Goal: Transaction & Acquisition: Purchase product/service

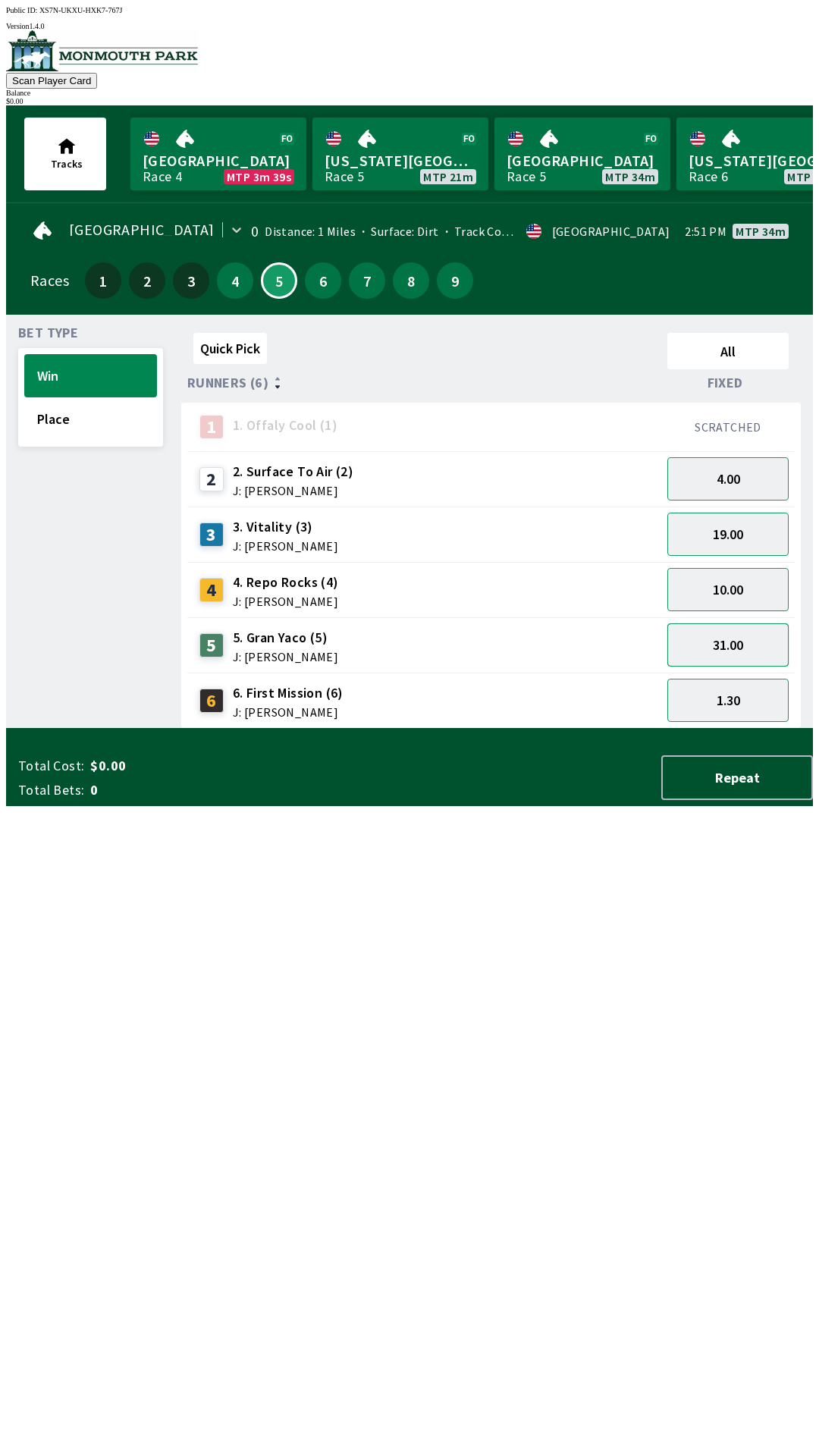
click at [724, 639] on button "31.00" at bounding box center [728, 646] width 121 height 44
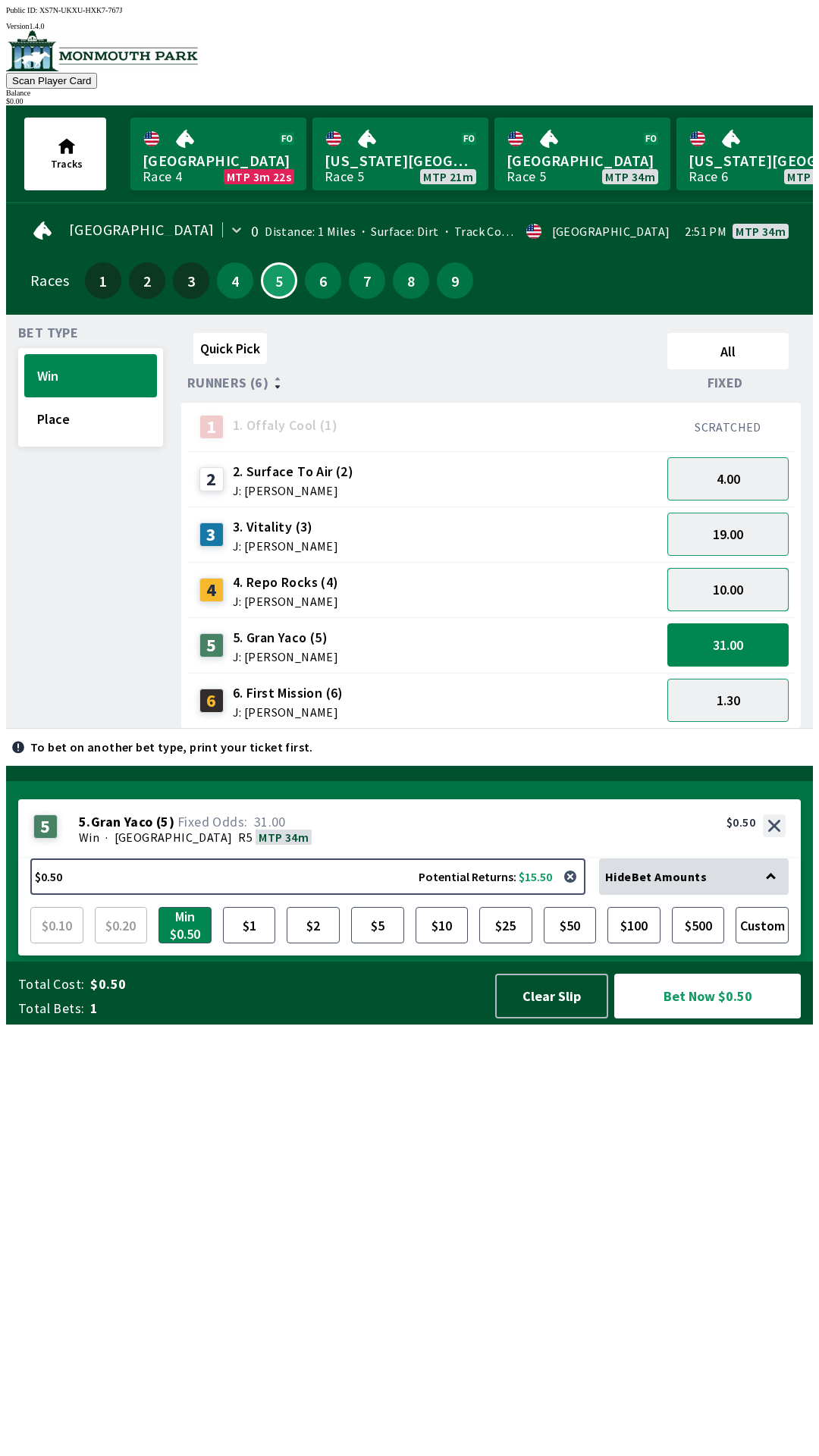
click at [708, 576] on button "10.00" at bounding box center [728, 590] width 121 height 44
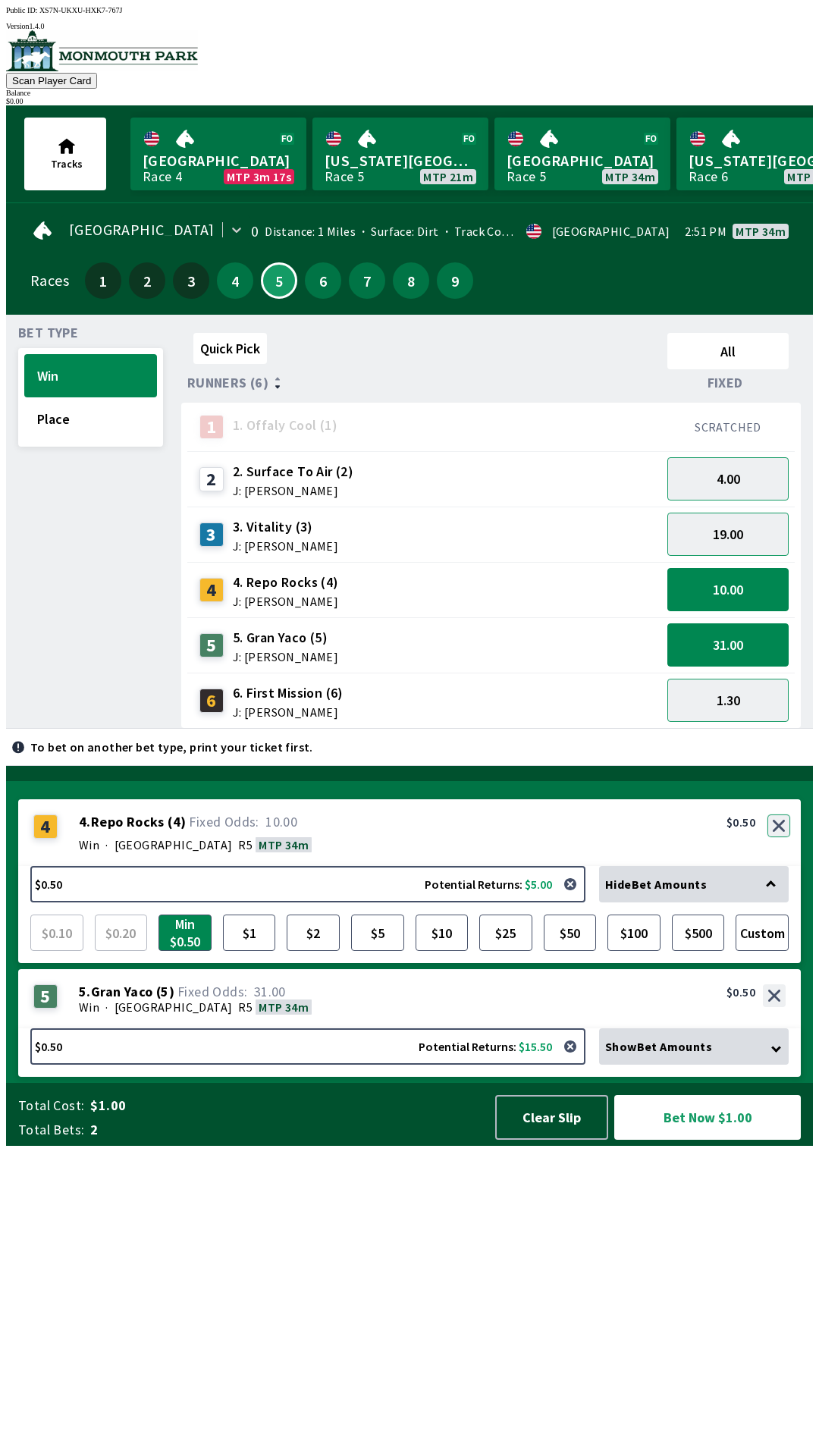
click at [778, 837] on button "button" at bounding box center [778, 825] width 23 height 23
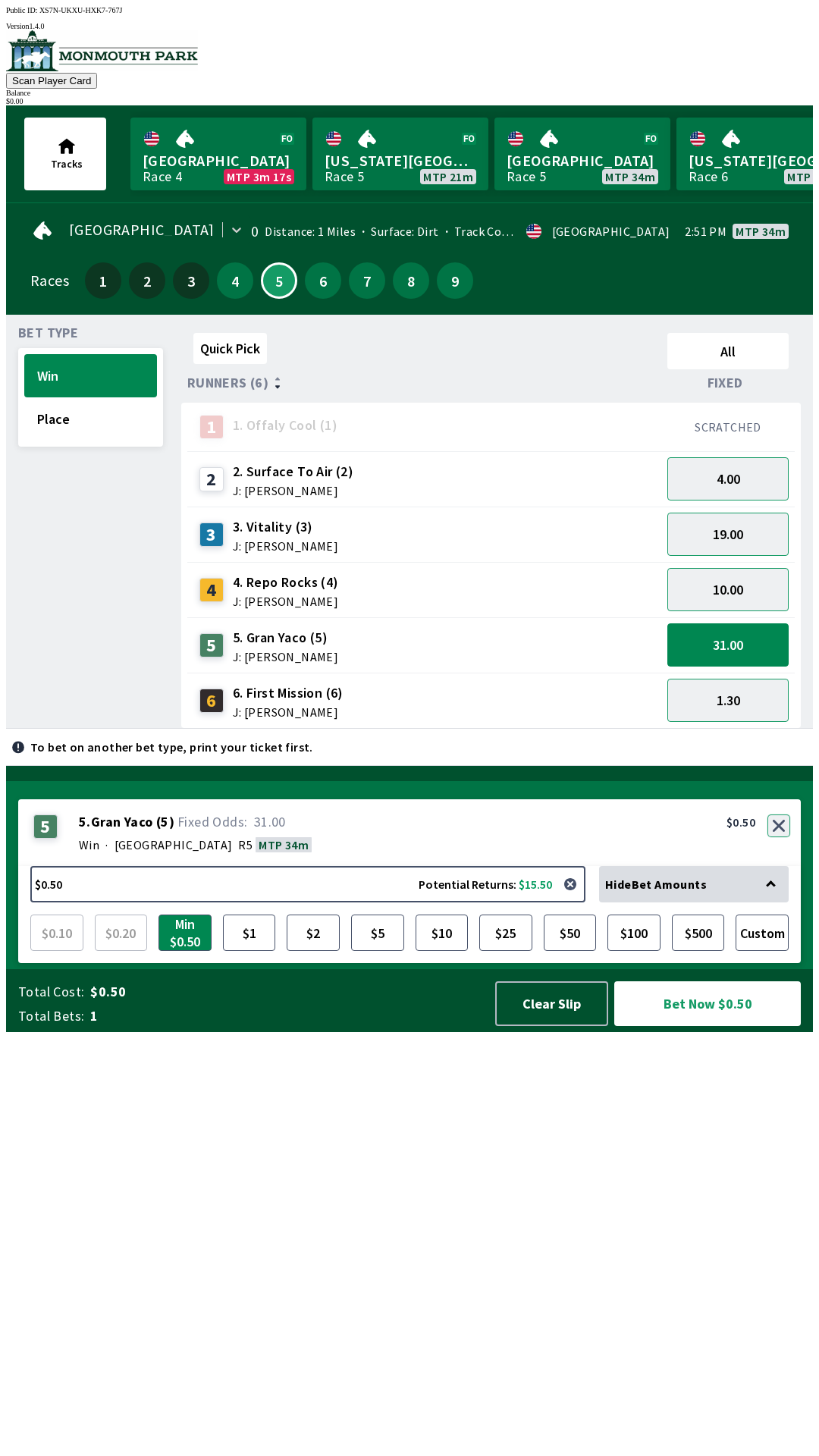
click at [780, 837] on button "button" at bounding box center [778, 825] width 23 height 23
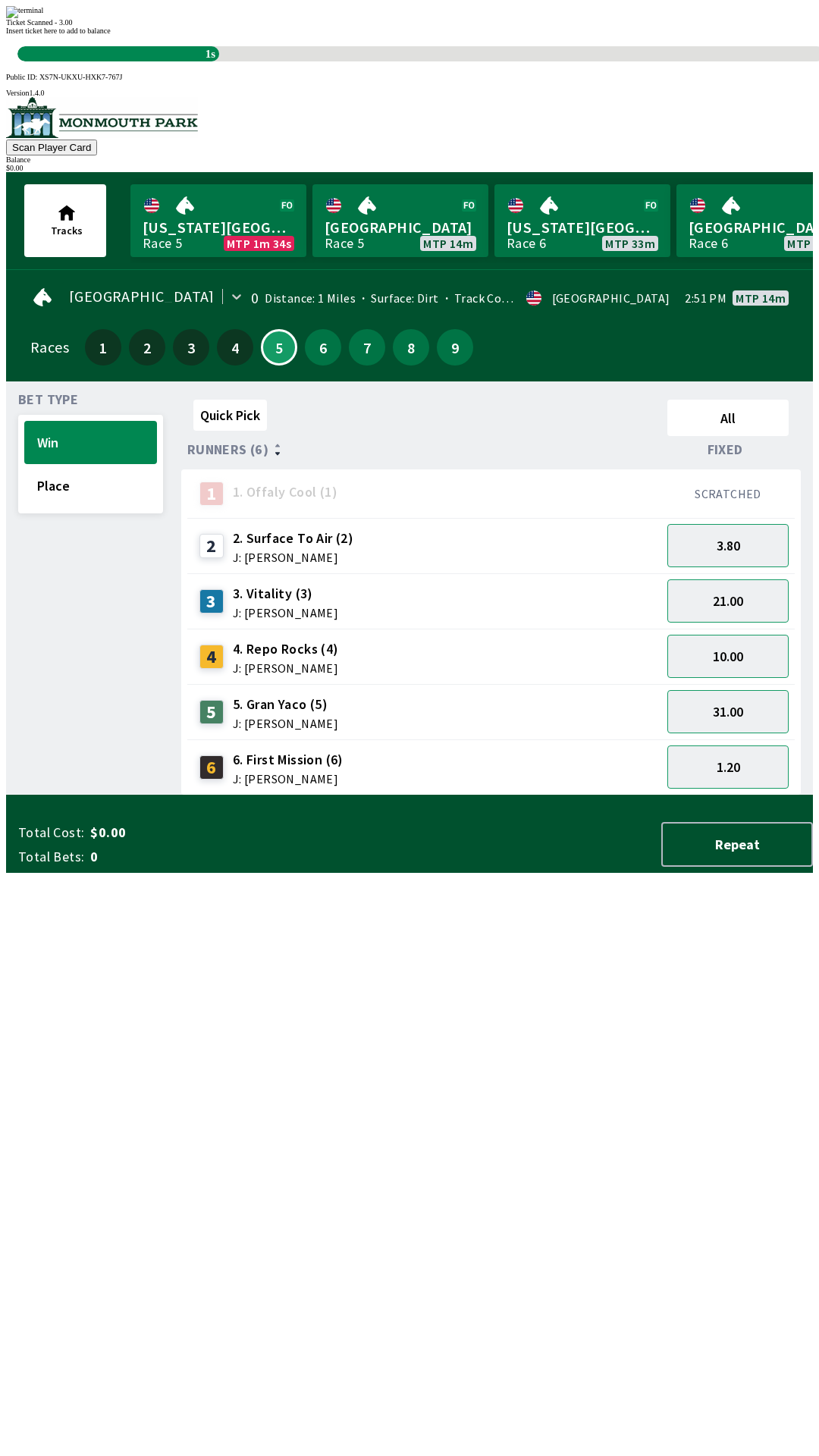
click at [53, 795] on div "Bet Type Win Place" at bounding box center [90, 594] width 145 height 402
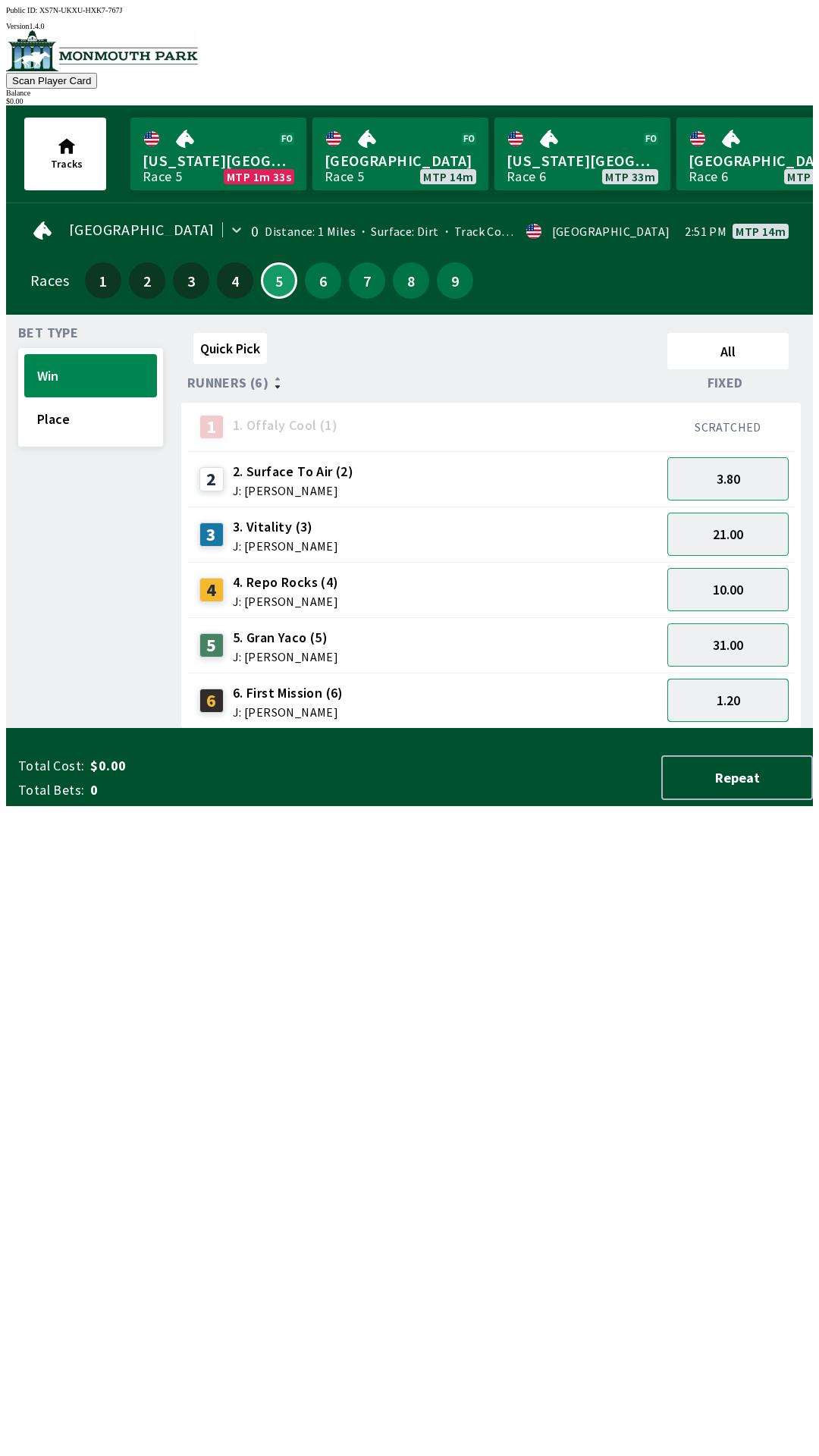
click at [726, 699] on button "1.20" at bounding box center [728, 701] width 121 height 44
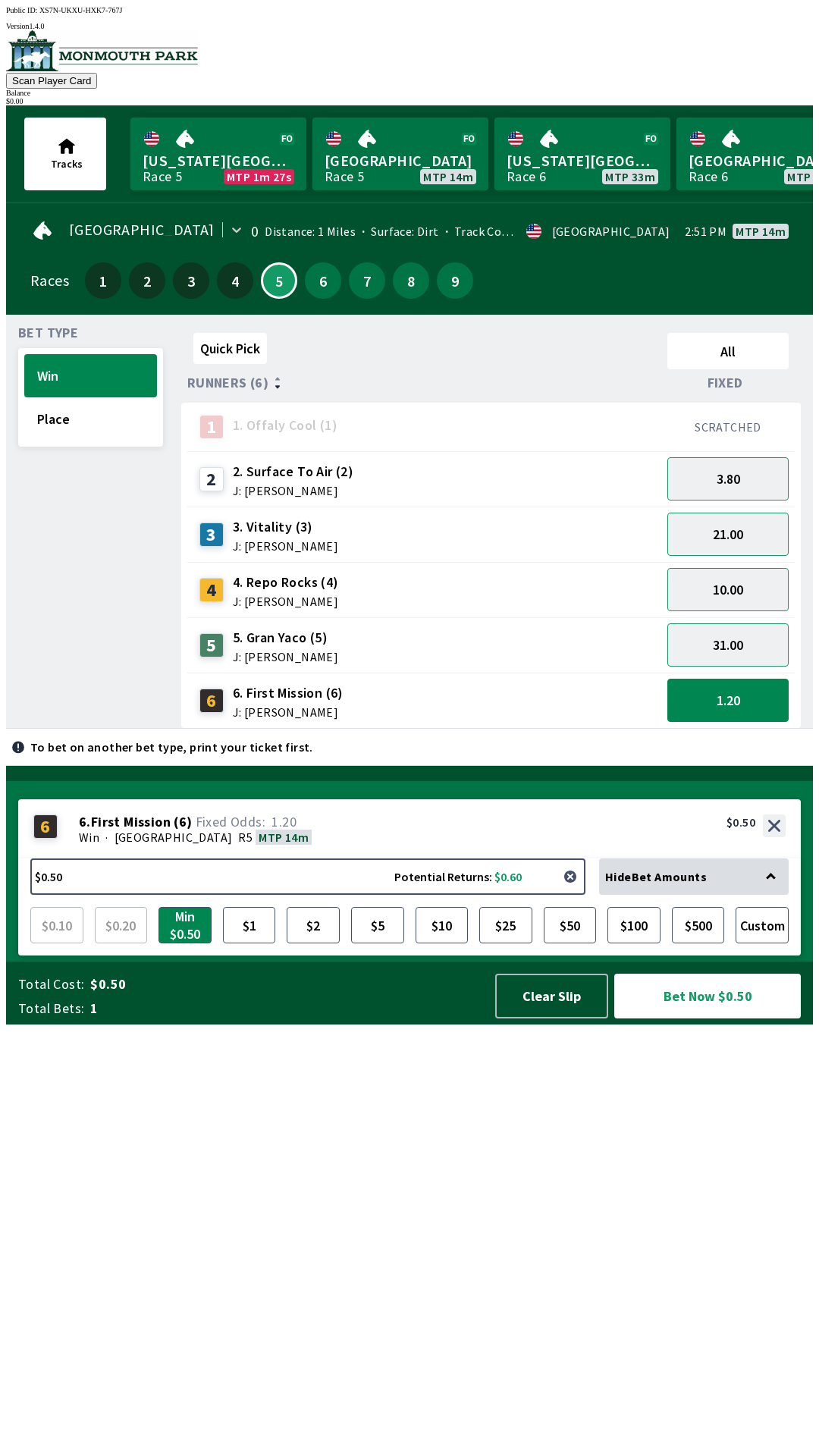
click at [575, 892] on button "button" at bounding box center [570, 877] width 31 height 31
click at [577, 892] on button "button" at bounding box center [570, 877] width 31 height 31
click at [312, 943] on button "$2" at bounding box center [313, 925] width 54 height 37
click at [695, 1019] on button "Bet Now $2.00" at bounding box center [708, 996] width 186 height 45
click at [615, 974] on button "Bet Now $2.00" at bounding box center [708, 996] width 186 height 45
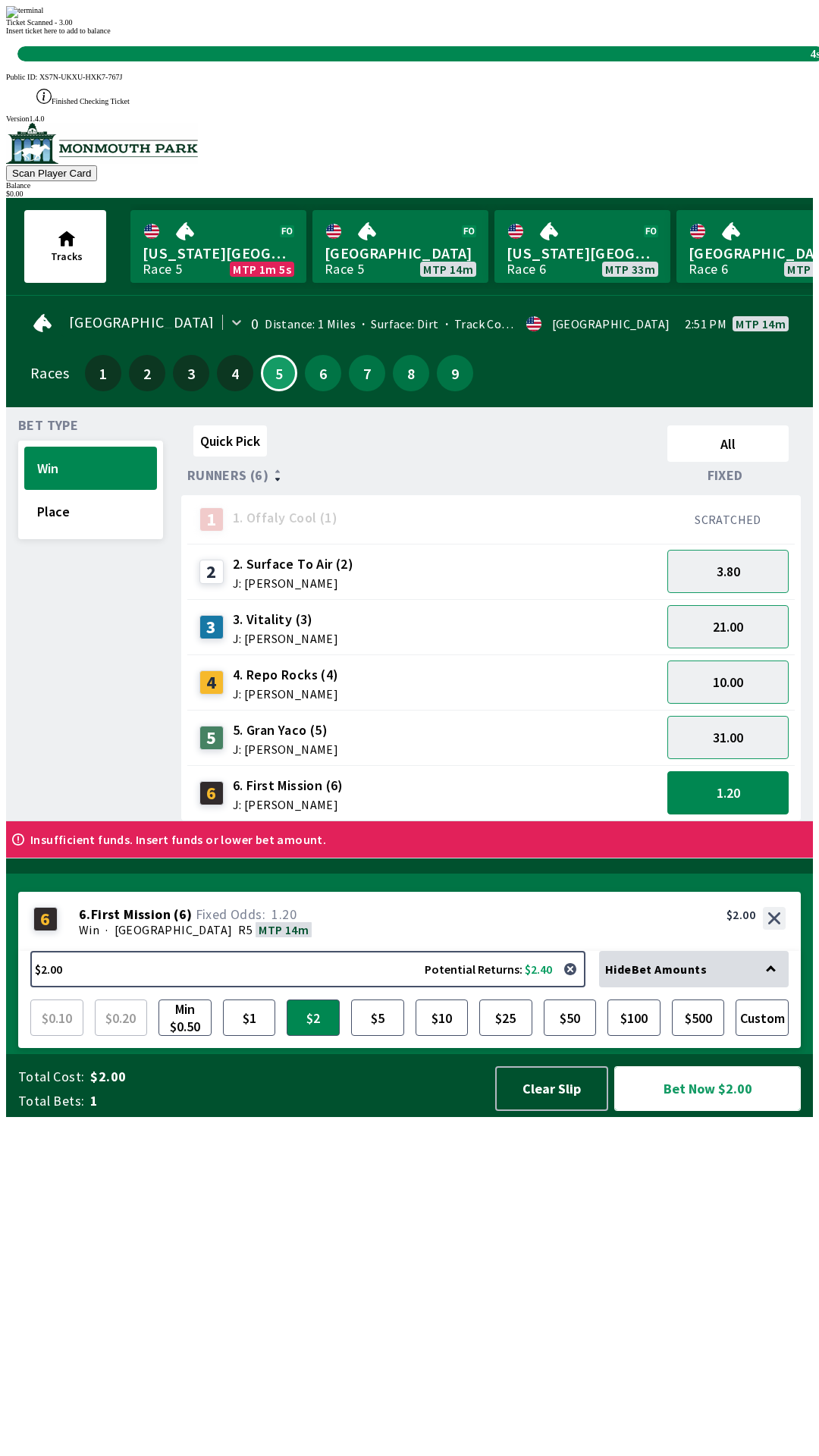
click at [615, 1066] on button "Bet Now $2.00" at bounding box center [708, 1088] width 186 height 45
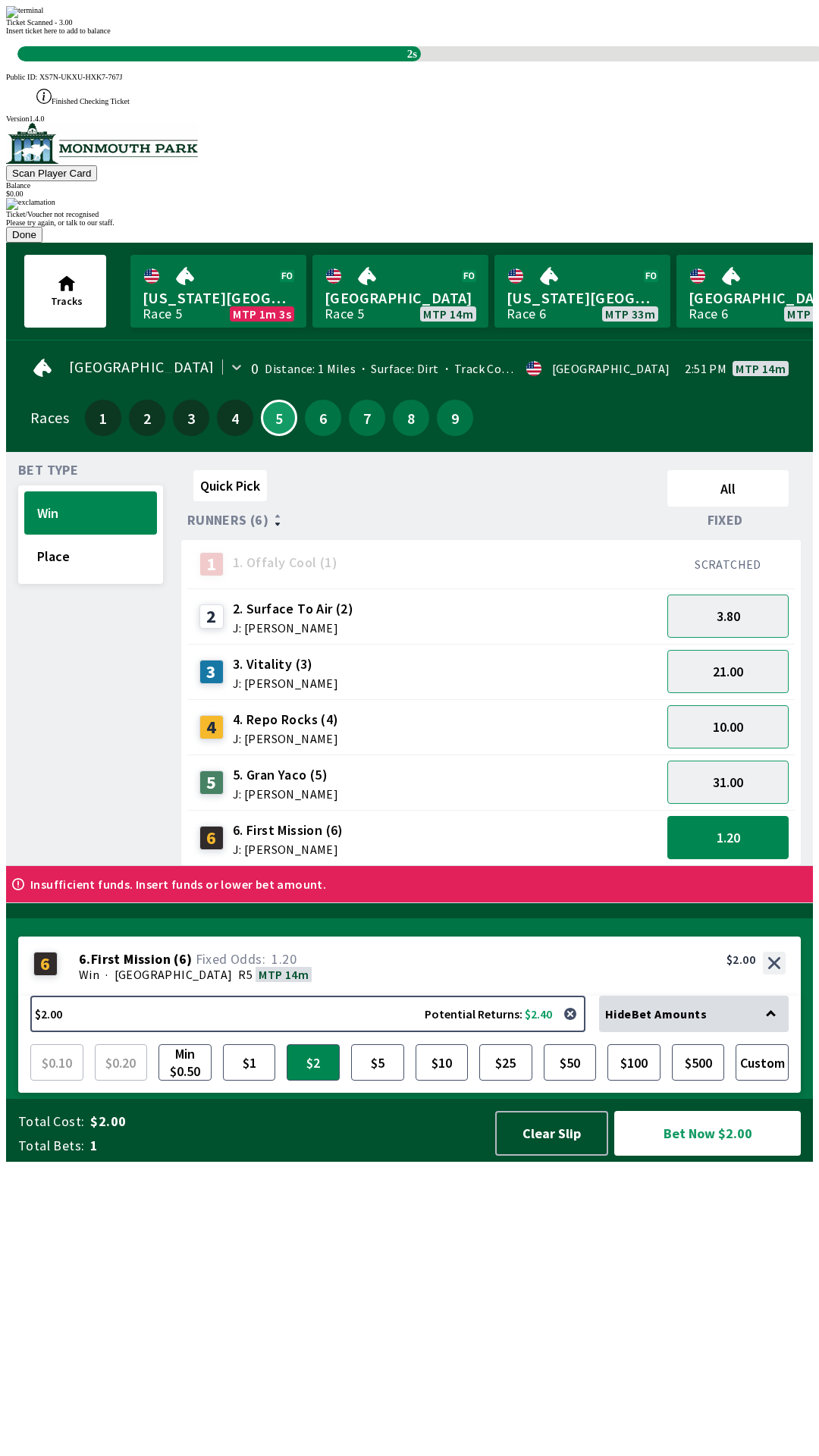
click at [25, 243] on div "Ticket/Voucher not recognised Please try again, or talk to our staff. Done" at bounding box center [410, 220] width 807 height 45
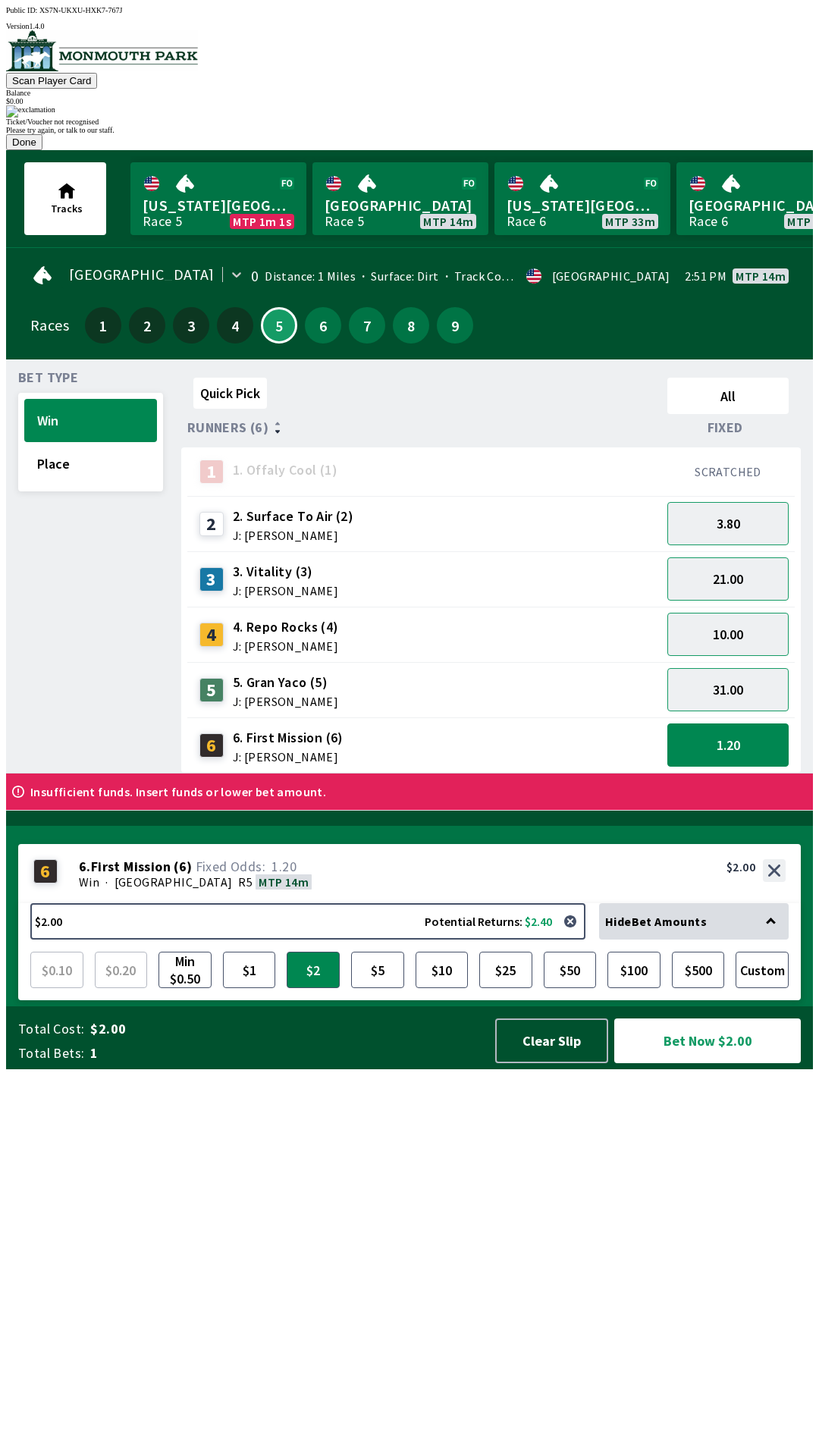
click at [43, 150] on button "Done" at bounding box center [24, 142] width 37 height 16
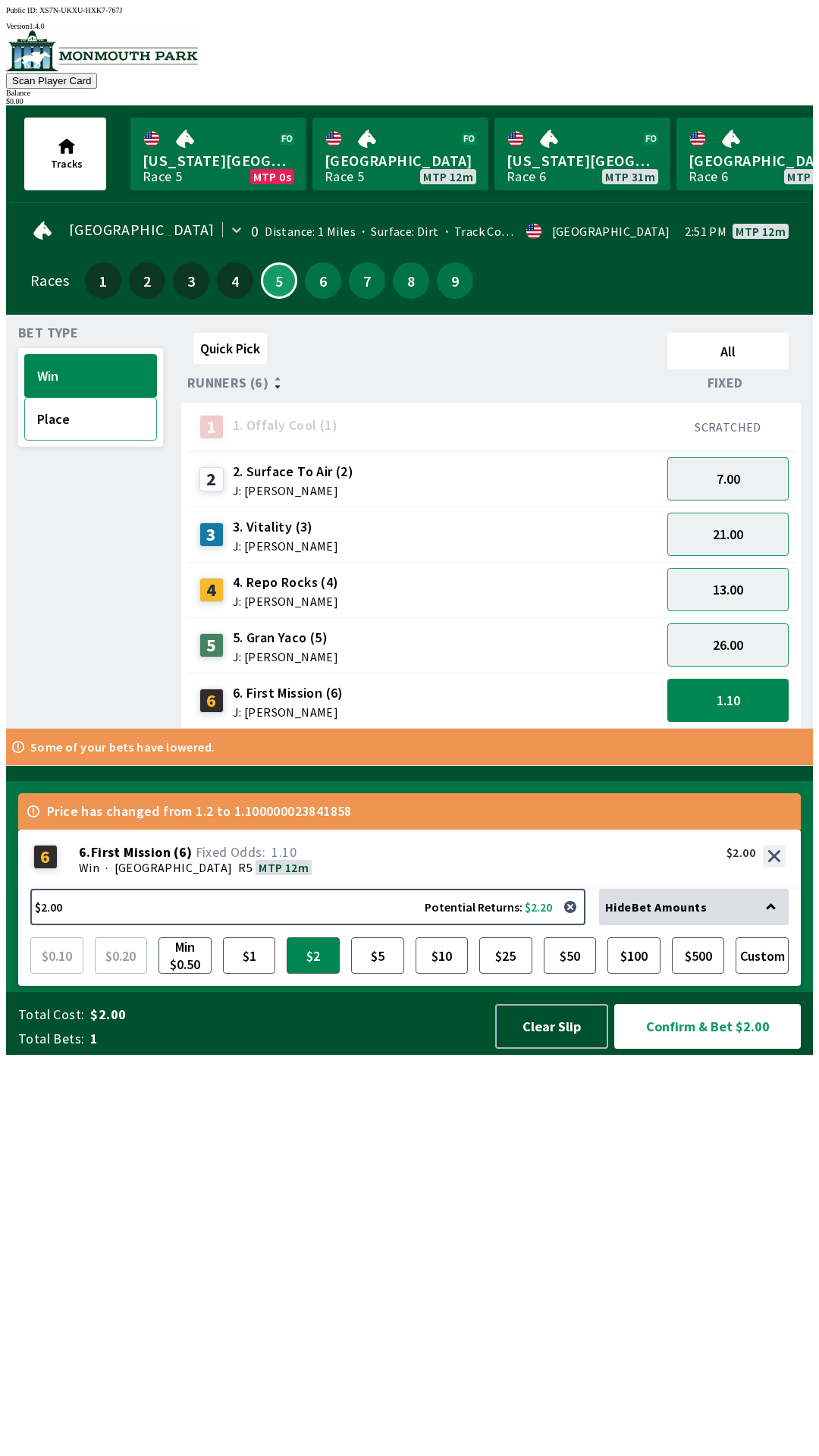
click at [84, 418] on button "Place" at bounding box center [90, 420] width 133 height 44
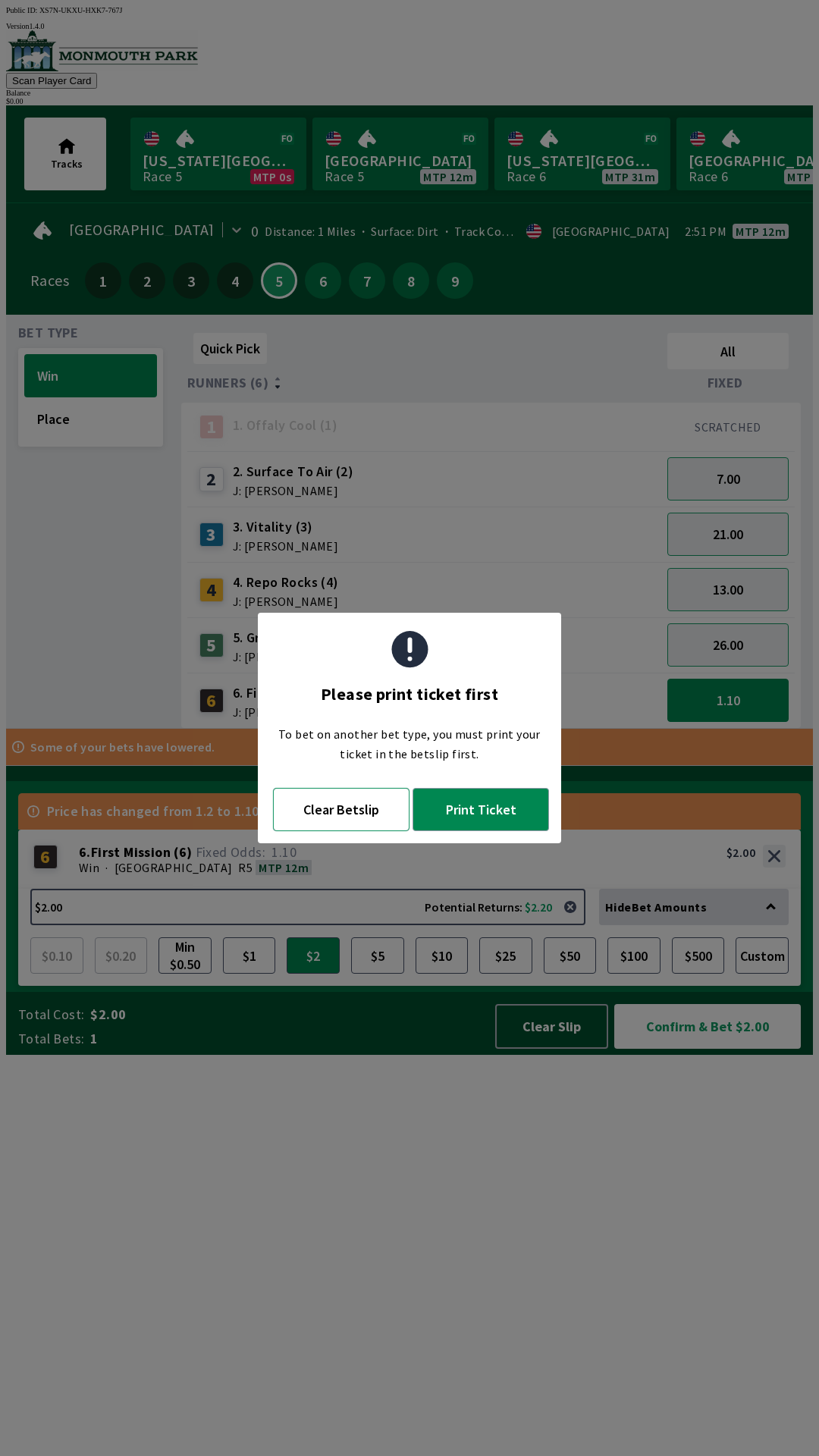
click at [347, 814] on button "Clear Betslip" at bounding box center [341, 810] width 137 height 44
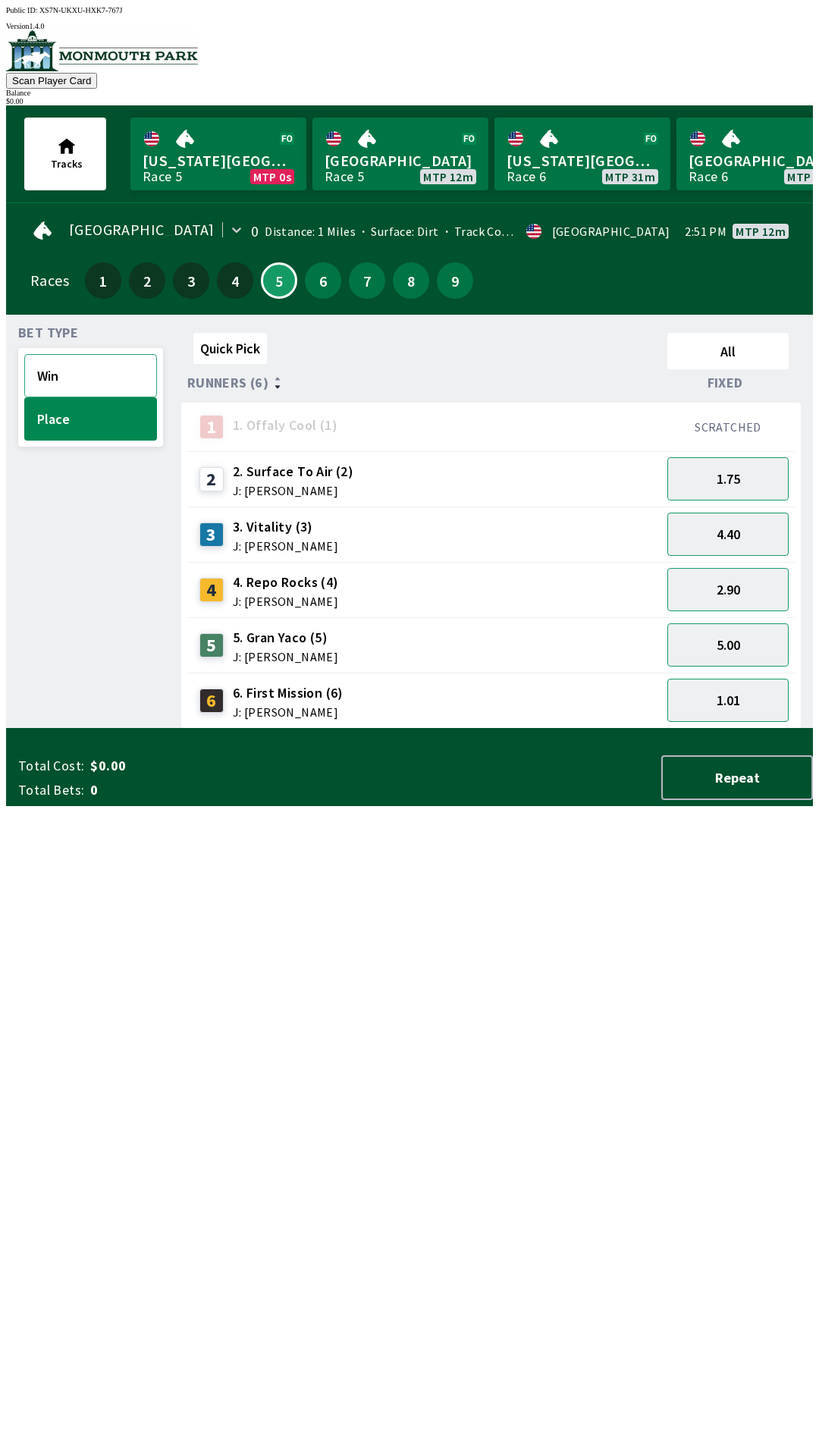
click at [101, 375] on button "Win" at bounding box center [90, 376] width 133 height 44
click at [739, 484] on button "7.00" at bounding box center [728, 479] width 121 height 44
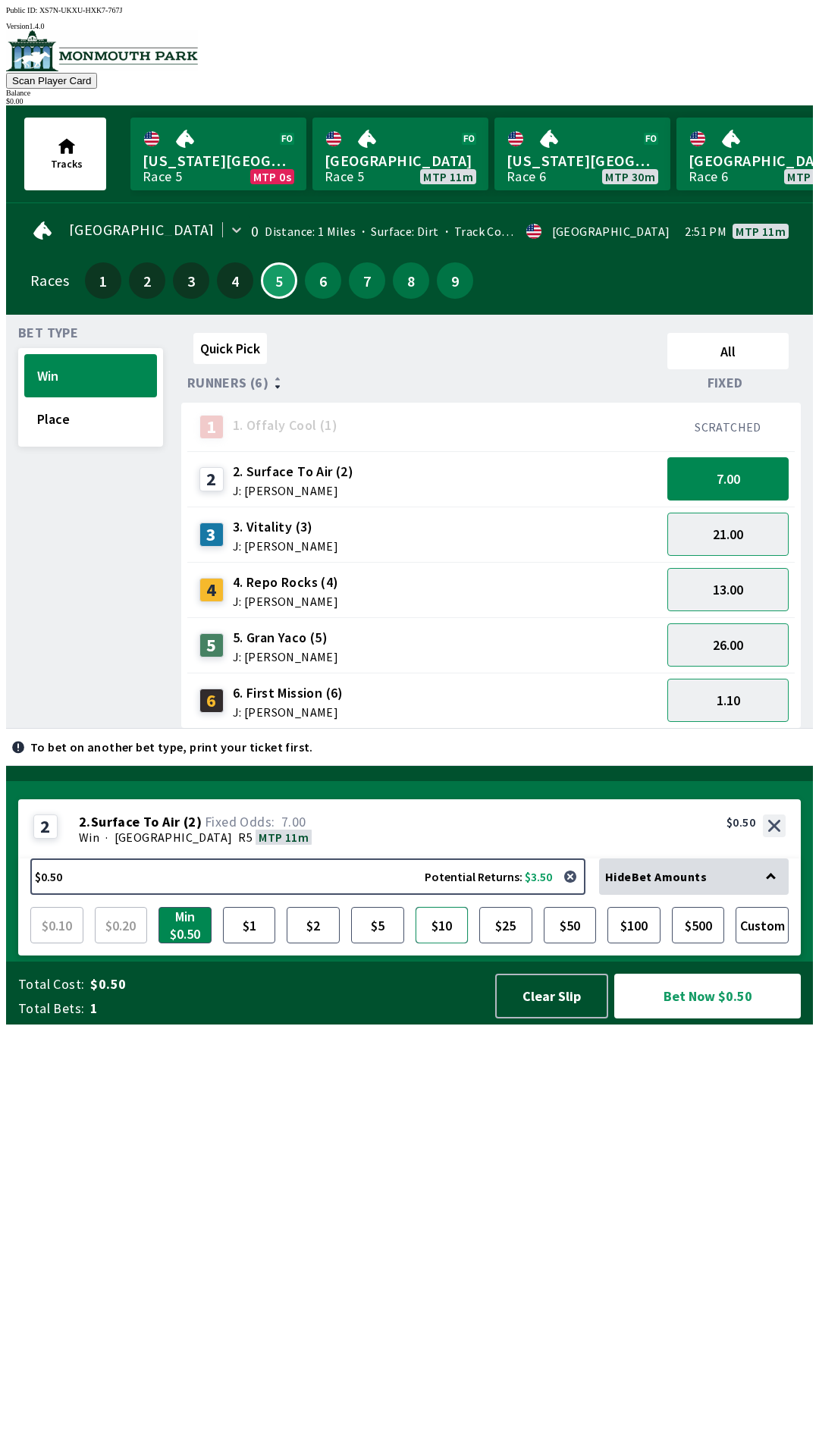
click at [450, 943] on button "$10" at bounding box center [442, 925] width 54 height 37
click at [715, 691] on button "1.10" at bounding box center [728, 701] width 121 height 44
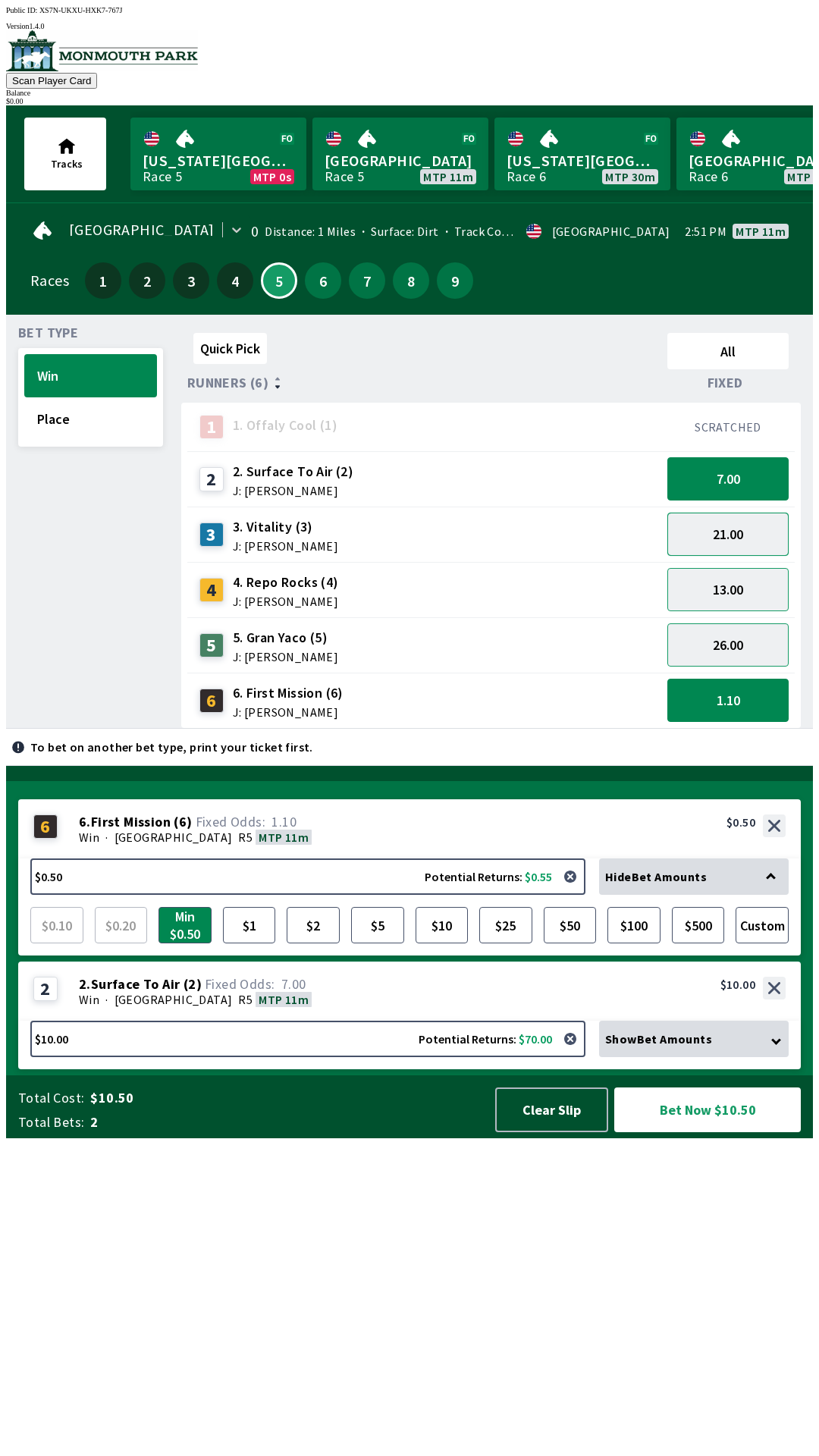
click at [719, 532] on button "21.00" at bounding box center [728, 535] width 121 height 44
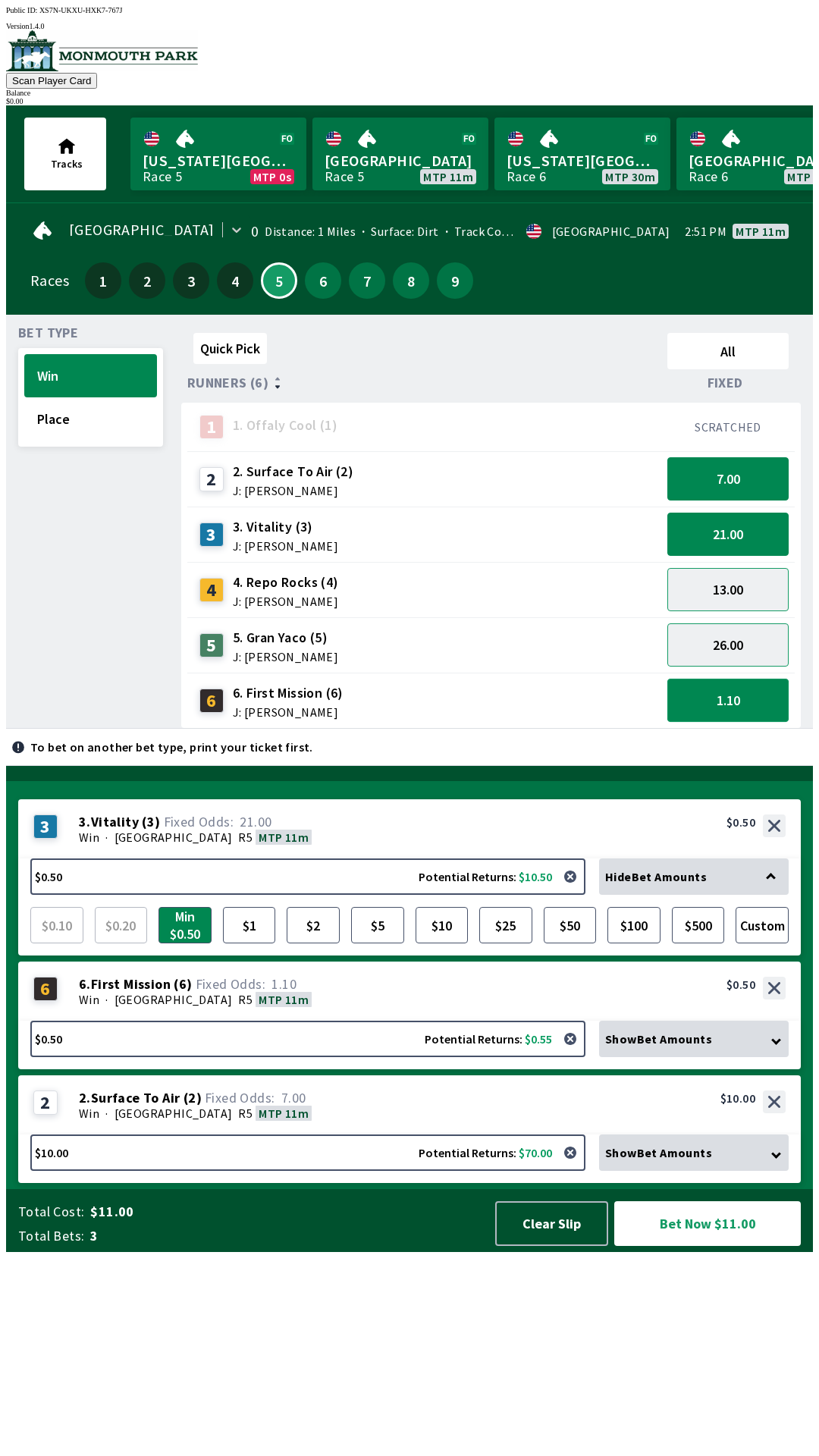
click at [758, 695] on button "1.10" at bounding box center [728, 701] width 121 height 44
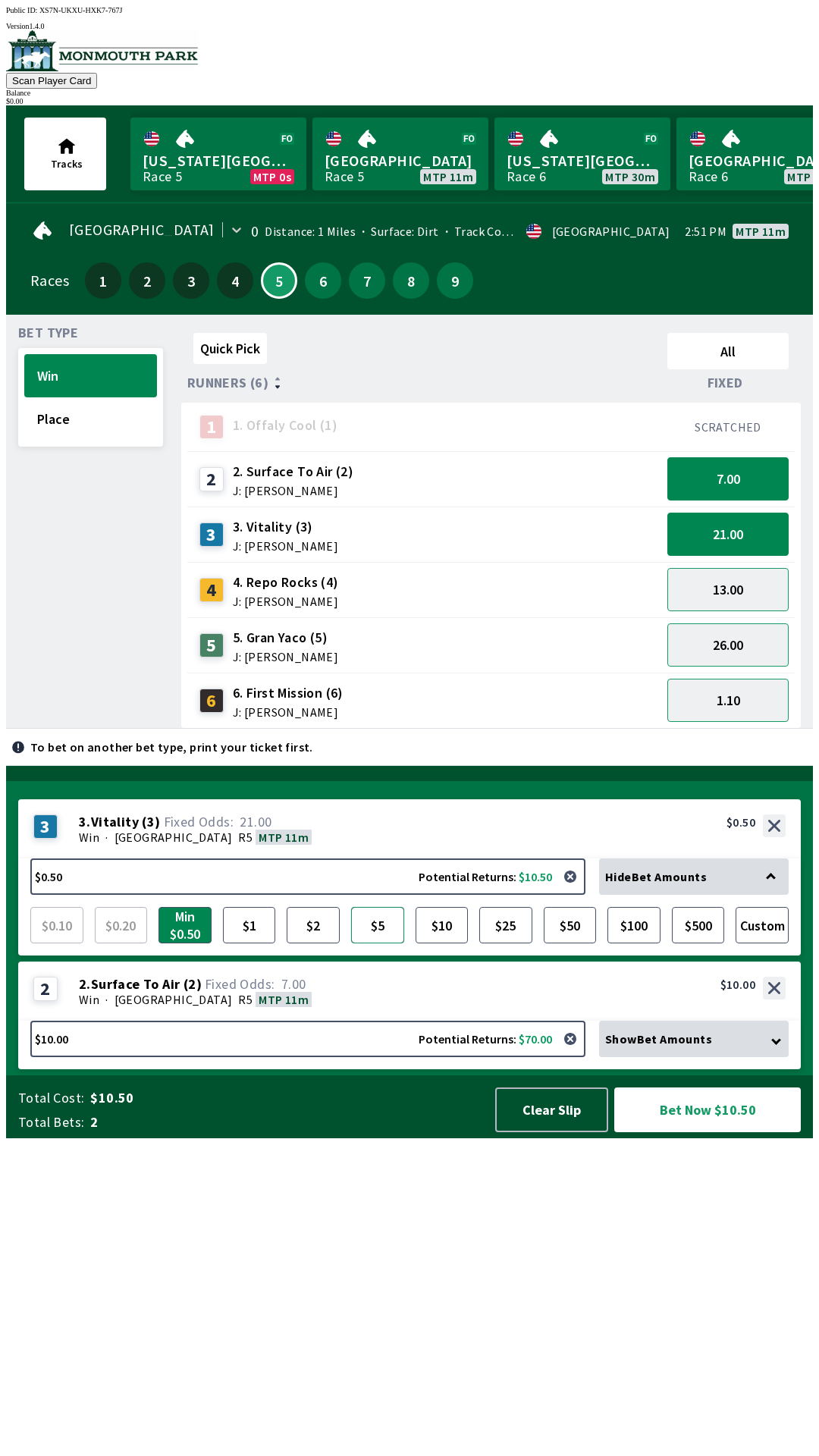
click at [381, 943] on button "$5" at bounding box center [378, 925] width 54 height 37
click at [719, 646] on button "26.00" at bounding box center [728, 646] width 121 height 44
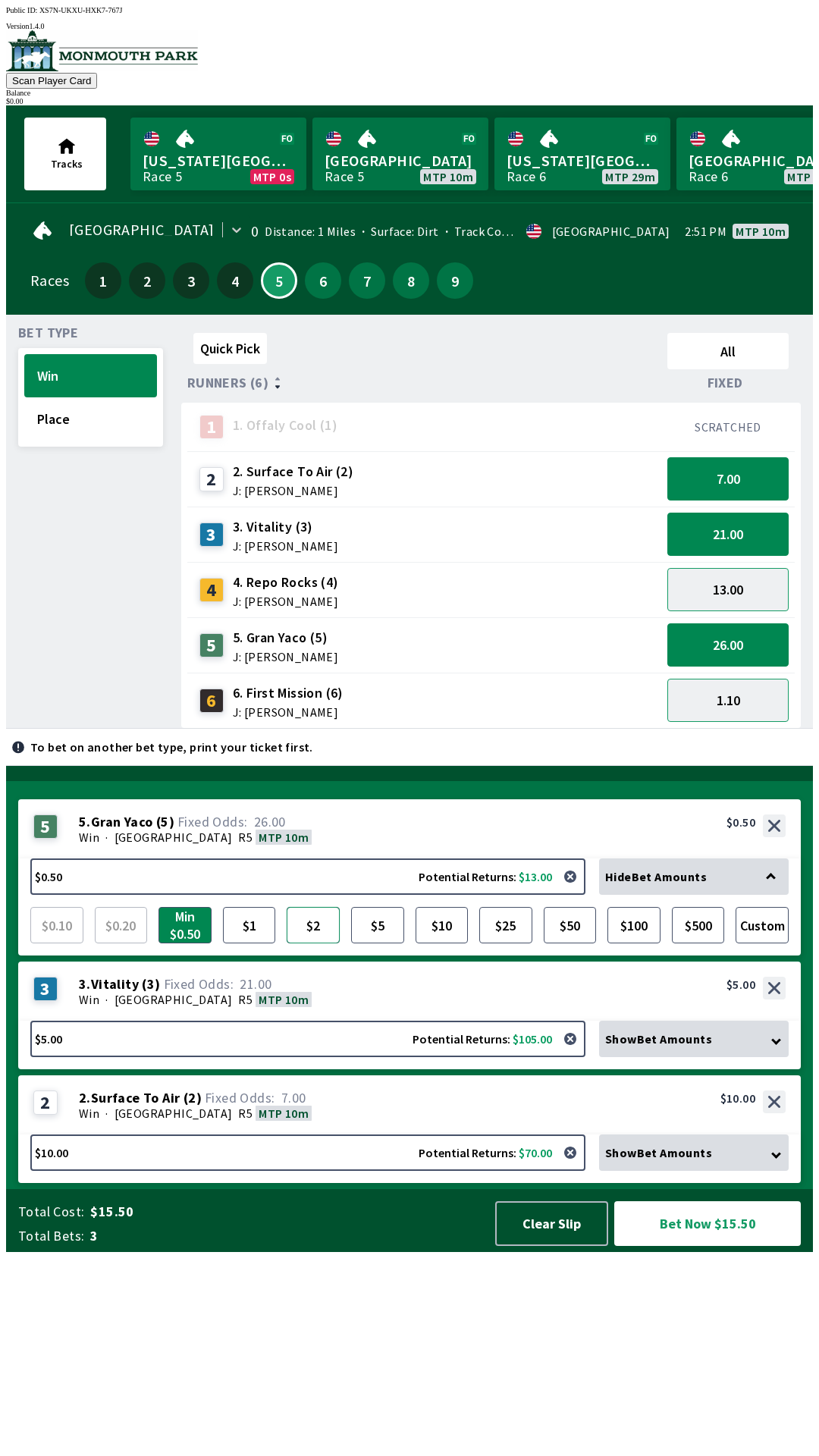
click at [308, 943] on button "$2" at bounding box center [313, 925] width 54 height 37
click at [760, 1247] on button "Bet Now $17.00" at bounding box center [708, 1224] width 186 height 45
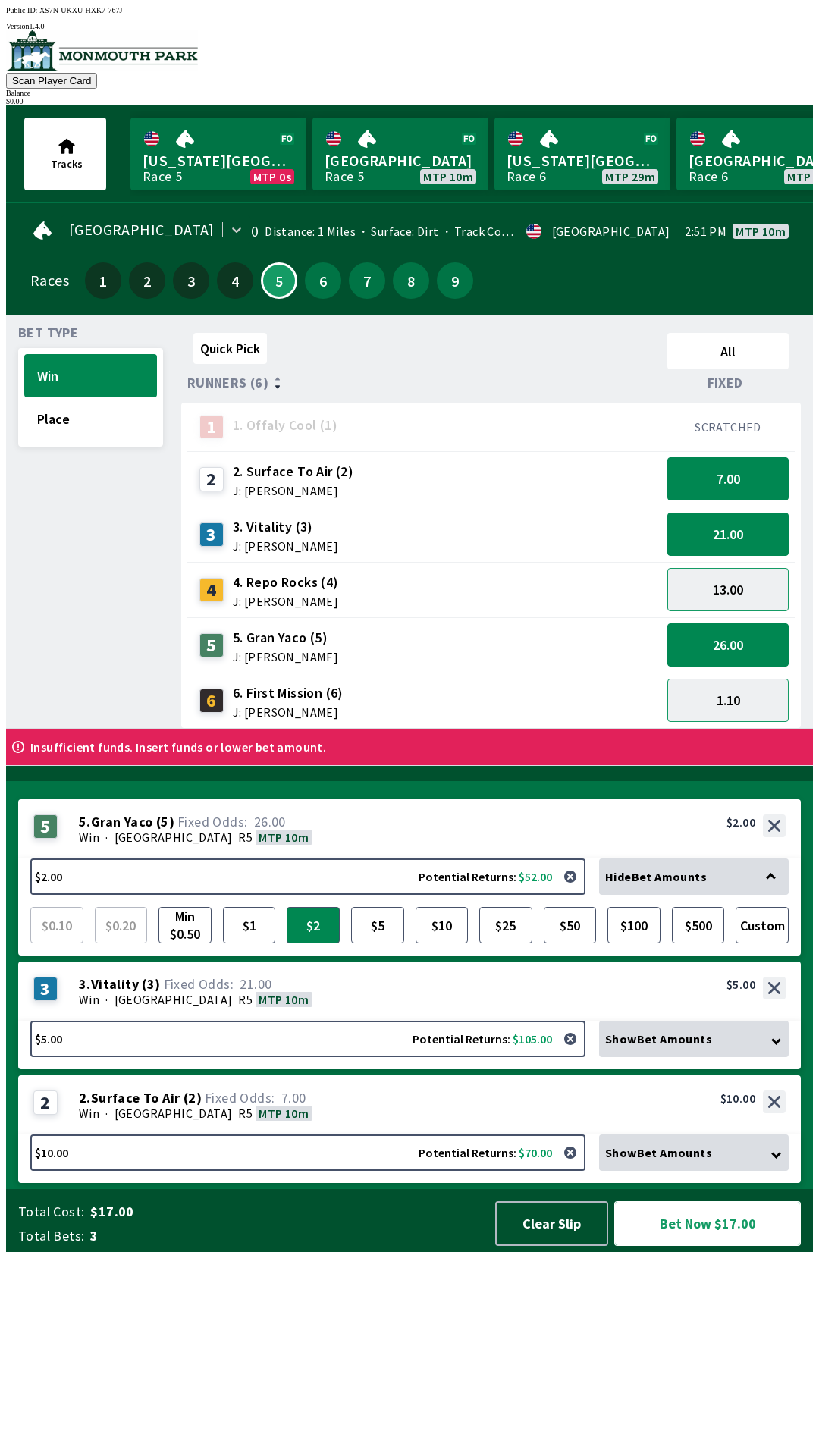
click at [692, 1247] on button "Bet Now $17.00" at bounding box center [708, 1224] width 186 height 45
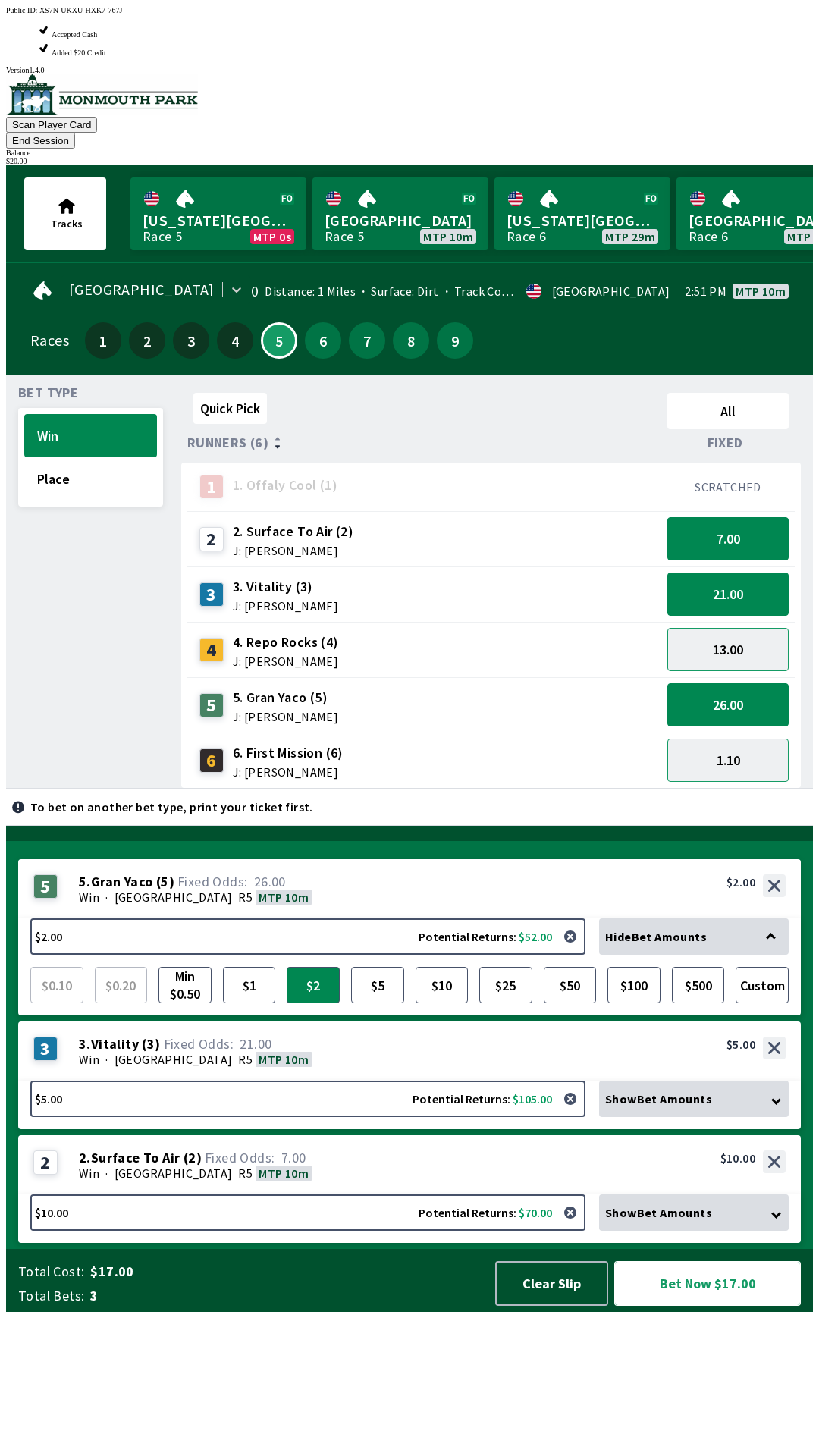
click at [743, 1306] on button "Bet Now $17.00" at bounding box center [708, 1283] width 186 height 45
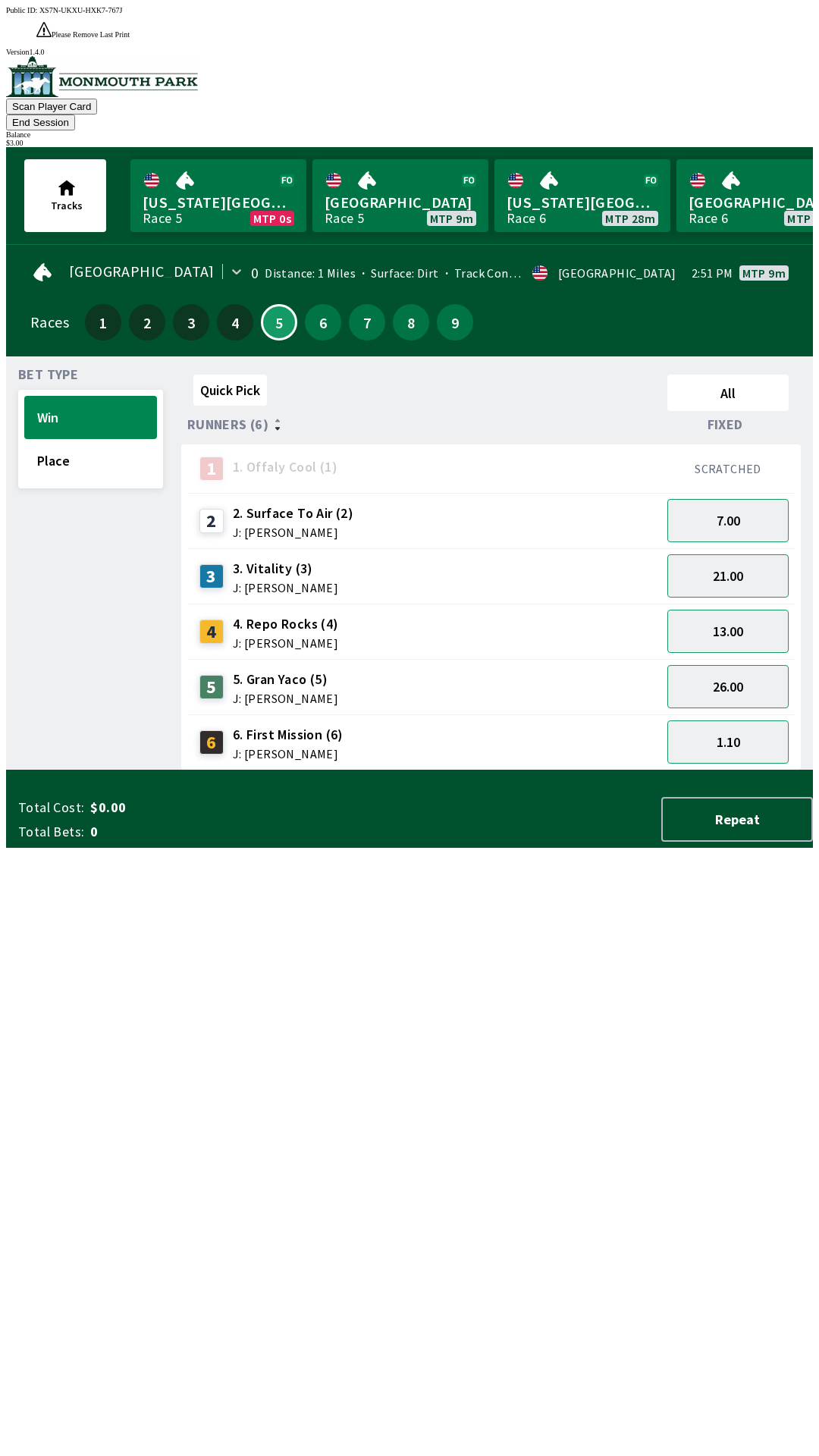
click at [75, 114] on button "End Session" at bounding box center [41, 122] width 69 height 16
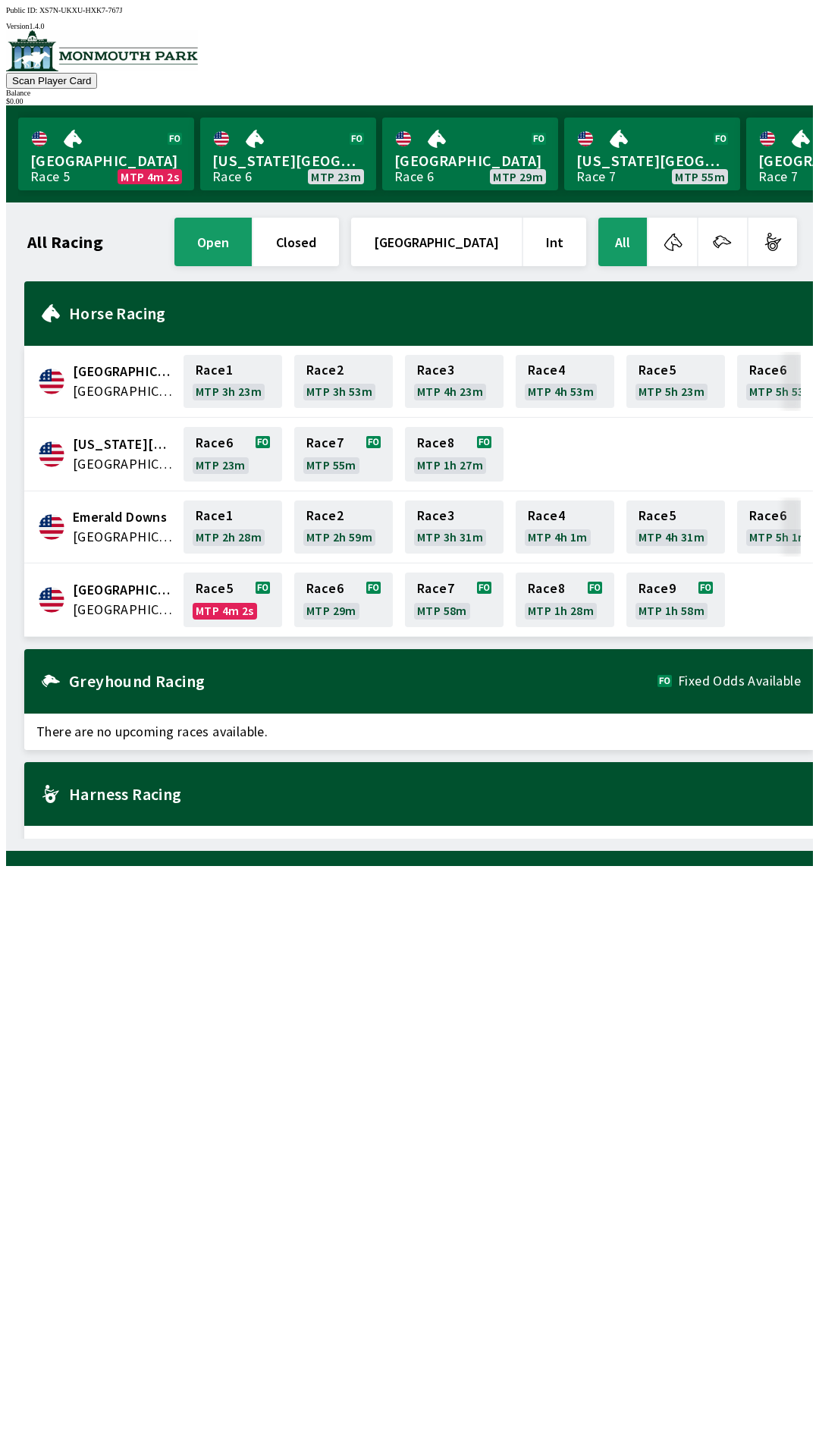
click at [98, 600] on span "[GEOGRAPHIC_DATA]" at bounding box center [123, 610] width 101 height 20
click at [219, 599] on link "Race 5 MTP 4m 1s" at bounding box center [232, 599] width 98 height 55
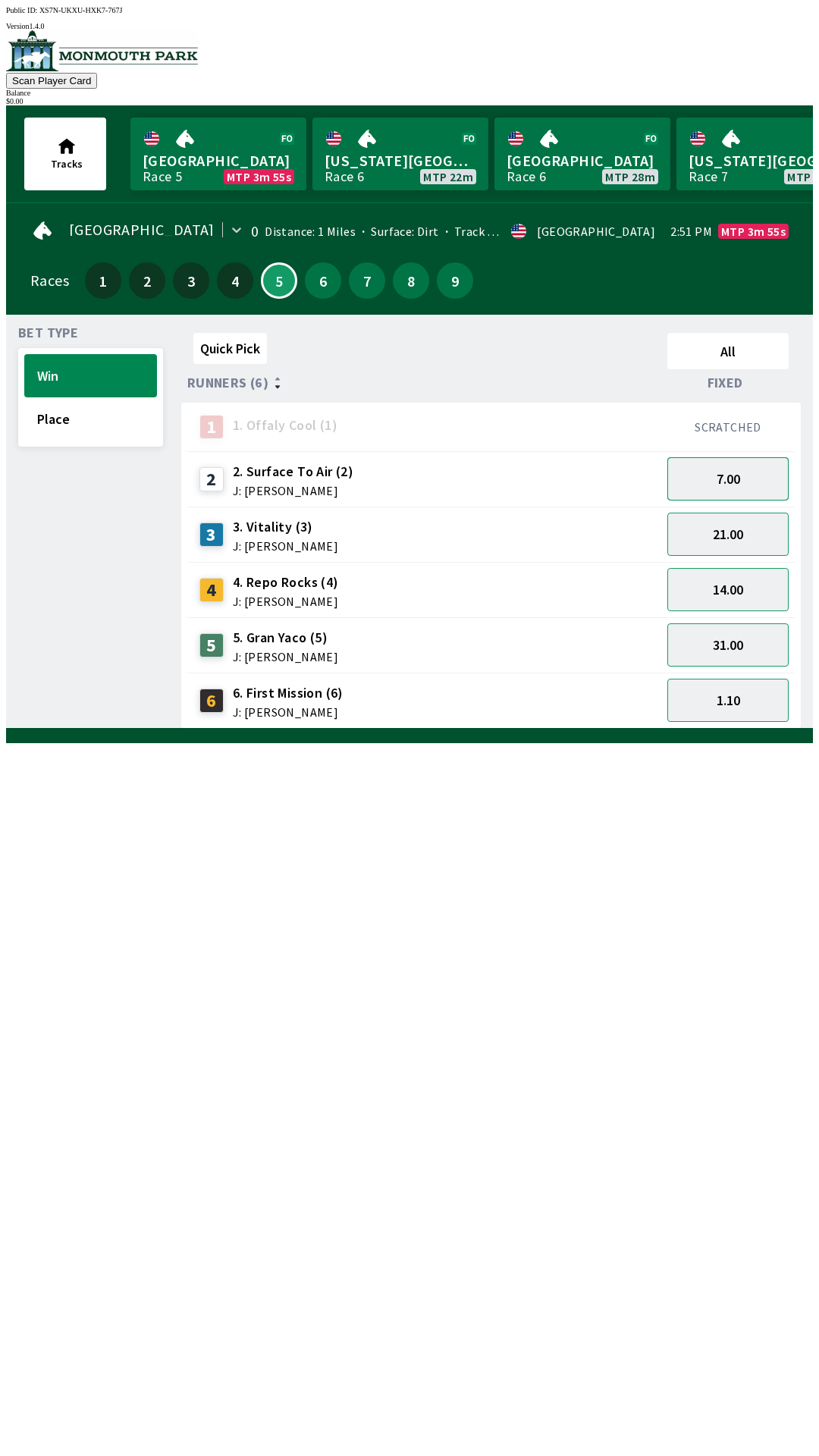
click at [719, 480] on button "7.00" at bounding box center [728, 479] width 121 height 44
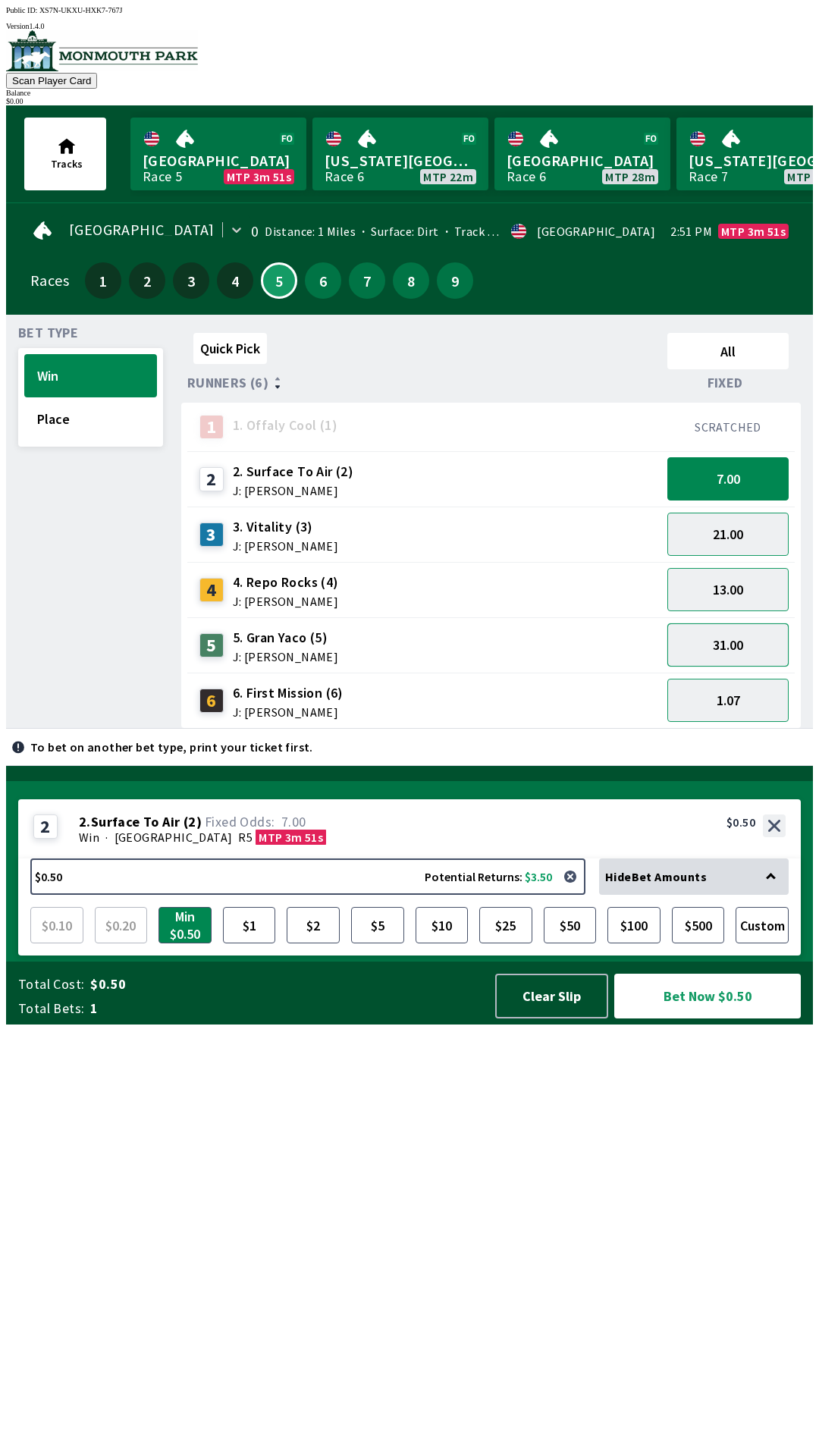
click at [721, 628] on button "31.00" at bounding box center [728, 646] width 121 height 44
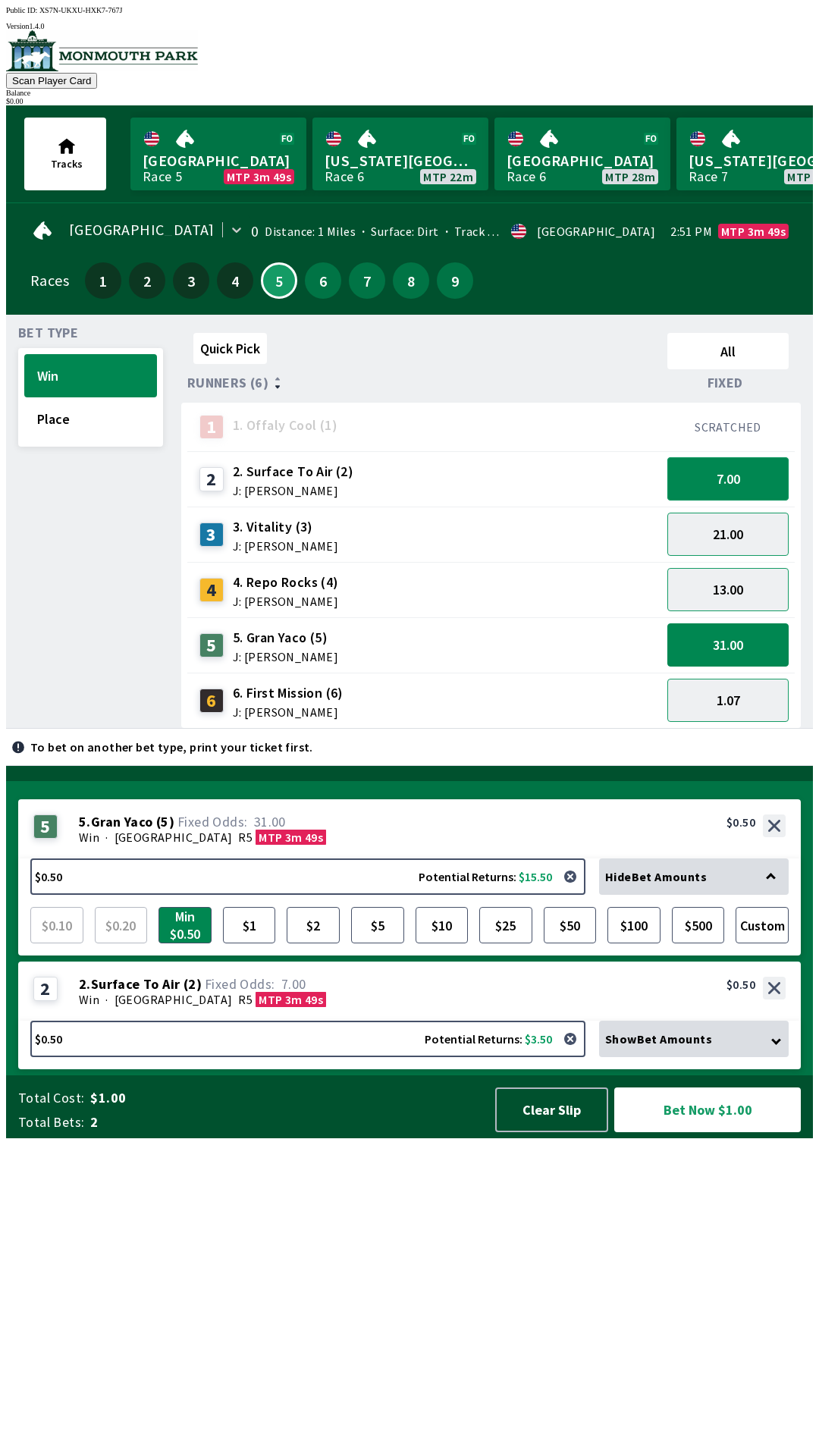
click at [727, 468] on button "7.00" at bounding box center [728, 479] width 121 height 44
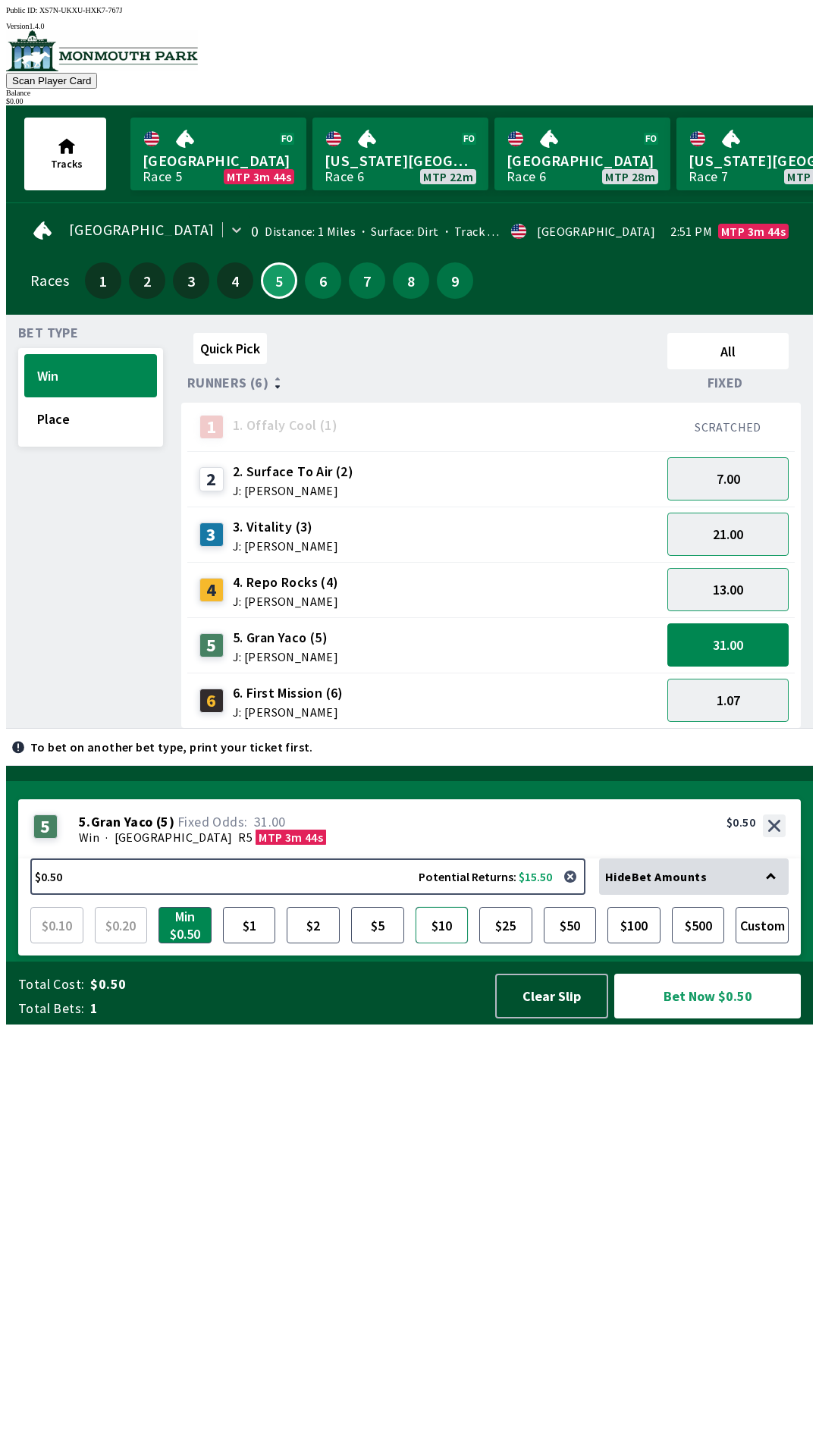
click at [455, 943] on button "$10" at bounding box center [442, 925] width 54 height 37
click at [699, 1019] on button "Bet Now $10.00" at bounding box center [708, 996] width 186 height 45
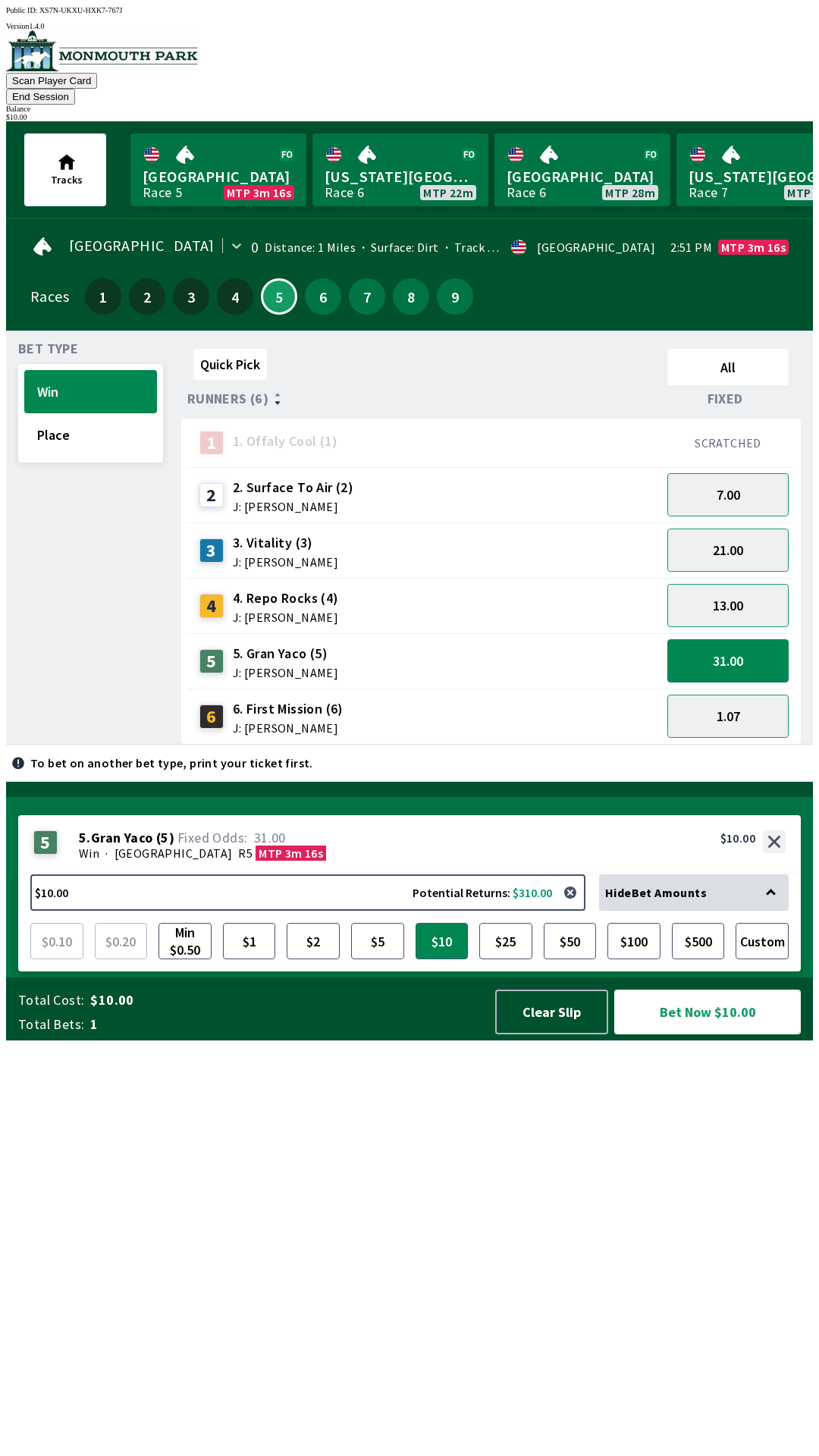
click at [690, 1034] on button "Bet Now $10.00" at bounding box center [708, 1012] width 186 height 45
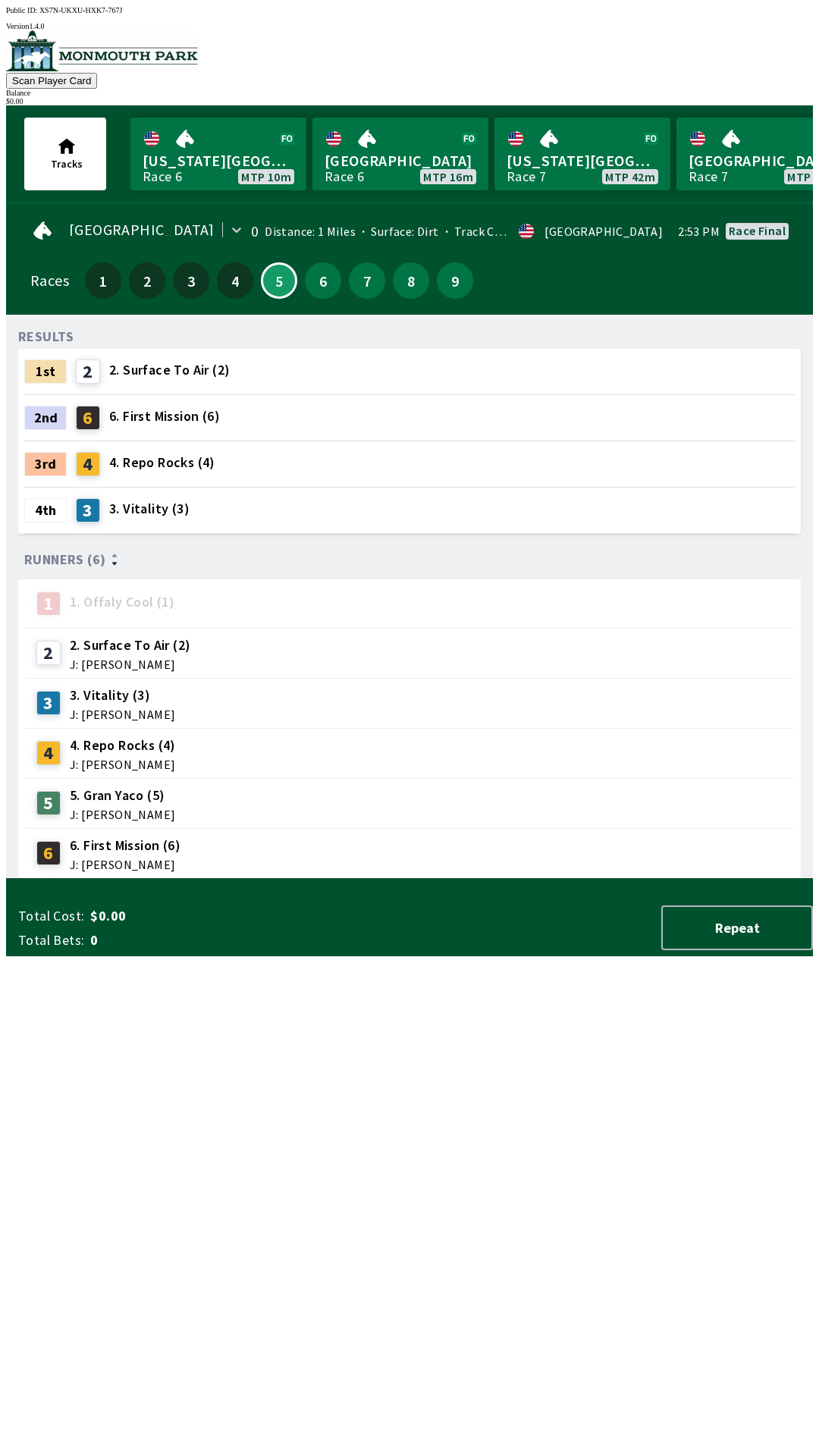
click at [140, 879] on div "RESULTS 1st 2 2. Surface To Air (2) 2nd 6 6. First Mission (6) 3rd 4 4. Repo Ro…" at bounding box center [415, 603] width 795 height 552
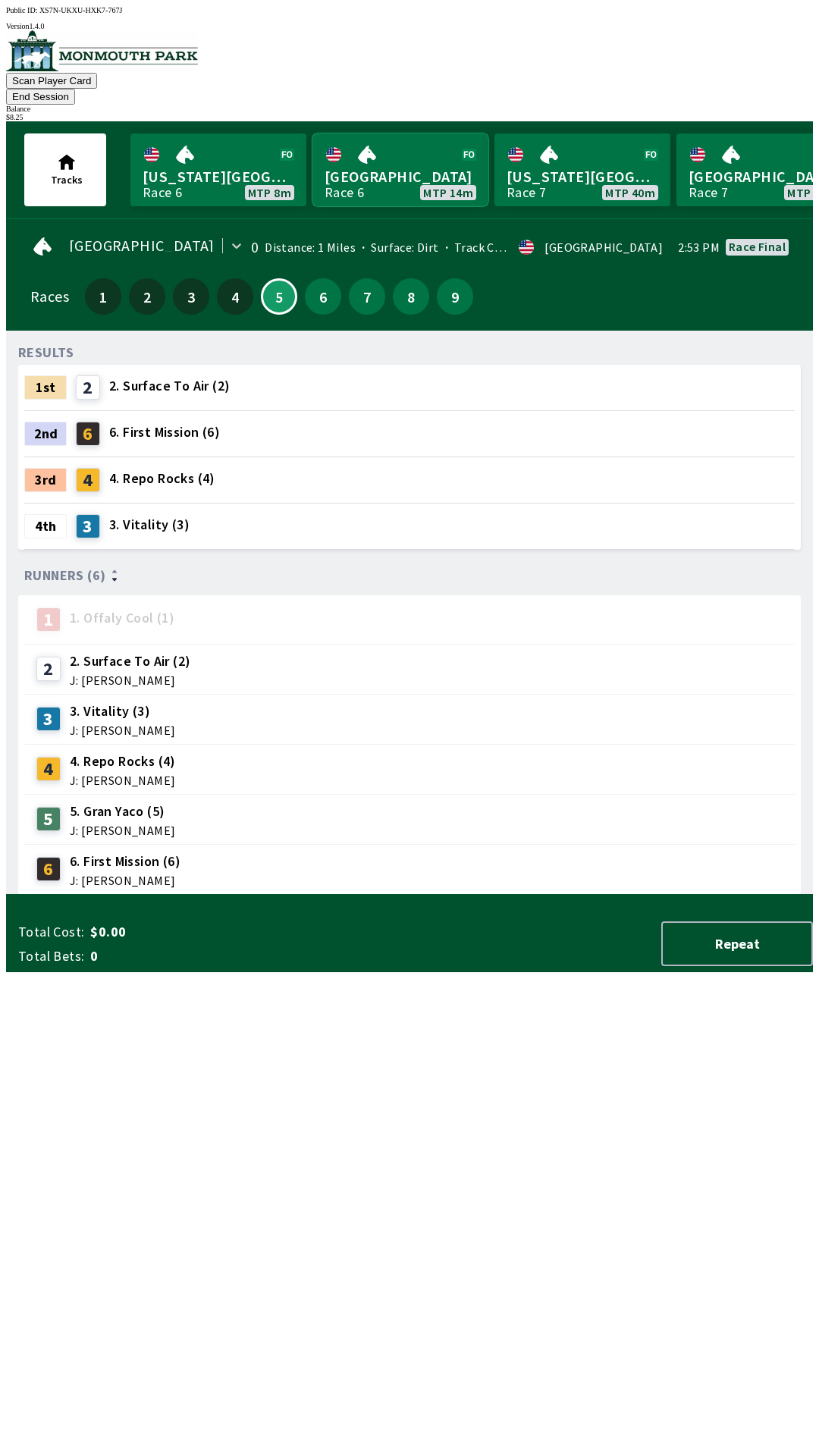
click at [437, 134] on link "[GEOGRAPHIC_DATA] Race 6 MTP 14m" at bounding box center [400, 170] width 176 height 72
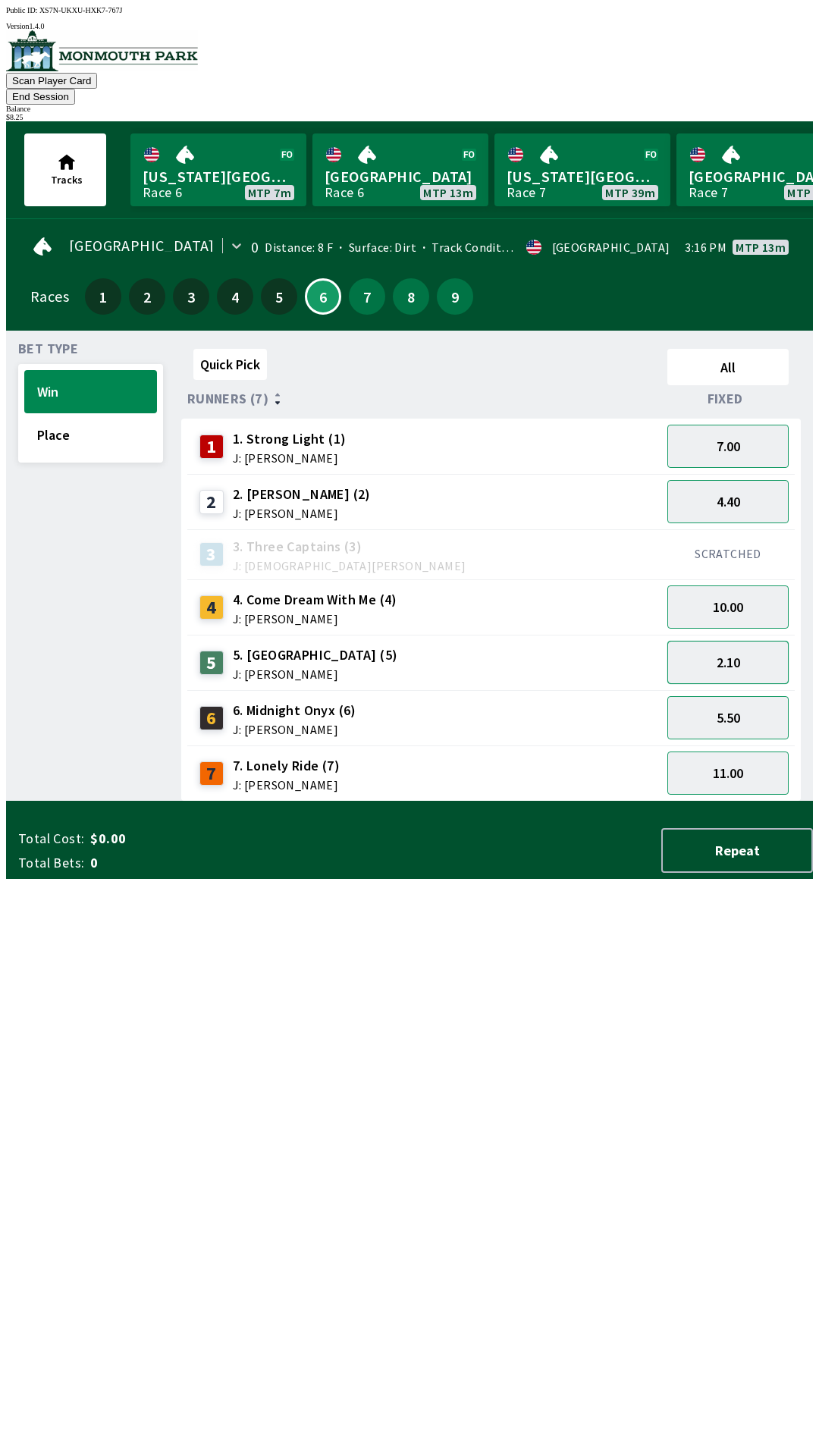
click at [731, 643] on button "2.10" at bounding box center [728, 663] width 121 height 44
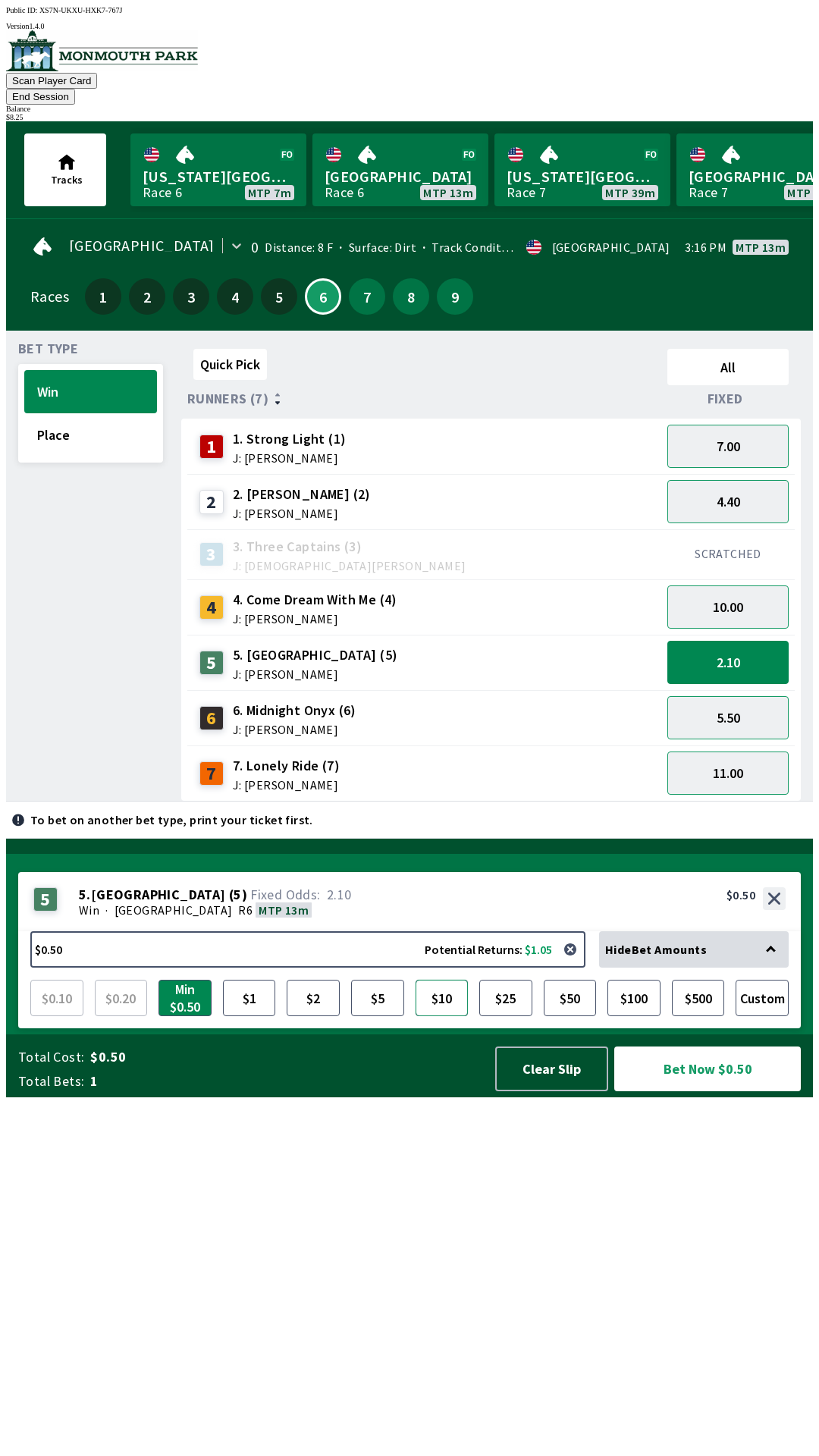
click at [456, 1017] on button "$10" at bounding box center [442, 998] width 54 height 37
click at [376, 1017] on button "$5" at bounding box center [378, 998] width 54 height 37
click at [688, 1092] on button "Bet Now $5.00" at bounding box center [708, 1068] width 186 height 45
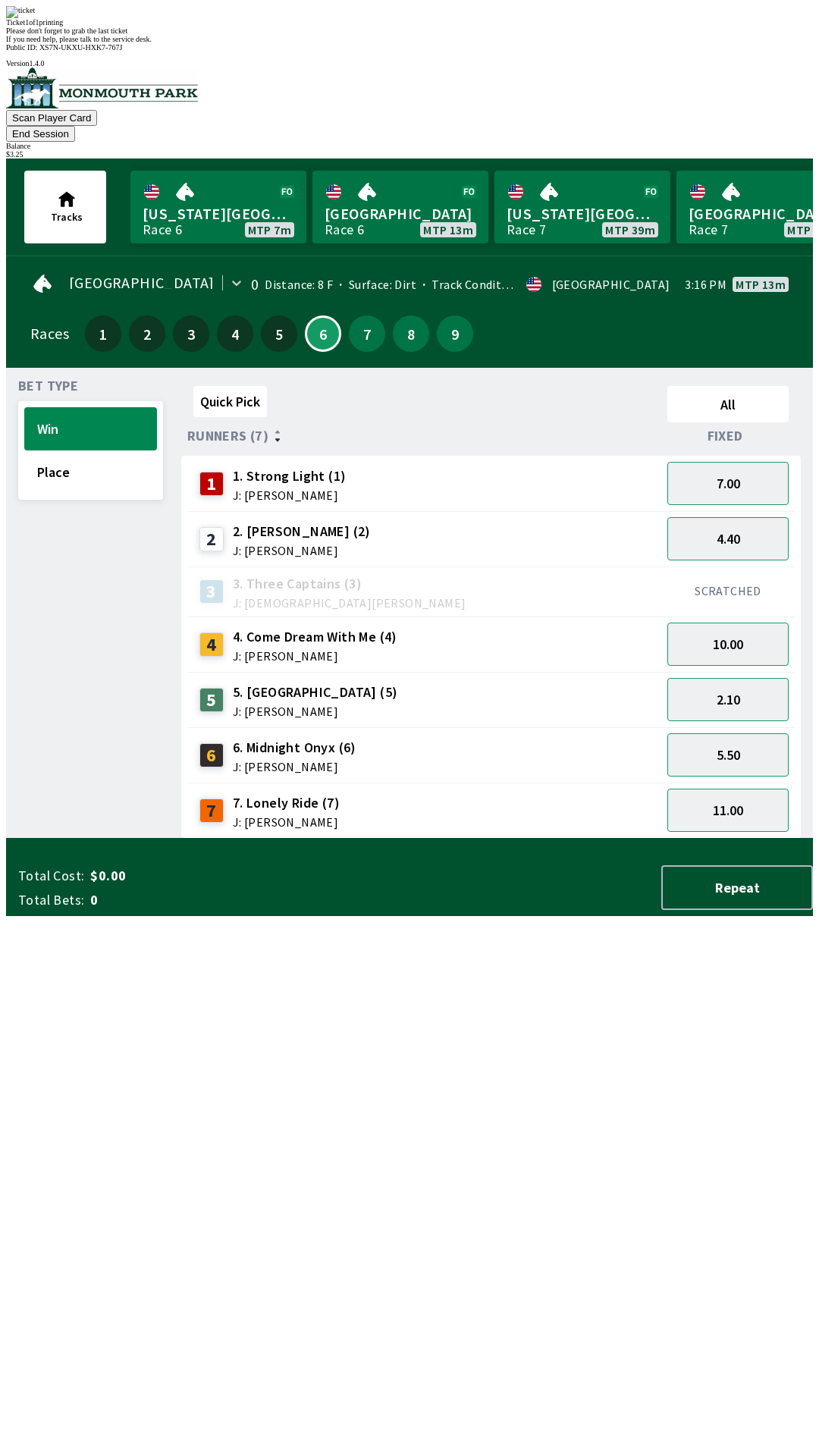
click at [155, 839] on div "Bet Type Win Place" at bounding box center [90, 609] width 145 height 459
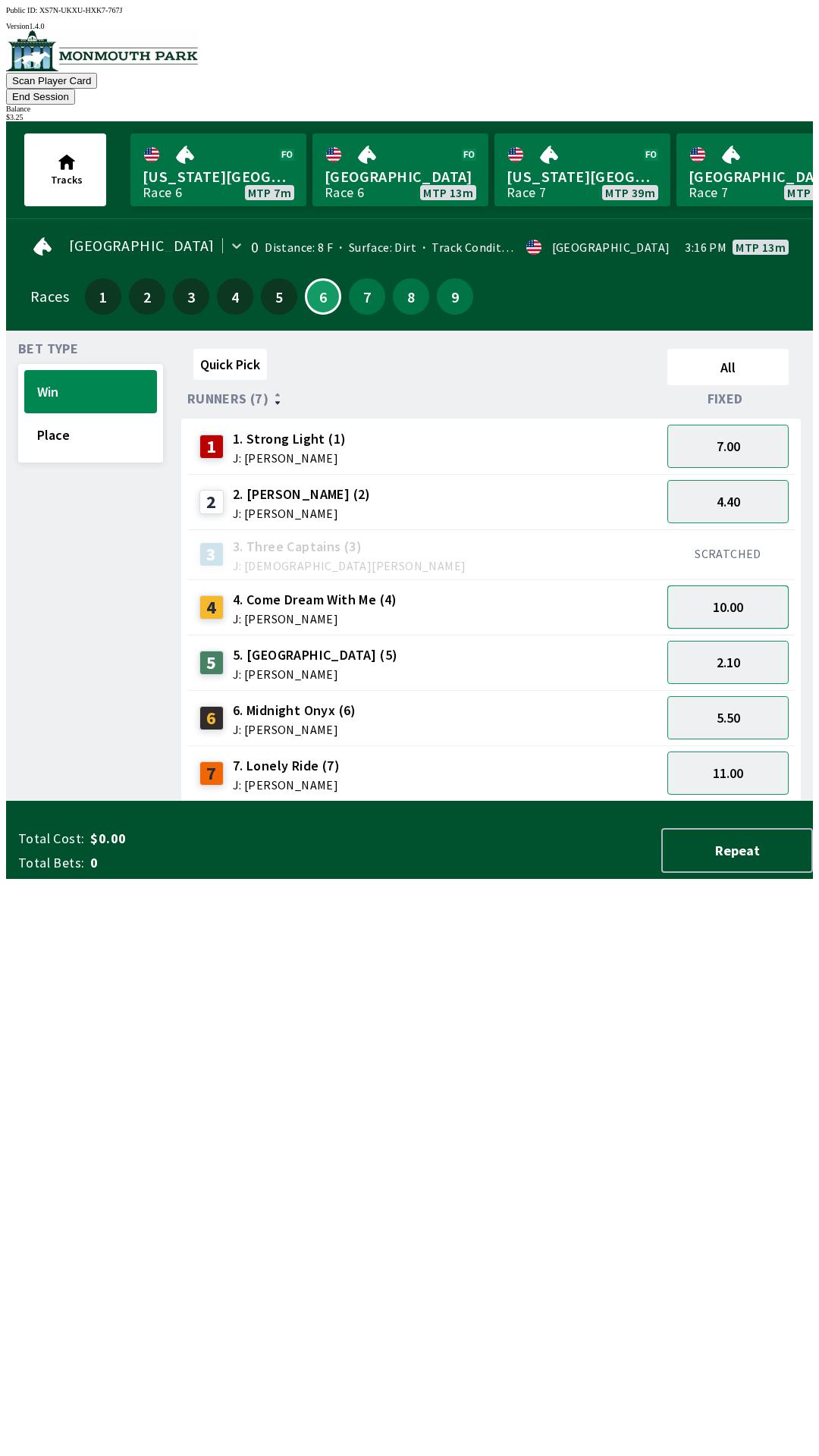
click at [737, 590] on button "10.00" at bounding box center [728, 607] width 121 height 44
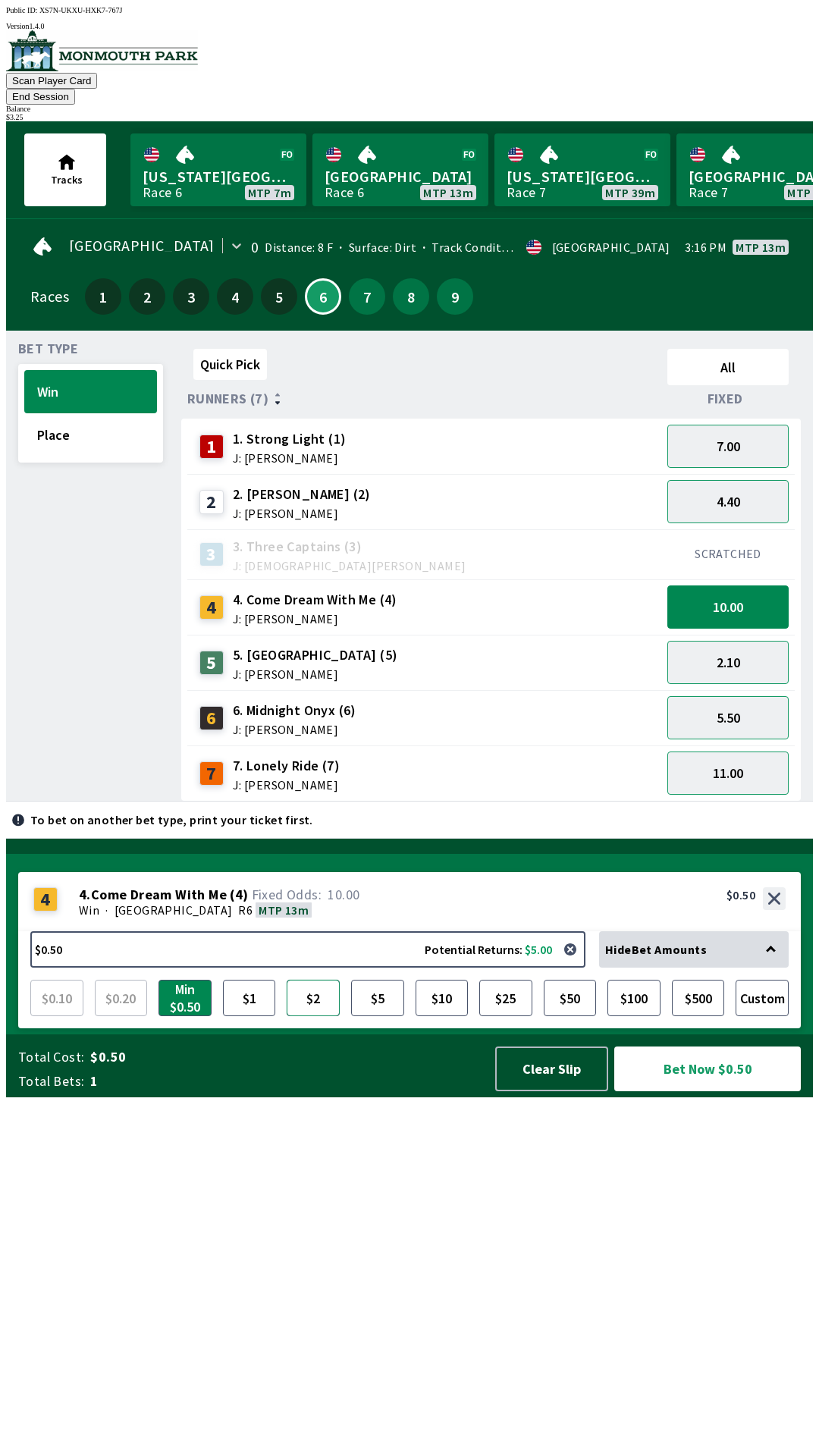
click at [330, 1017] on button "$2" at bounding box center [313, 998] width 54 height 37
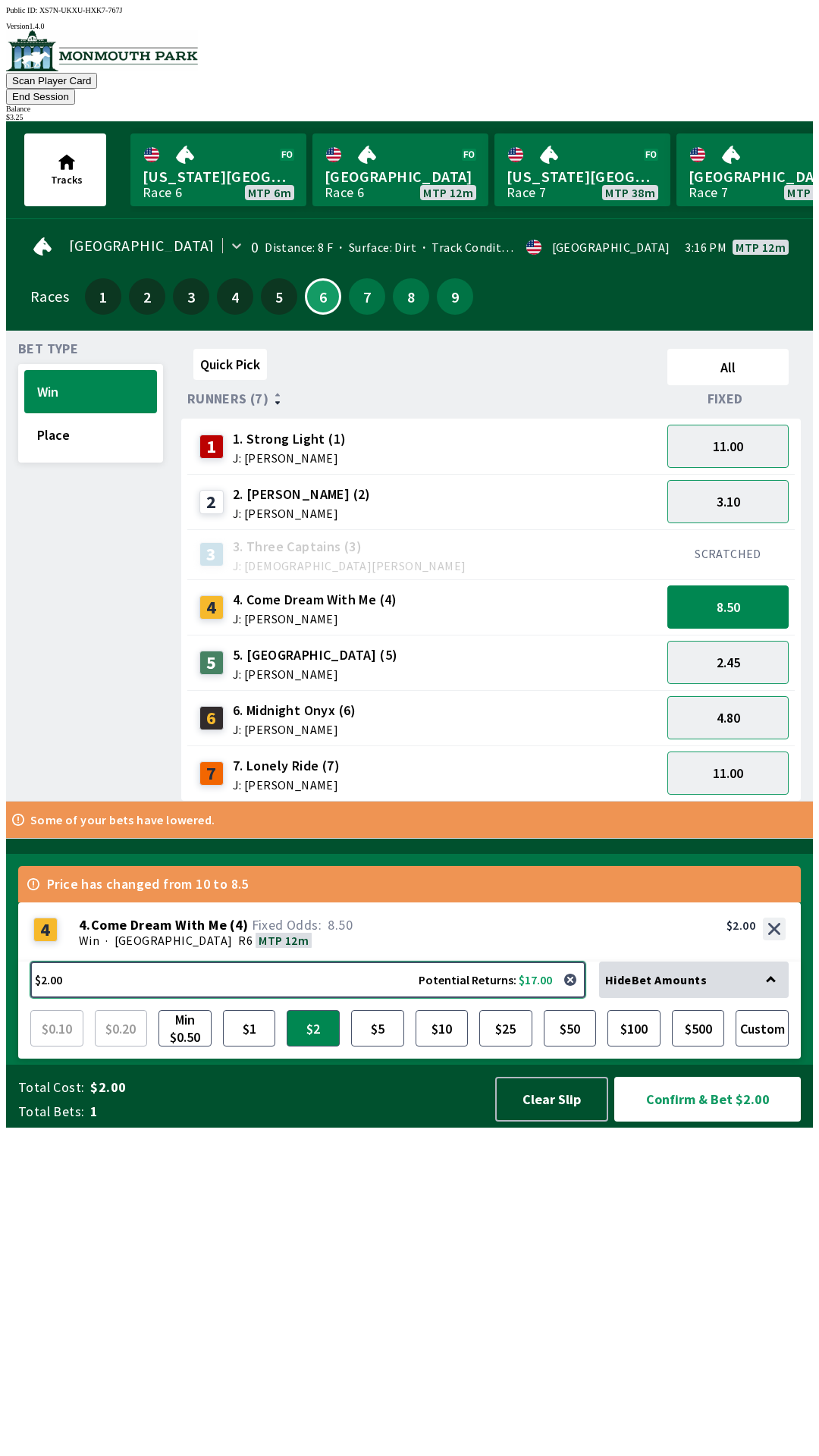
click at [277, 999] on button "$2.00 Potential Returns: $17.00" at bounding box center [308, 980] width 555 height 37
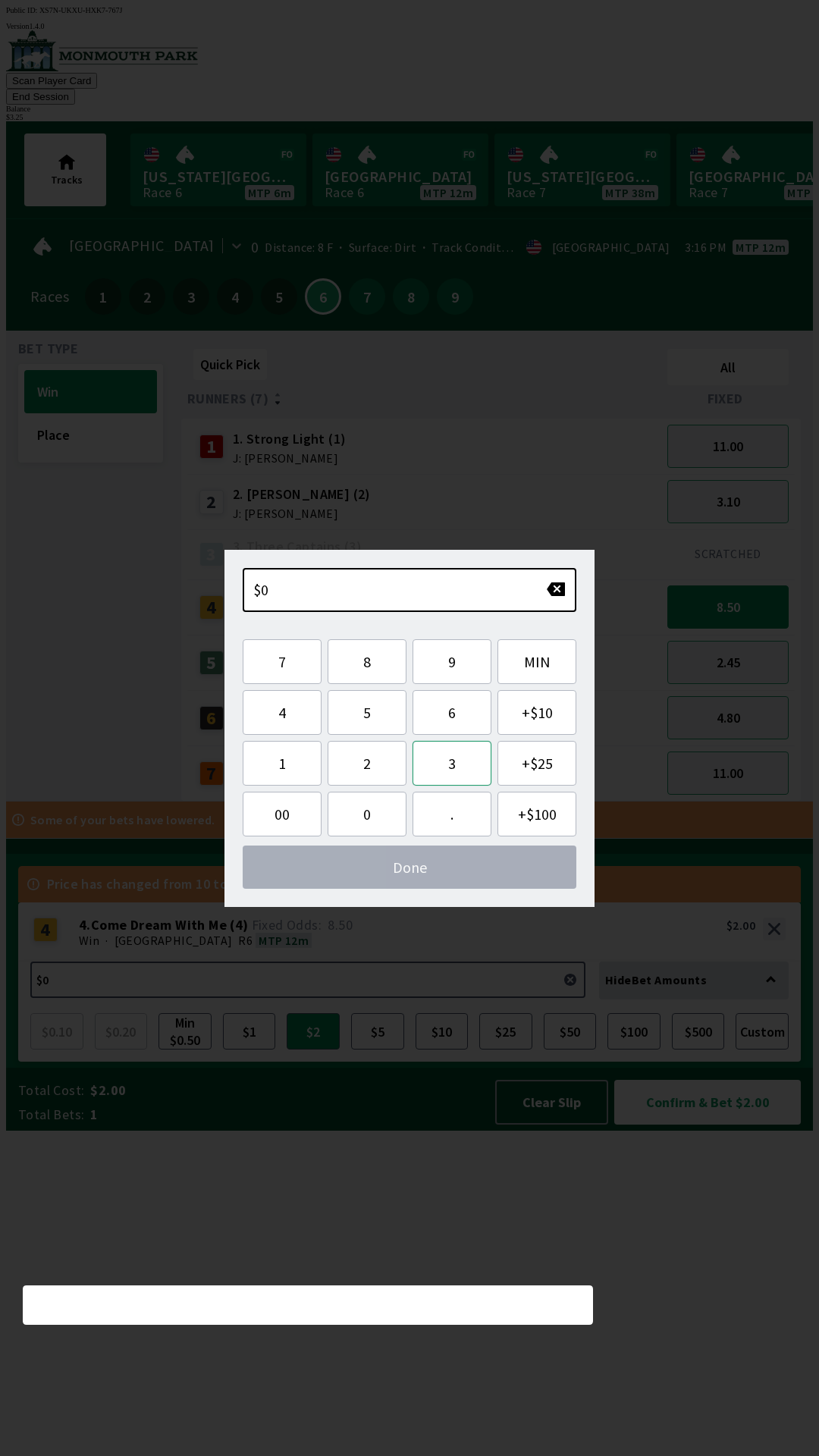
click at [473, 768] on button "3" at bounding box center [452, 763] width 79 height 45
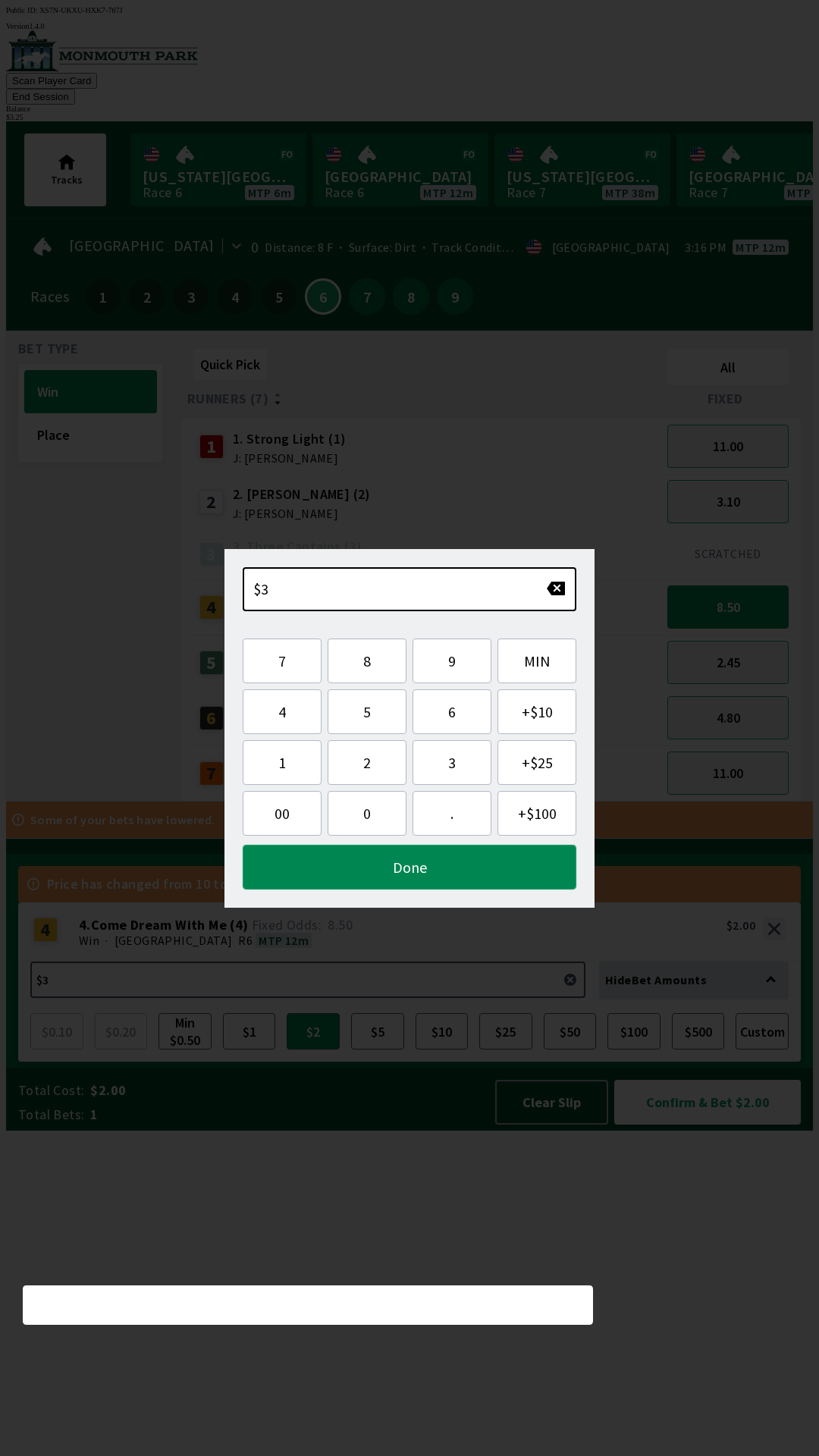
click at [521, 870] on button "Done" at bounding box center [410, 867] width 334 height 45
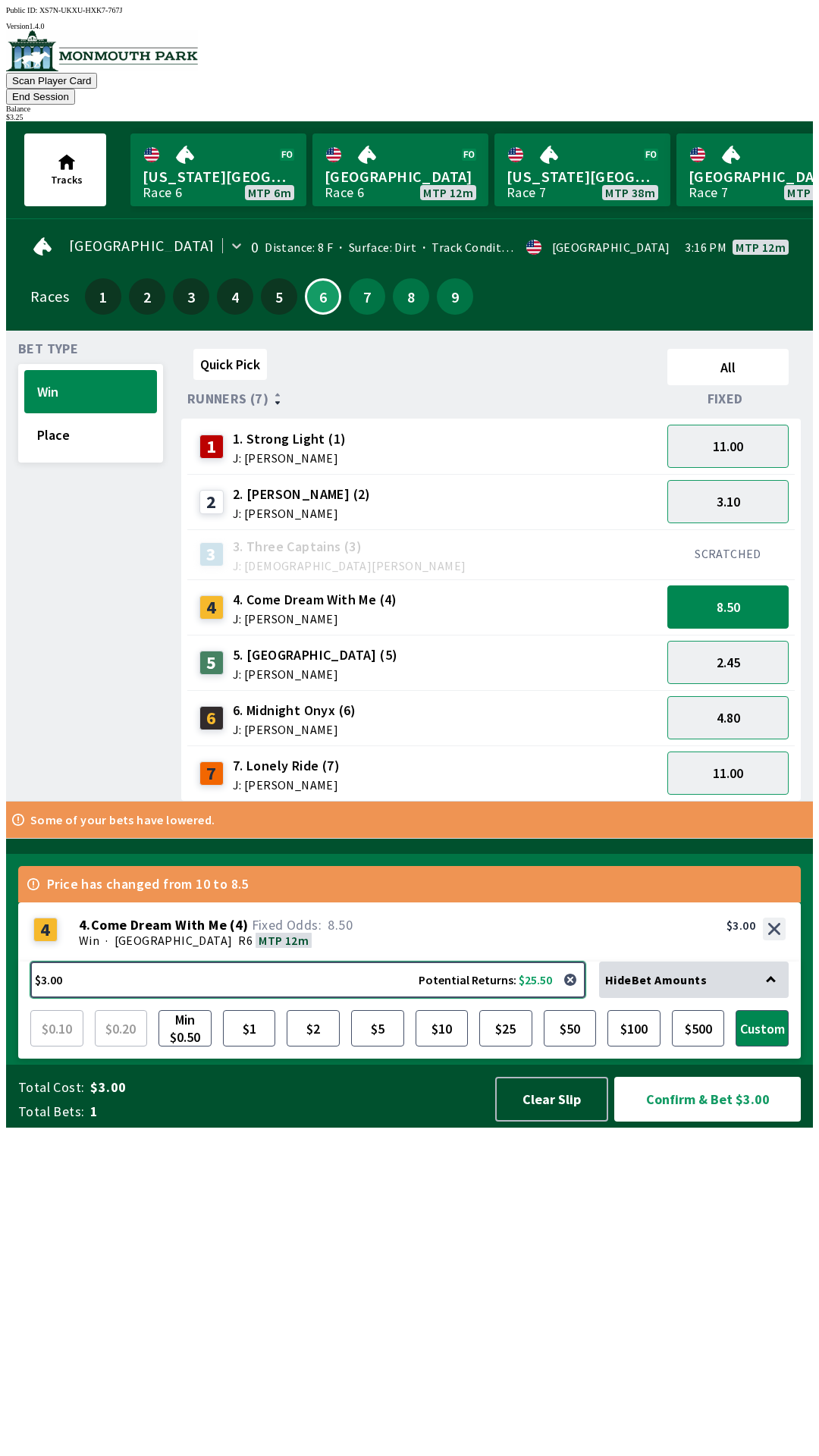
click at [344, 999] on button "$3.00 Potential Returns: $25.50" at bounding box center [308, 980] width 555 height 37
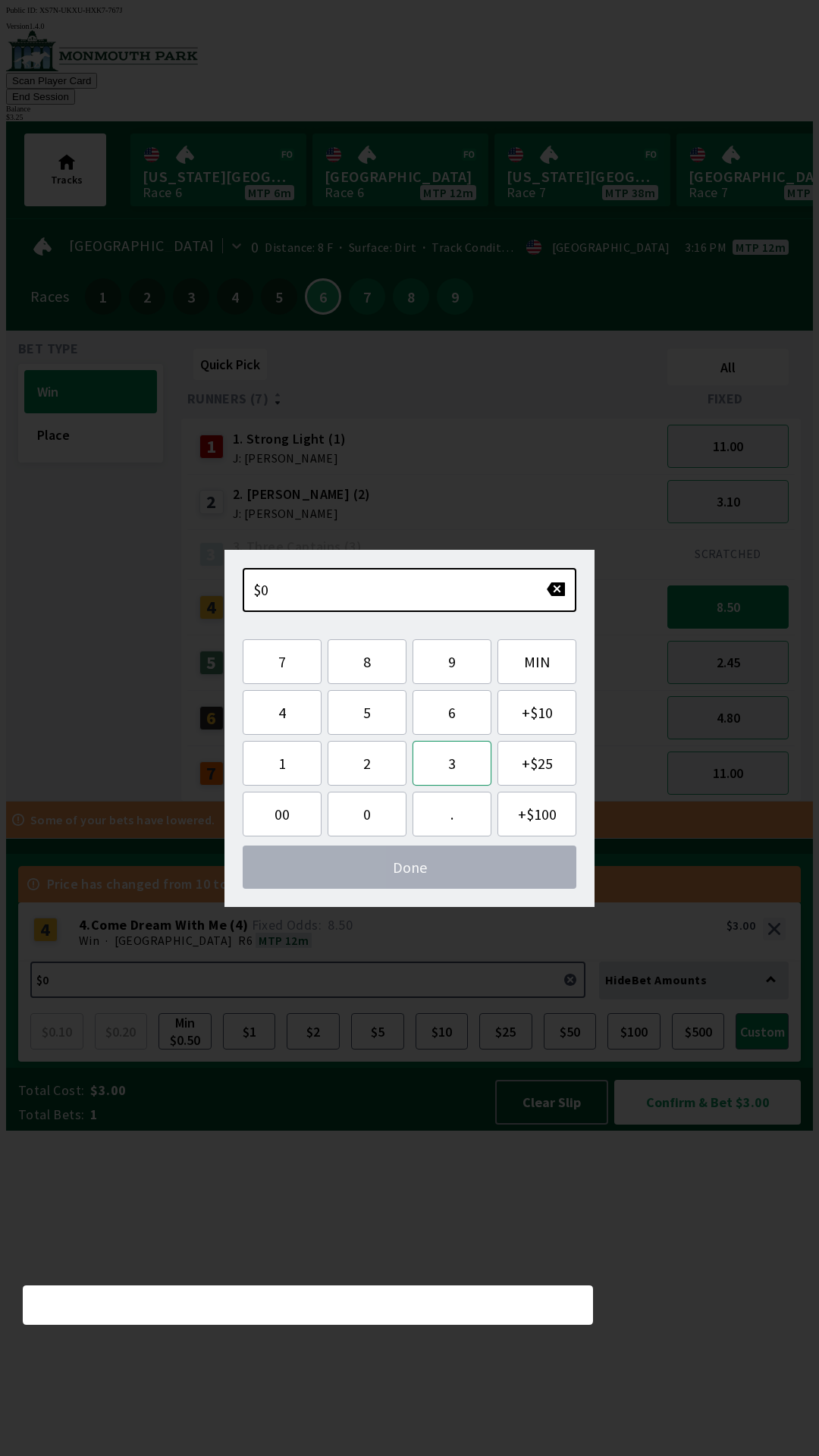
click at [475, 757] on button "3" at bounding box center [452, 763] width 79 height 45
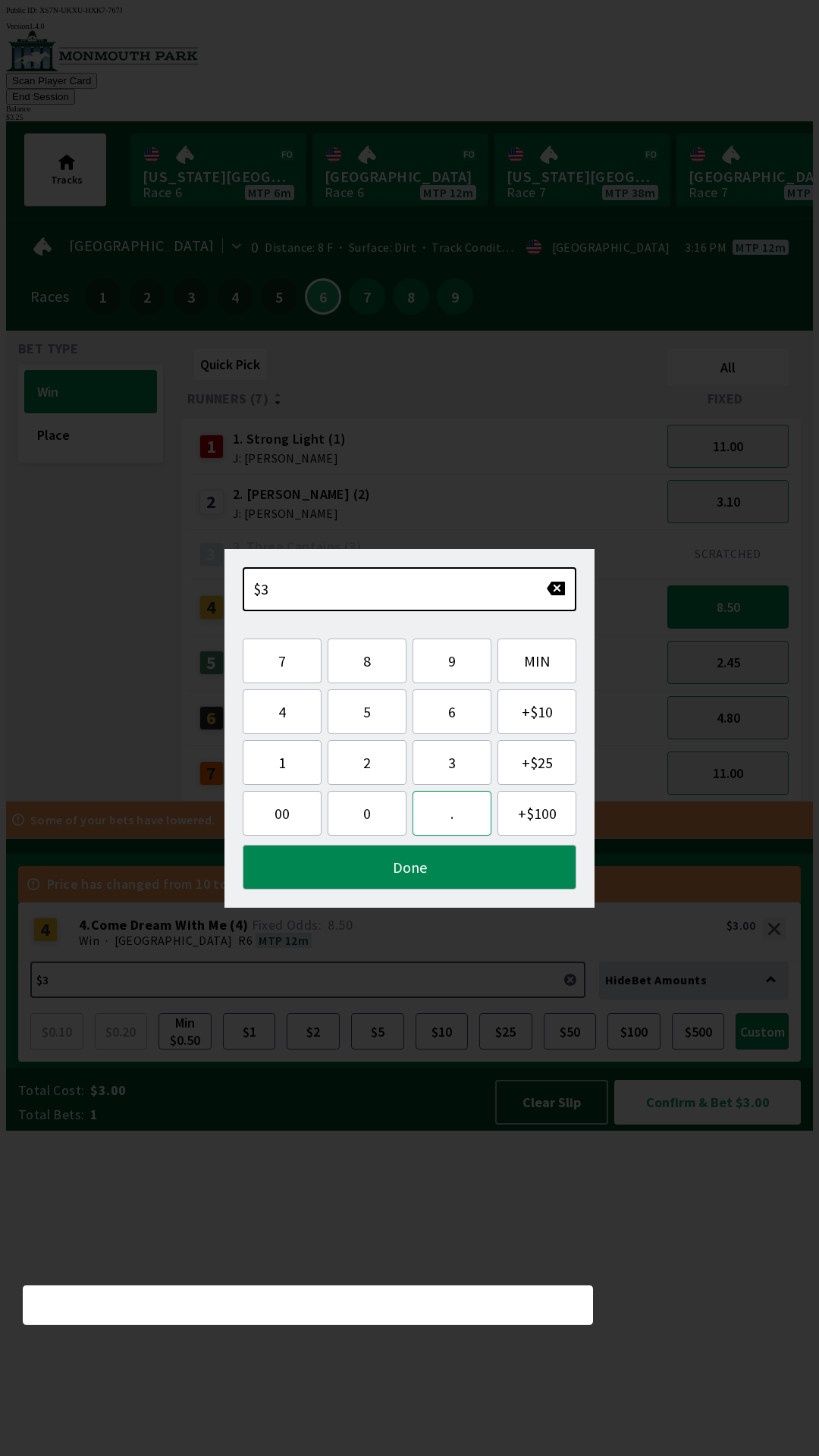
click at [472, 812] on button "." at bounding box center [452, 813] width 79 height 45
click at [391, 766] on button "2" at bounding box center [367, 762] width 79 height 45
click at [376, 713] on button "5" at bounding box center [367, 711] width 79 height 45
click at [532, 869] on button "Done" at bounding box center [410, 867] width 334 height 45
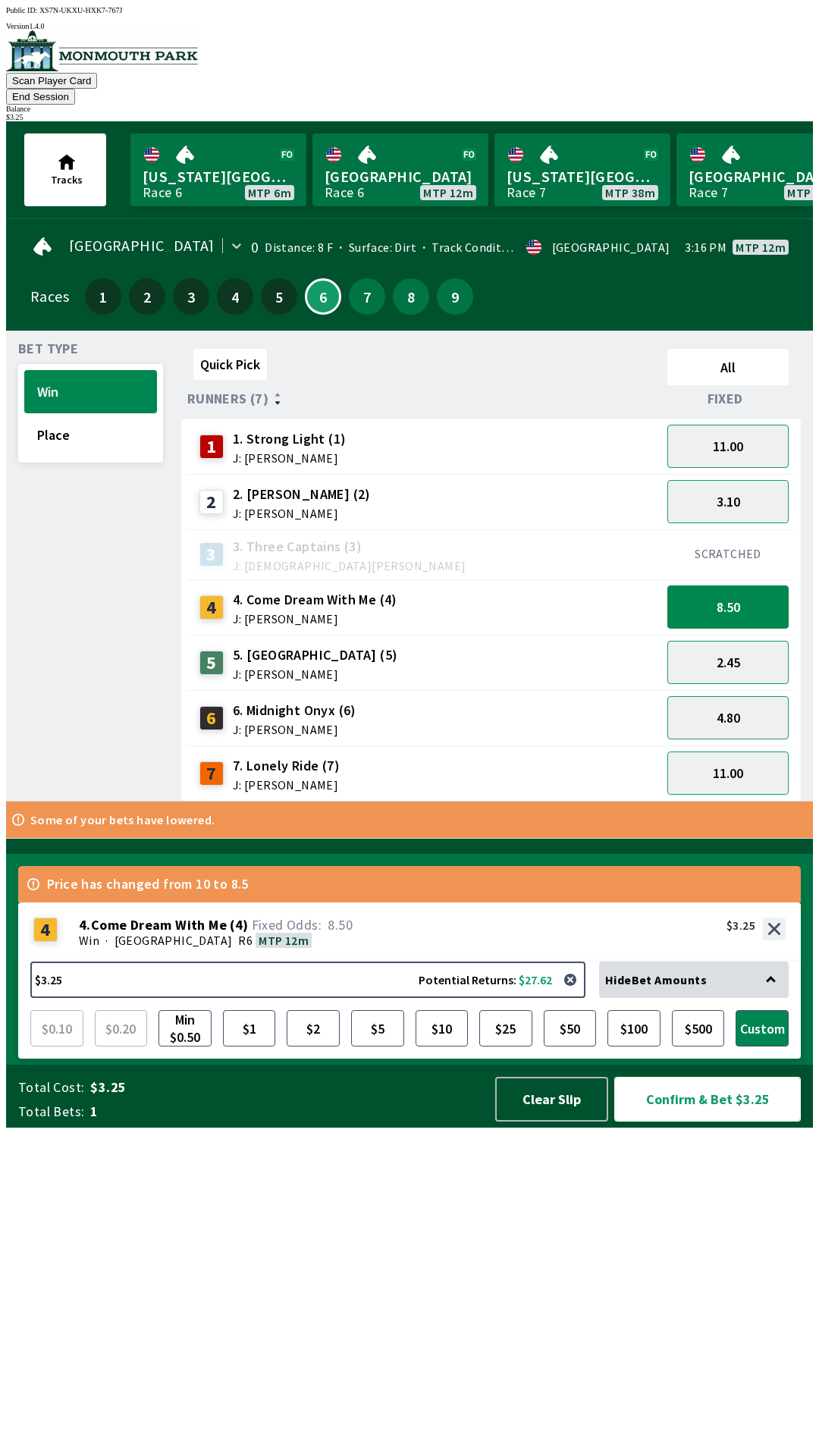
click at [742, 1122] on button "Confirm & Bet $3.25" at bounding box center [708, 1099] width 186 height 45
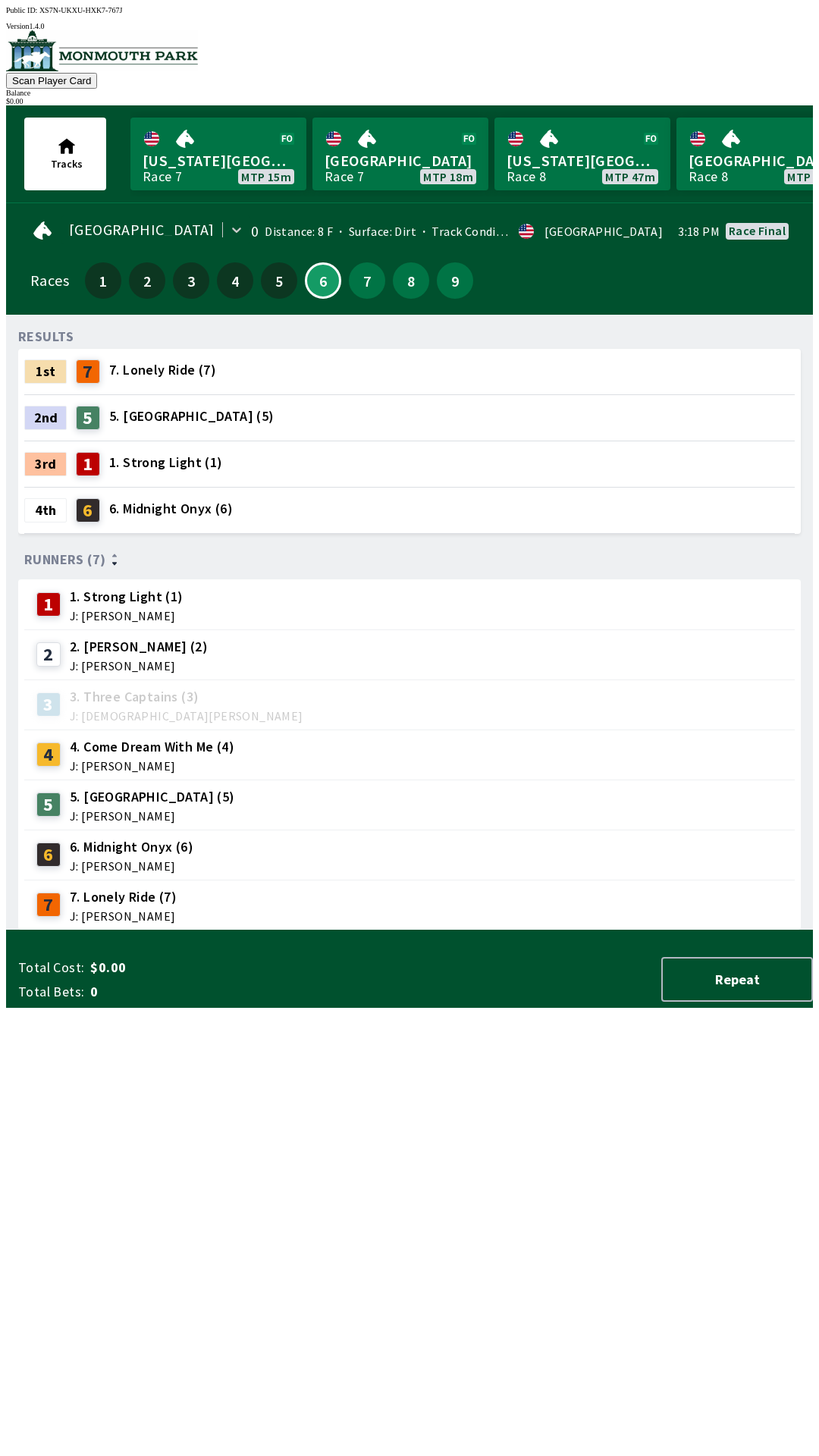
click at [170, 930] on div "RESULTS 1st 7 7. Lonely Ride (7) 2nd 5 5. [GEOGRAPHIC_DATA] (5) 3rd 1 1. Strong…" at bounding box center [415, 629] width 795 height 604
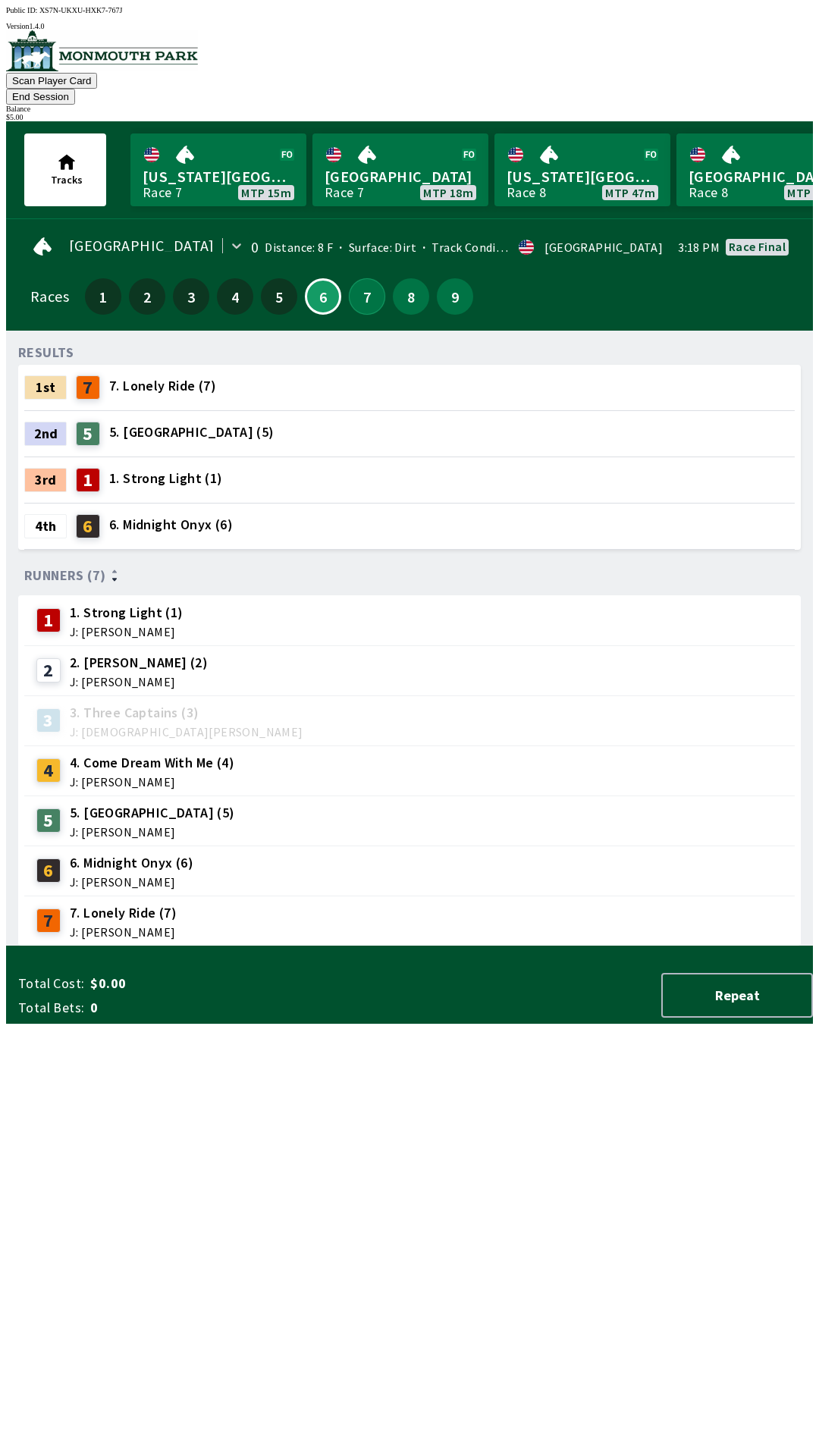
click at [354, 283] on button "7" at bounding box center [367, 297] width 37 height 37
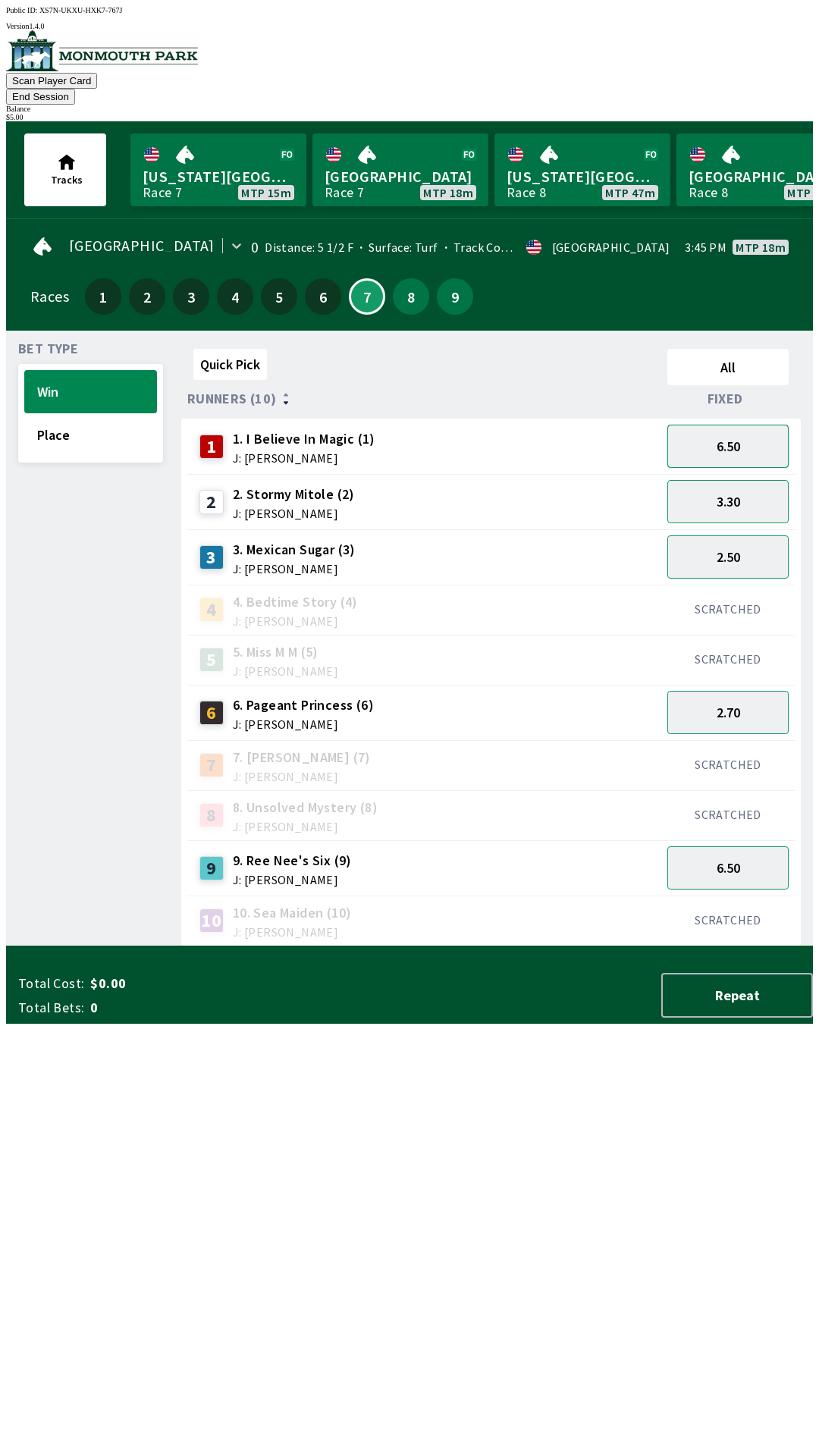
click at [759, 432] on button "6.50" at bounding box center [728, 446] width 121 height 44
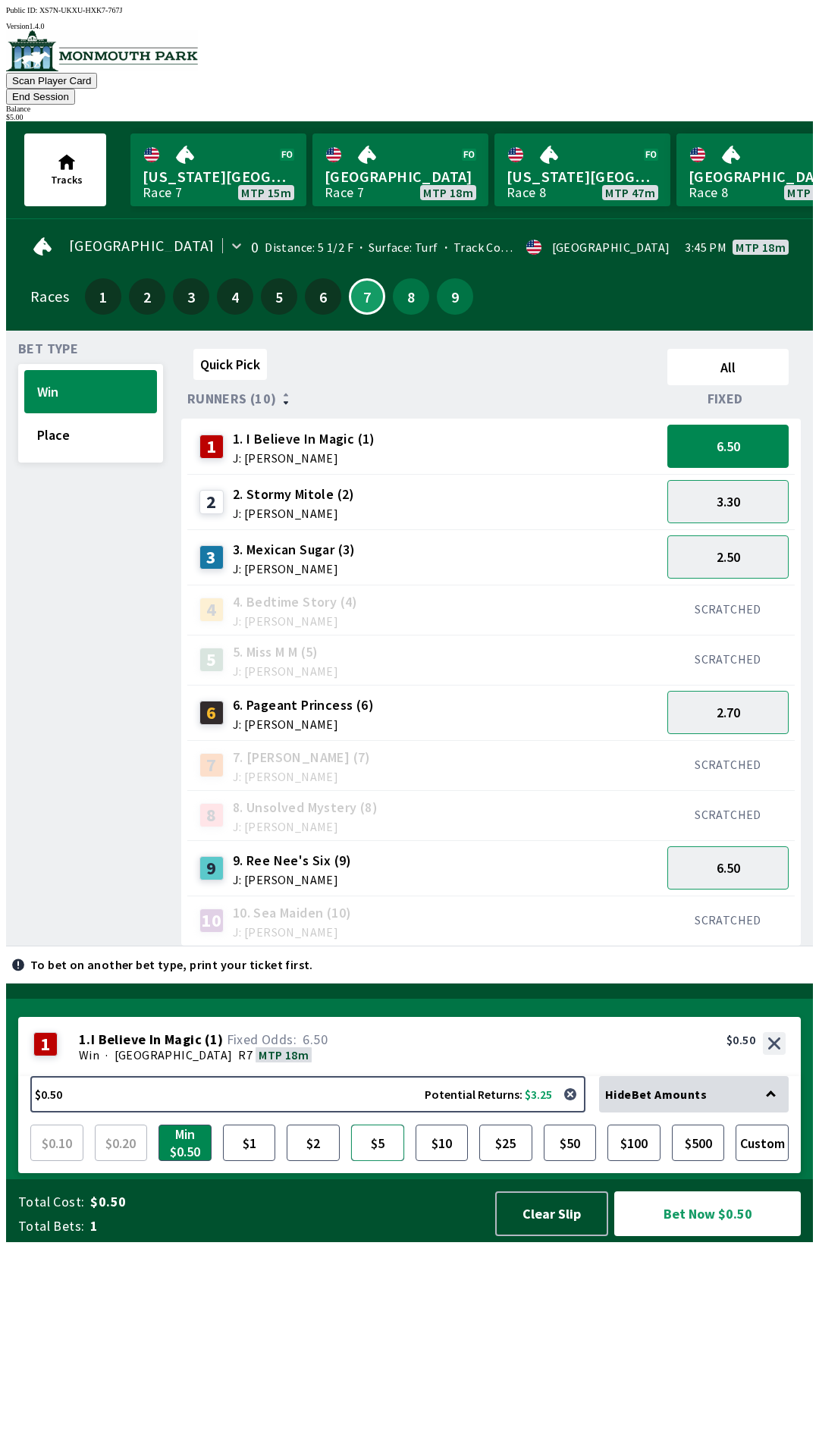
click at [382, 1161] on button "$5" at bounding box center [378, 1143] width 54 height 37
click at [443, 1161] on button "$10" at bounding box center [442, 1143] width 54 height 37
click at [399, 1161] on button "$5" at bounding box center [378, 1143] width 54 height 37
click at [751, 1237] on button "Bet Now $5.00" at bounding box center [708, 1214] width 186 height 45
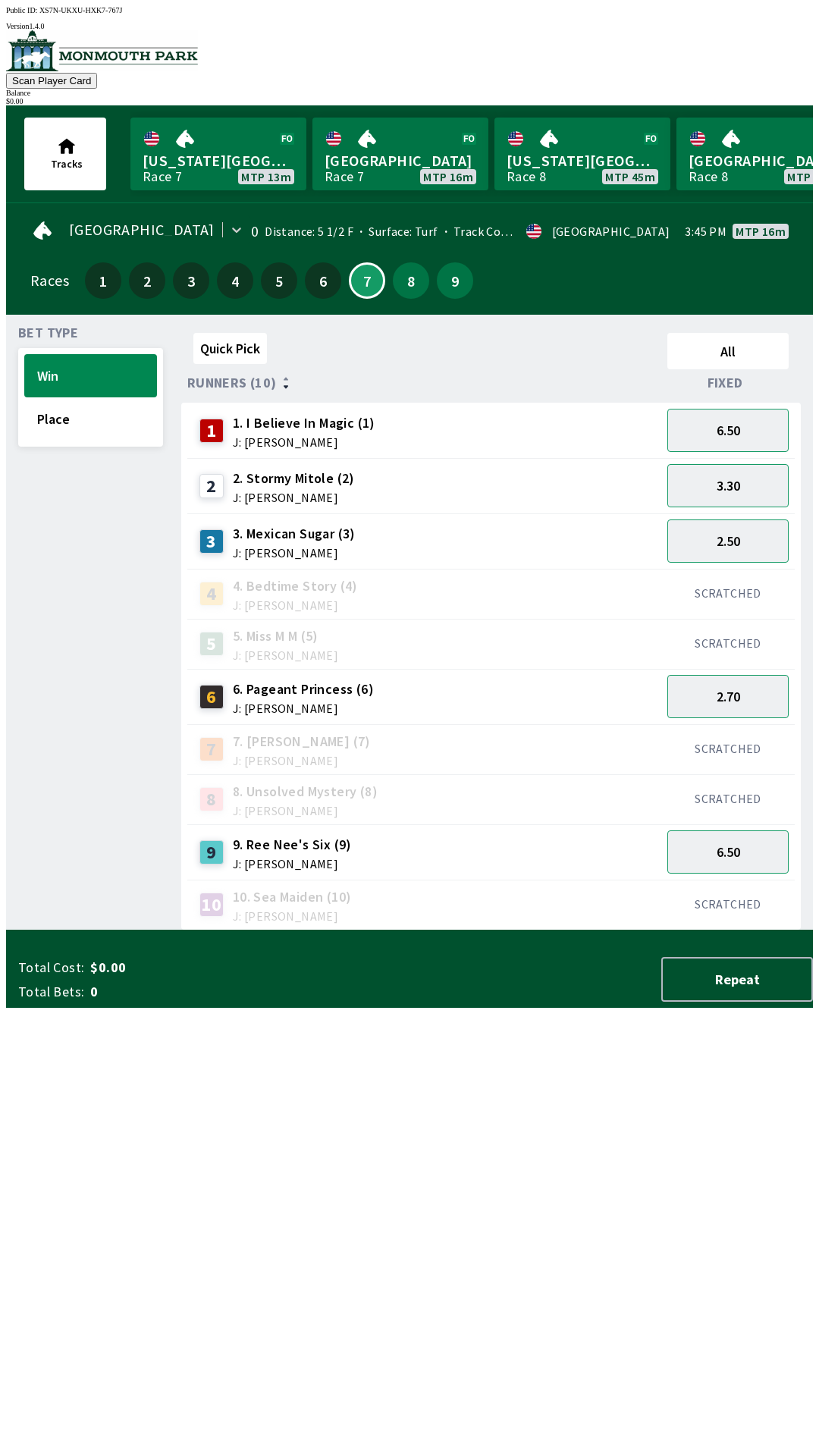
click at [258, 930] on div "Quick Pick All Runners (10) Fixed 1 1. I Believe In Magic (1) J: [PERSON_NAME] …" at bounding box center [497, 629] width 632 height 604
click at [729, 675] on button "2.70" at bounding box center [728, 697] width 121 height 44
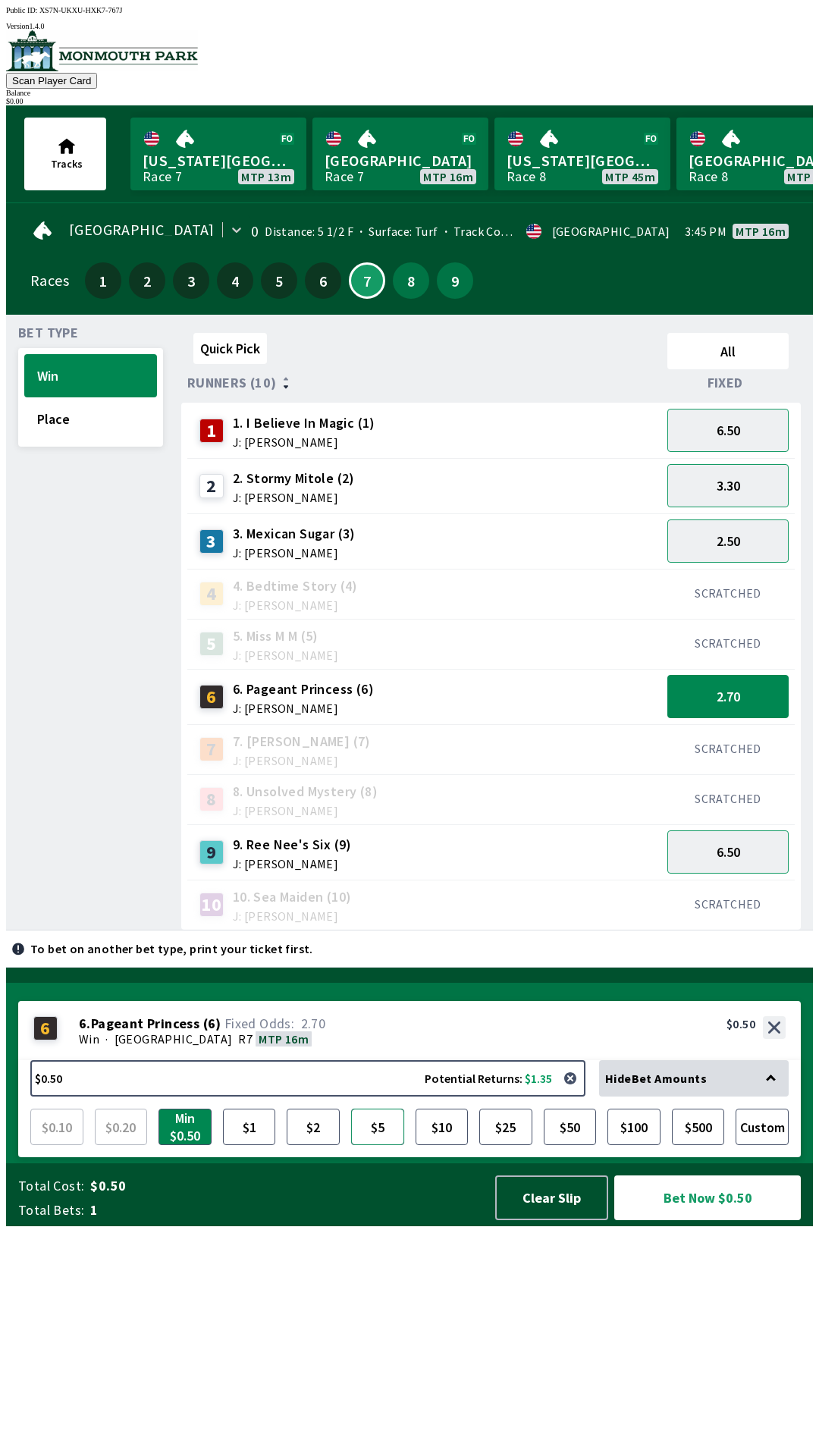
click at [387, 1146] on button "$5" at bounding box center [378, 1127] width 54 height 37
click at [330, 1146] on button "$2" at bounding box center [313, 1127] width 54 height 37
click at [568, 1221] on button "Clear Slip" at bounding box center [551, 1197] width 113 height 45
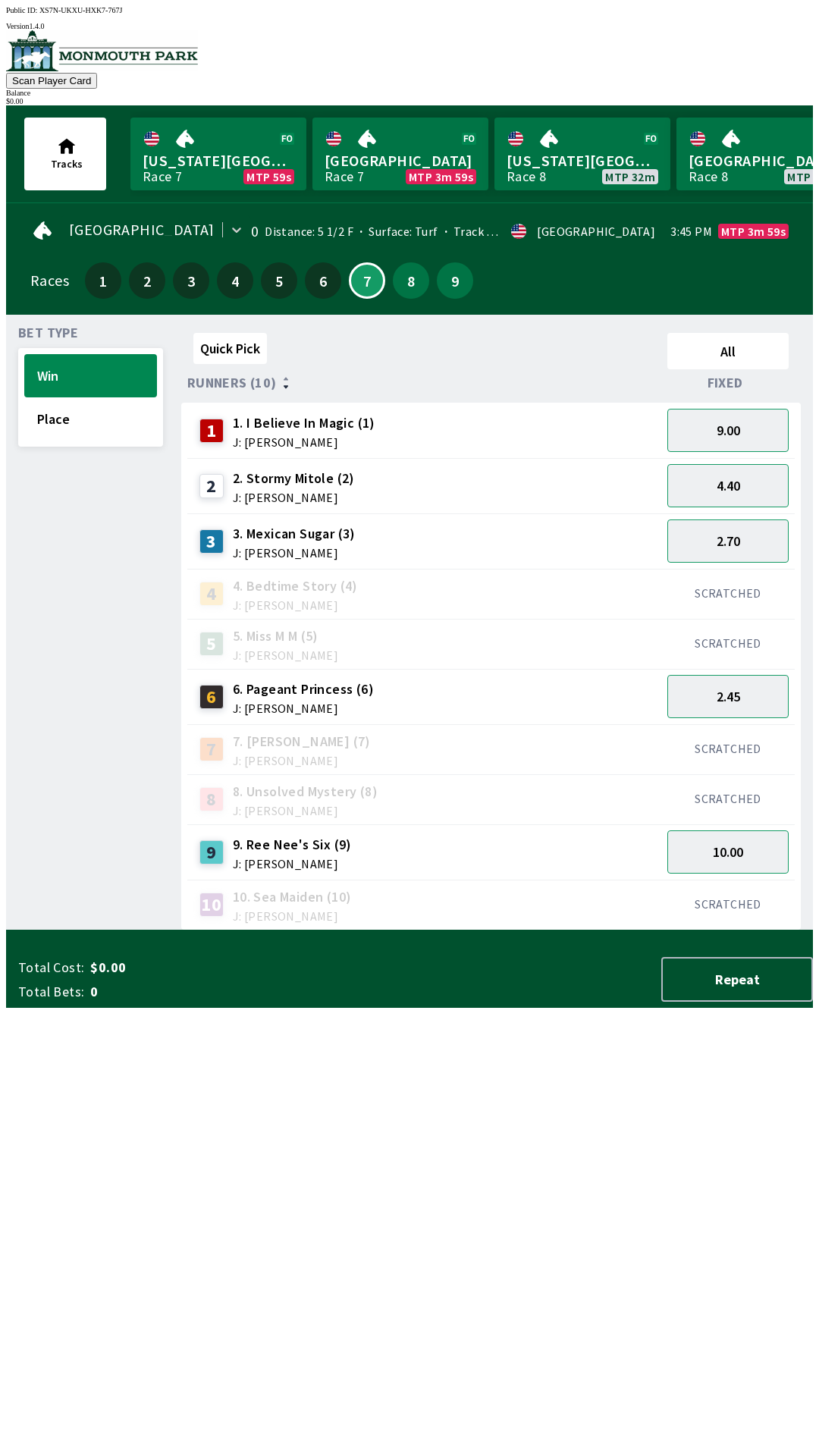
click at [706, 724] on div "SCRATCHED" at bounding box center [728, 749] width 134 height 50
click at [738, 724] on div "SCRATCHED" at bounding box center [728, 749] width 134 height 50
click at [286, 669] on div "6 6. Pageant Princess (6) J: [PERSON_NAME]" at bounding box center [424, 697] width 474 height 56
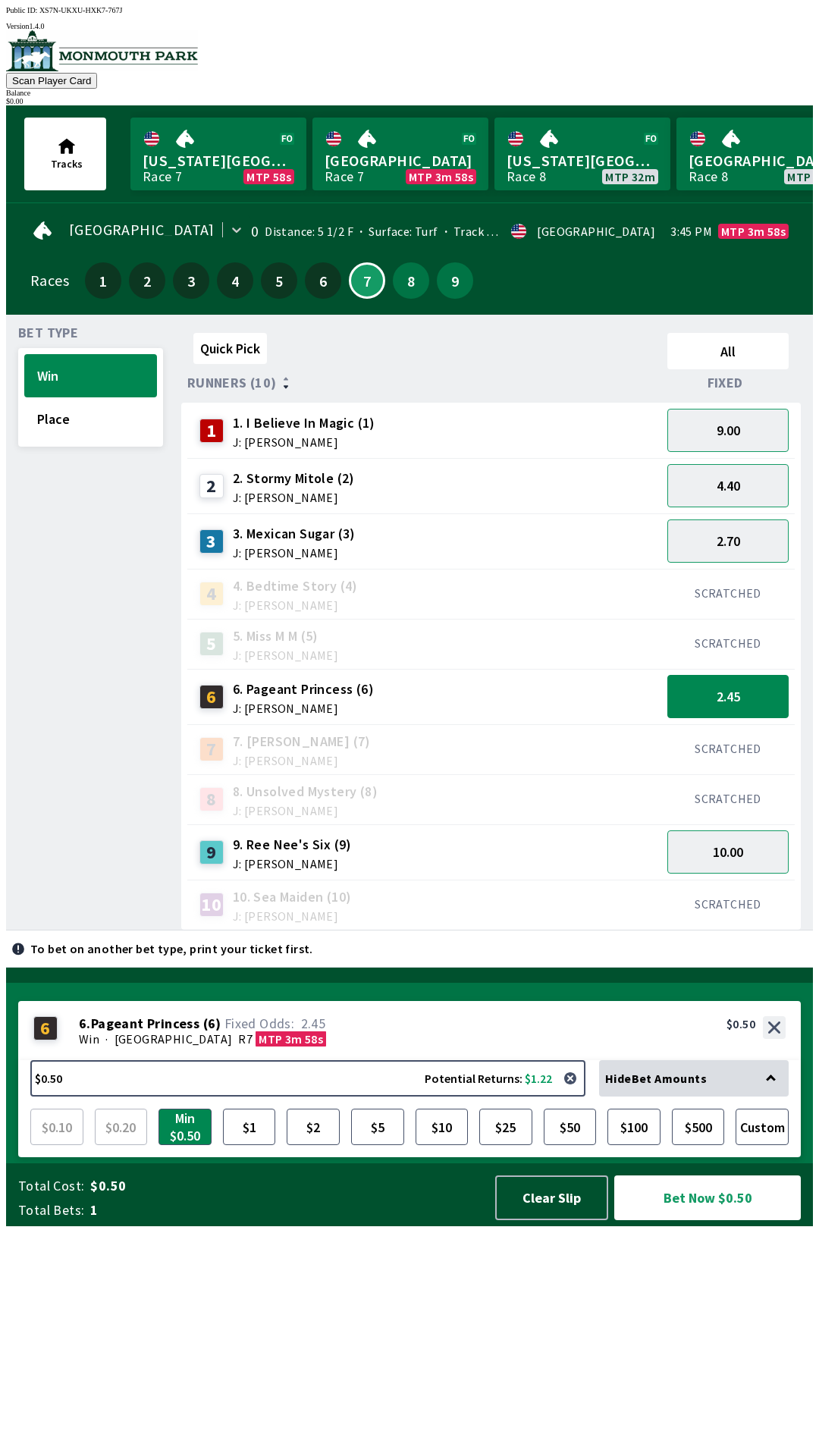
click at [160, 445] on div "Bet Type Win Place Quick Pick All Runners (10) Fixed 1 1. I Believe In Magic (1…" at bounding box center [415, 626] width 795 height 610
click at [118, 415] on button "Place" at bounding box center [90, 420] width 133 height 44
click at [273, 403] on div "1 1. I Believe In Magic (1) J: [PERSON_NAME]" at bounding box center [424, 430] width 474 height 56
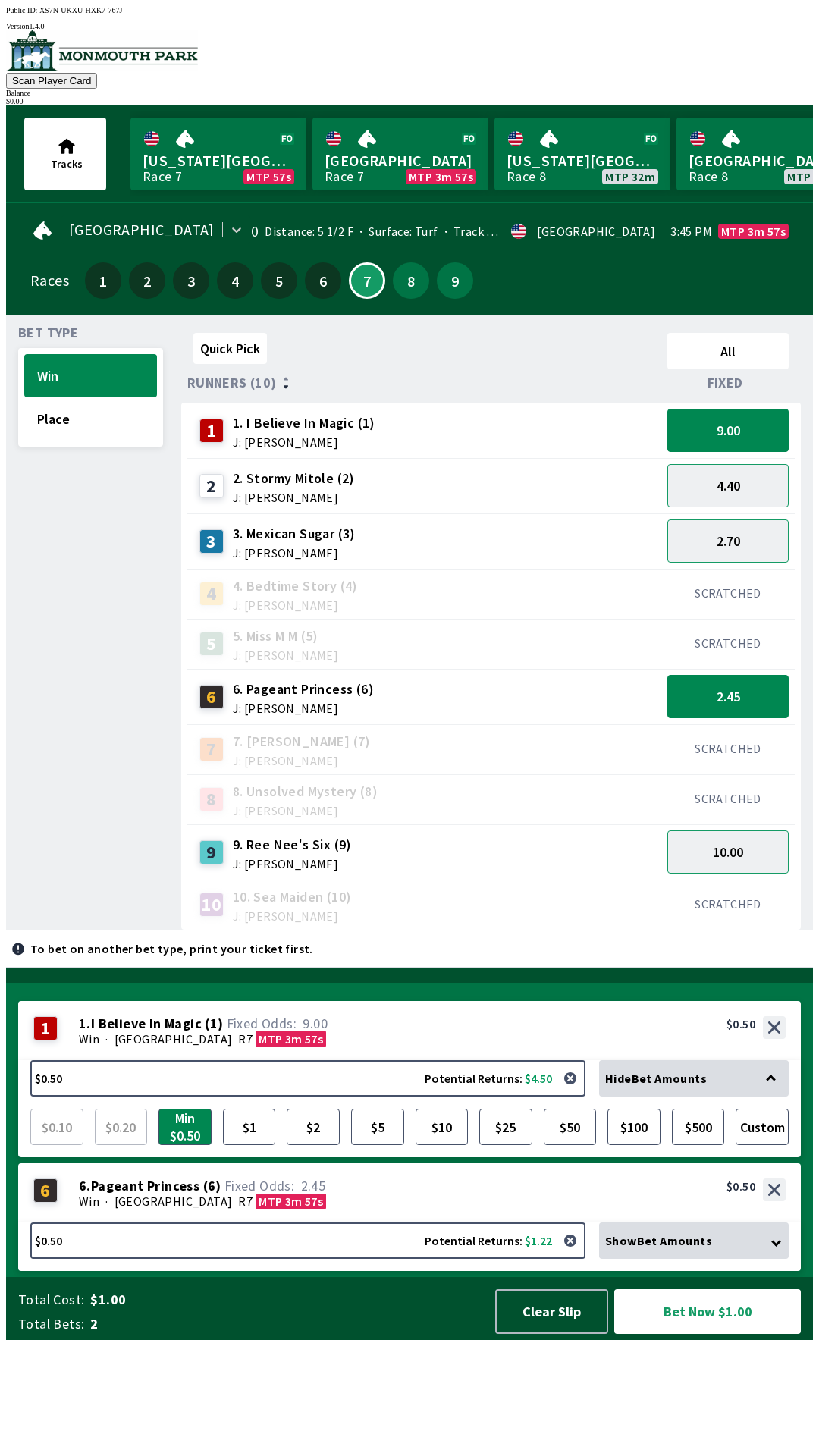
click at [83, 456] on div "Bet Type Win Place" at bounding box center [90, 629] width 145 height 604
click at [521, 789] on div "8 8. Unsolved Mystery (8) J: [PERSON_NAME]" at bounding box center [424, 799] width 462 height 38
click at [762, 856] on button "10.00" at bounding box center [728, 852] width 121 height 44
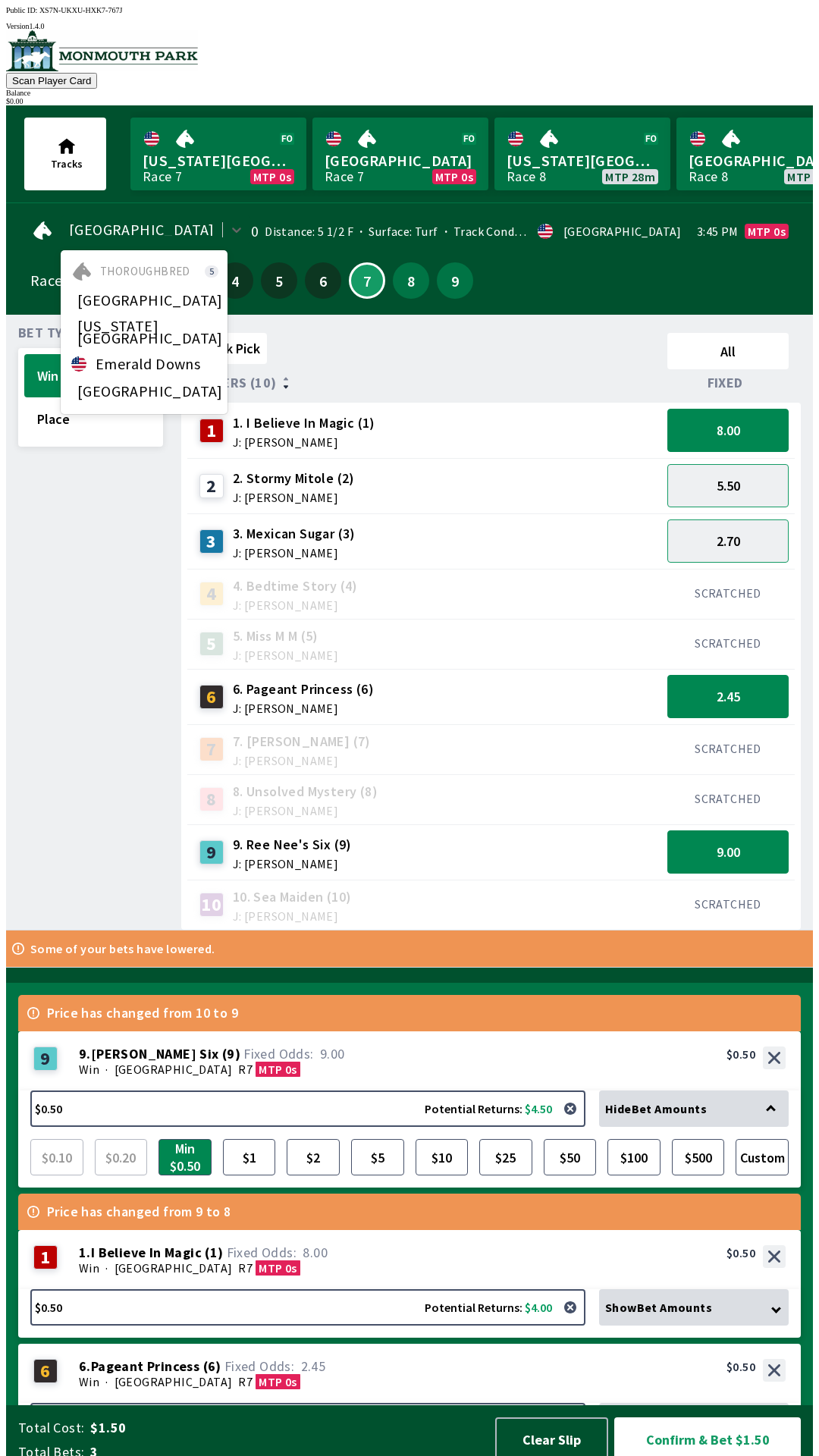
click at [162, 330] on div "[US_STATE][GEOGRAPHIC_DATA]" at bounding box center [144, 332] width 167 height 37
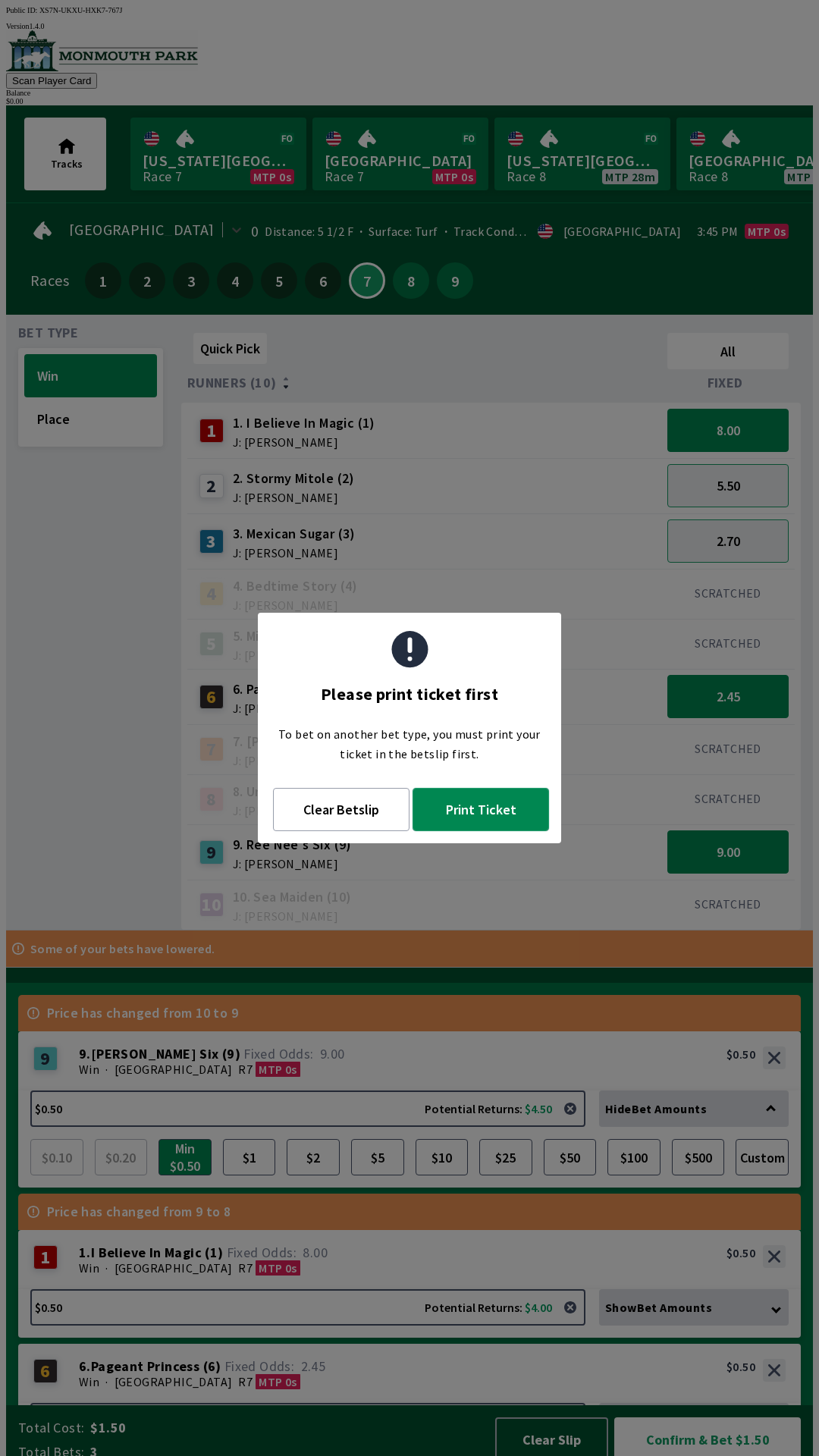
click at [466, 816] on button "Print Ticket" at bounding box center [481, 810] width 137 height 44
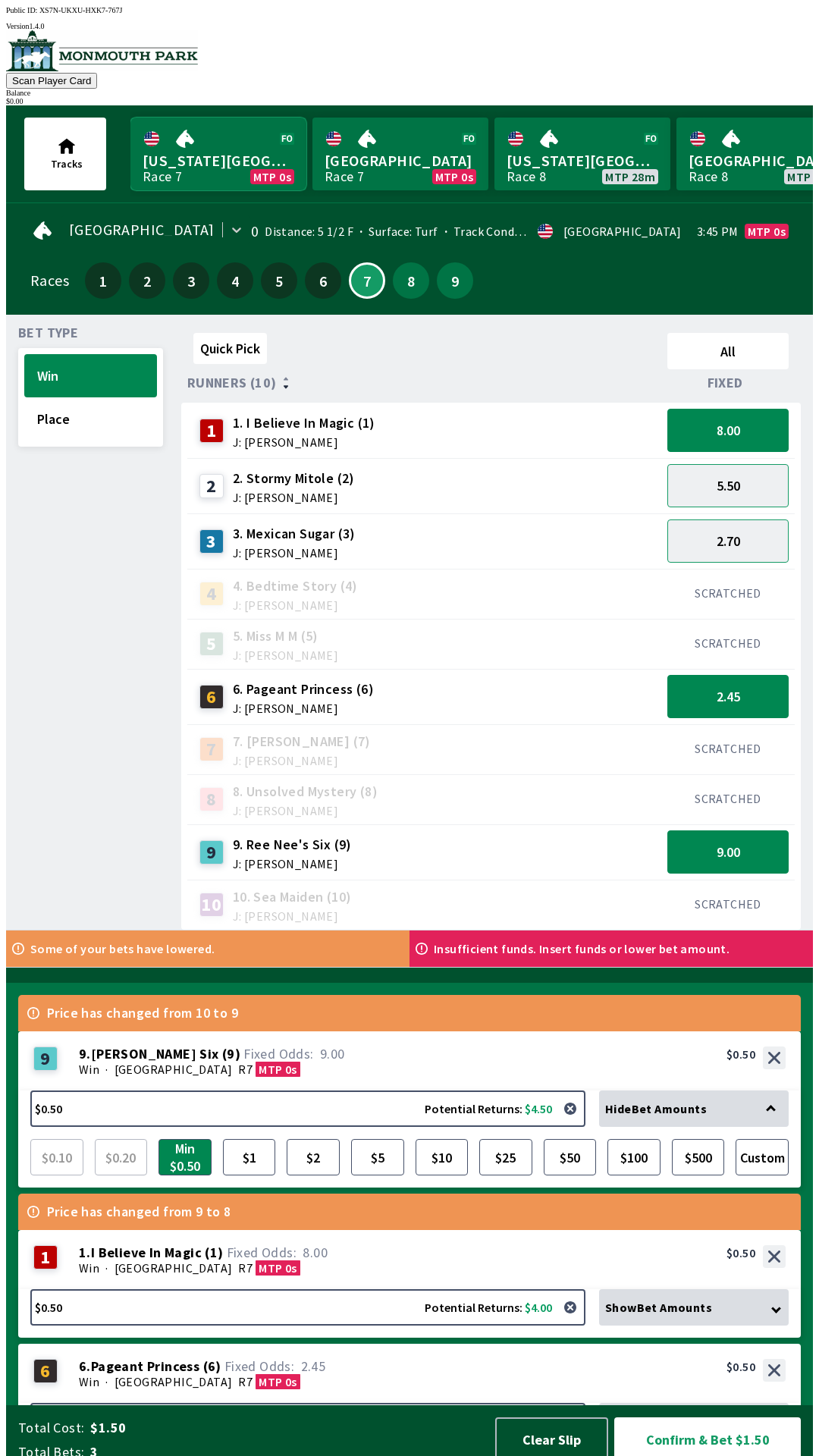
click at [218, 167] on link "[US_STATE] Park Race 7 MTP 0s" at bounding box center [218, 154] width 176 height 72
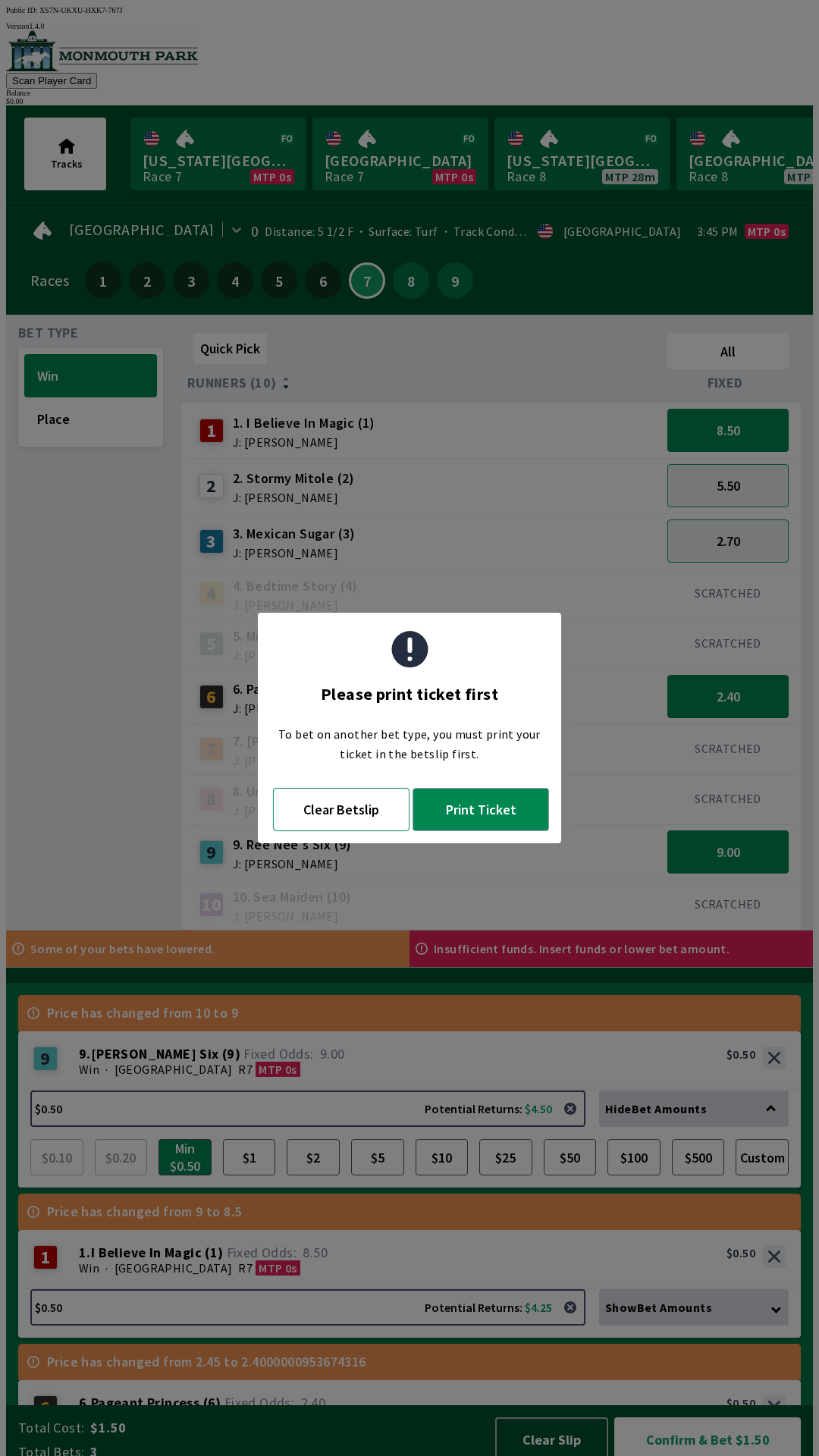
click at [349, 823] on button "Clear Betslip" at bounding box center [341, 810] width 137 height 44
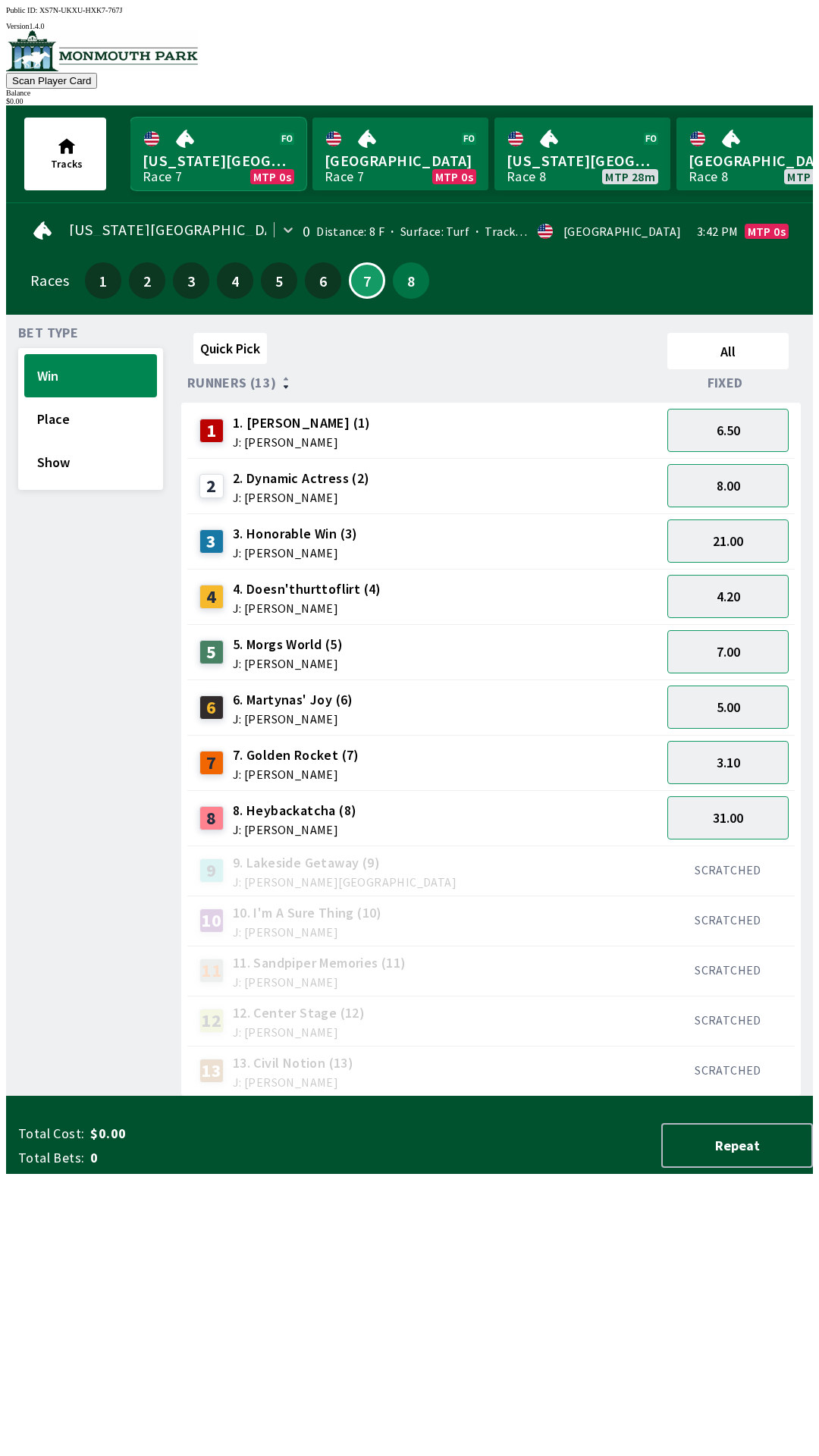
click at [234, 156] on link "[US_STATE] Park Race 7 MTP 0s" at bounding box center [218, 154] width 176 height 72
click at [391, 160] on link "Monmouth Park Race 7 MTP 0s" at bounding box center [400, 154] width 176 height 72
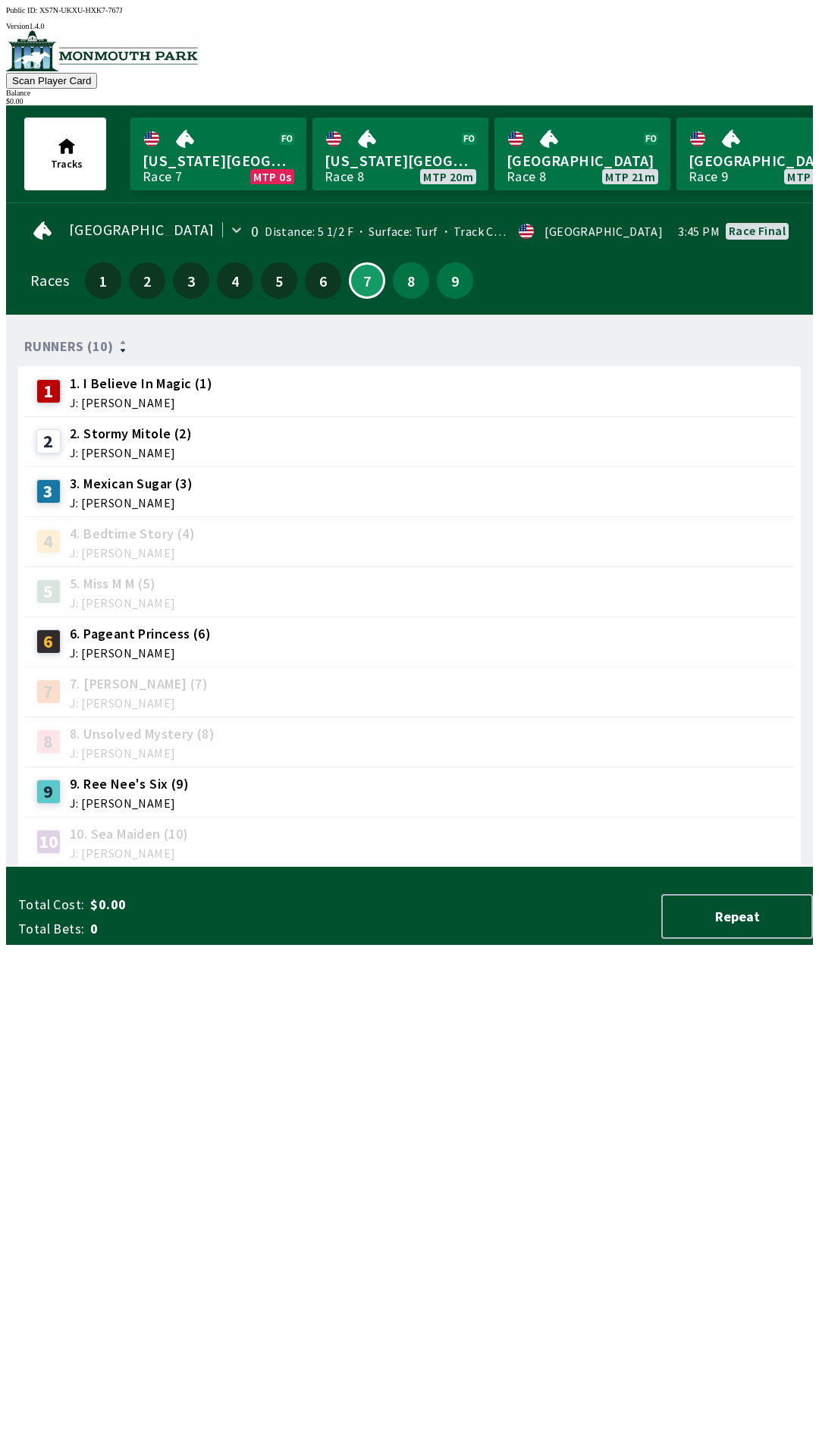
click at [75, 868] on div "Runners (10) 1 1. I Believe In Magic (1) J: [PERSON_NAME] 2 2. [PERSON_NAME] (2…" at bounding box center [415, 597] width 795 height 541
click at [408, 289] on button "8" at bounding box center [410, 281] width 37 height 37
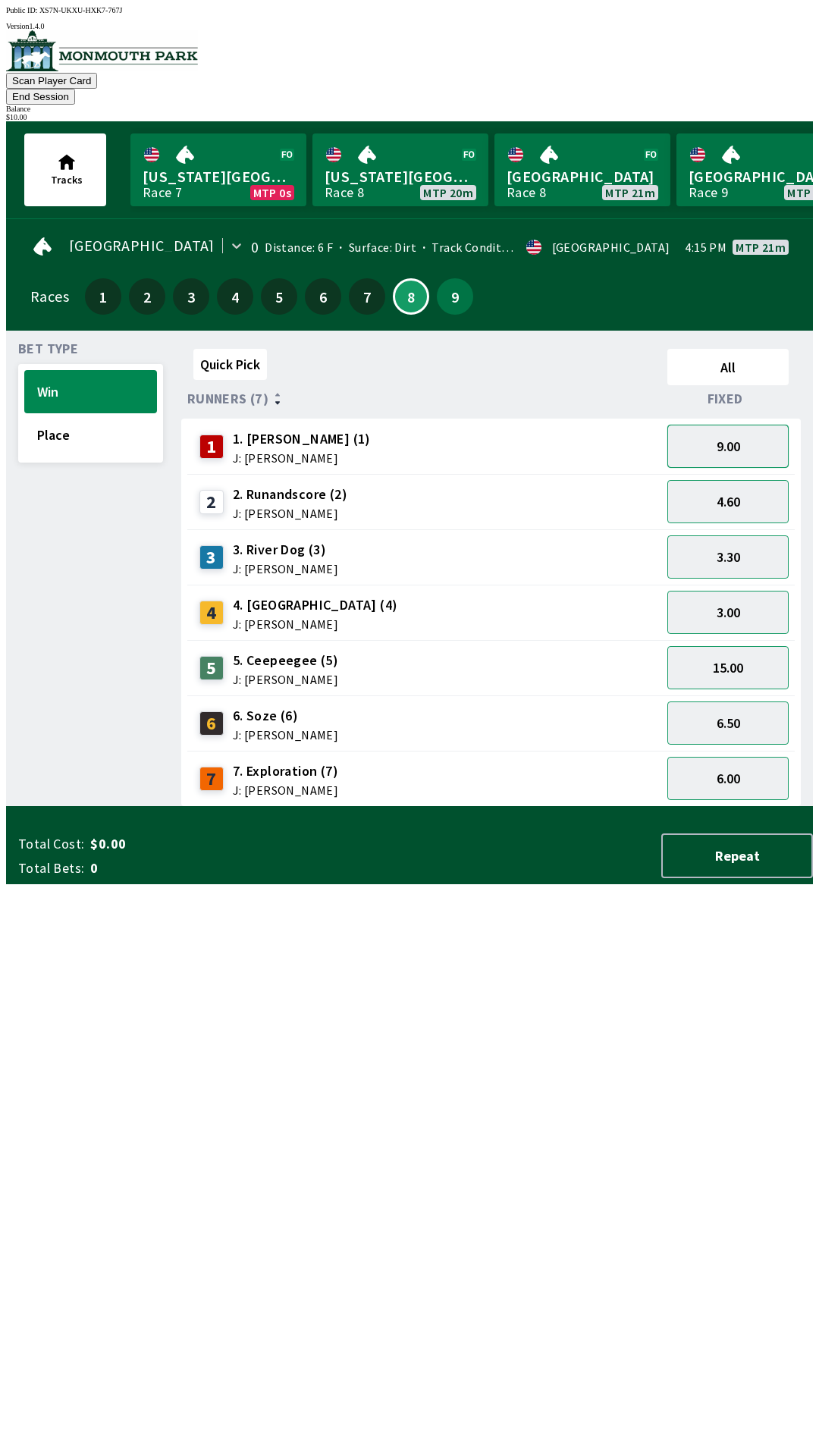
click at [708, 425] on button "9.00" at bounding box center [728, 446] width 121 height 44
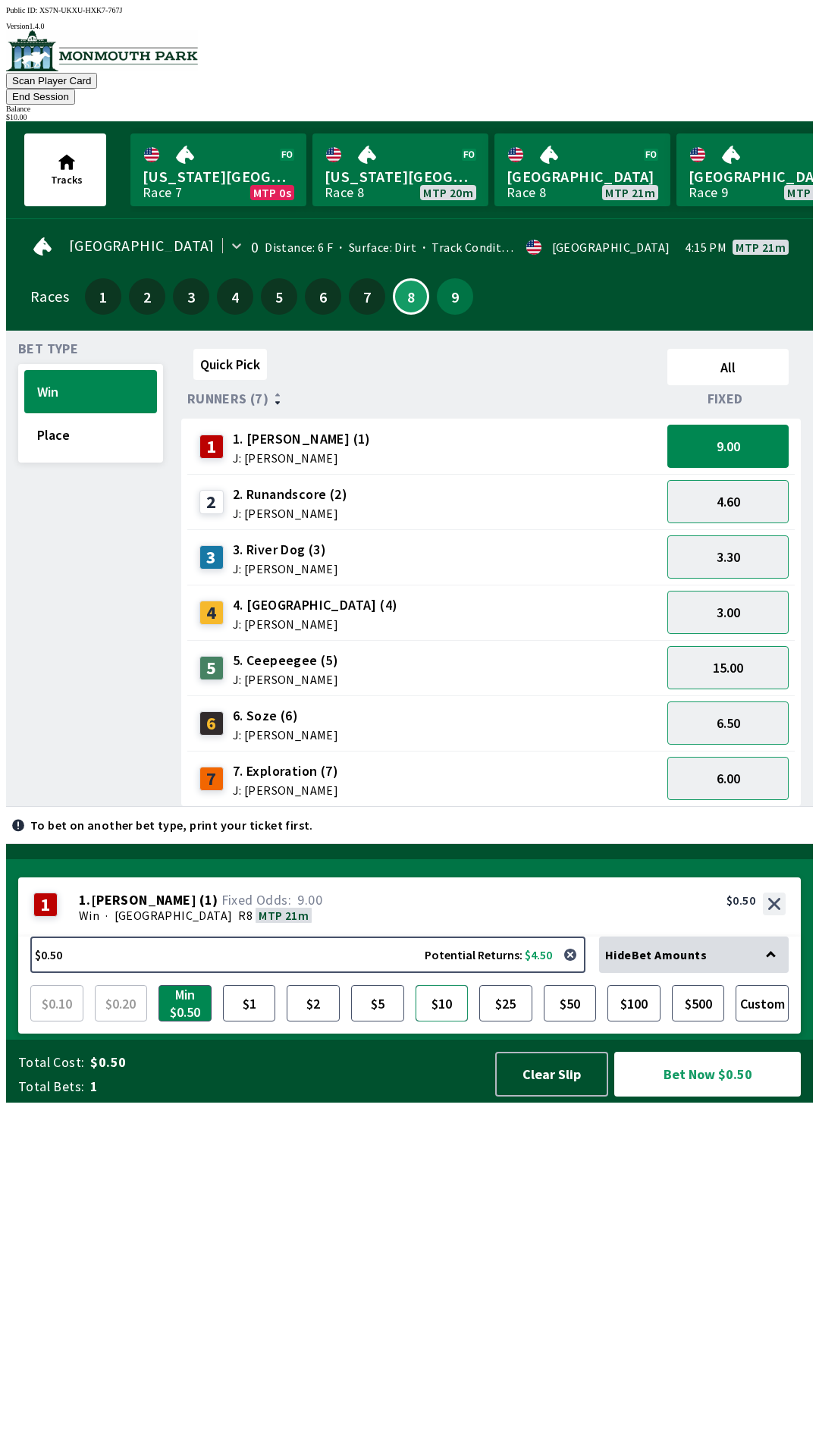
click at [462, 1022] on button "$10" at bounding box center [442, 1004] width 54 height 37
click at [767, 425] on button "9.00" at bounding box center [728, 446] width 121 height 44
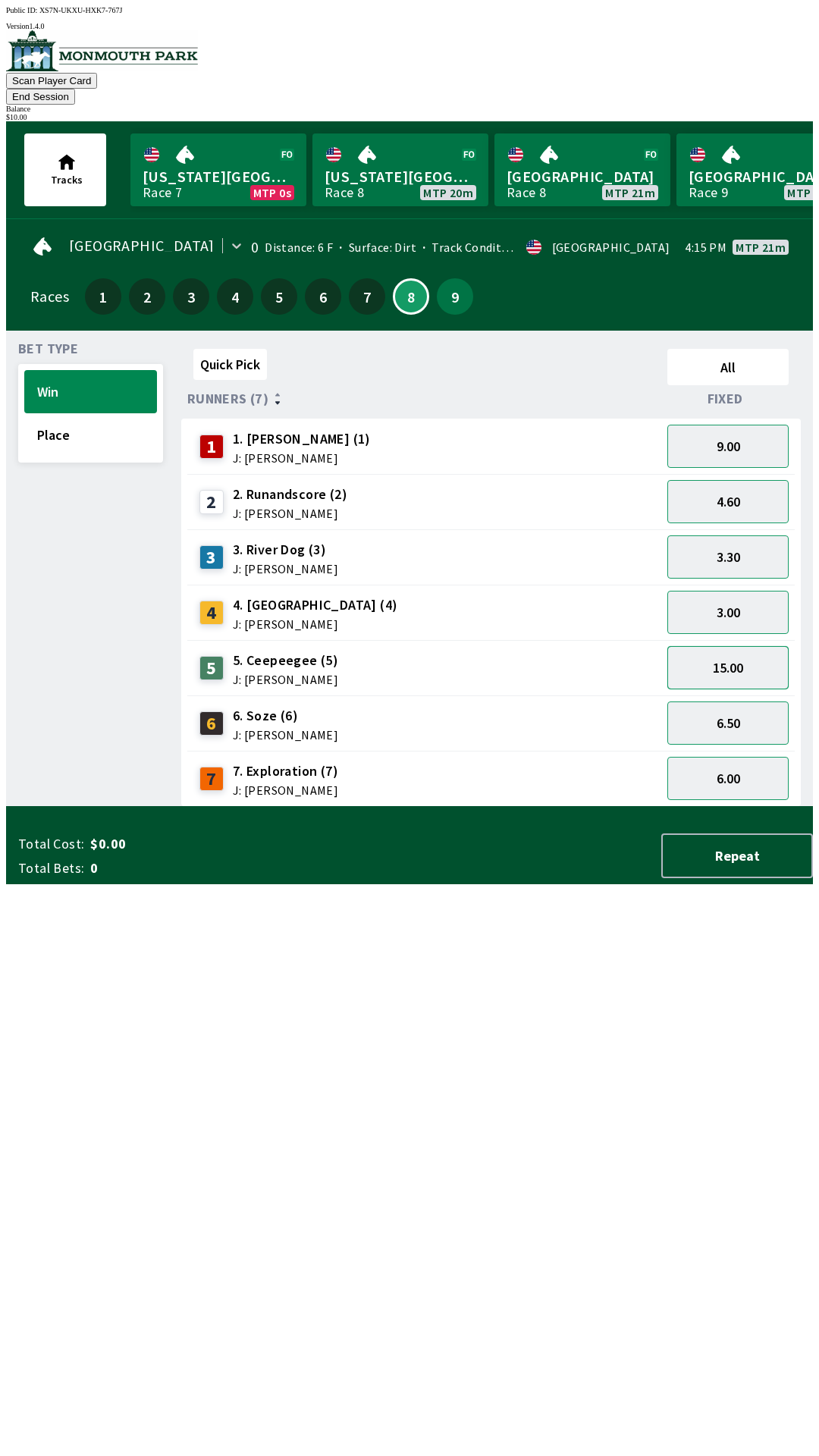
click at [740, 647] on button "15.00" at bounding box center [728, 668] width 121 height 44
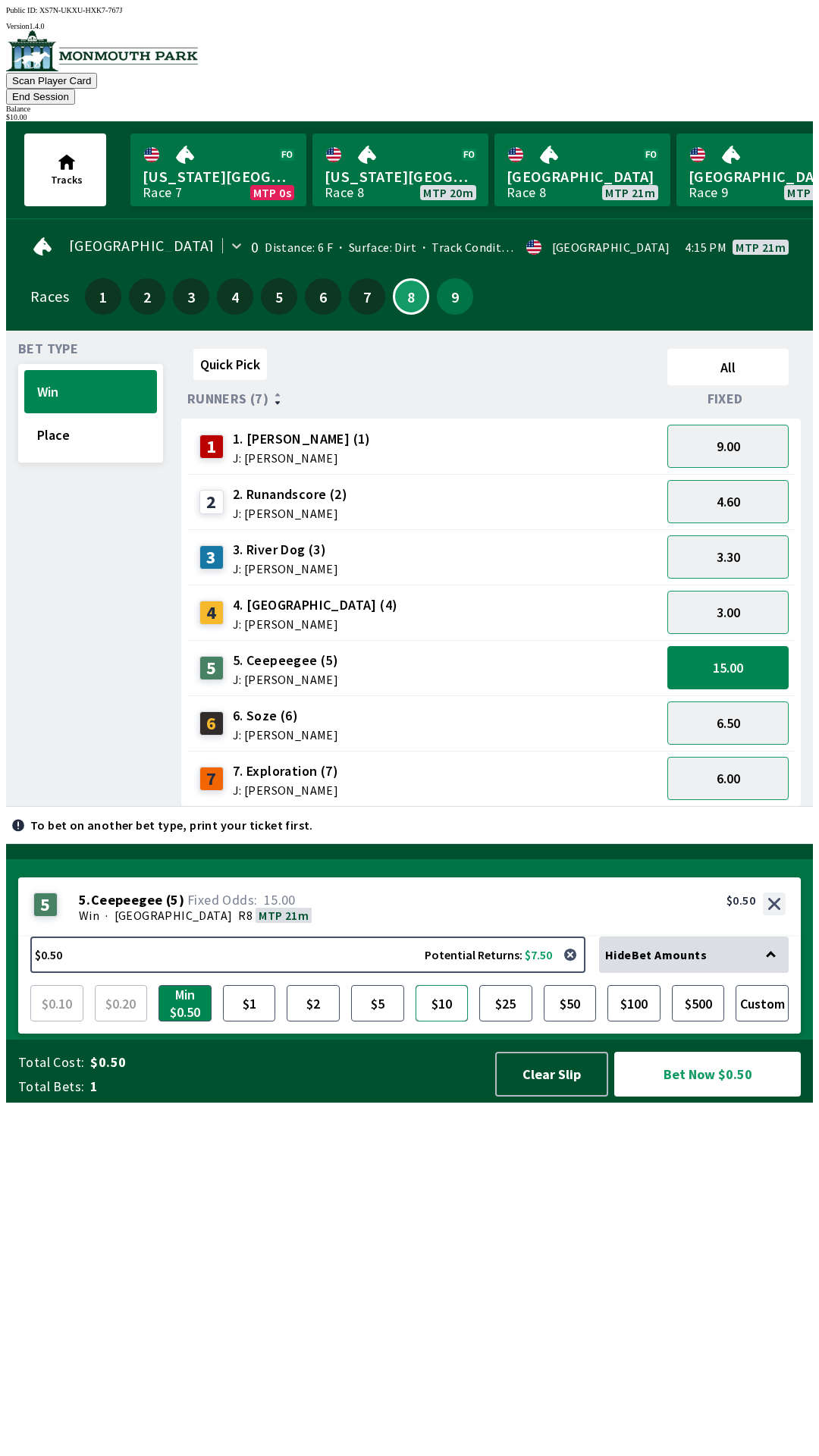
click at [430, 1022] on button "$10" at bounding box center [442, 1004] width 54 height 37
click at [667, 1097] on button "Bet Now $10.00" at bounding box center [708, 1074] width 186 height 45
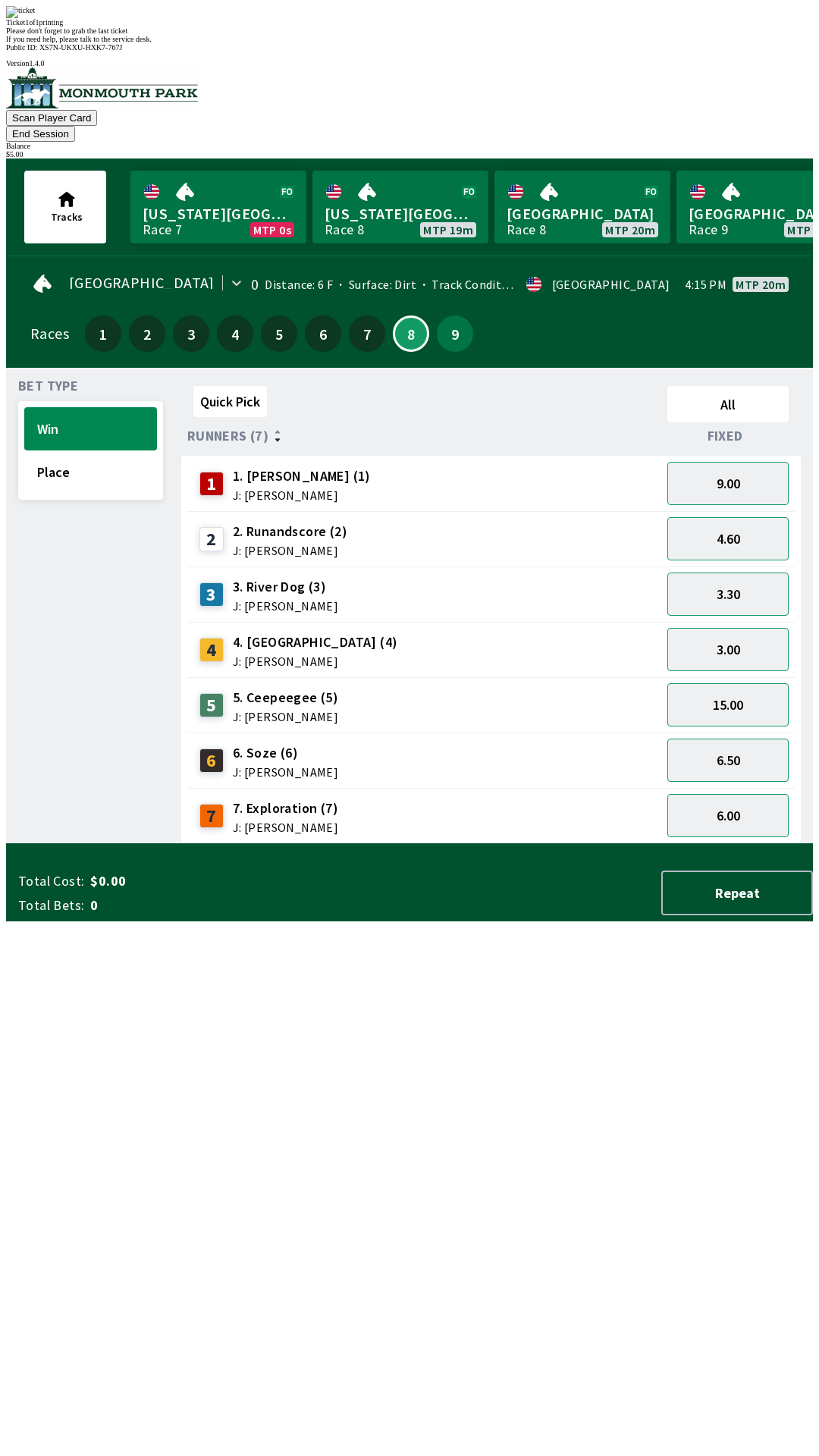
click at [659, 844] on div "Quick Pick All Runners (7) Fixed 1 1. [PERSON_NAME] (1) J: [PERSON_NAME] 9.00 2…" at bounding box center [497, 612] width 632 height 464
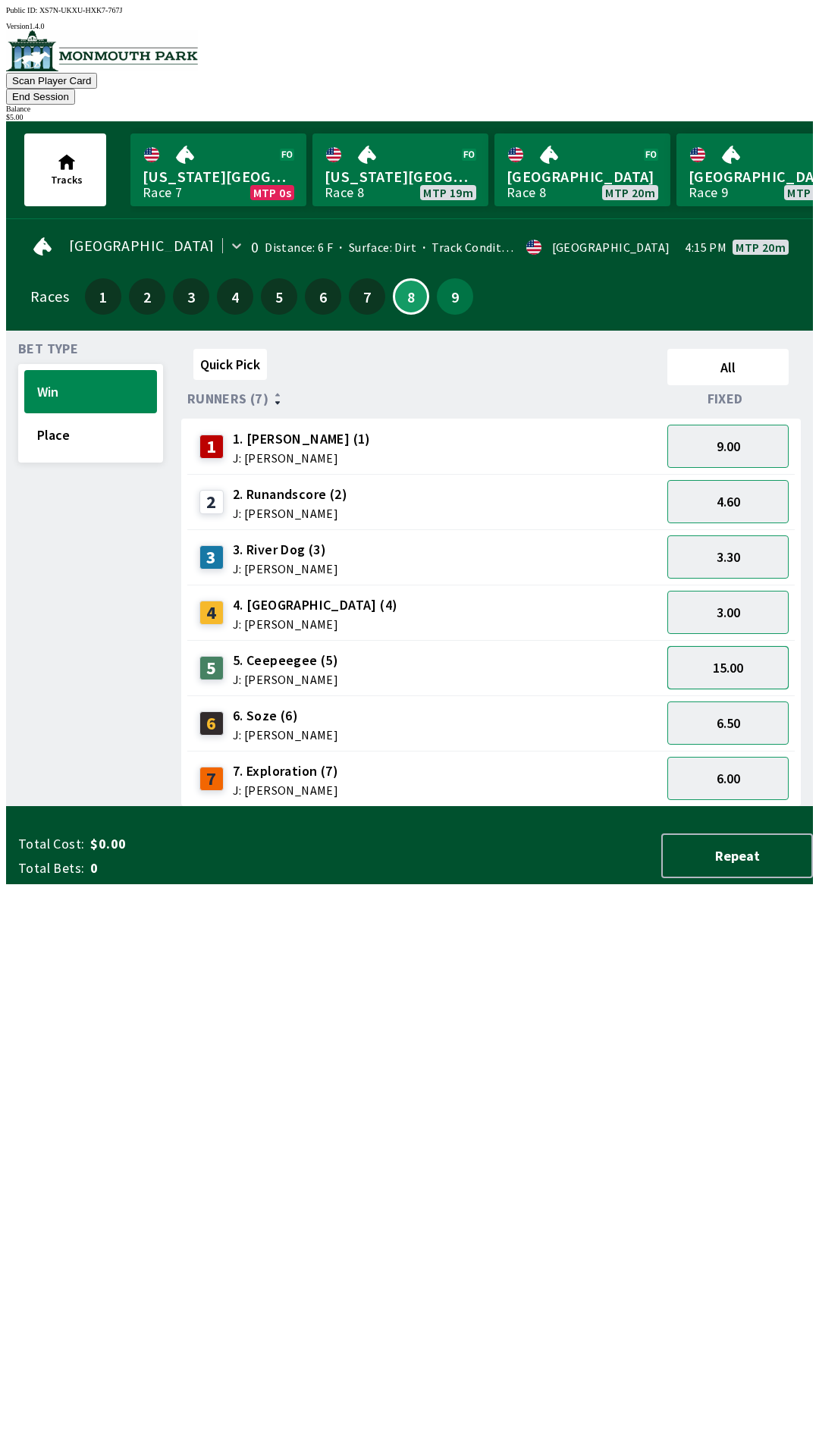
click at [761, 649] on button "15.00" at bounding box center [728, 668] width 121 height 44
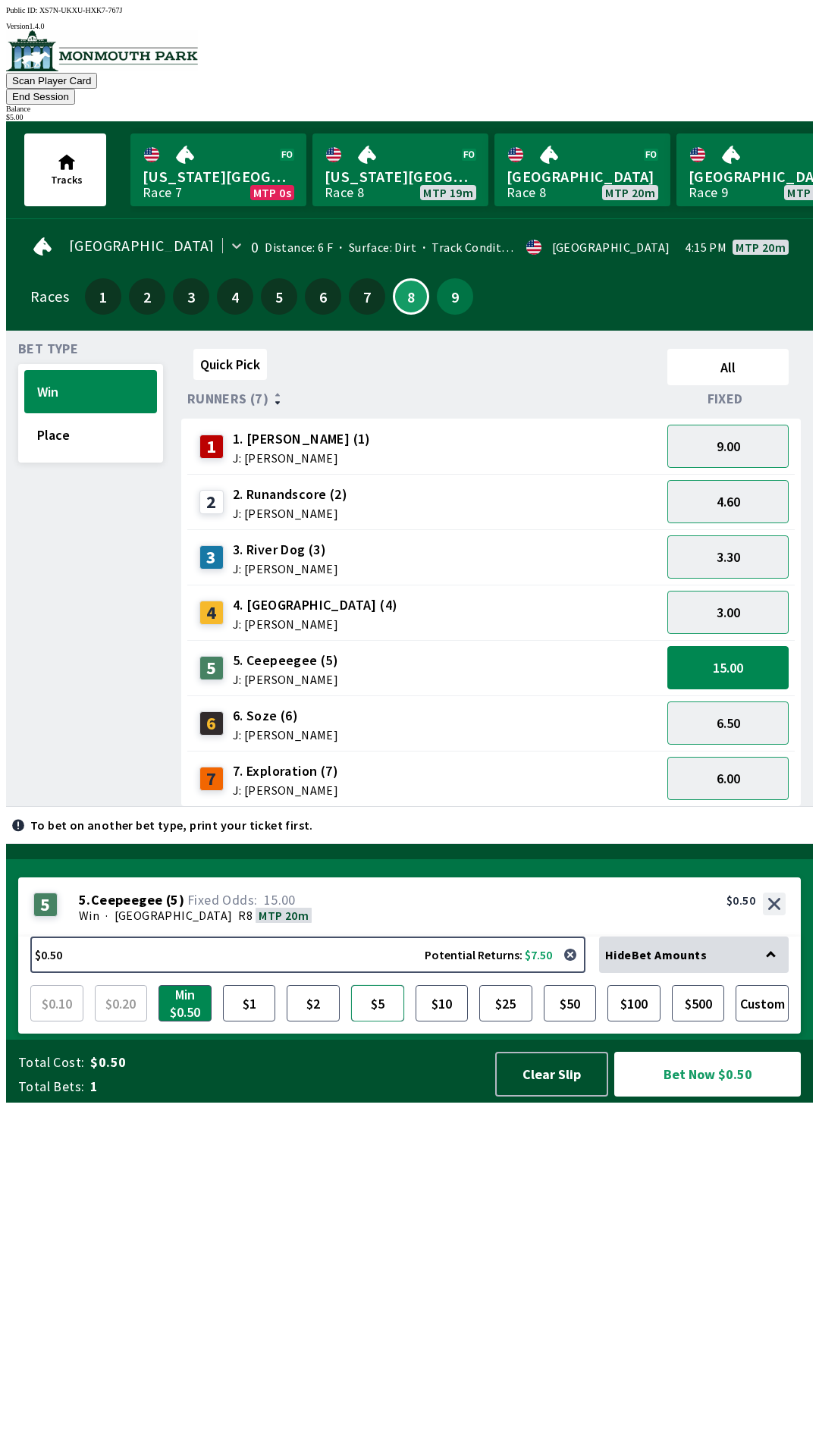
click at [373, 1022] on button "$5" at bounding box center [378, 1004] width 54 height 37
click at [681, 1097] on button "Bet Now $5.00" at bounding box center [708, 1074] width 186 height 45
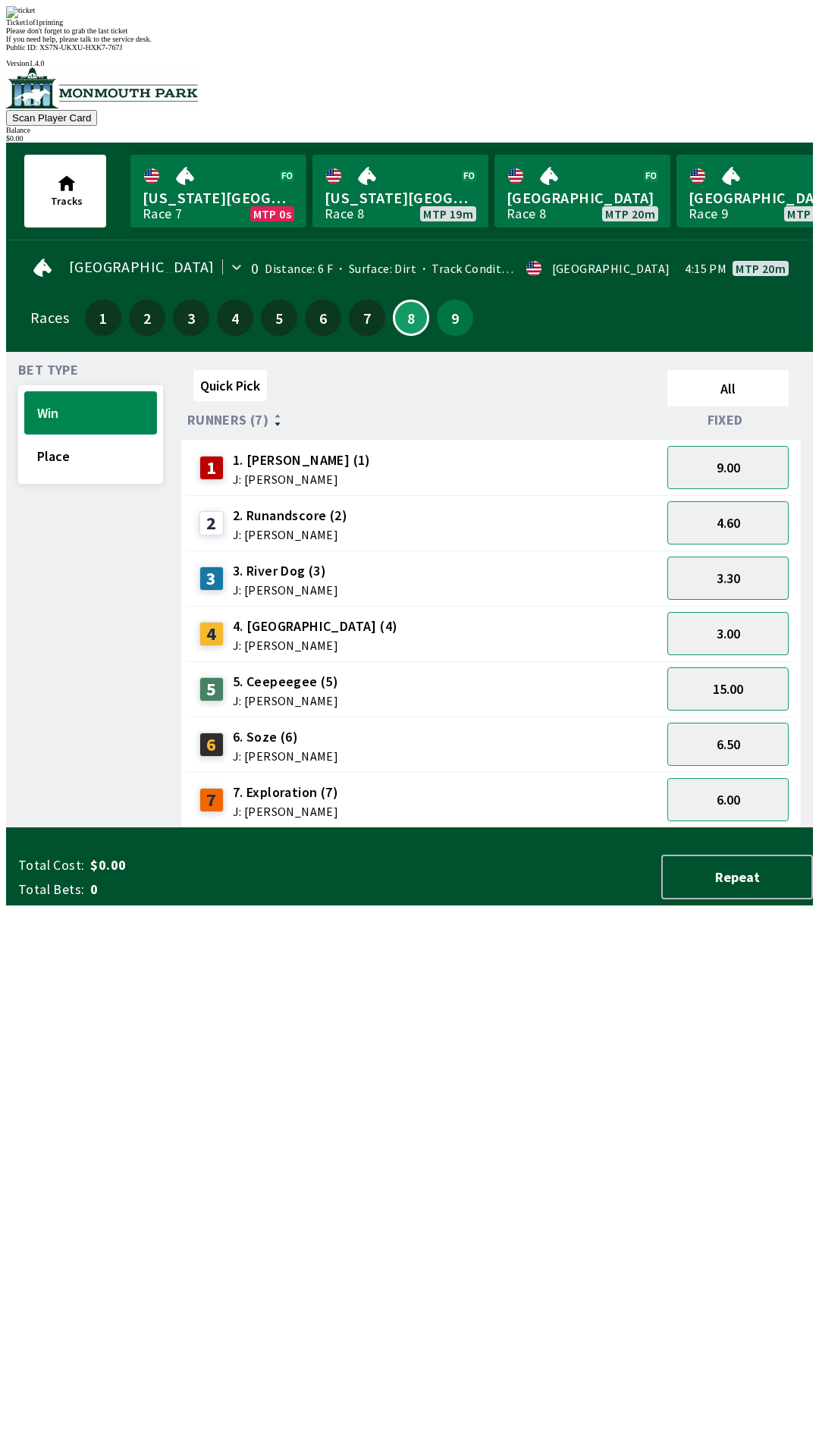
click at [559, 828] on div "Quick Pick All Runners (7) Fixed 1 1. [PERSON_NAME] (1) J: [PERSON_NAME] 9.00 2…" at bounding box center [497, 596] width 632 height 464
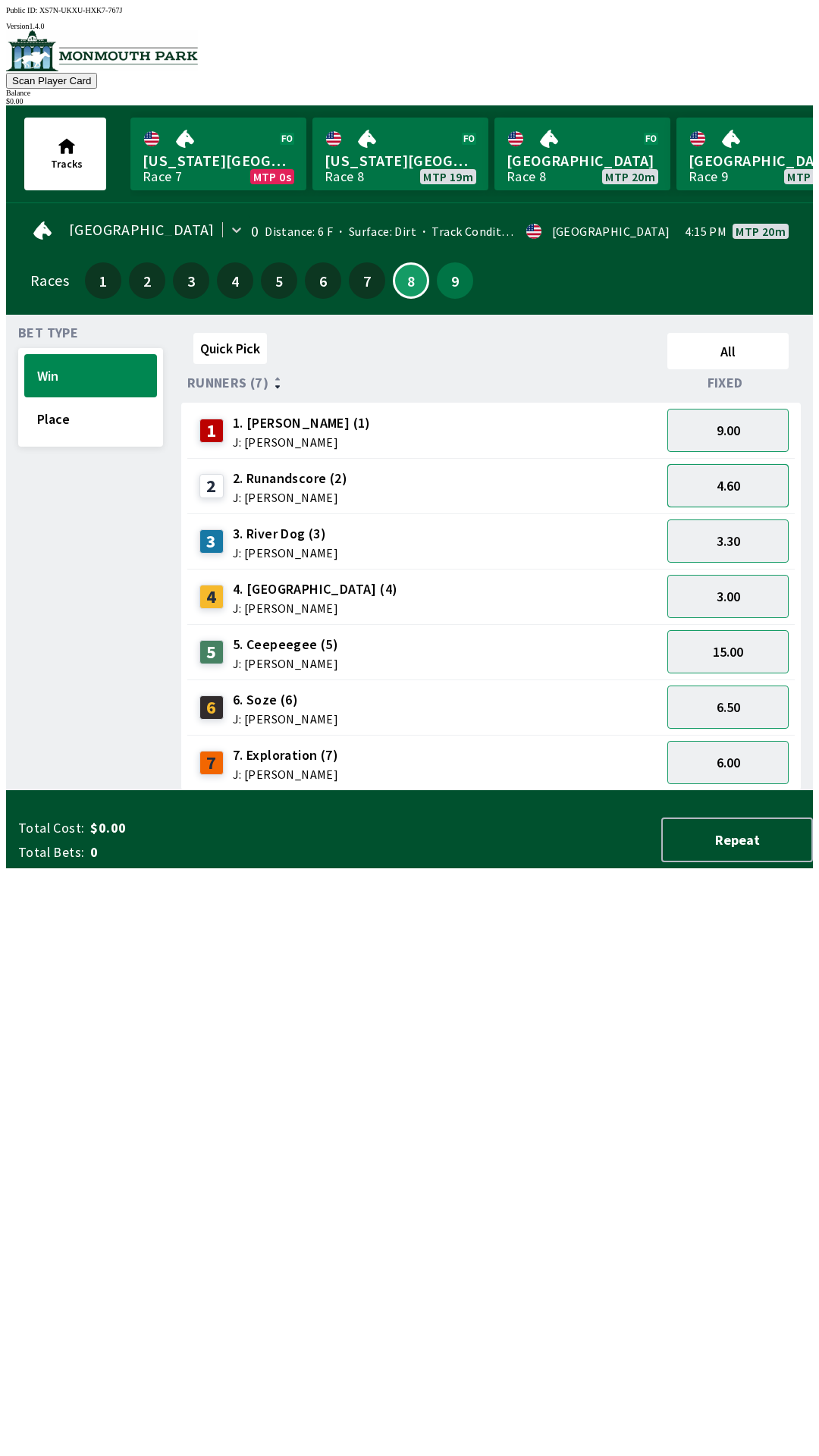
click at [741, 464] on button "4.60" at bounding box center [728, 486] width 121 height 44
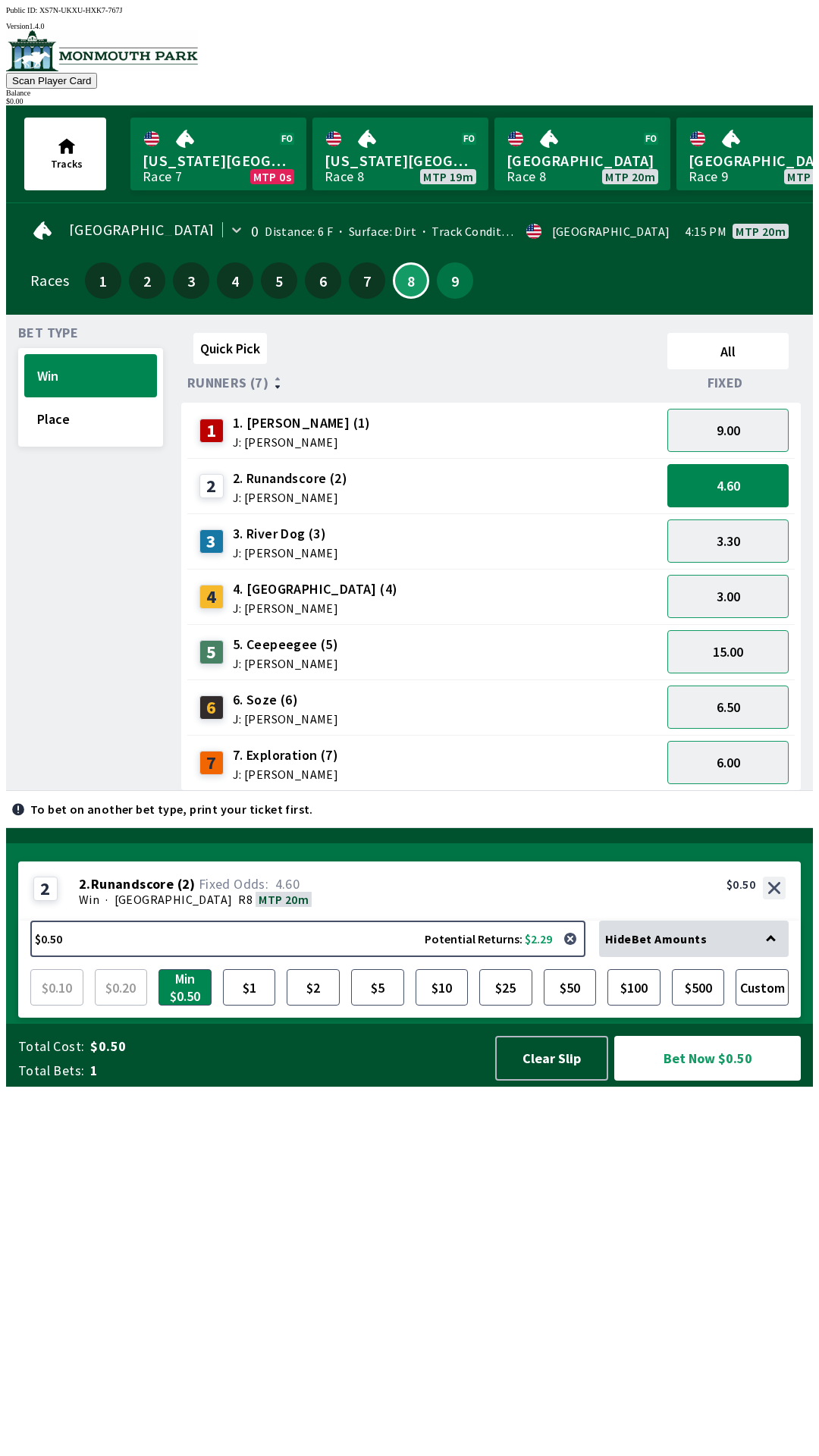
click at [757, 458] on div "4.60" at bounding box center [728, 486] width 134 height 56
click at [754, 486] on button "4.60" at bounding box center [728, 486] width 121 height 44
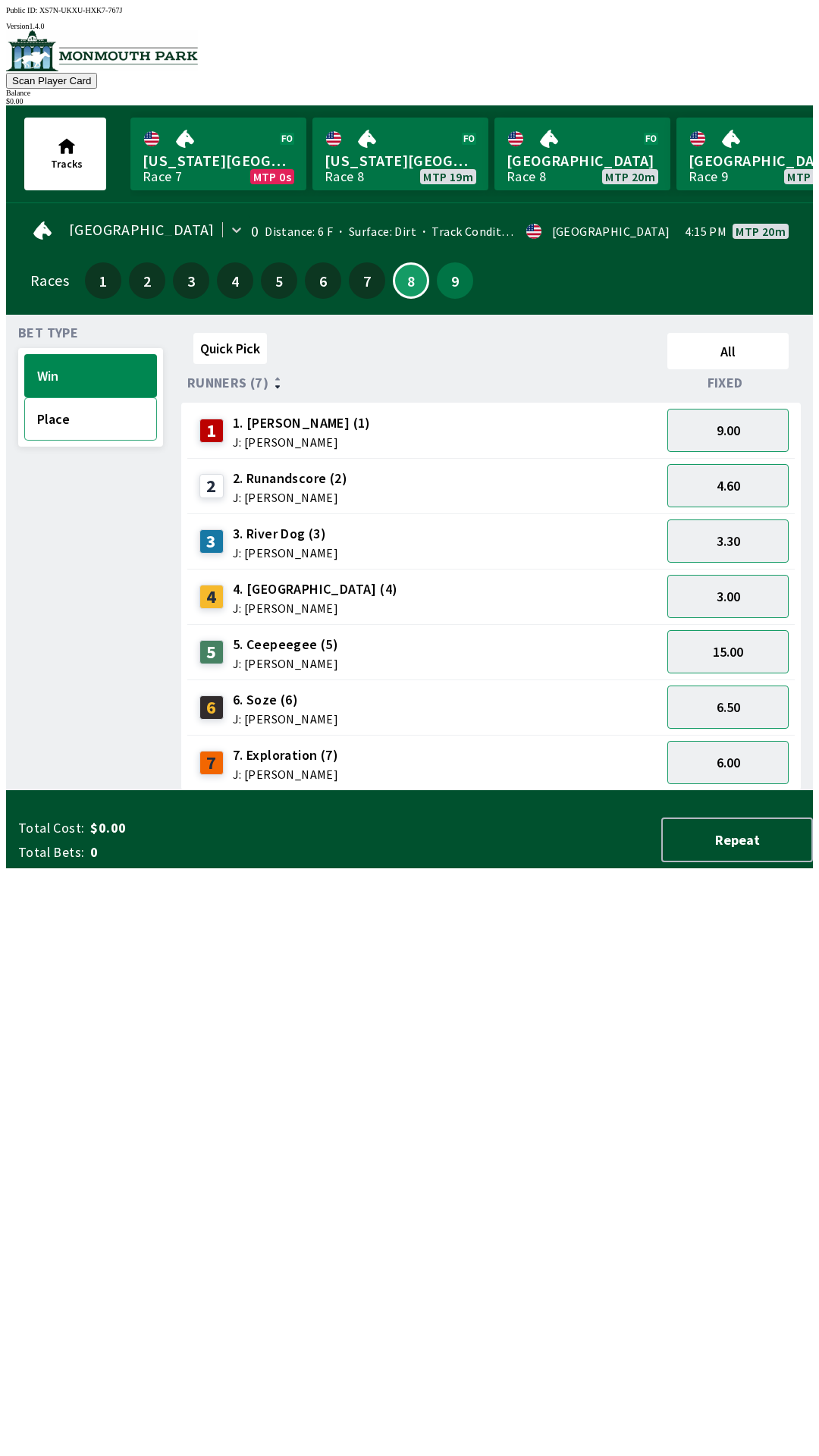
click at [84, 414] on button "Place" at bounding box center [90, 420] width 133 height 44
click at [95, 373] on button "Win" at bounding box center [90, 376] width 133 height 44
click at [411, 286] on button "8" at bounding box center [410, 281] width 37 height 37
click at [367, 284] on button "7" at bounding box center [367, 281] width 37 height 37
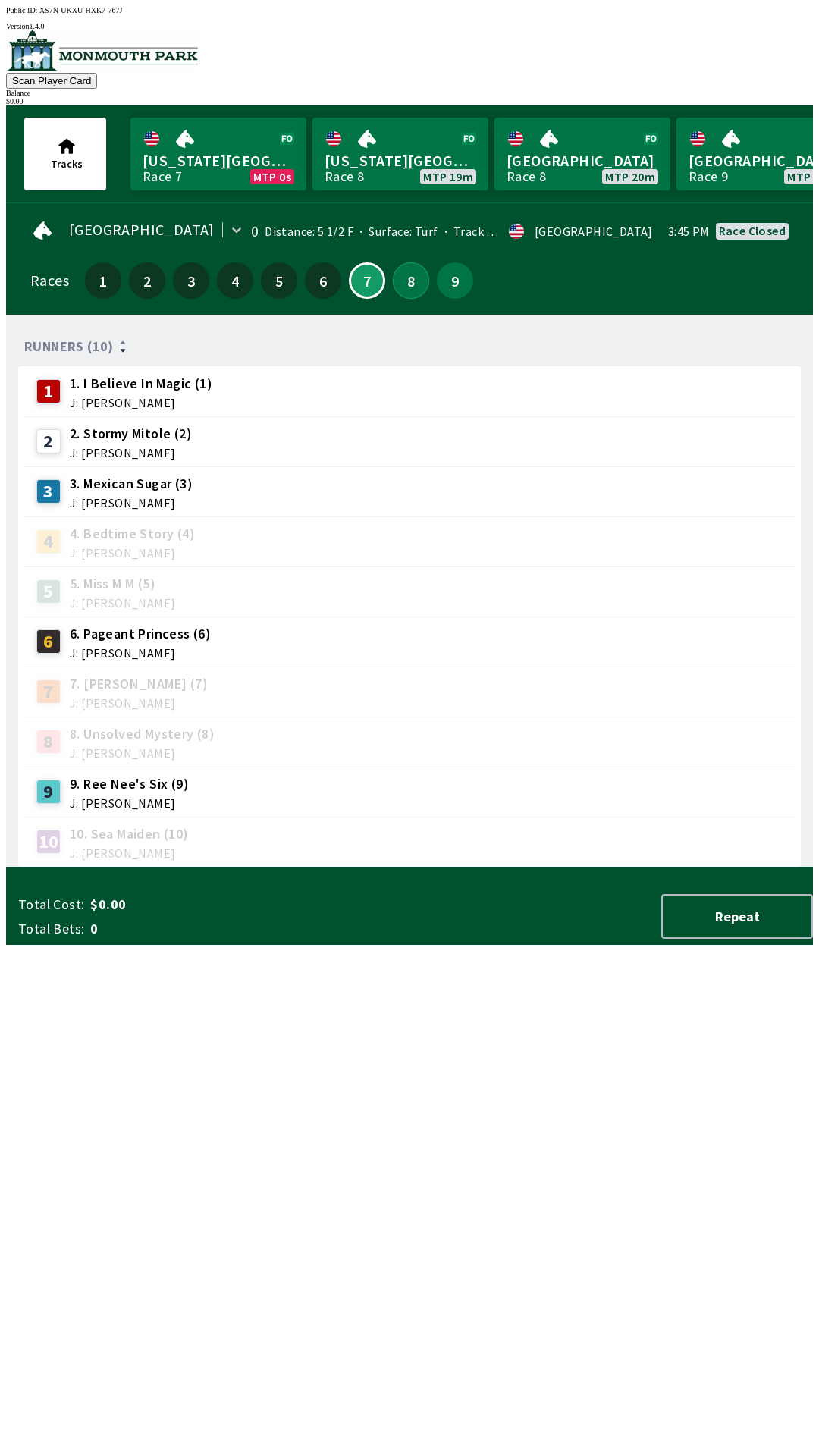
click at [408, 266] on button "8" at bounding box center [410, 281] width 37 height 37
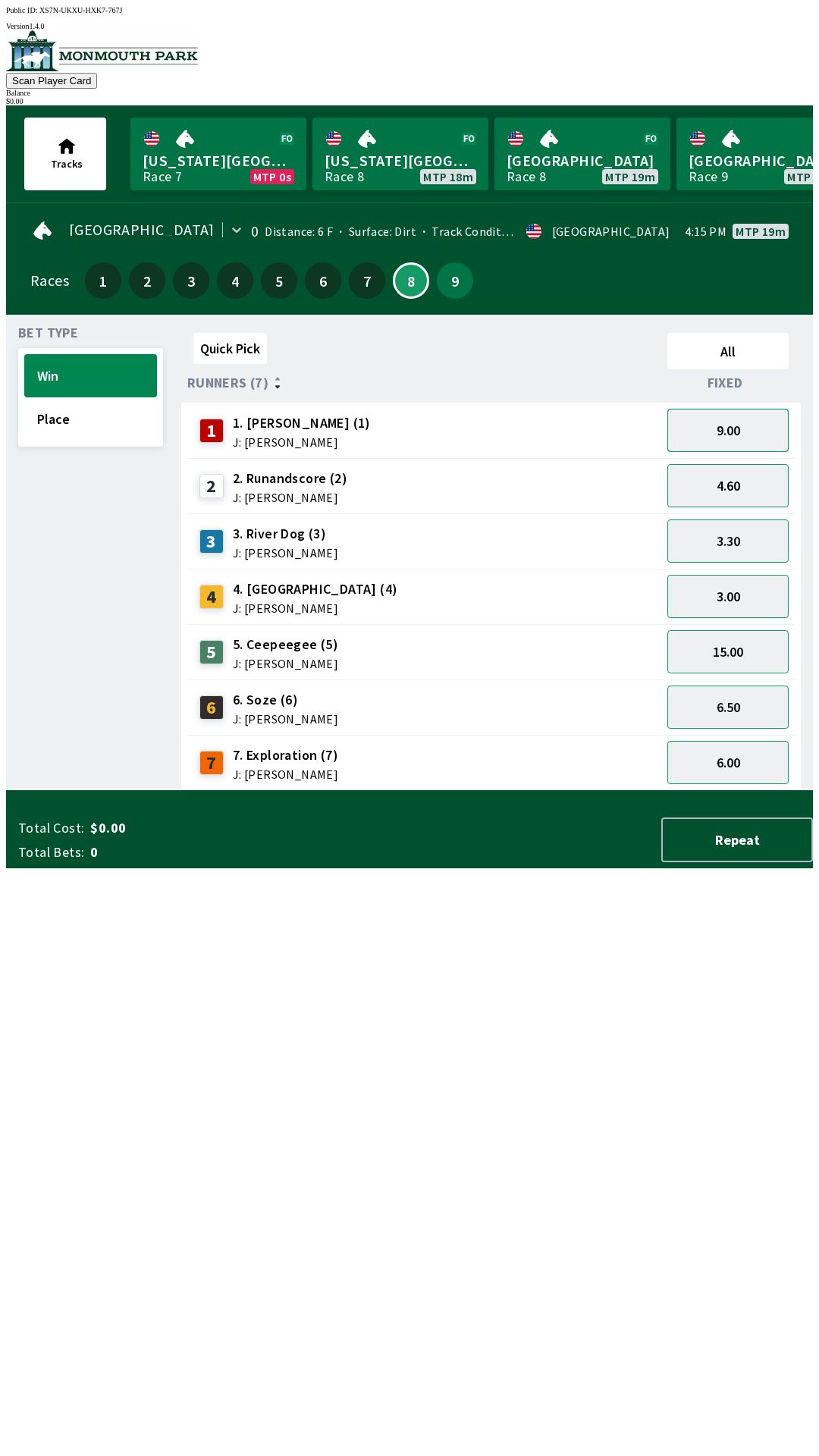
click at [730, 419] on button "9.00" at bounding box center [728, 430] width 121 height 44
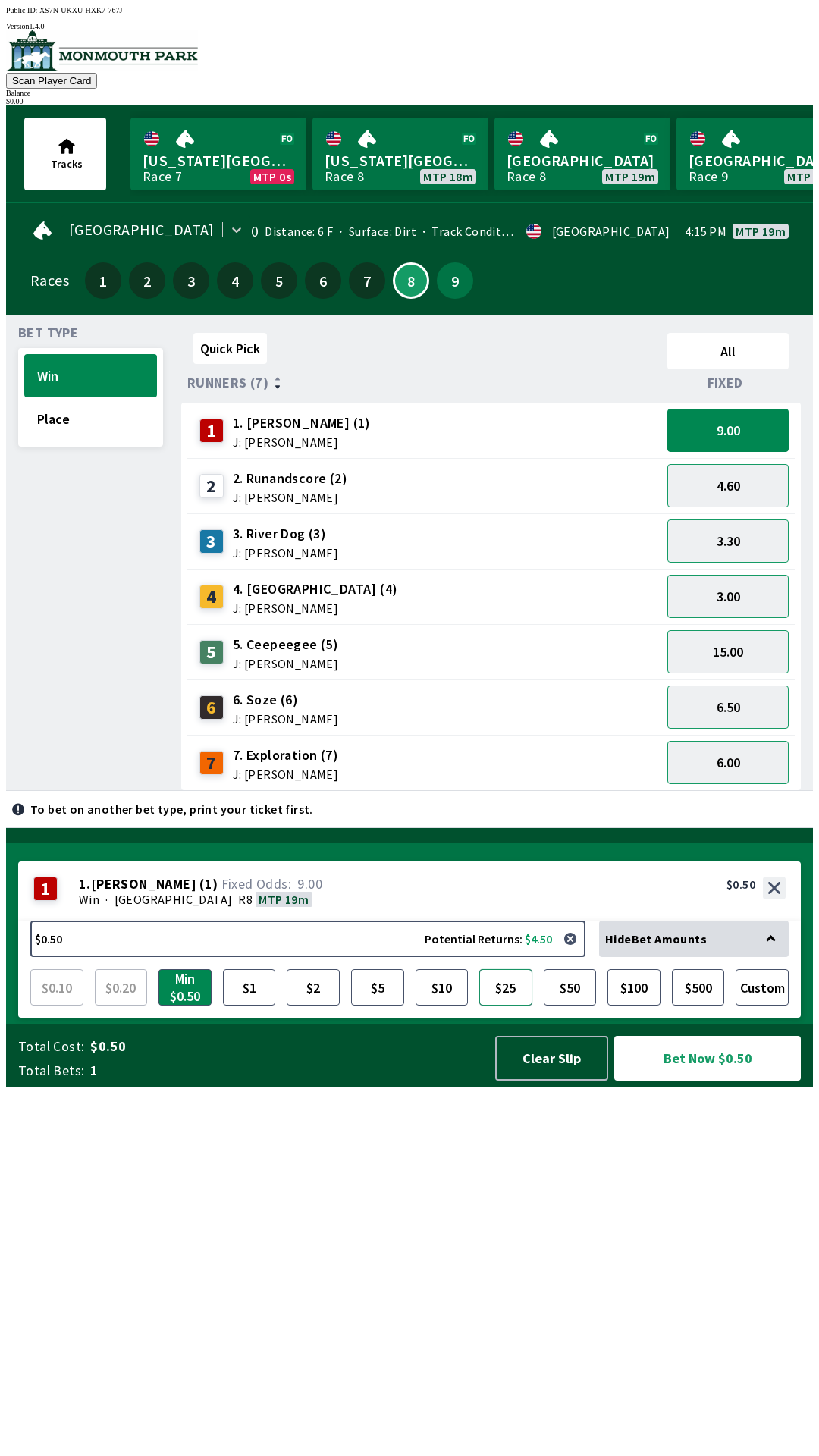
click at [498, 1006] on button "$25" at bounding box center [506, 987] width 54 height 37
click at [451, 1006] on button "$10" at bounding box center [442, 987] width 54 height 37
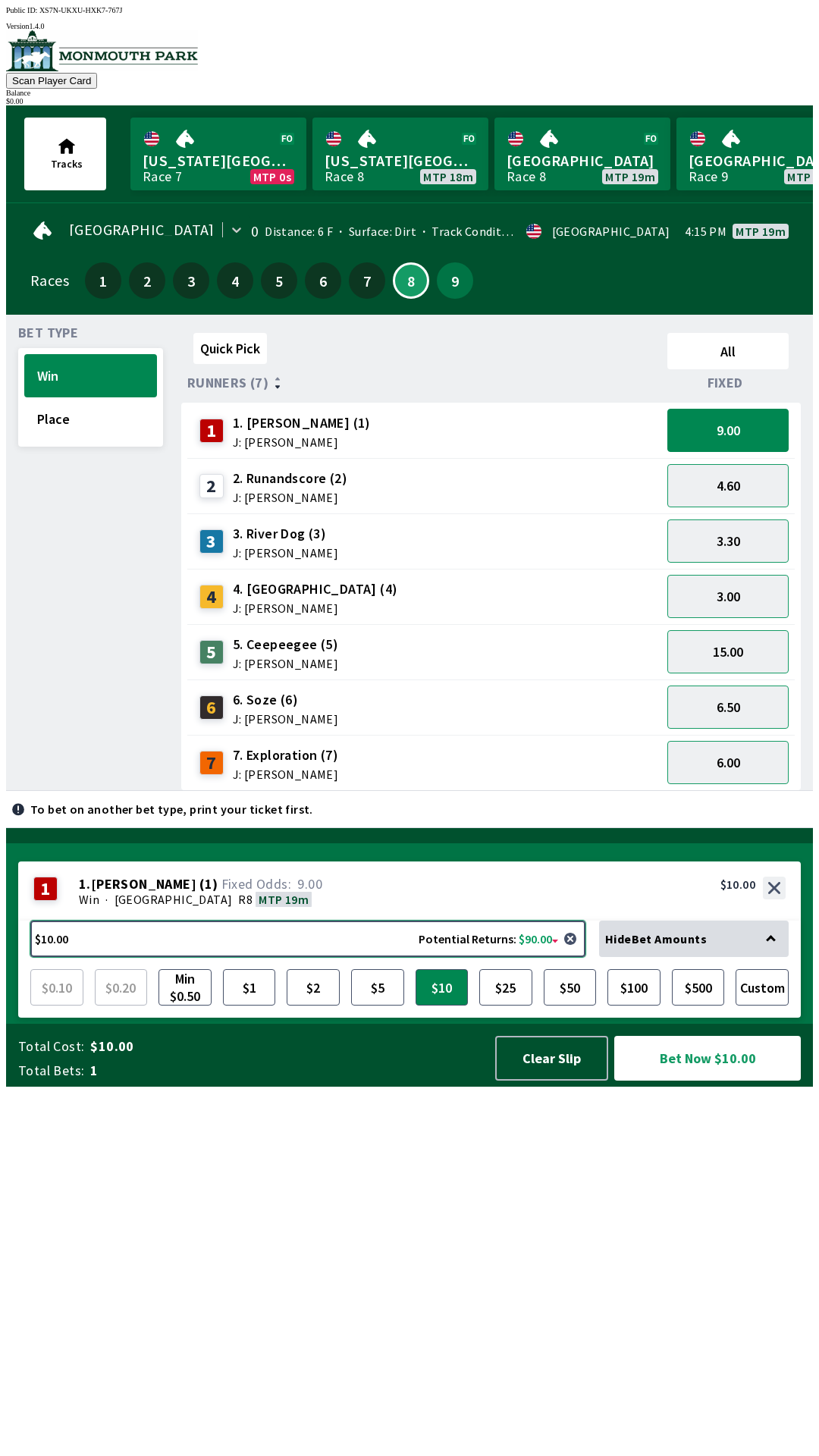
click at [550, 957] on button "$10.00 Potential Returns: $90.00" at bounding box center [308, 939] width 555 height 37
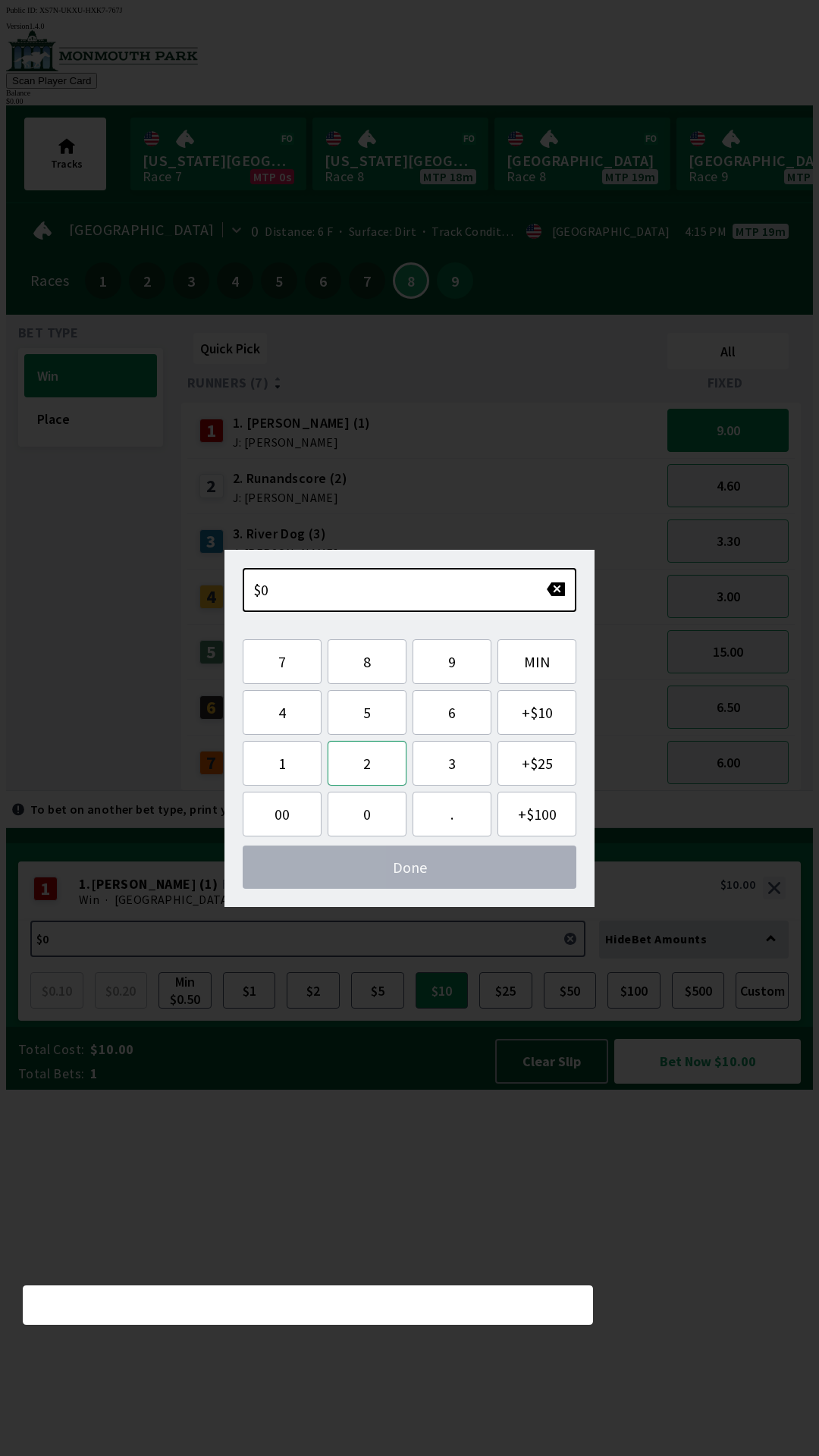
click at [356, 747] on button "2" at bounding box center [367, 763] width 79 height 45
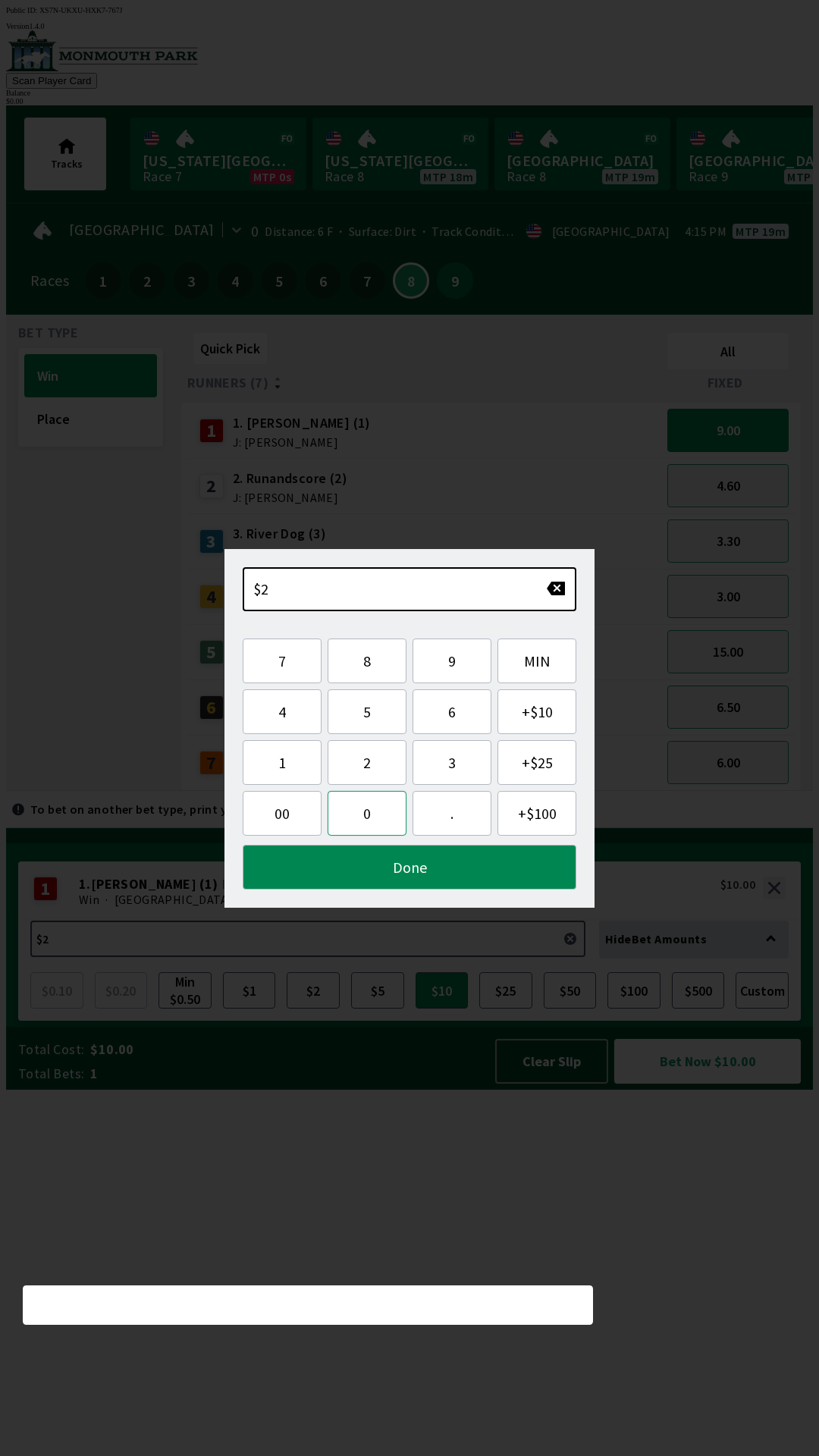
click at [364, 791] on button "0" at bounding box center [367, 813] width 79 height 45
click at [420, 884] on button "Done" at bounding box center [410, 867] width 334 height 45
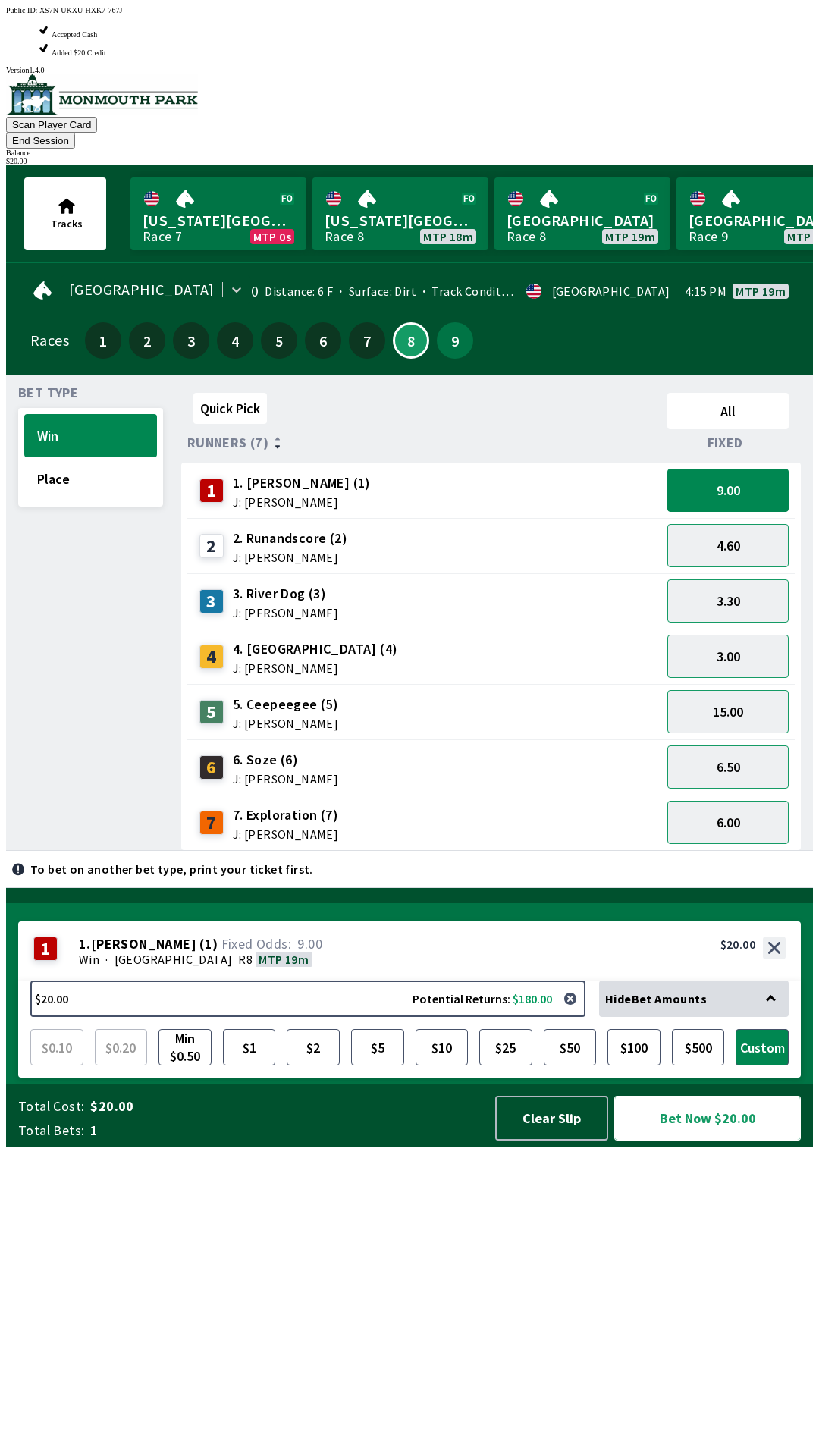
click at [693, 1141] on button "Bet Now $20.00" at bounding box center [708, 1118] width 186 height 45
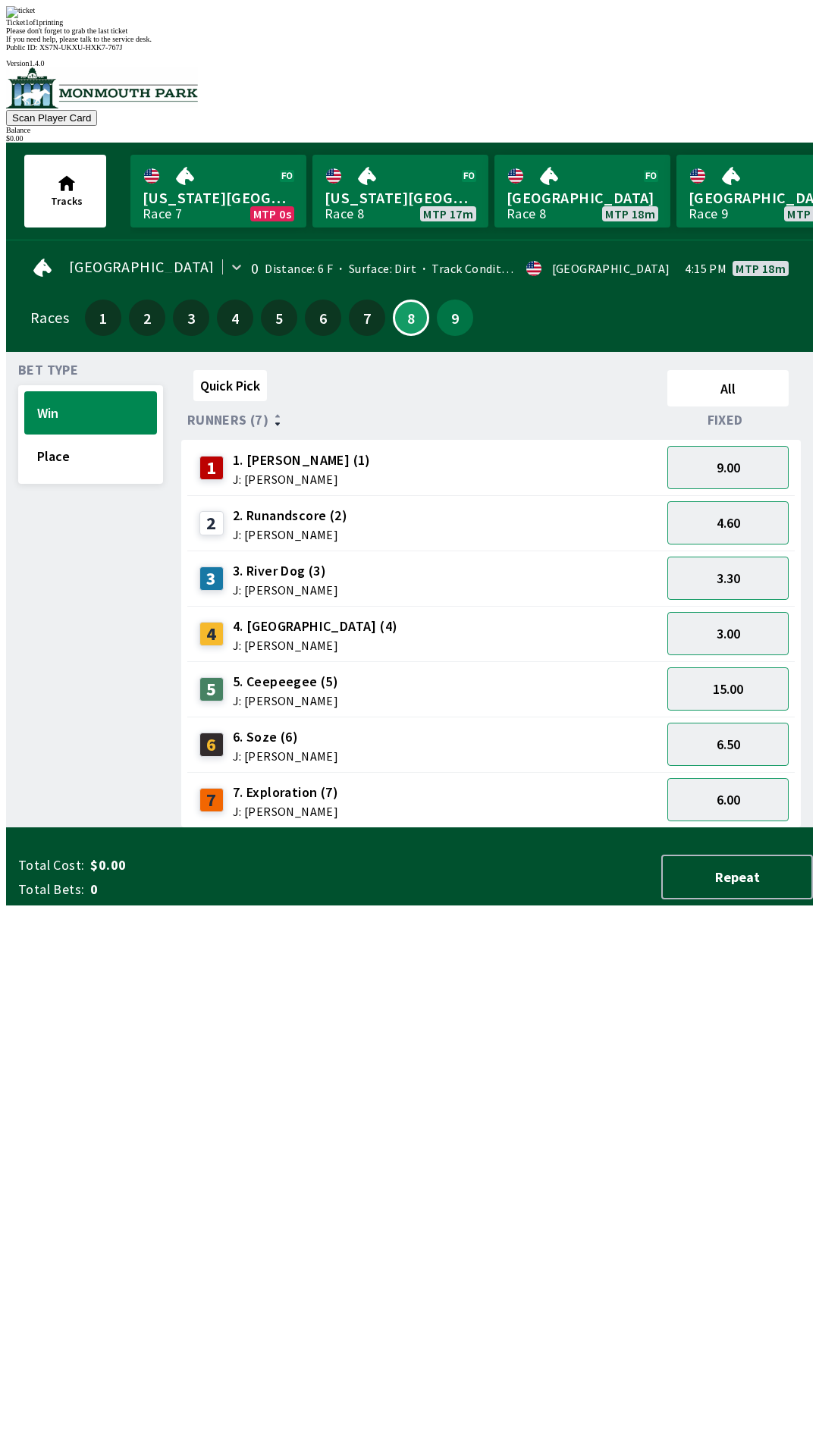
click at [582, 828] on div "Quick Pick All Runners (7) Fixed 1 1. [PERSON_NAME] (1) J: [PERSON_NAME] 9.00 2…" at bounding box center [497, 596] width 632 height 464
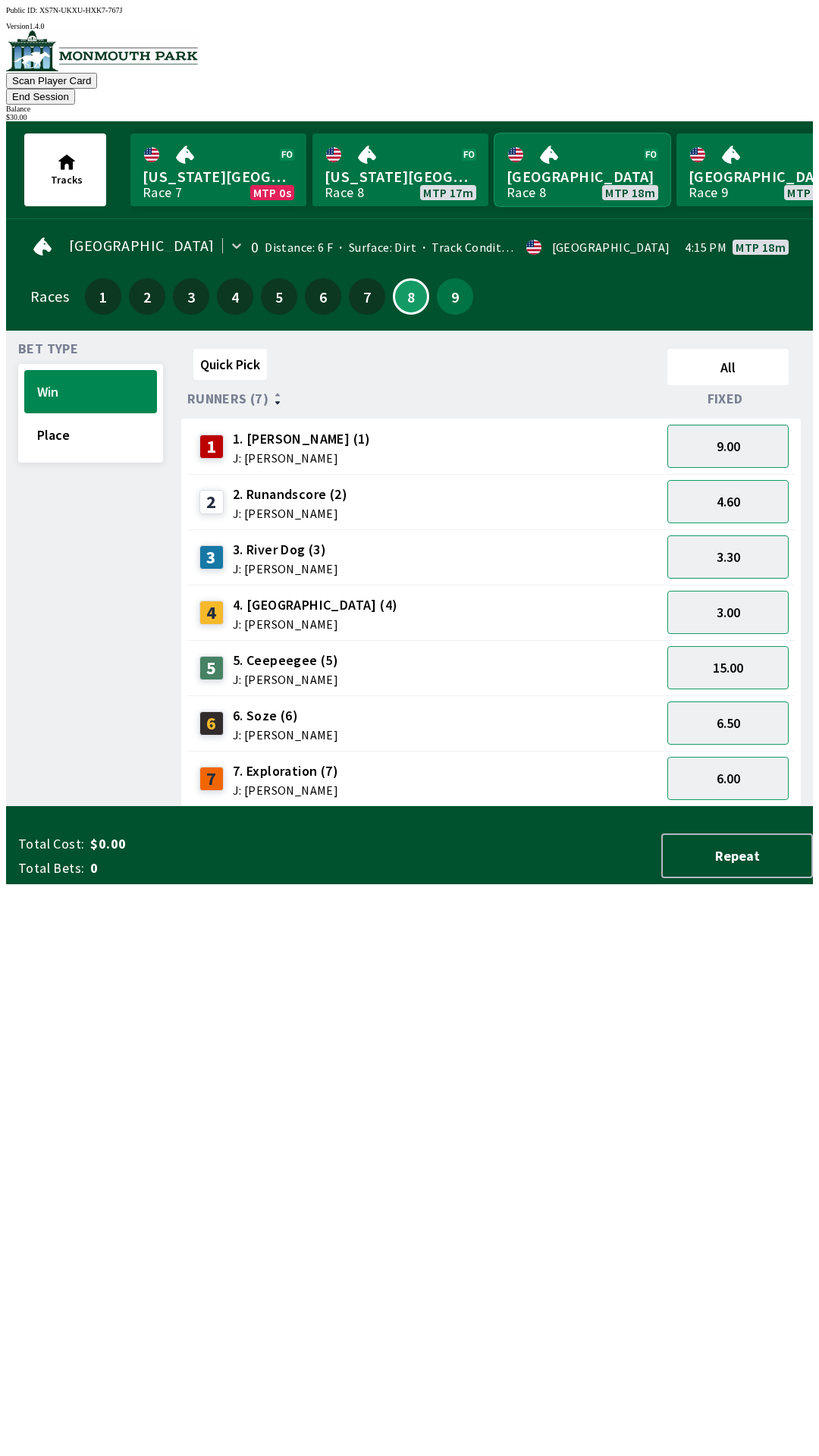
click at [572, 144] on link "[GEOGRAPHIC_DATA] Race 8 MTP 18m" at bounding box center [582, 170] width 176 height 72
click at [70, 422] on button "Place" at bounding box center [90, 435] width 133 height 44
click at [747, 591] on button "1.65" at bounding box center [728, 613] width 121 height 44
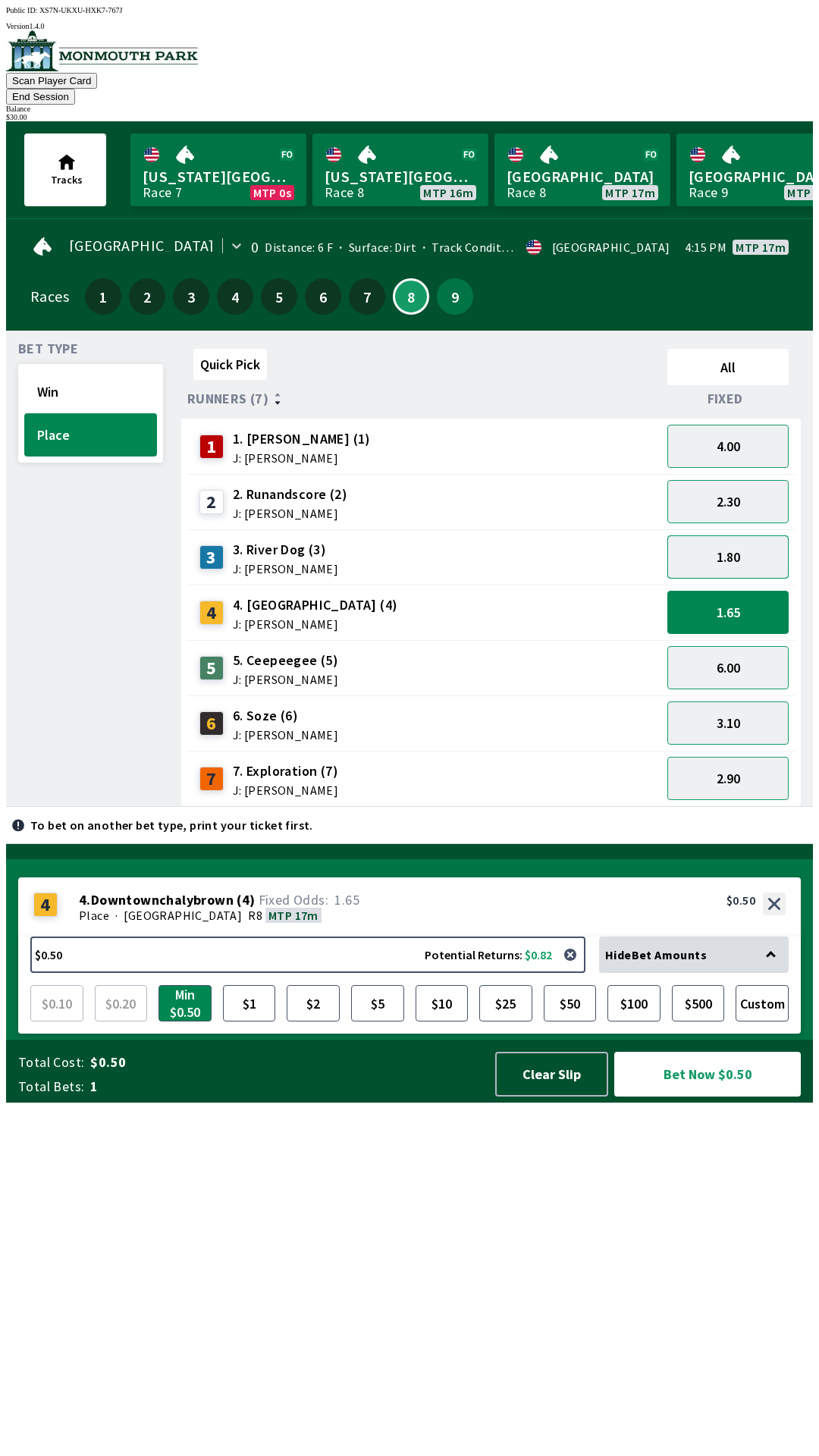
click at [741, 536] on button "1.80" at bounding box center [728, 557] width 121 height 44
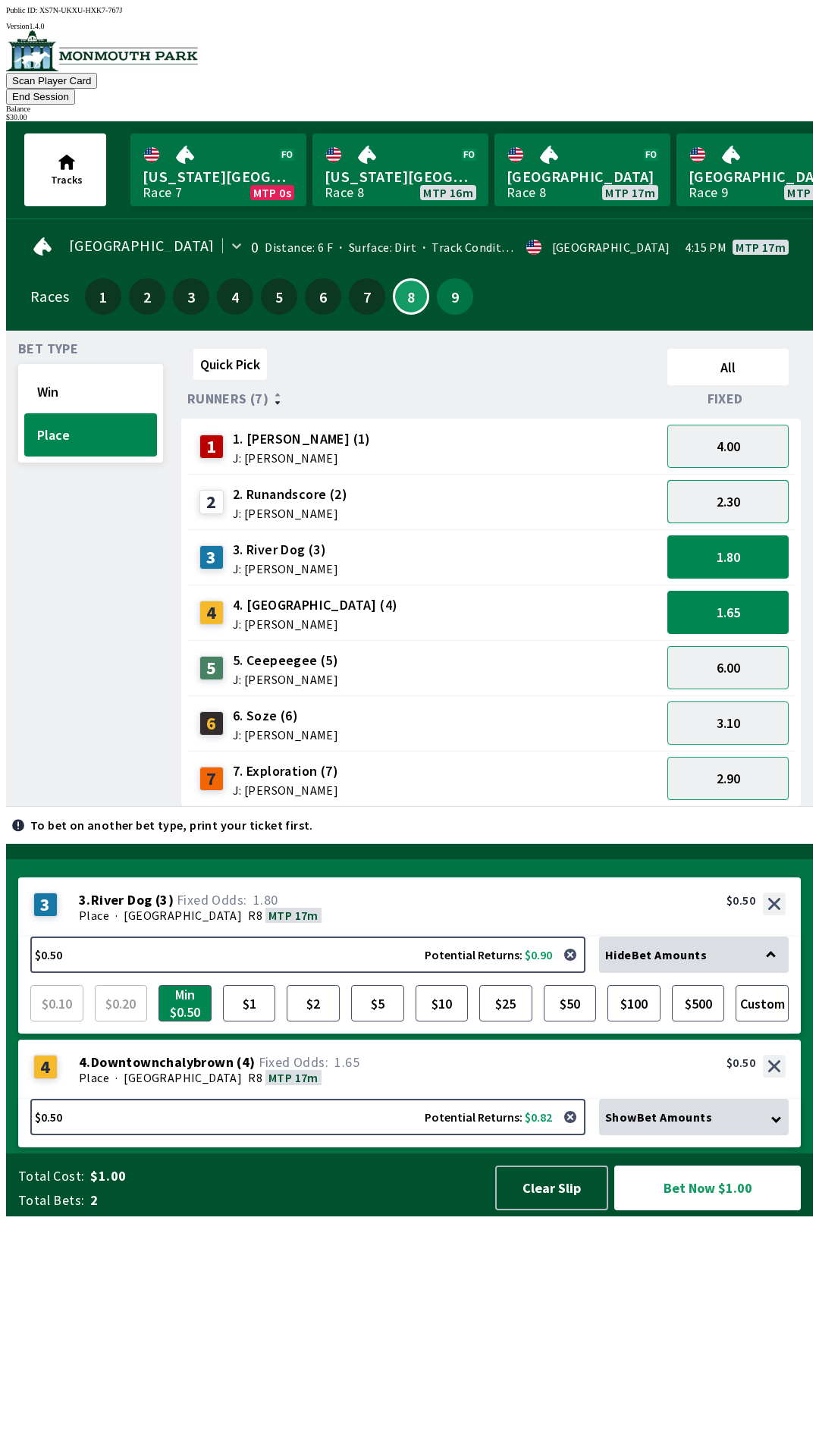
click at [747, 485] on button "2.30" at bounding box center [728, 502] width 121 height 44
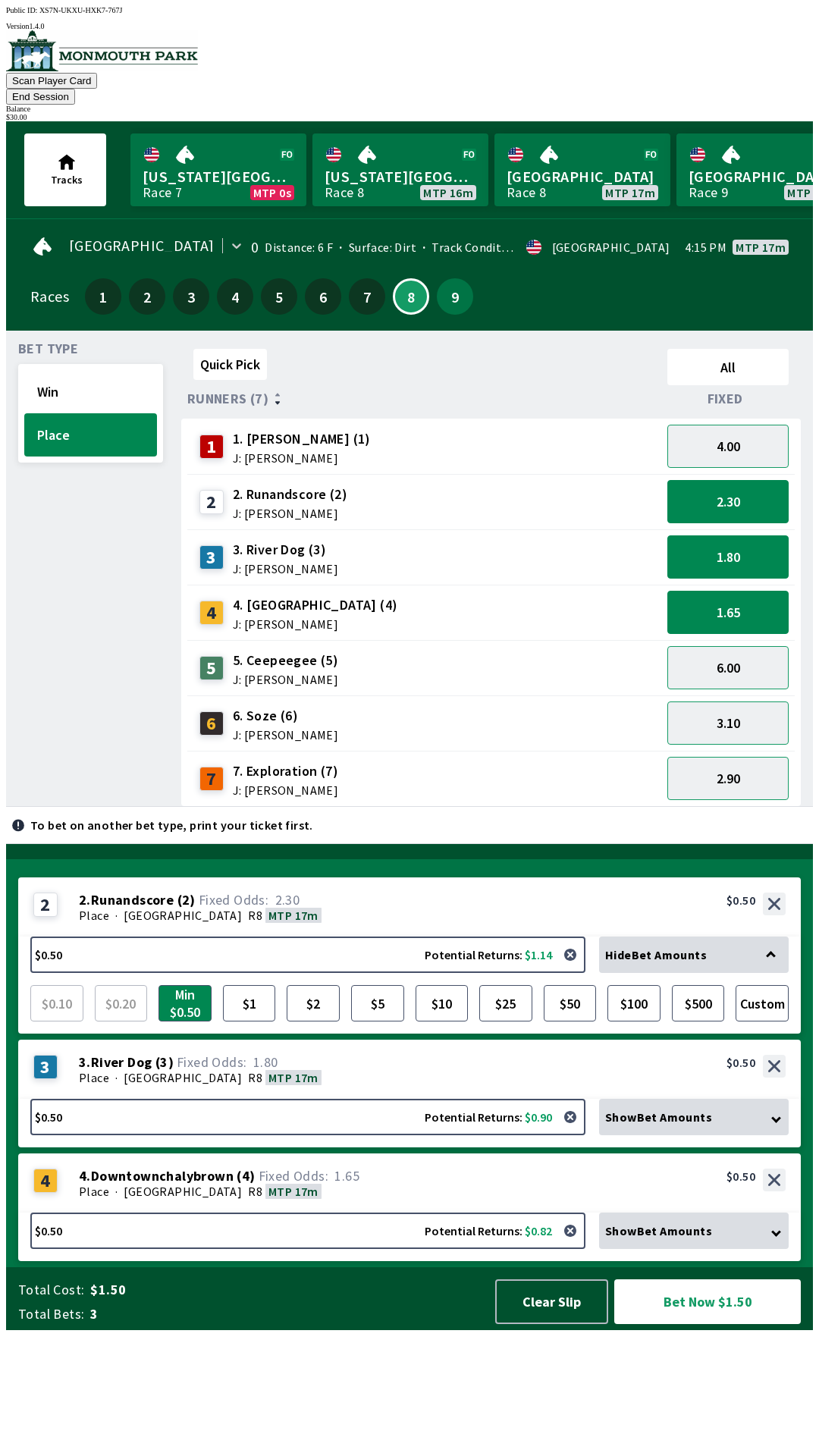
click at [760, 1136] on div "Show Bet Amounts" at bounding box center [693, 1117] width 189 height 37
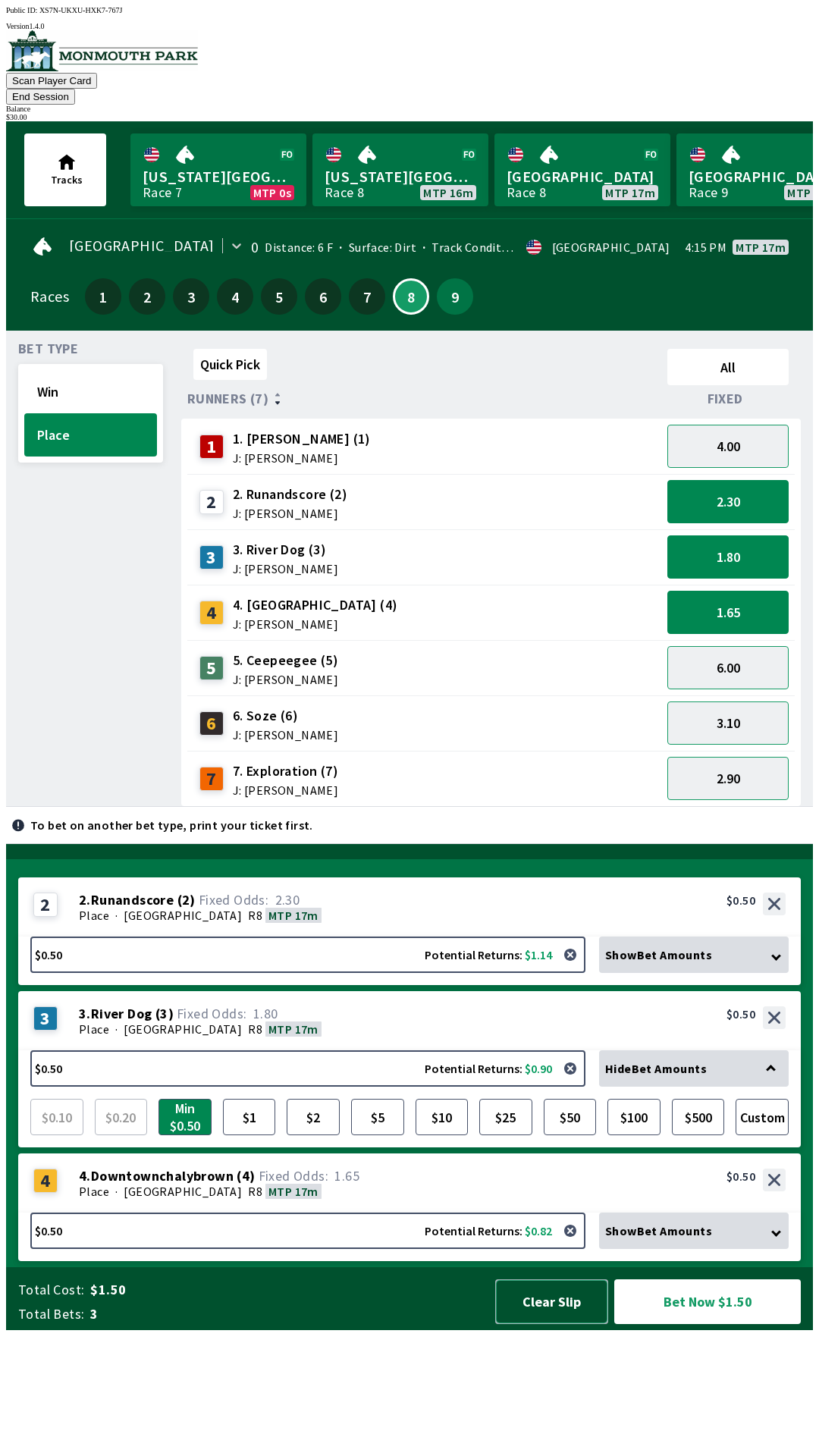
click at [553, 1324] on button "Clear Slip" at bounding box center [551, 1301] width 113 height 45
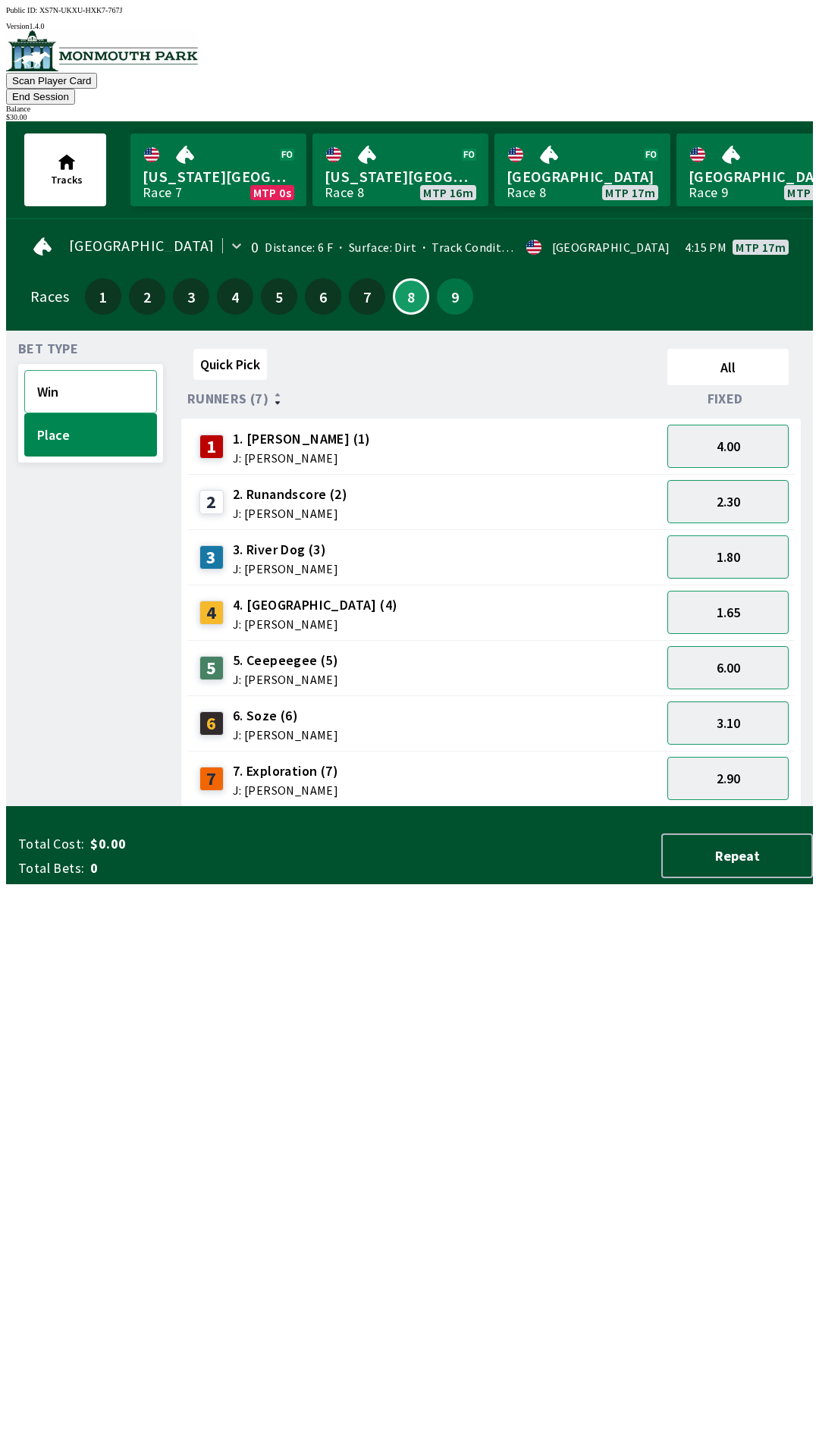
click at [73, 370] on button "Win" at bounding box center [90, 392] width 133 height 44
click at [724, 591] on button "3.00" at bounding box center [728, 613] width 121 height 44
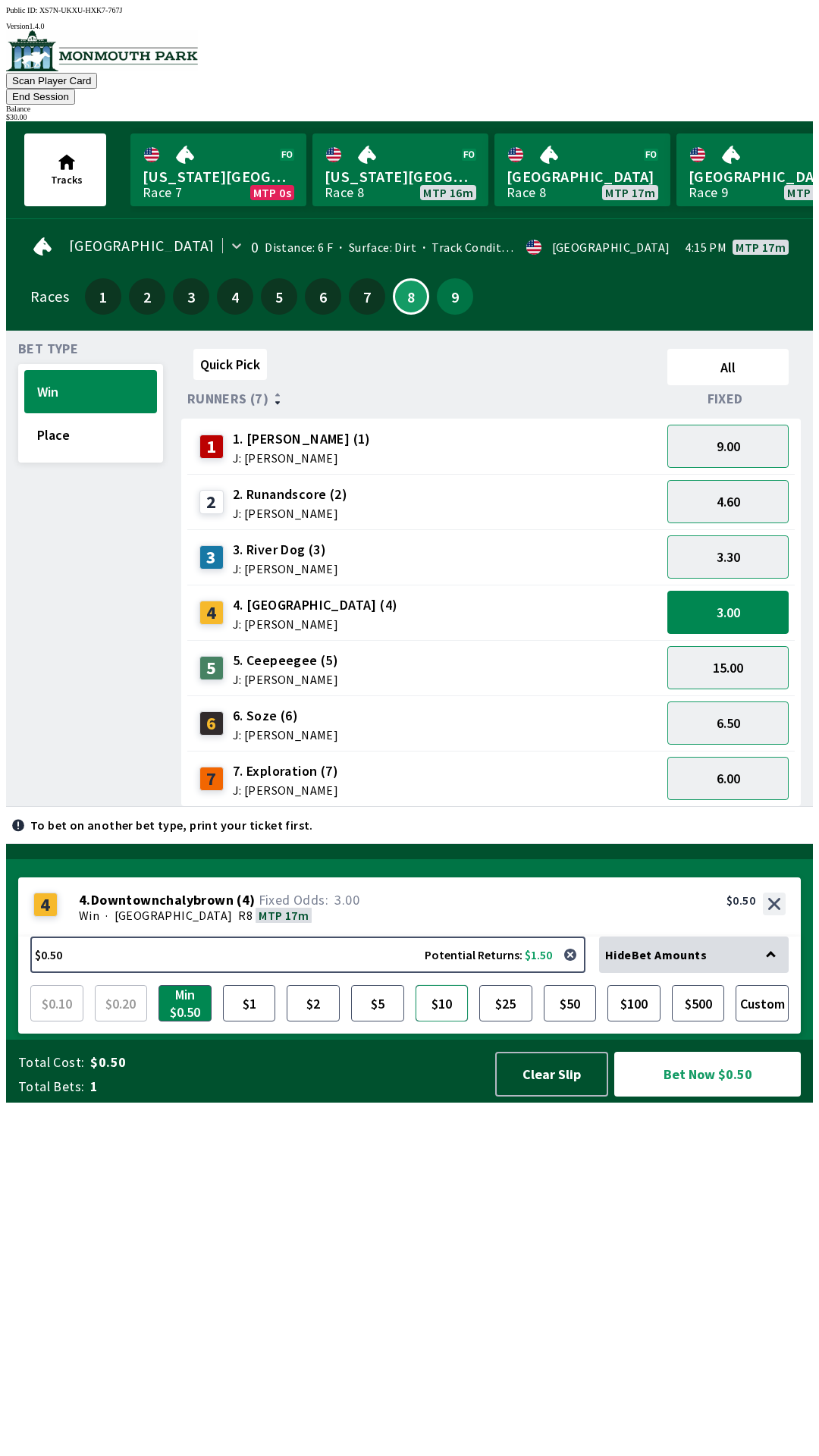
click at [431, 1022] on button "$10" at bounding box center [442, 1004] width 54 height 37
click at [707, 1097] on button "Bet Now $10.00" at bounding box center [708, 1074] width 186 height 45
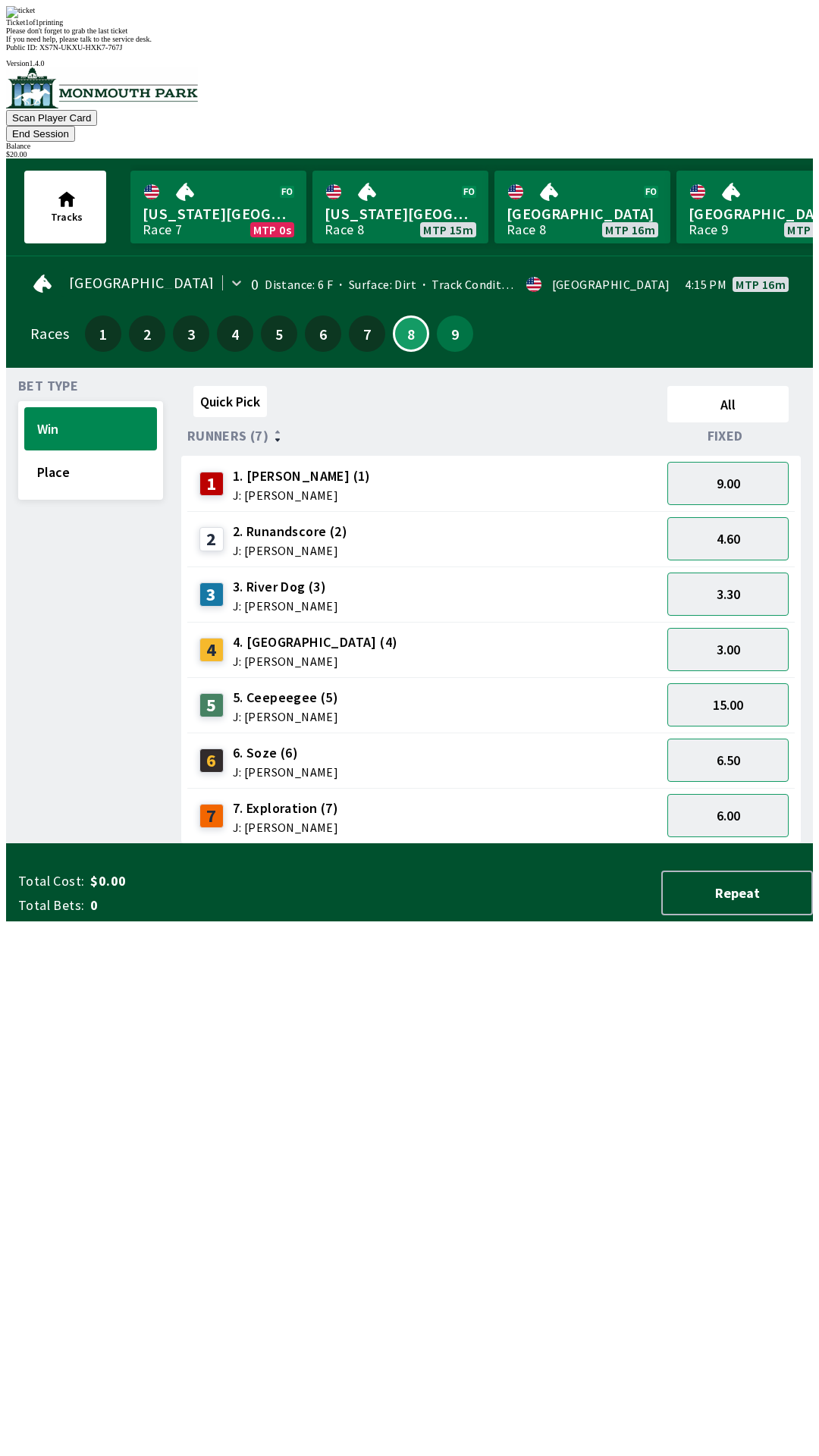
click at [510, 844] on div "Quick Pick All Runners (7) Fixed 1 1. [PERSON_NAME] (1) J: [PERSON_NAME] 9.00 2…" at bounding box center [497, 612] width 632 height 464
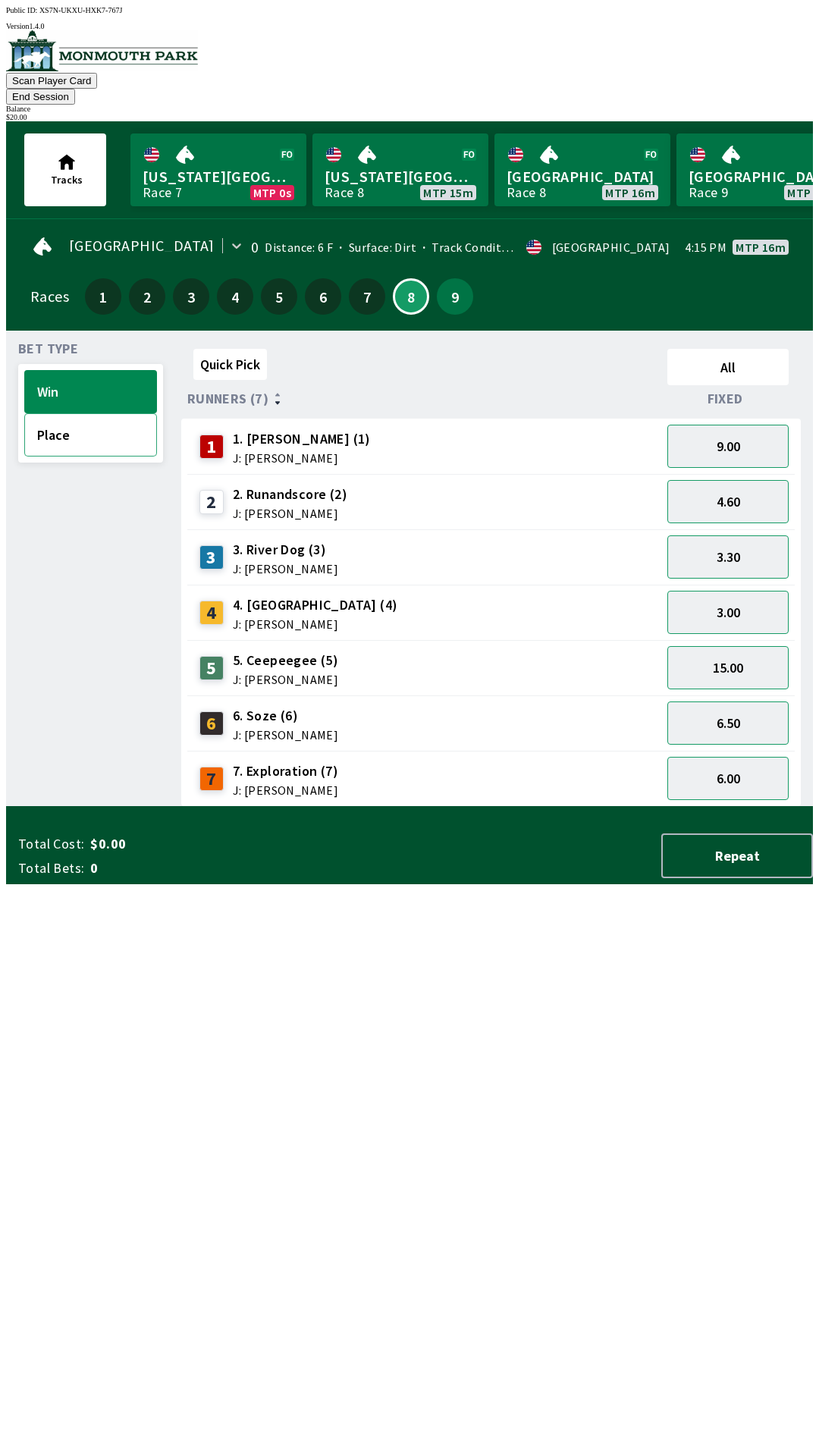
click at [67, 418] on button "Place" at bounding box center [90, 435] width 133 height 44
click at [729, 427] on button "4.00" at bounding box center [728, 446] width 121 height 44
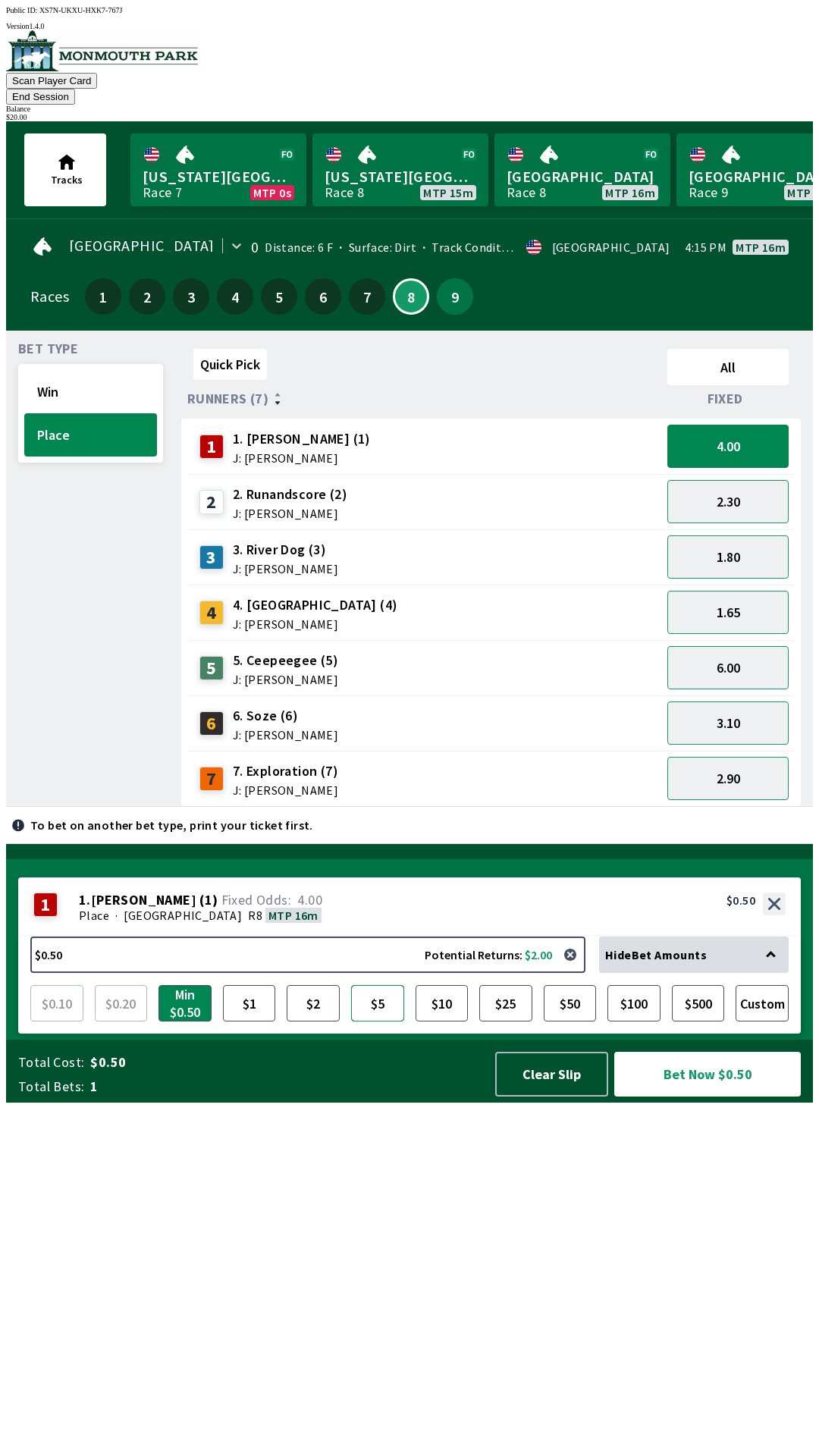
click at [376, 1022] on button "$5" at bounding box center [378, 1004] width 54 height 37
click at [707, 1097] on button "Bet Now $5.00" at bounding box center [708, 1074] width 186 height 45
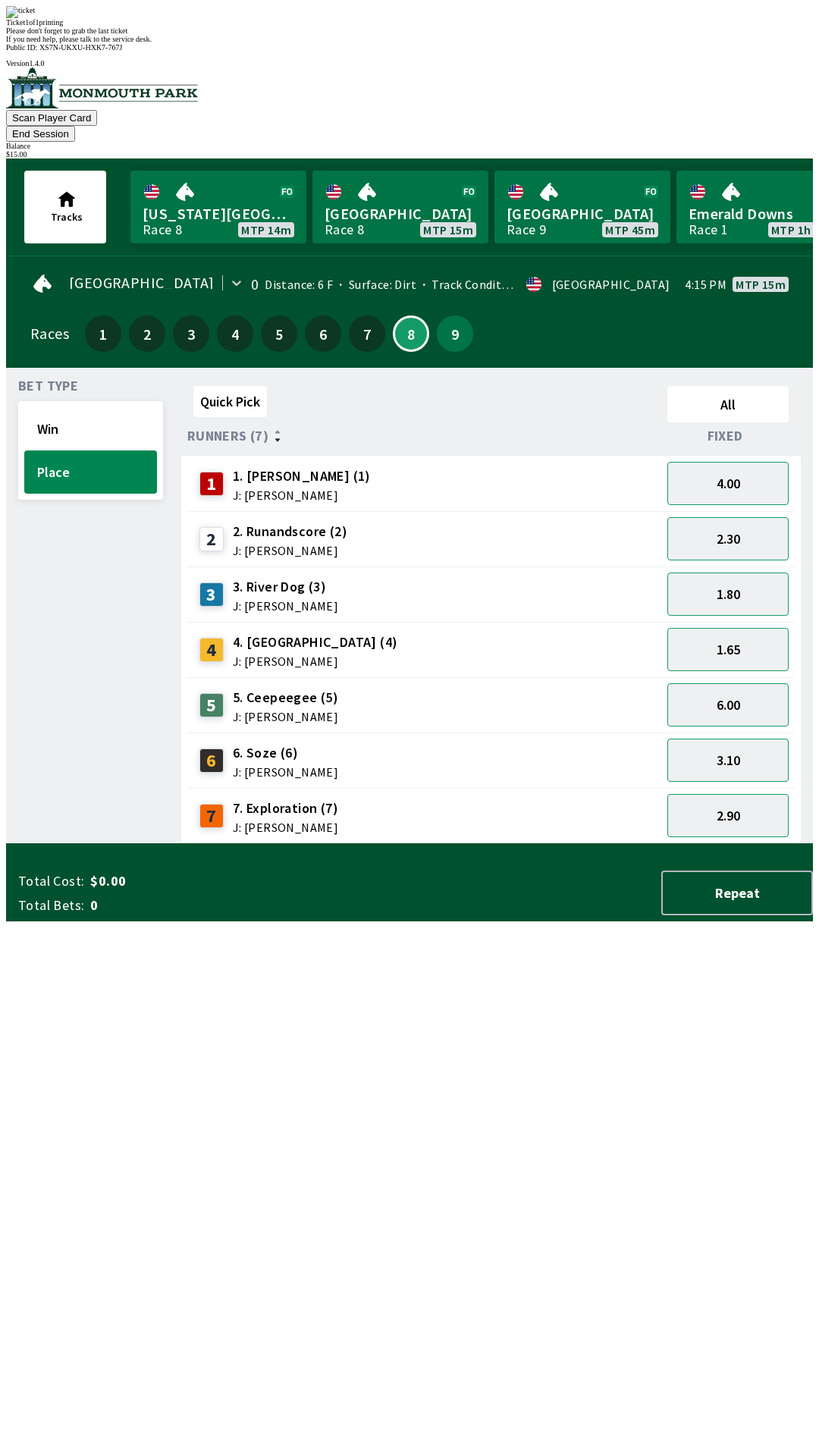
click at [653, 844] on div "Quick Pick All Runners (7) Fixed 1 1. [PERSON_NAME] (1) J: [PERSON_NAME] 4.00 2…" at bounding box center [497, 612] width 632 height 464
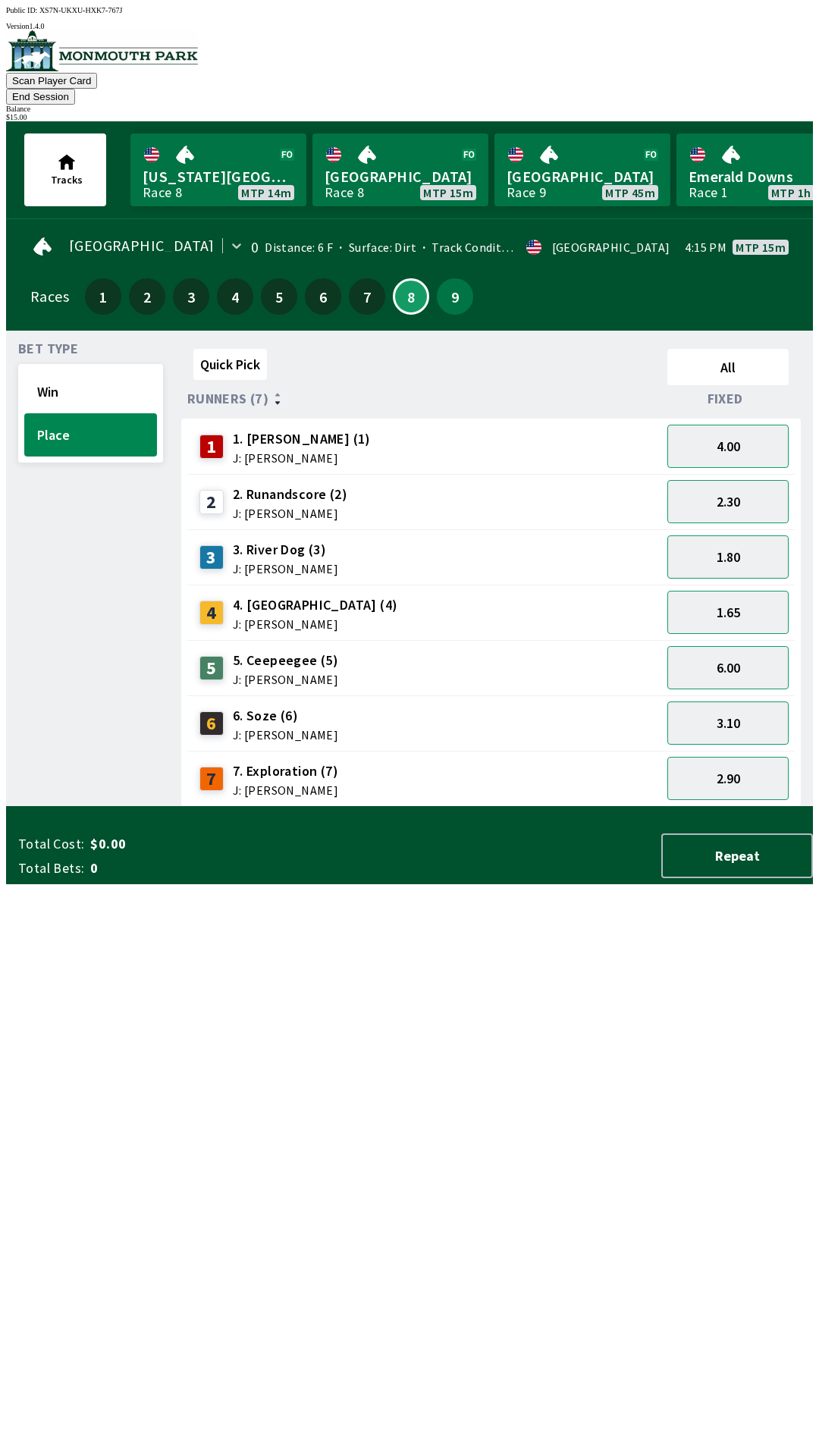
click at [75, 88] on button "End Session" at bounding box center [41, 96] width 69 height 16
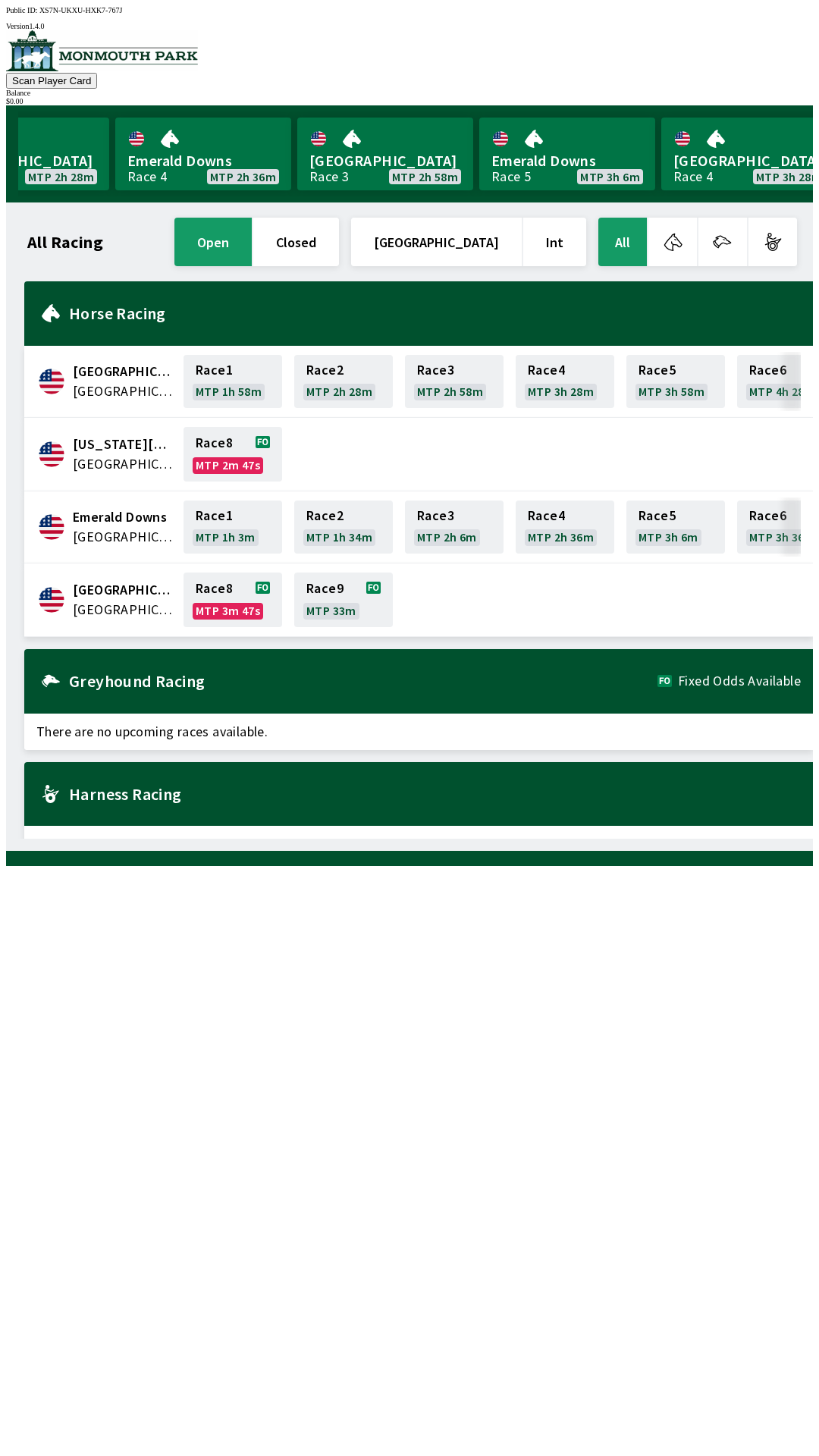
scroll to position [0, 1371]
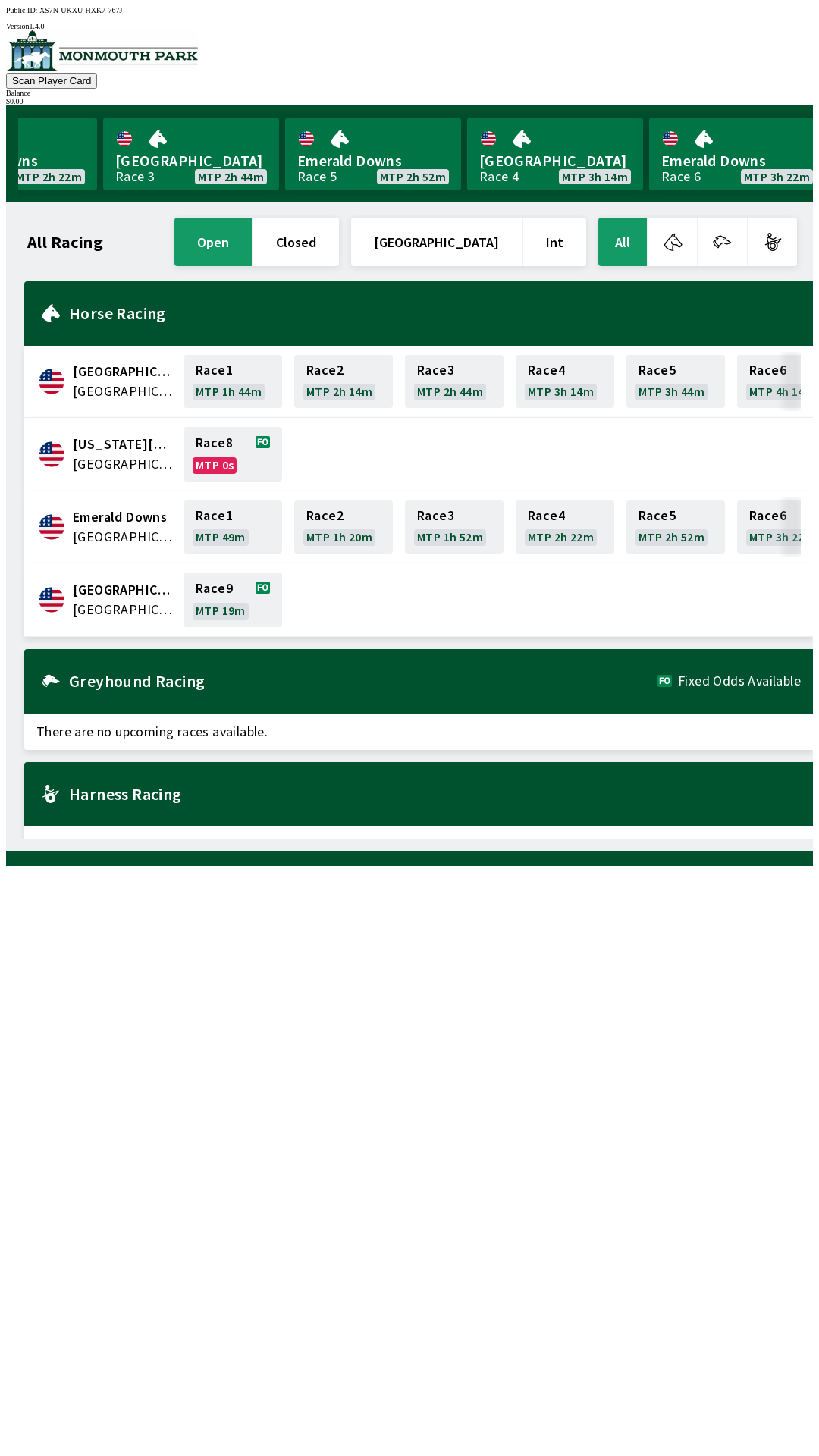
click at [546, 839] on div "All Racing open closed [GEOGRAPHIC_DATA] Int All [GEOGRAPHIC_DATA] [GEOGRAPHIC_…" at bounding box center [415, 526] width 795 height 624
click at [243, 572] on link "Race 9 MTP 19m" at bounding box center [232, 599] width 98 height 55
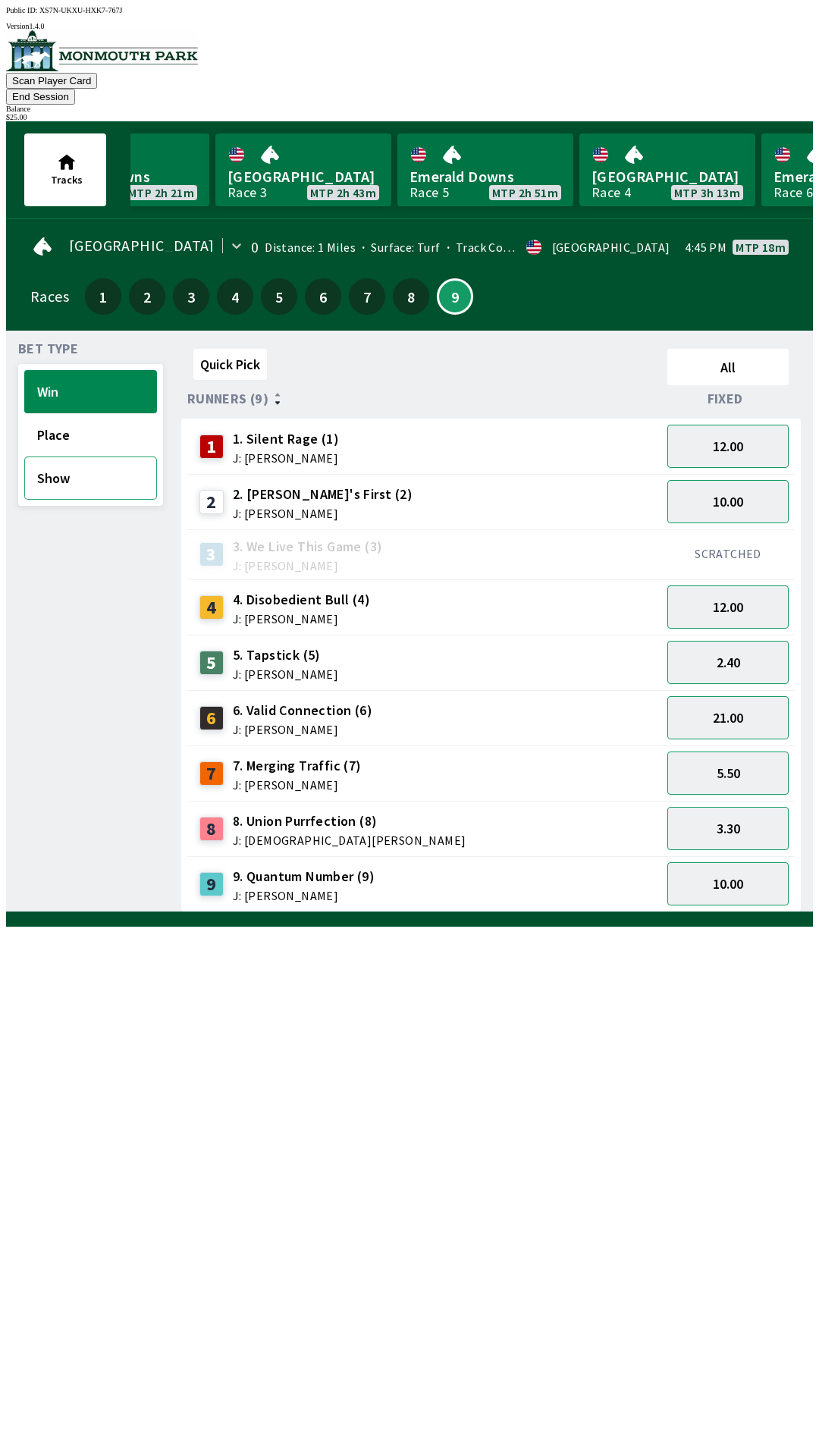
click at [64, 456] on button "Show" at bounding box center [90, 478] width 133 height 44
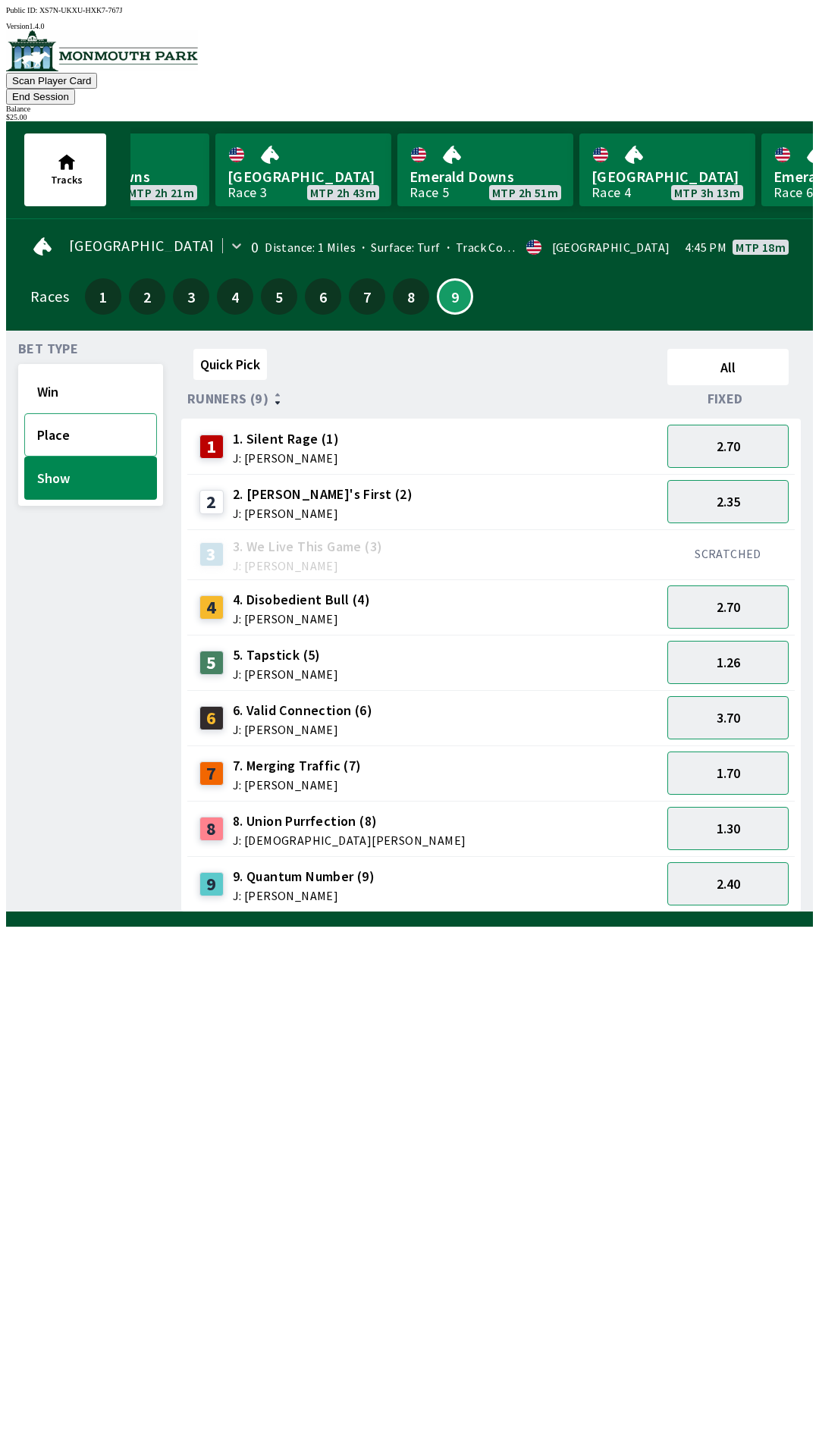
click at [62, 414] on button "Place" at bounding box center [90, 435] width 133 height 44
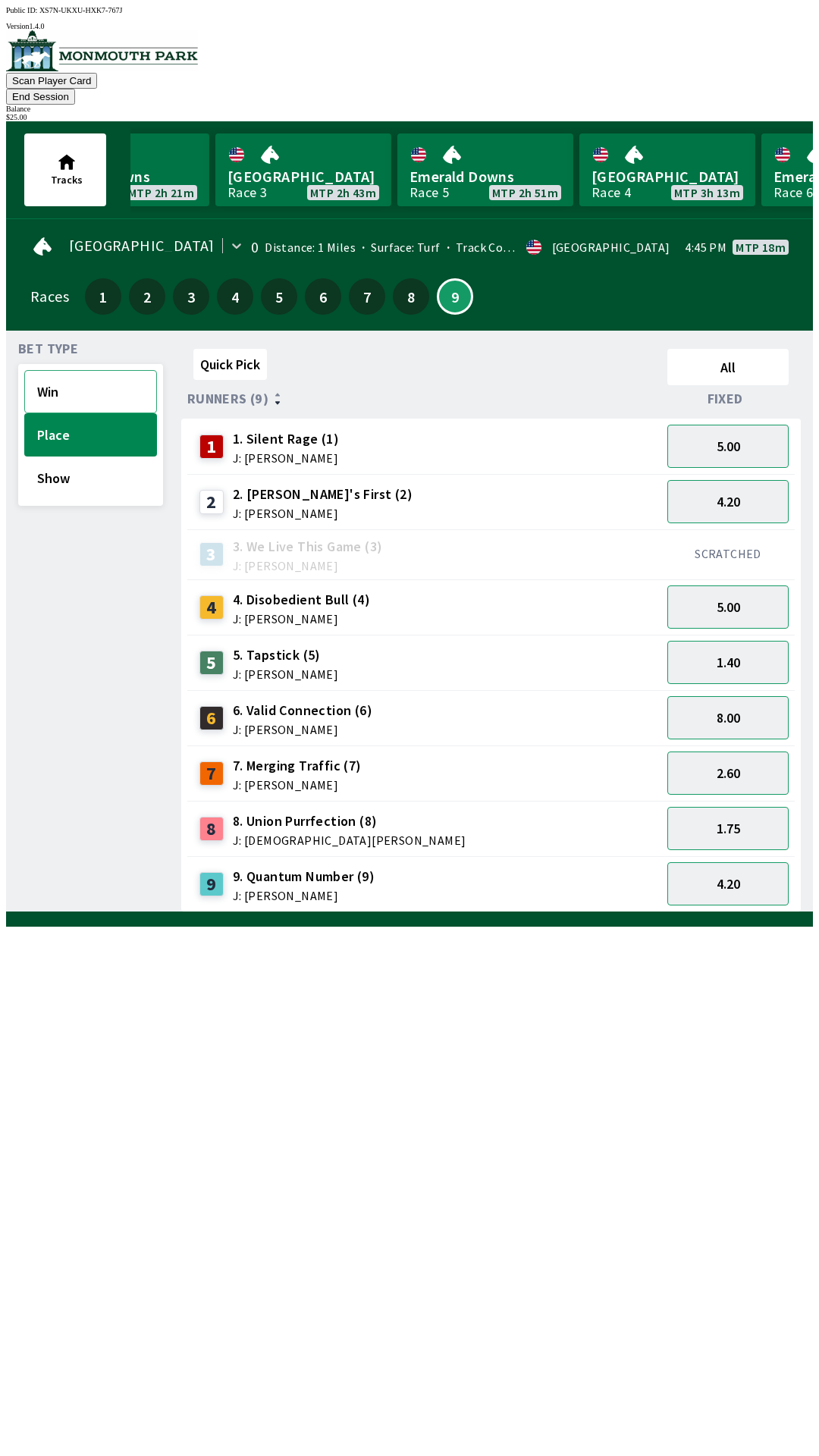
click at [62, 370] on button "Win" at bounding box center [90, 392] width 133 height 44
click at [735, 696] on button "21.00" at bounding box center [728, 718] width 121 height 44
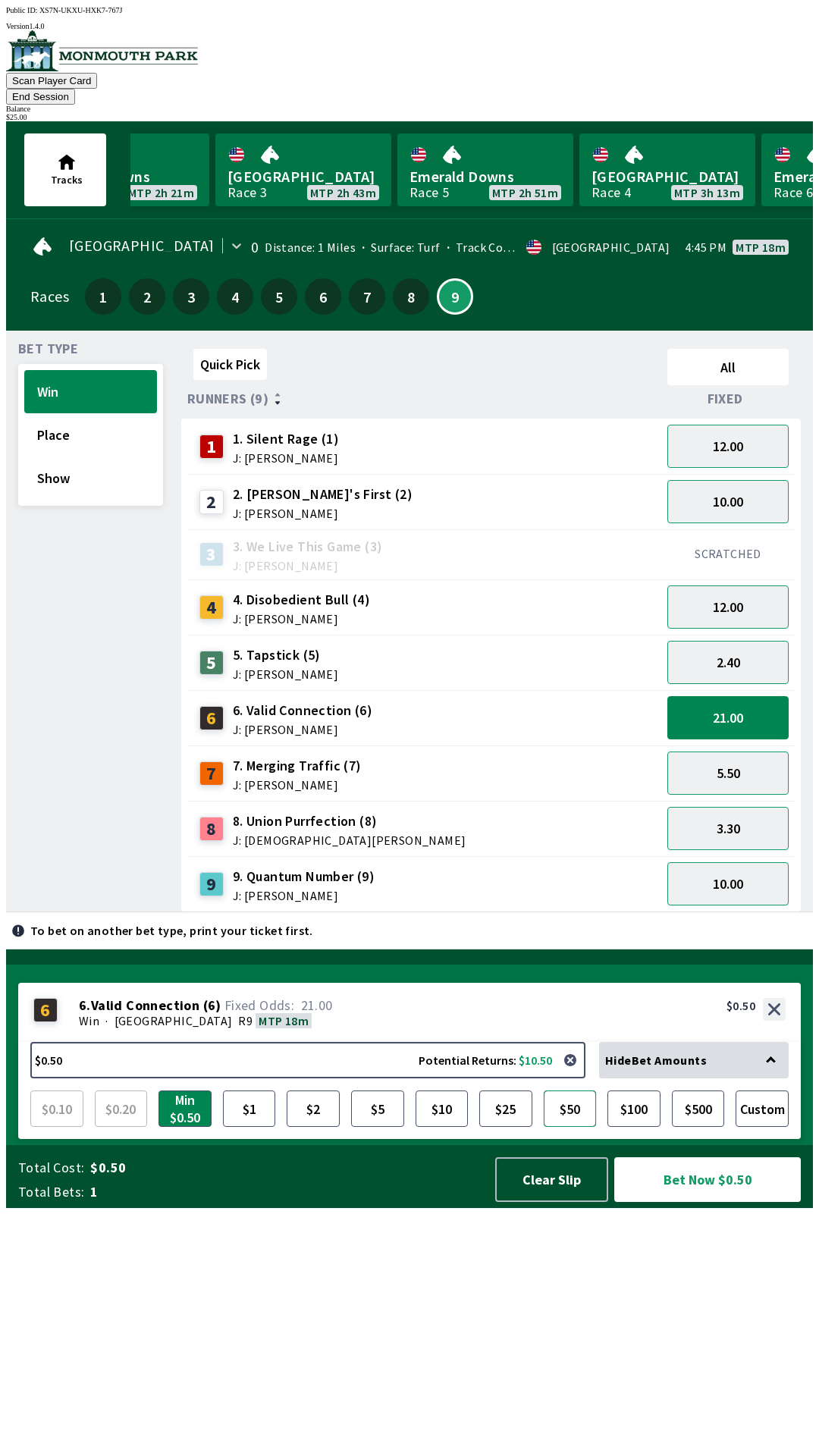
click at [560, 1128] on button "$50" at bounding box center [570, 1109] width 54 height 37
click at [502, 1128] on button "$25" at bounding box center [506, 1109] width 54 height 37
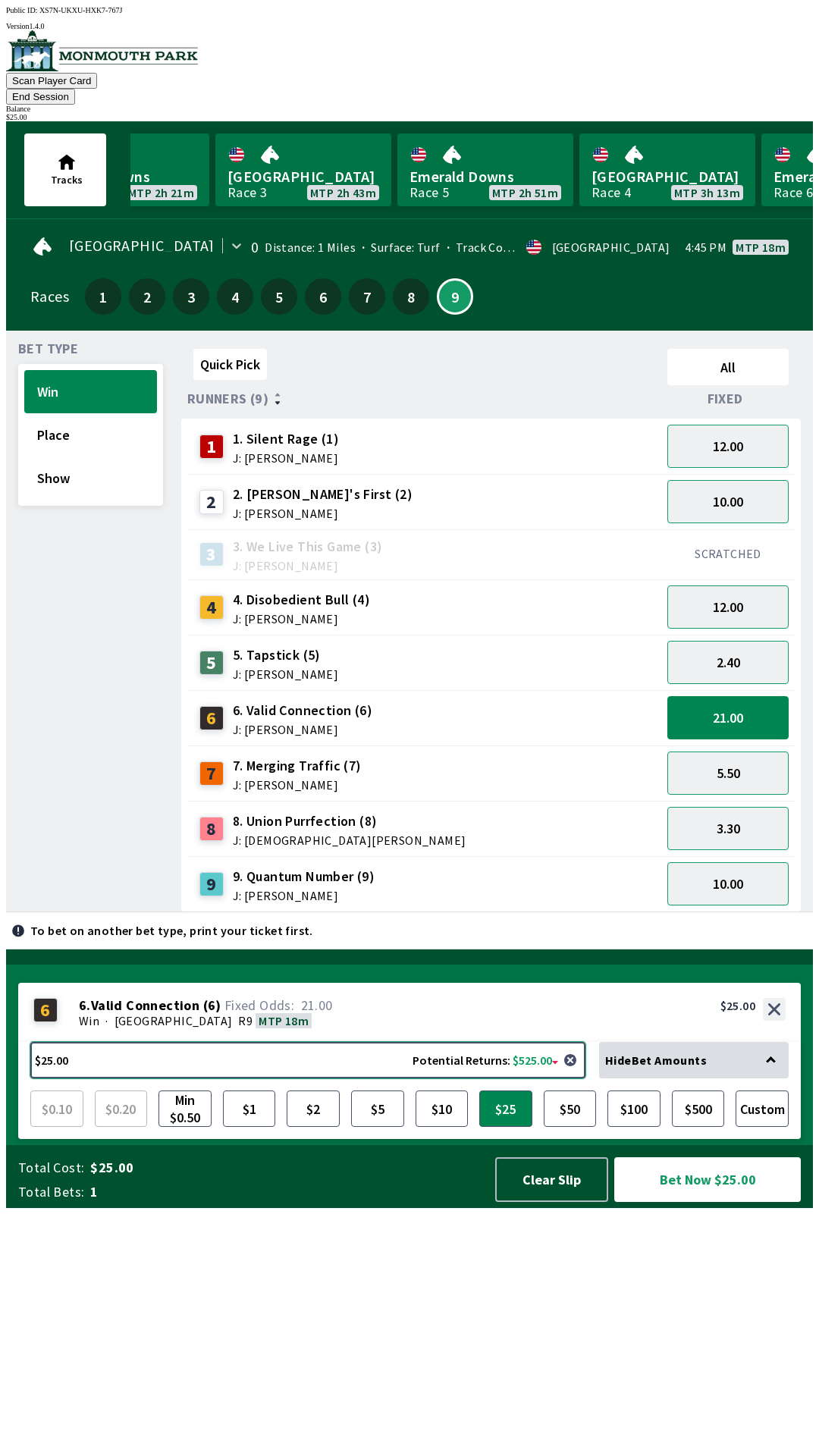
click at [512, 1079] on button "$25.00 Potential Returns: $525.00" at bounding box center [308, 1060] width 555 height 37
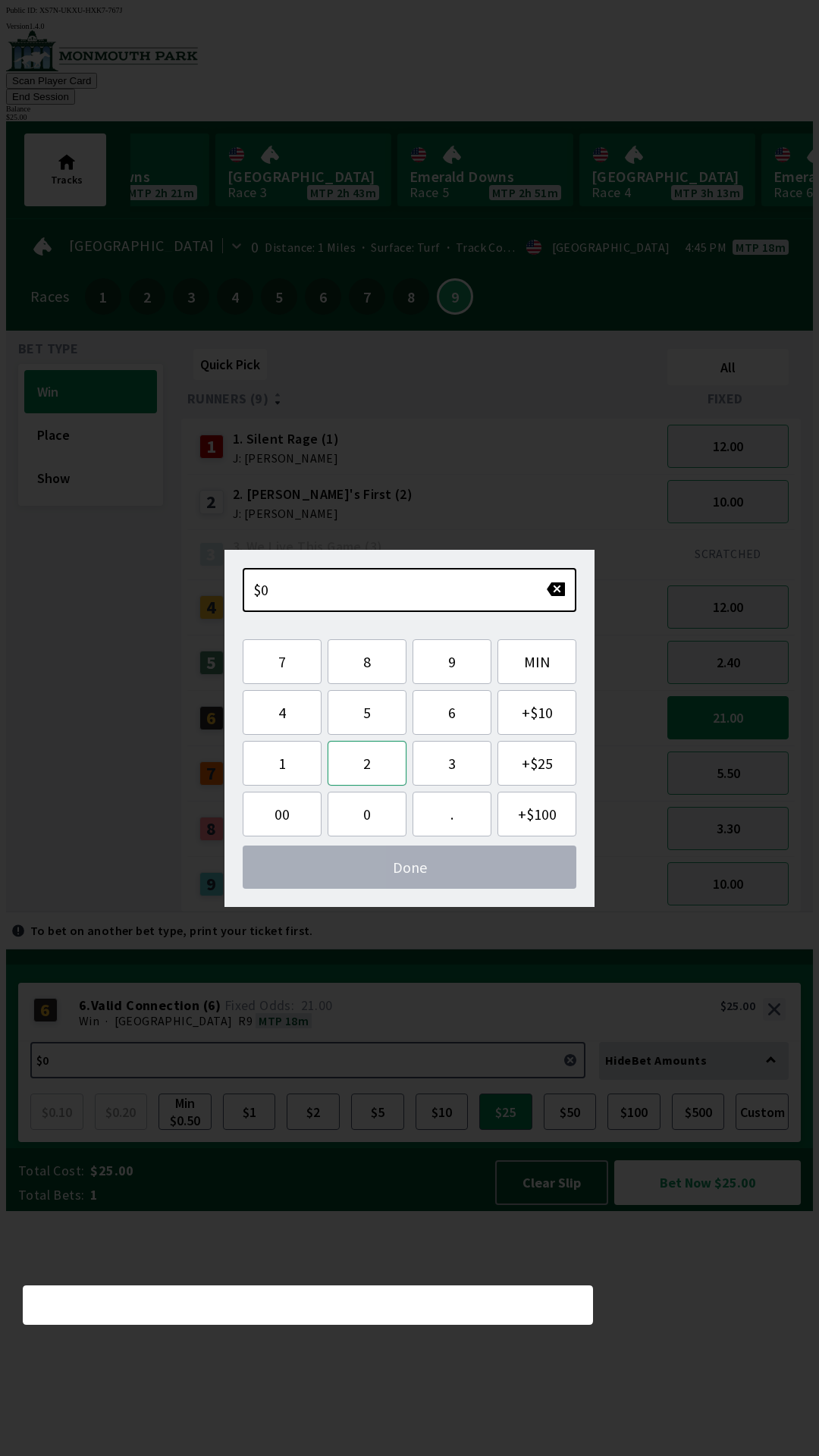
click at [379, 760] on button "2" at bounding box center [367, 763] width 79 height 45
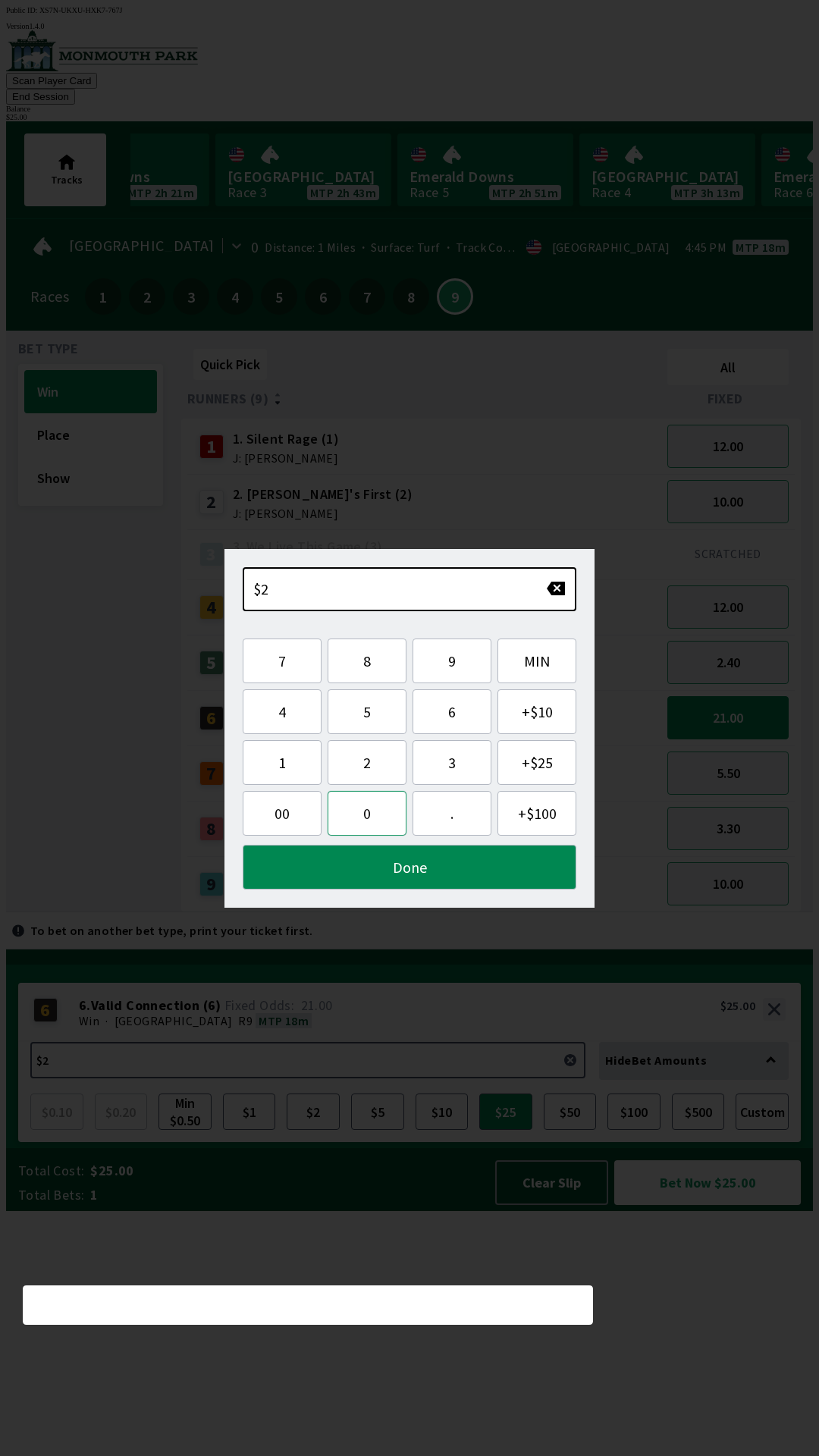
click at [370, 812] on button "0" at bounding box center [367, 813] width 79 height 45
click at [441, 873] on button "Done" at bounding box center [410, 867] width 334 height 45
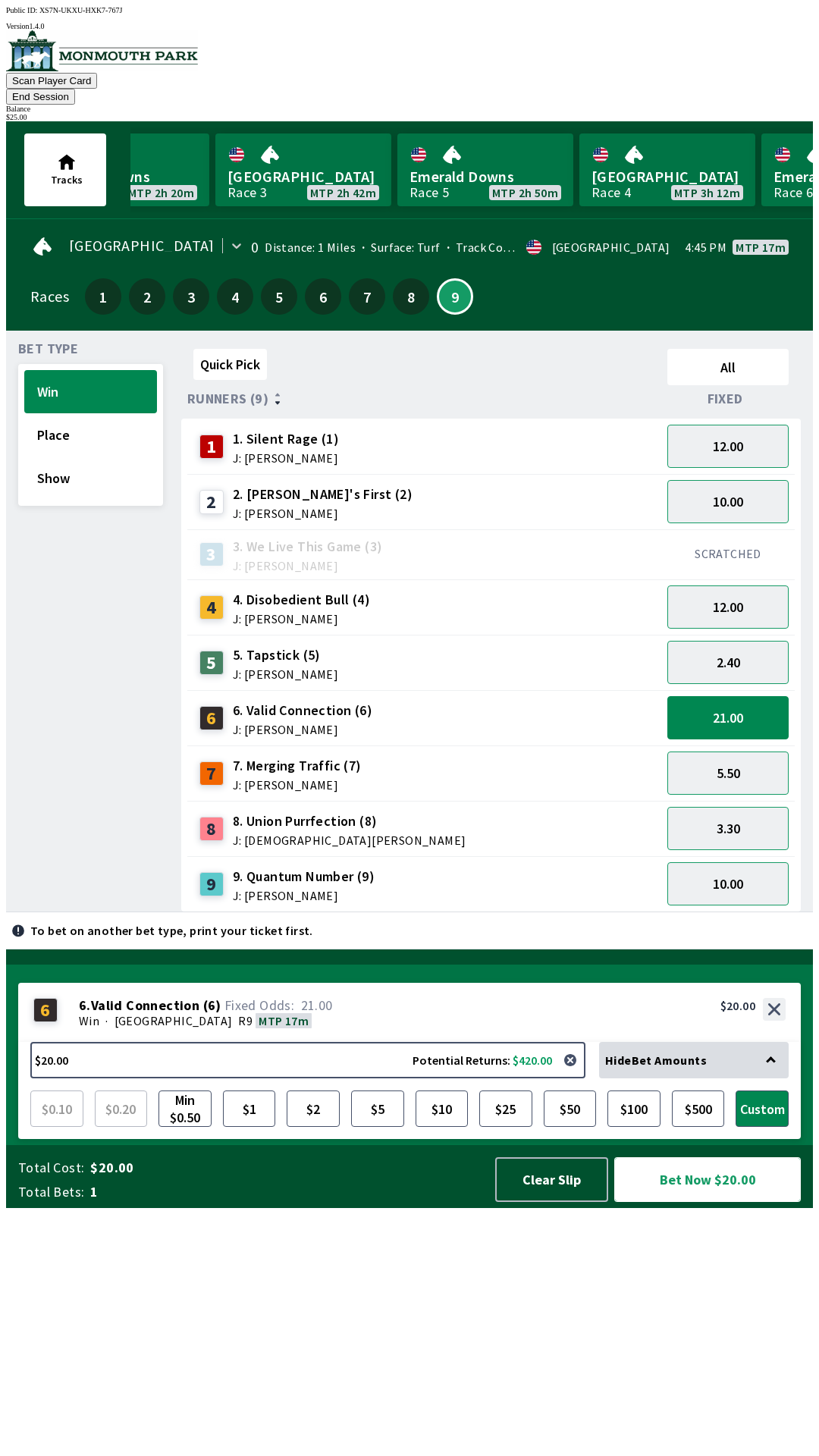
click at [724, 1202] on button "Bet Now $20.00" at bounding box center [708, 1179] width 186 height 45
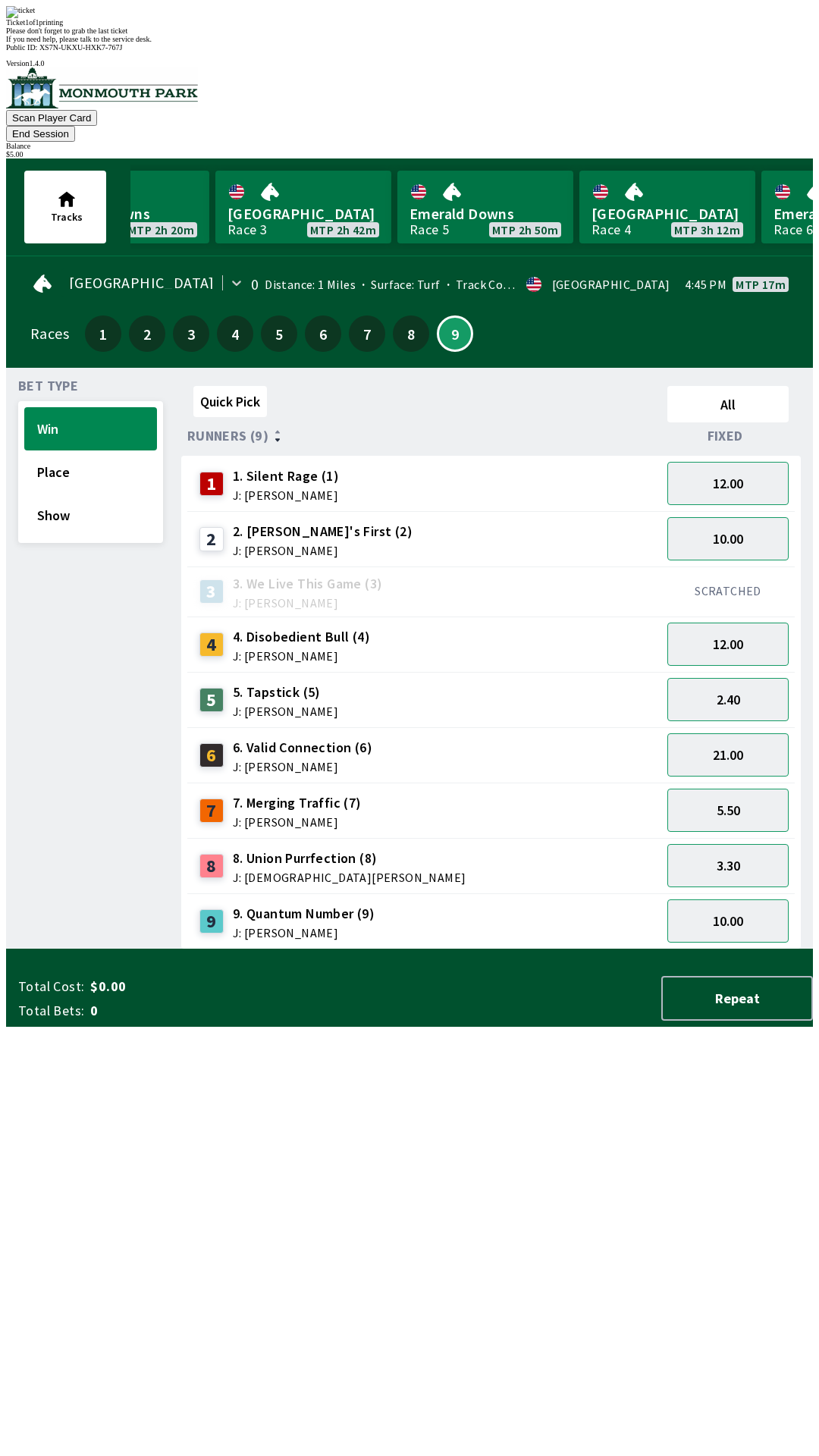
click at [572, 950] on div "Quick Pick All Runners (9) Fixed 1 1. Silent Rage (1) J: [PERSON_NAME] 12.00 2 …" at bounding box center [497, 665] width 632 height 569
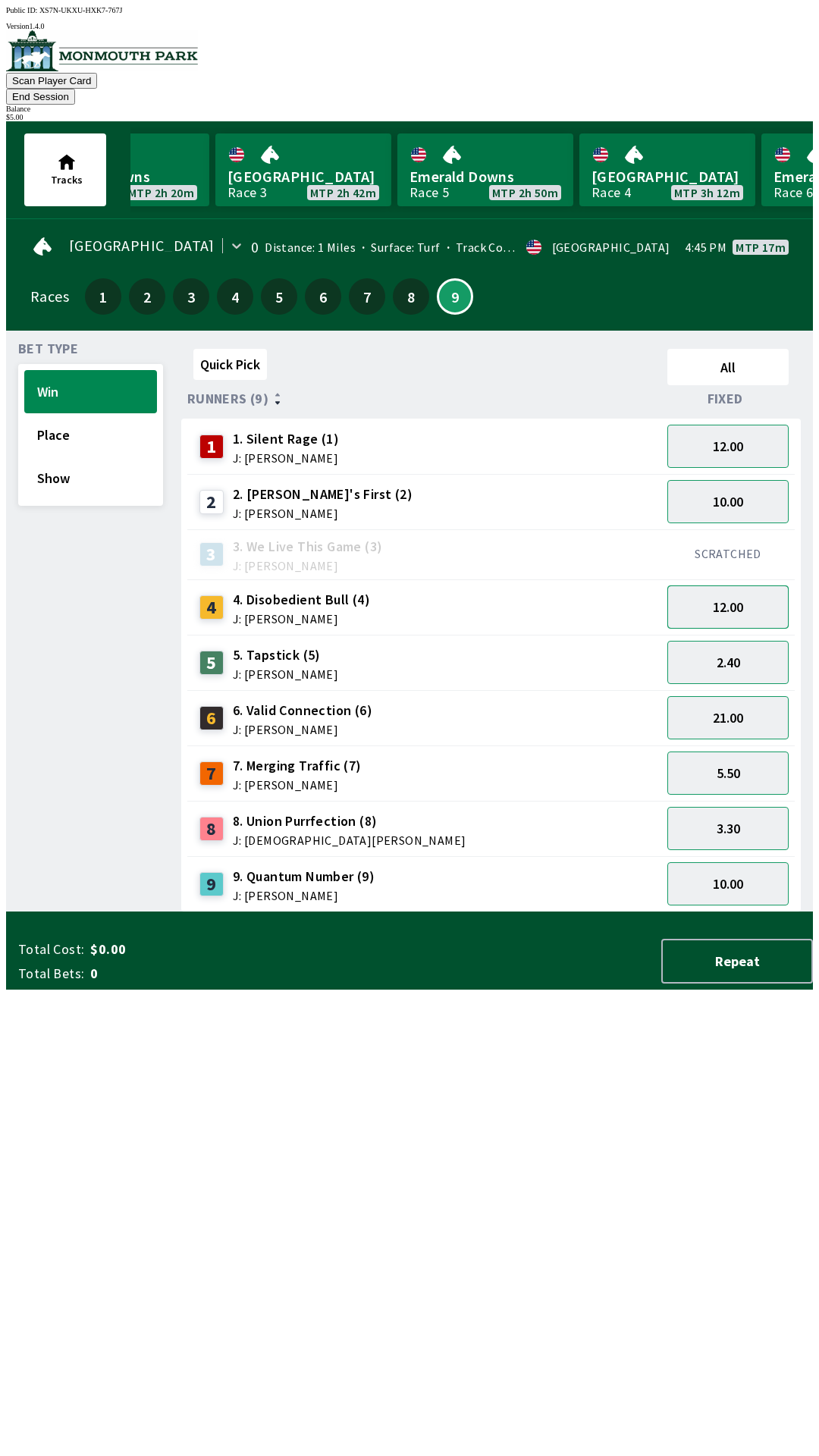
click at [755, 585] on button "12.00" at bounding box center [728, 607] width 121 height 44
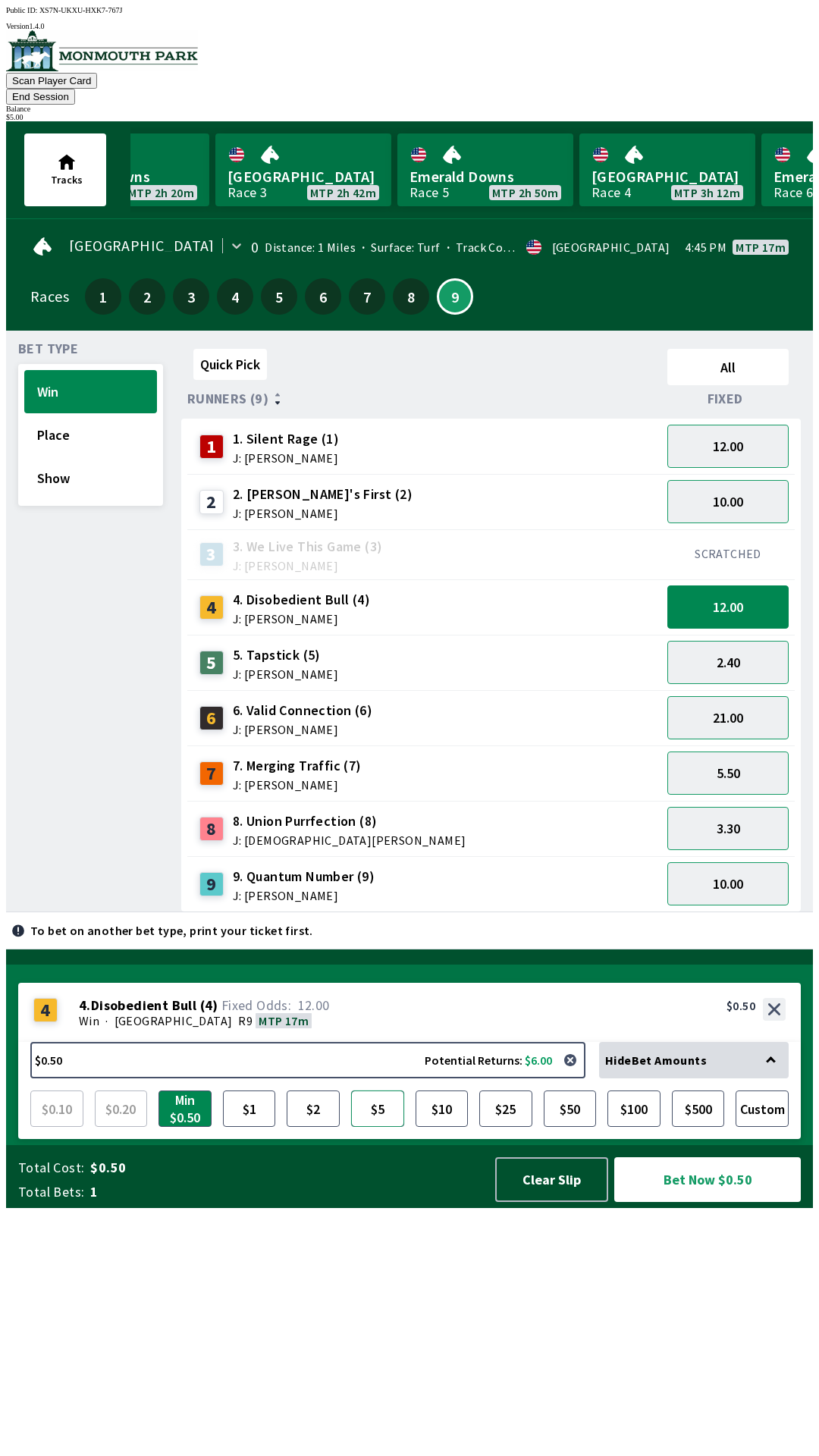
click at [396, 1128] on button "$5" at bounding box center [378, 1109] width 54 height 37
click at [683, 1202] on button "Bet Now $5.00" at bounding box center [708, 1179] width 186 height 45
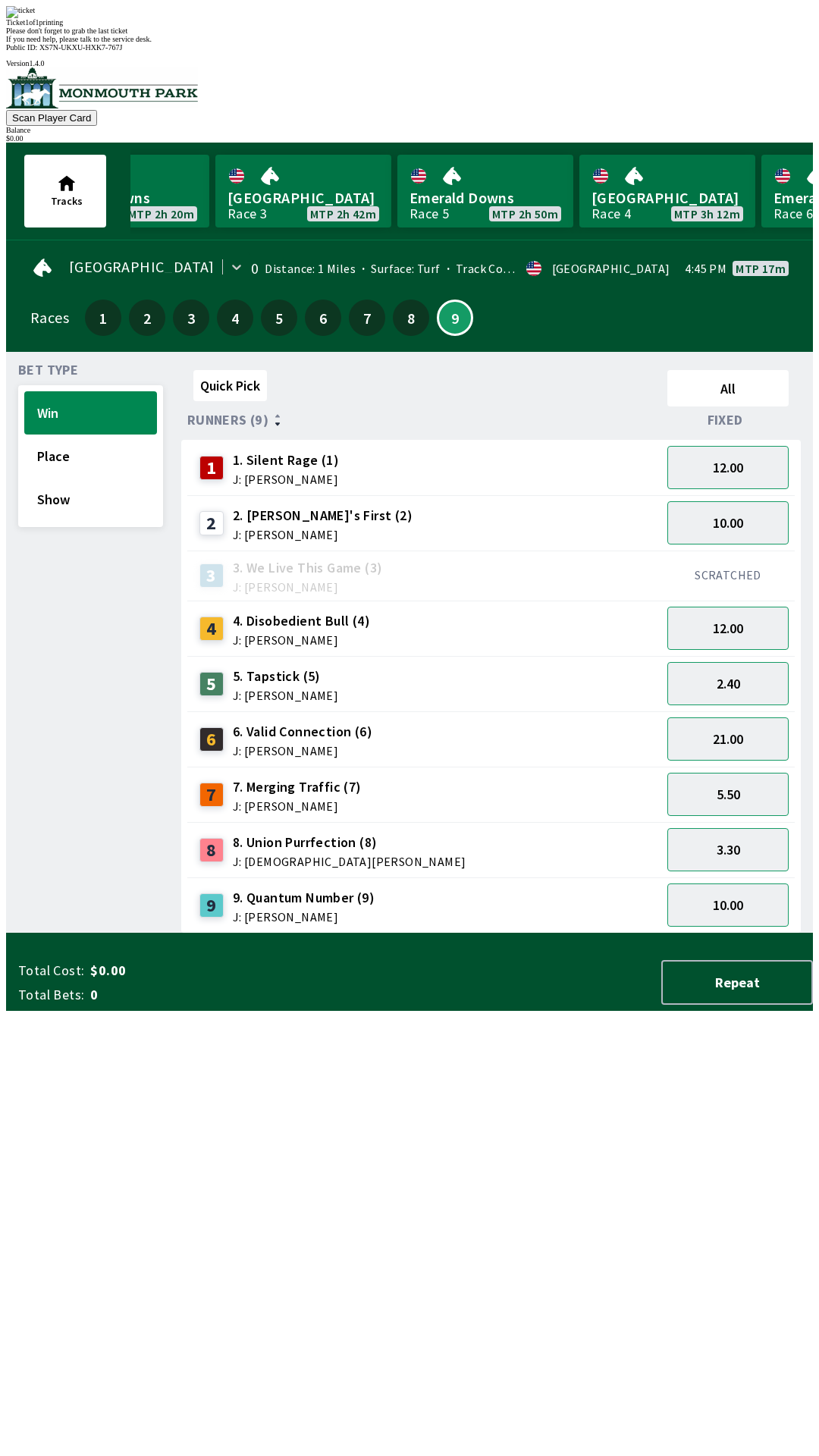
click at [463, 934] on div "Quick Pick All Runners (9) Fixed 1 1. Silent Rage (1) J: [PERSON_NAME] 12.00 2 …" at bounding box center [497, 649] width 632 height 569
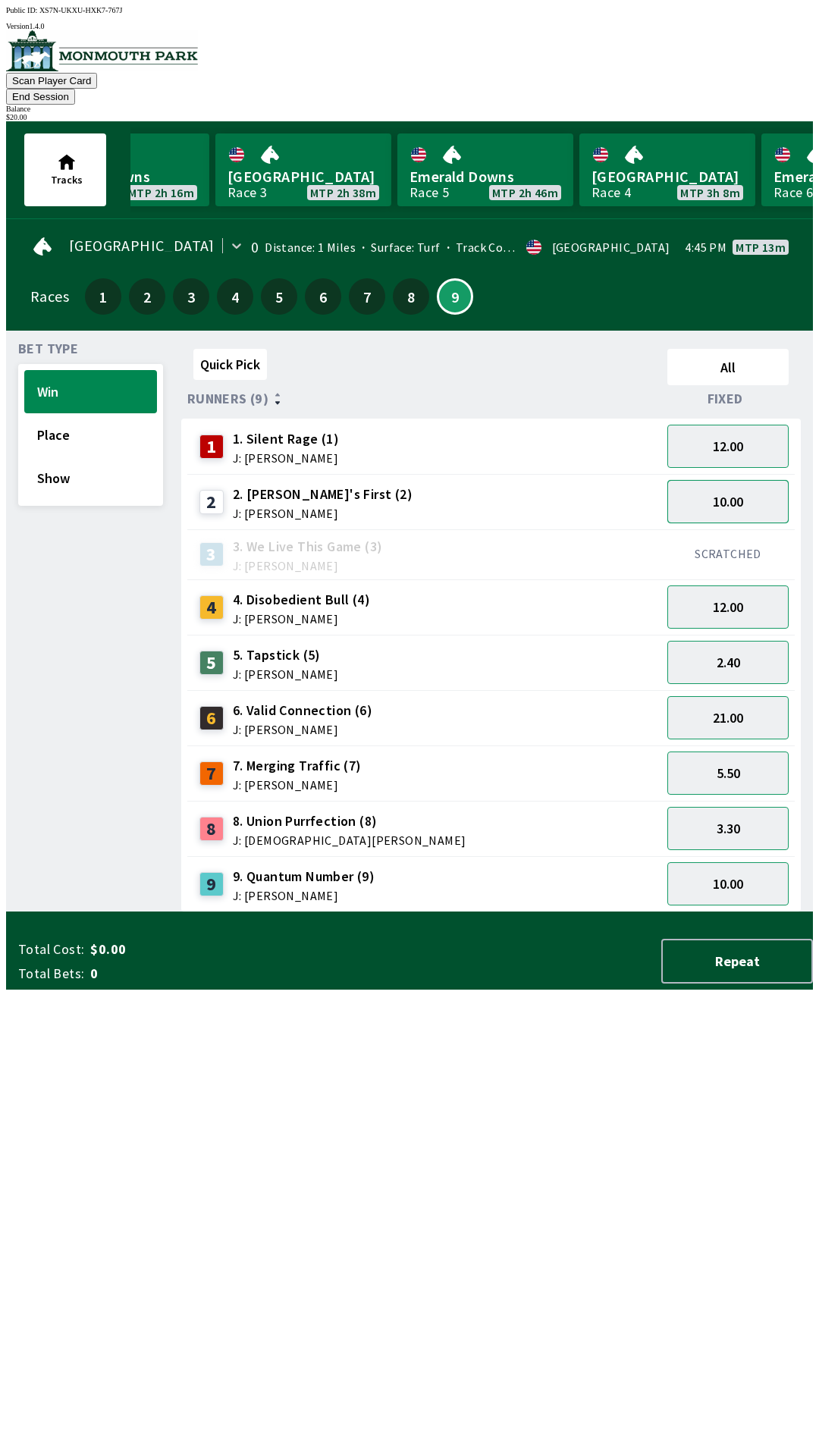
click at [744, 480] on button "10.00" at bounding box center [728, 502] width 121 height 44
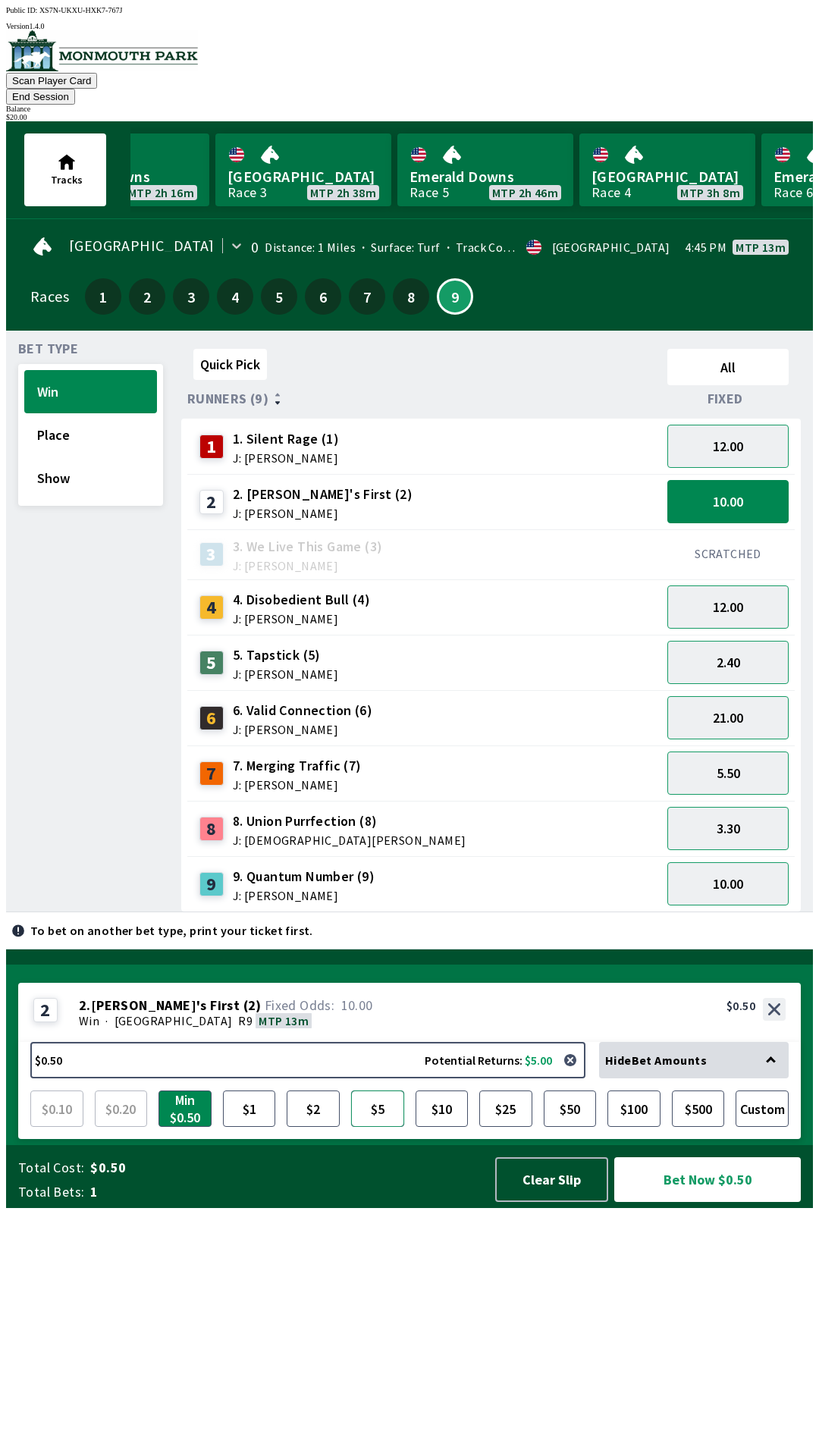
click at [374, 1128] on button "$5" at bounding box center [378, 1109] width 54 height 37
click at [760, 696] on button "21.00" at bounding box center [728, 718] width 121 height 44
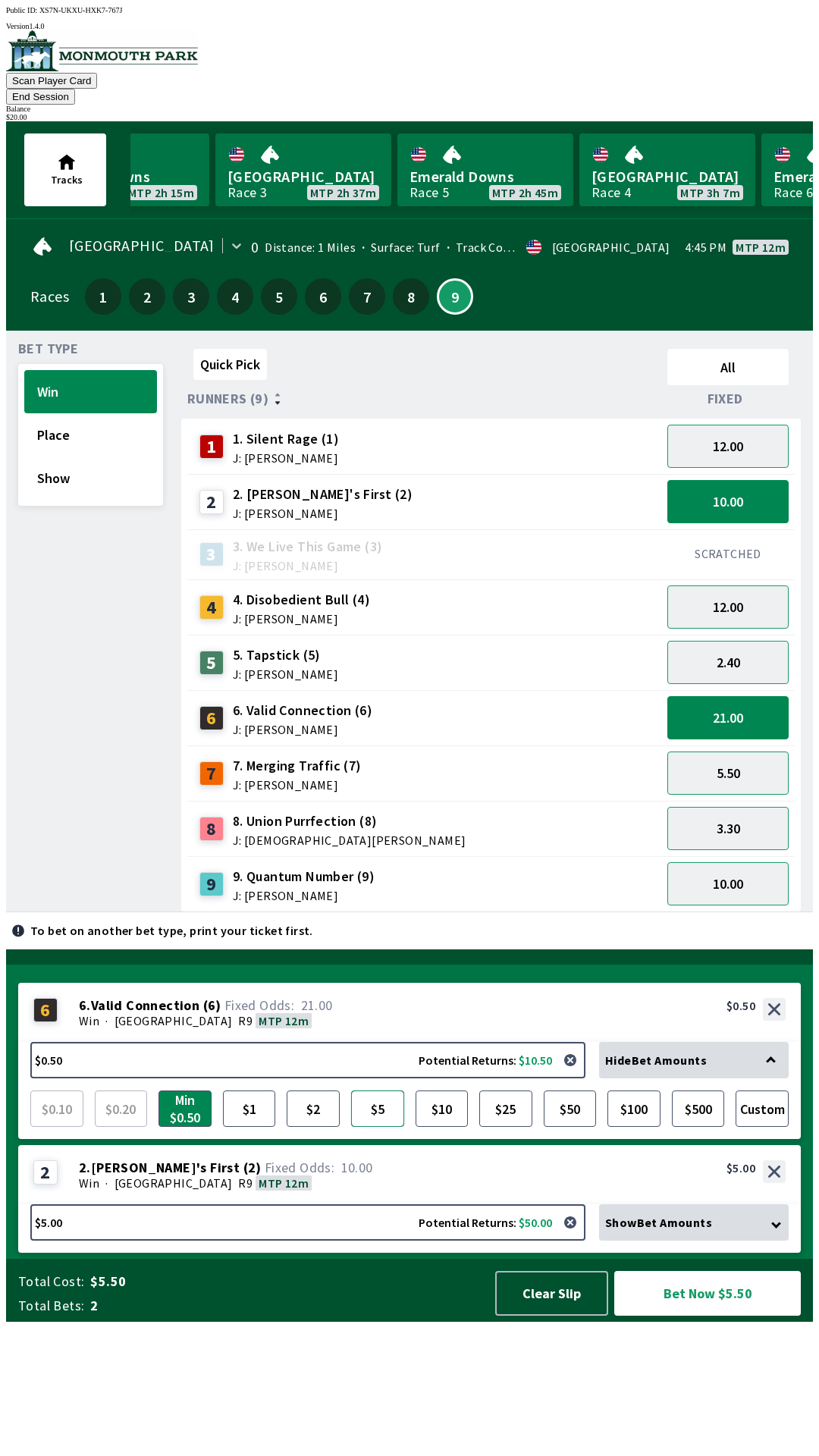
click at [385, 1128] on button "$5" at bounding box center [378, 1109] width 54 height 37
click at [760, 588] on button "12.00" at bounding box center [728, 607] width 121 height 44
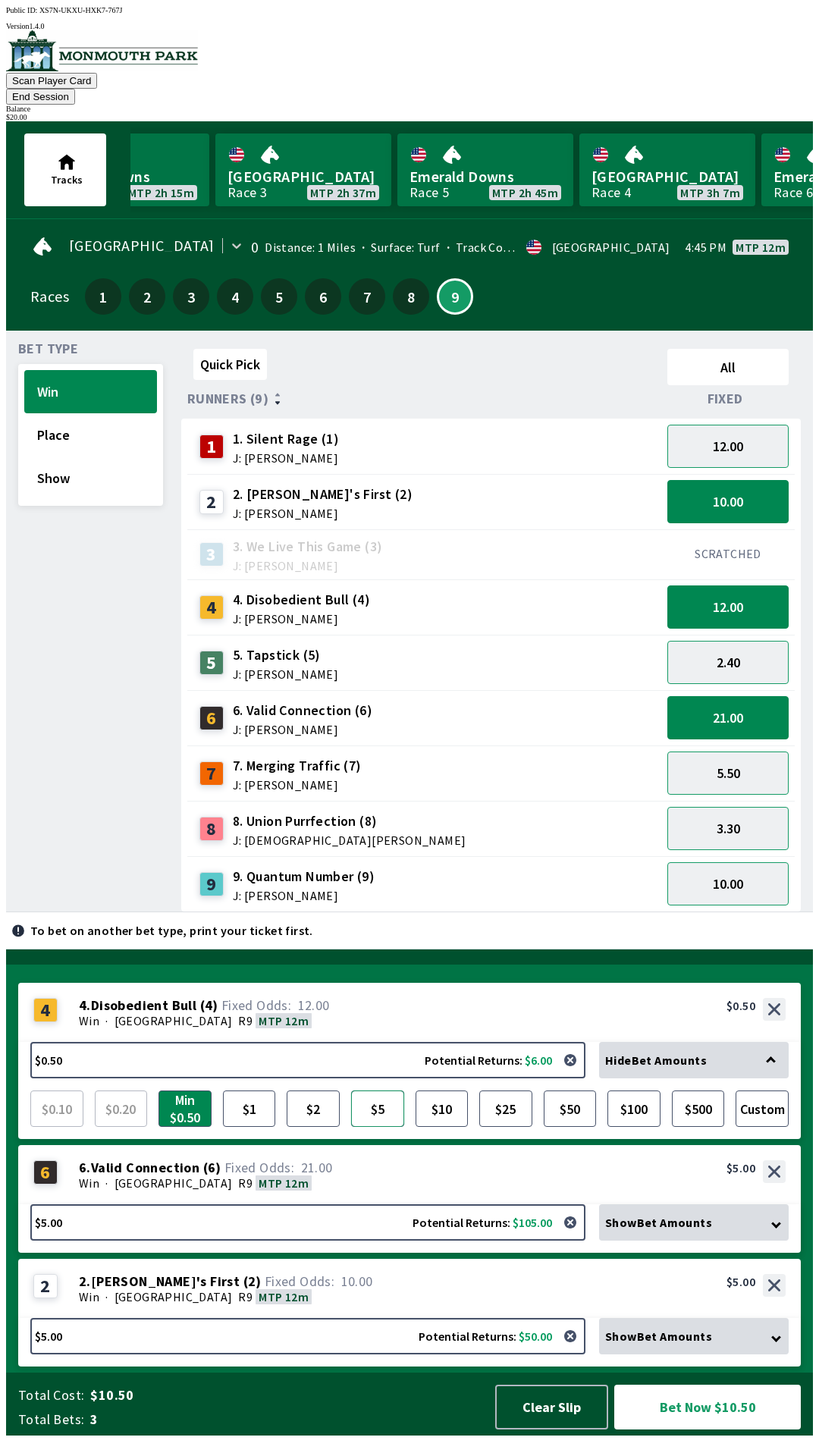
click at [385, 1124] on button "$5" at bounding box center [378, 1109] width 54 height 37
click at [766, 867] on button "10.00" at bounding box center [728, 885] width 121 height 44
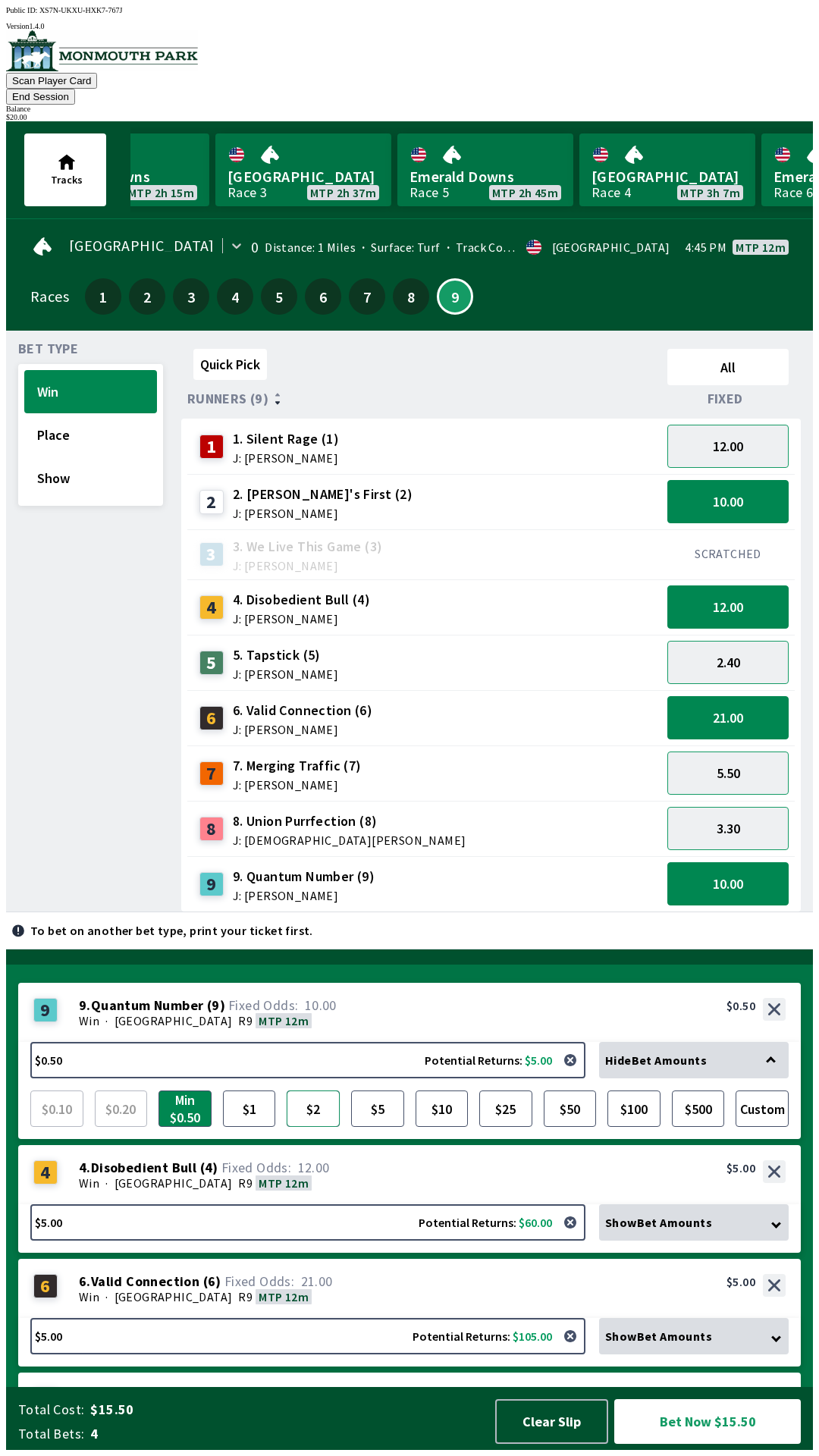
click at [325, 1118] on button "$2" at bounding box center [313, 1109] width 54 height 37
click at [759, 425] on button "12.00" at bounding box center [728, 446] width 121 height 44
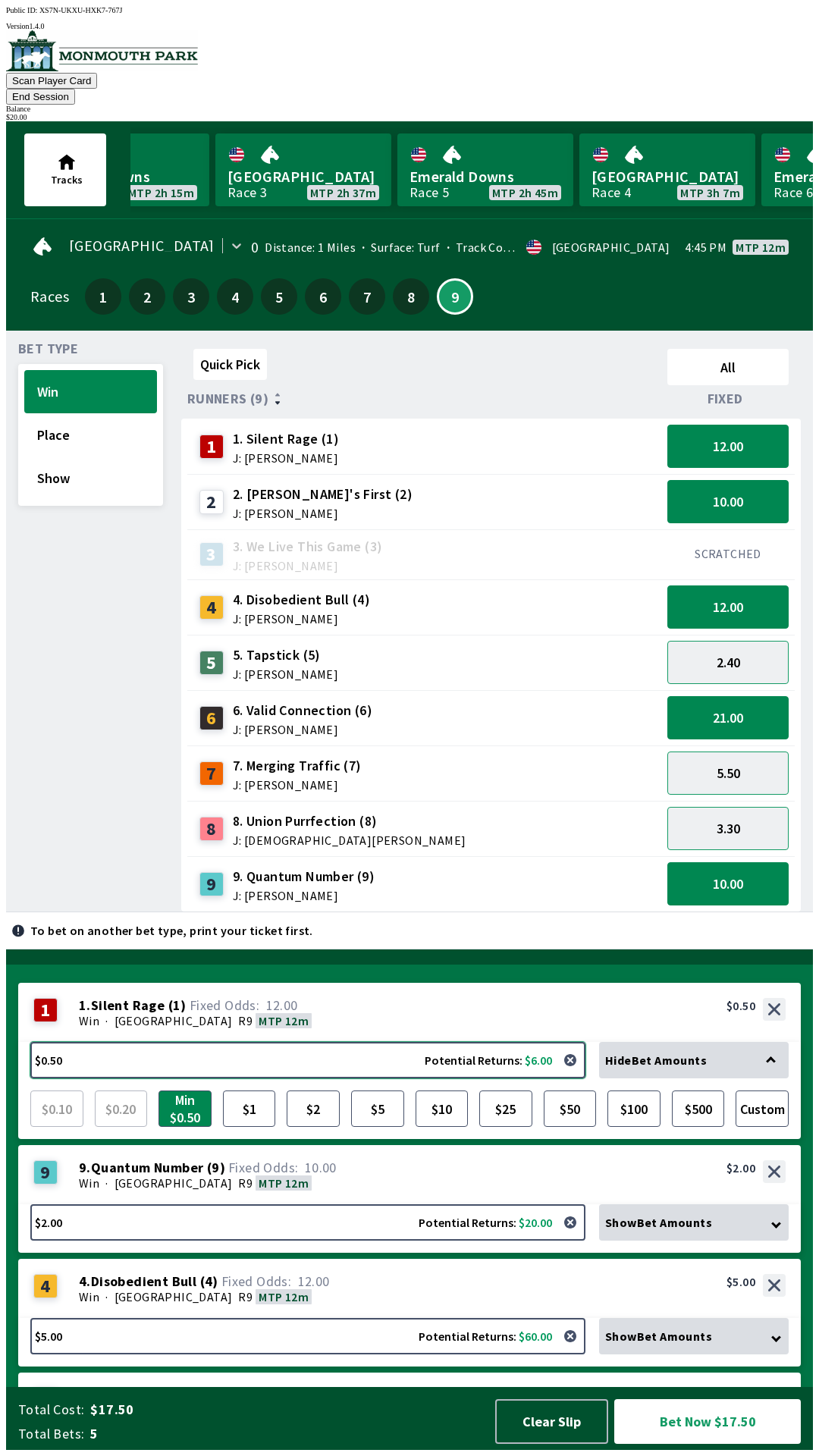
click at [327, 1063] on button "$0.50 Potential Returns: $6.00" at bounding box center [308, 1060] width 555 height 37
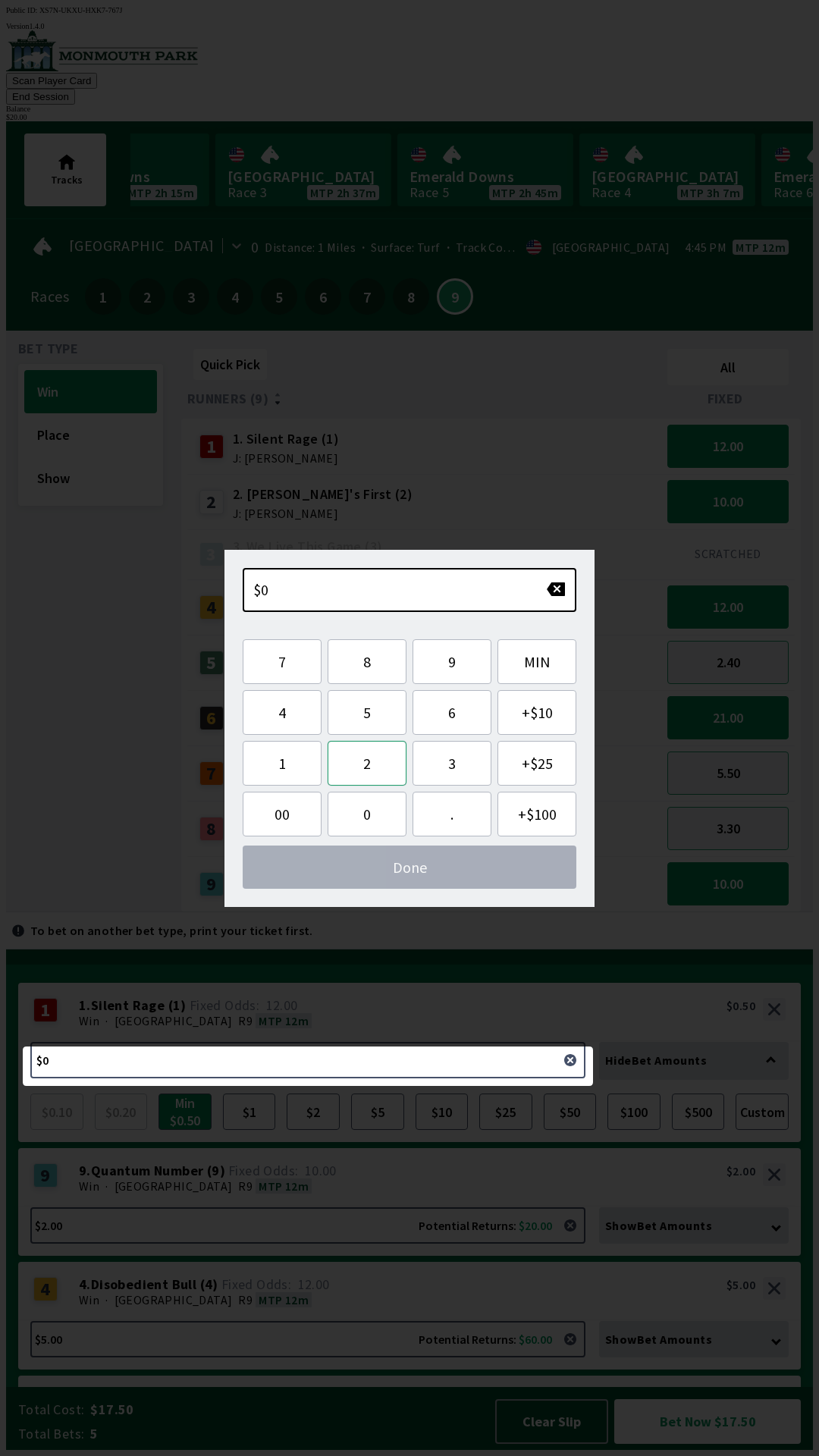
click at [377, 764] on button "2" at bounding box center [367, 763] width 79 height 45
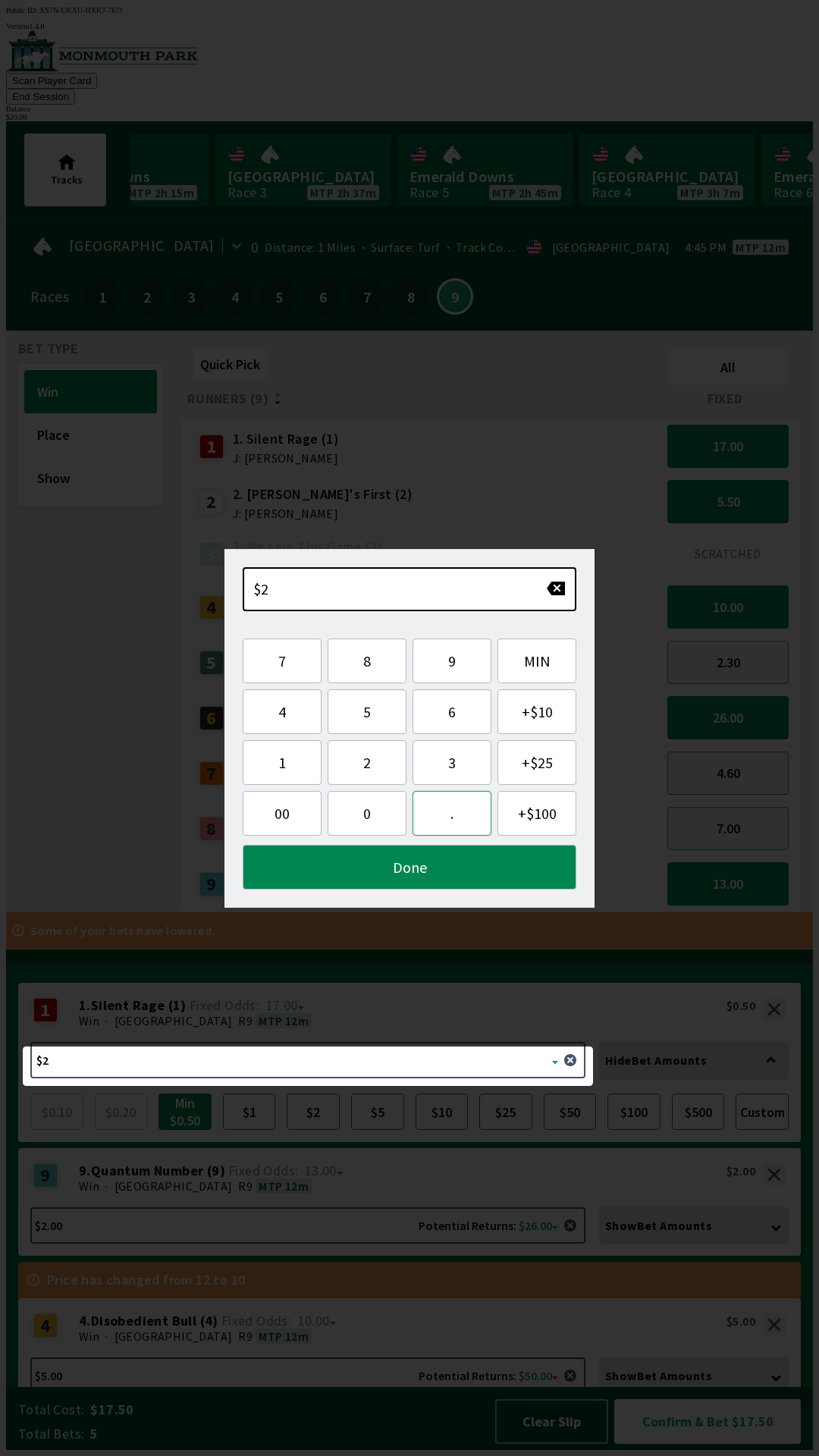
click at [457, 814] on button "." at bounding box center [452, 813] width 79 height 45
click at [382, 712] on button "5" at bounding box center [367, 711] width 79 height 45
click at [379, 822] on button "0" at bounding box center [367, 813] width 79 height 45
click at [482, 867] on button "Done" at bounding box center [410, 867] width 334 height 45
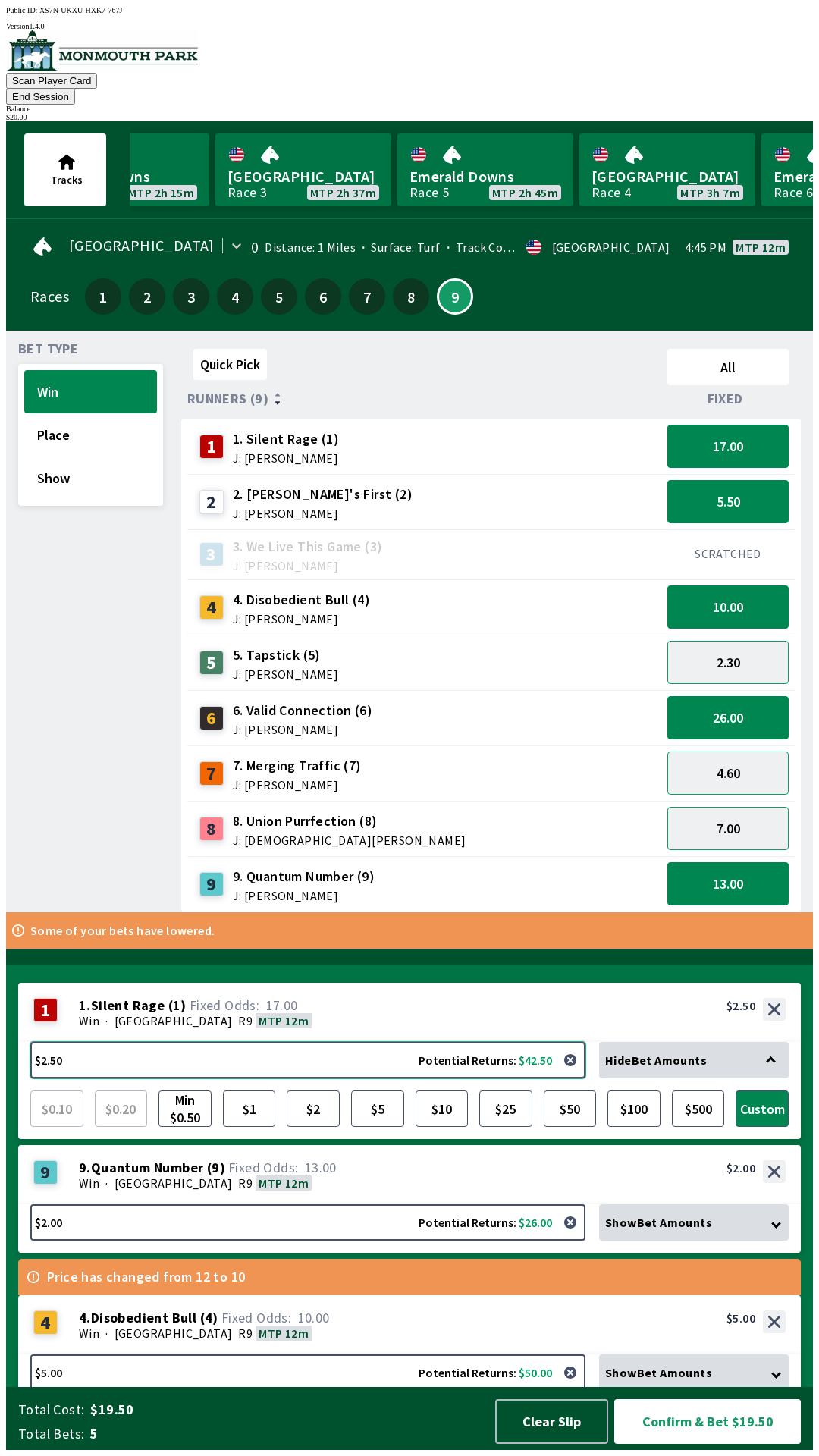
click at [363, 1066] on button "$2.50 Potential Returns: $42.50" at bounding box center [308, 1060] width 555 height 37
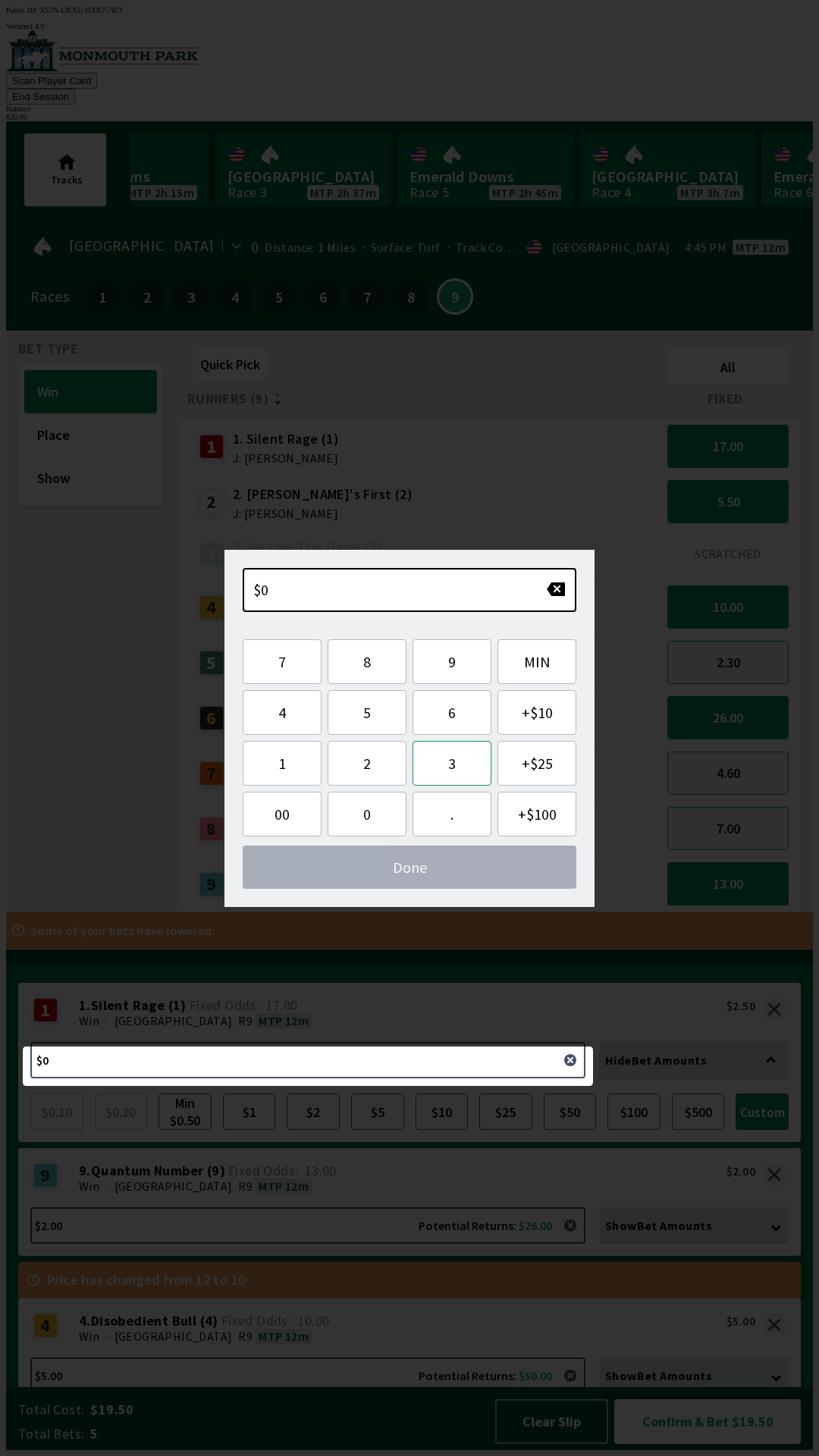
click at [461, 766] on button "3" at bounding box center [452, 763] width 79 height 45
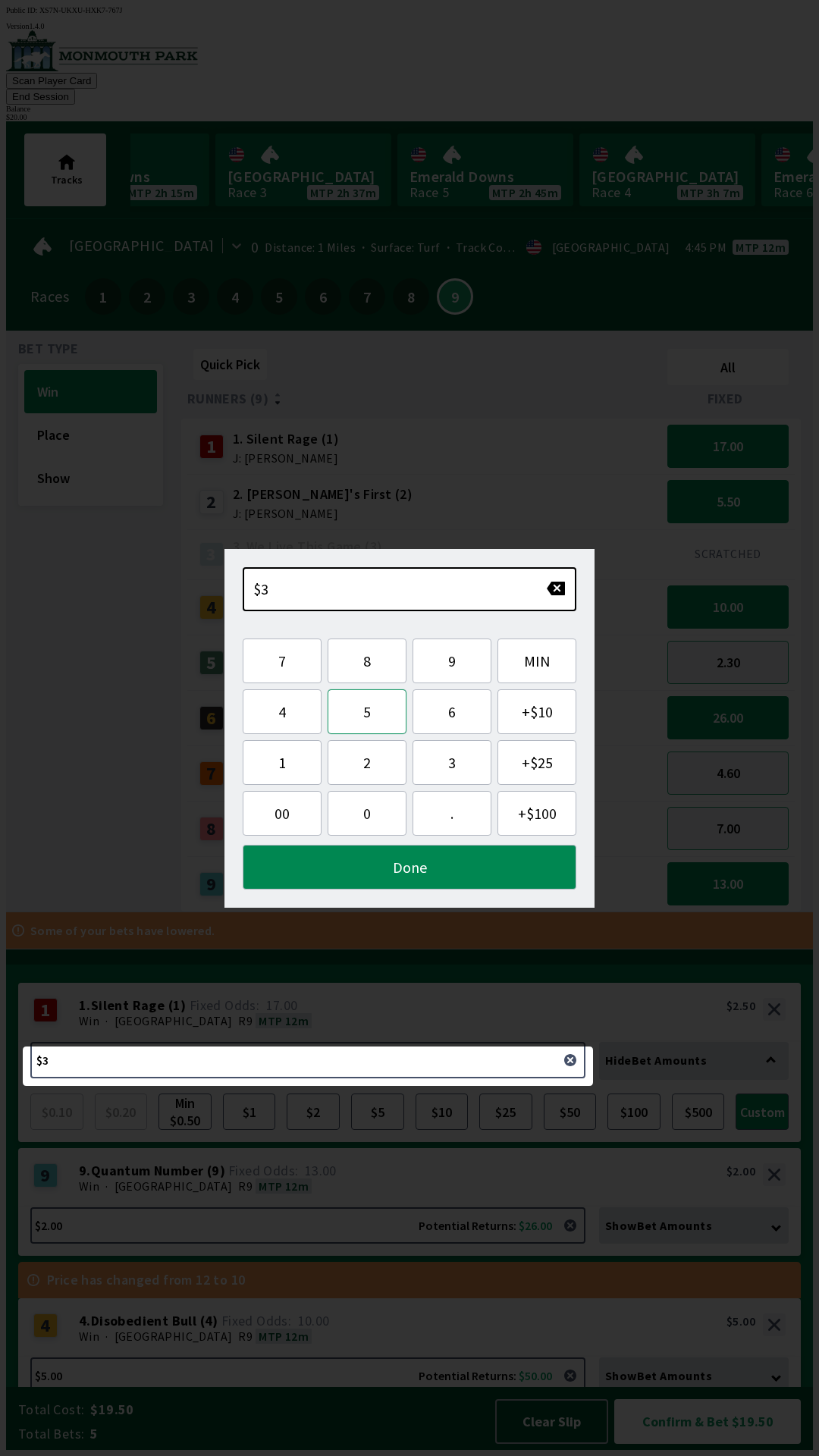
click at [379, 719] on button "5" at bounding box center [367, 711] width 79 height 45
click at [361, 814] on button "0" at bounding box center [367, 813] width 79 height 45
click at [554, 591] on button "button" at bounding box center [556, 588] width 20 height 15
click at [549, 593] on button "button" at bounding box center [556, 588] width 20 height 15
click at [558, 588] on button "button" at bounding box center [556, 588] width 20 height 15
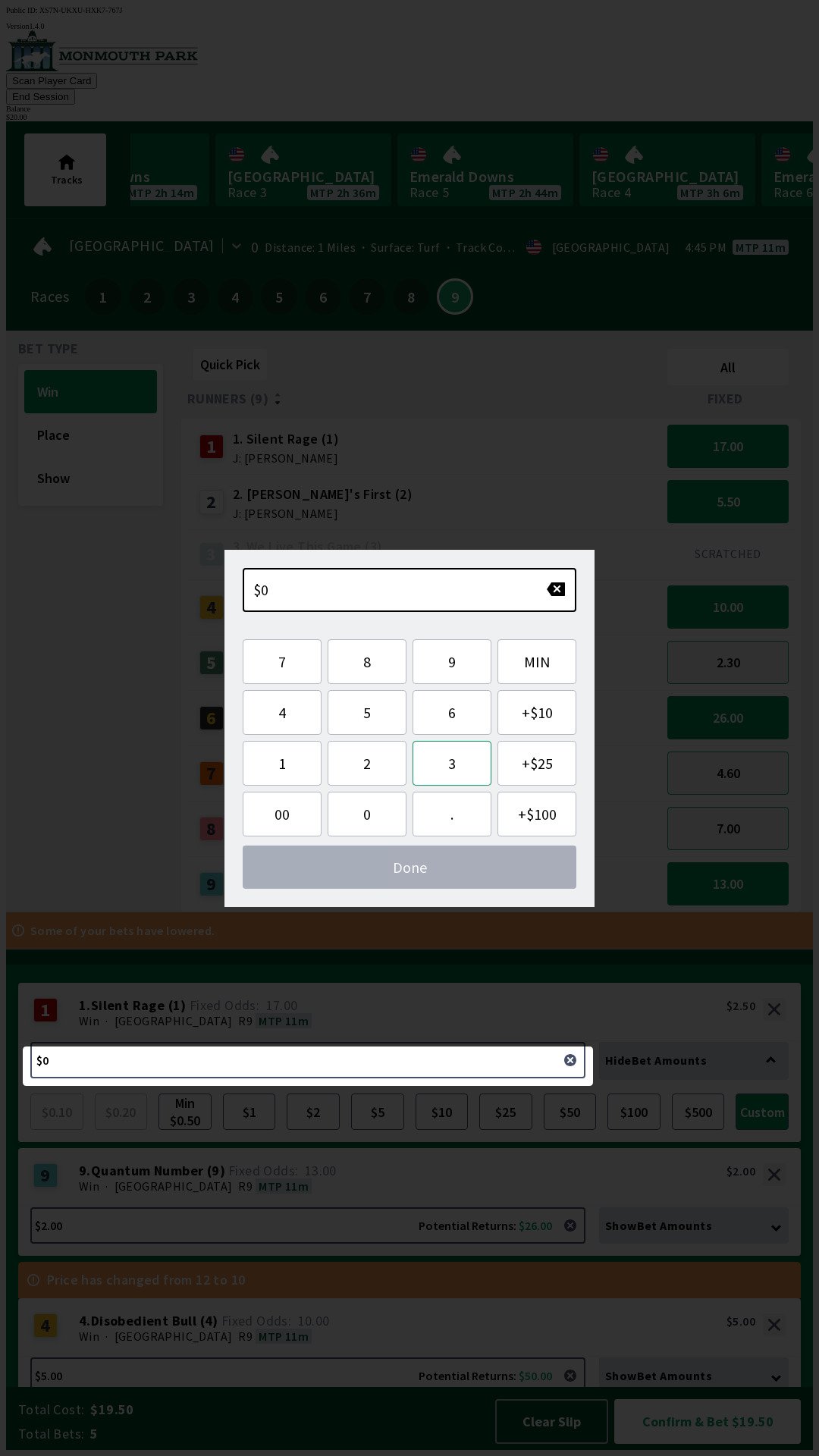
click at [442, 770] on button "3" at bounding box center [452, 763] width 79 height 45
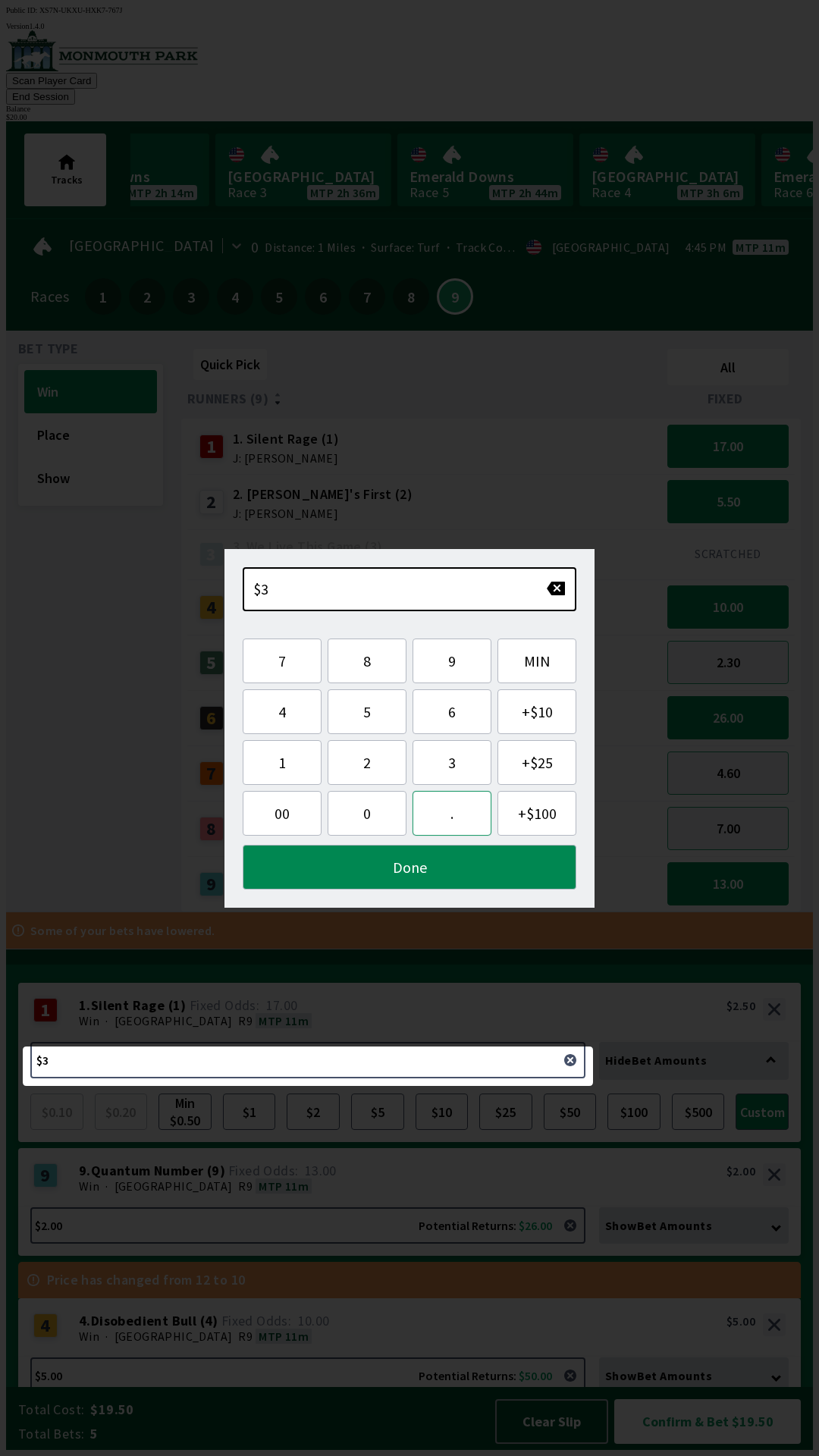
click at [454, 816] on button "." at bounding box center [452, 813] width 79 height 45
click at [392, 717] on button "5" at bounding box center [367, 711] width 79 height 45
click at [386, 801] on button "0" at bounding box center [367, 813] width 79 height 45
click at [472, 867] on button "Done" at bounding box center [410, 867] width 334 height 45
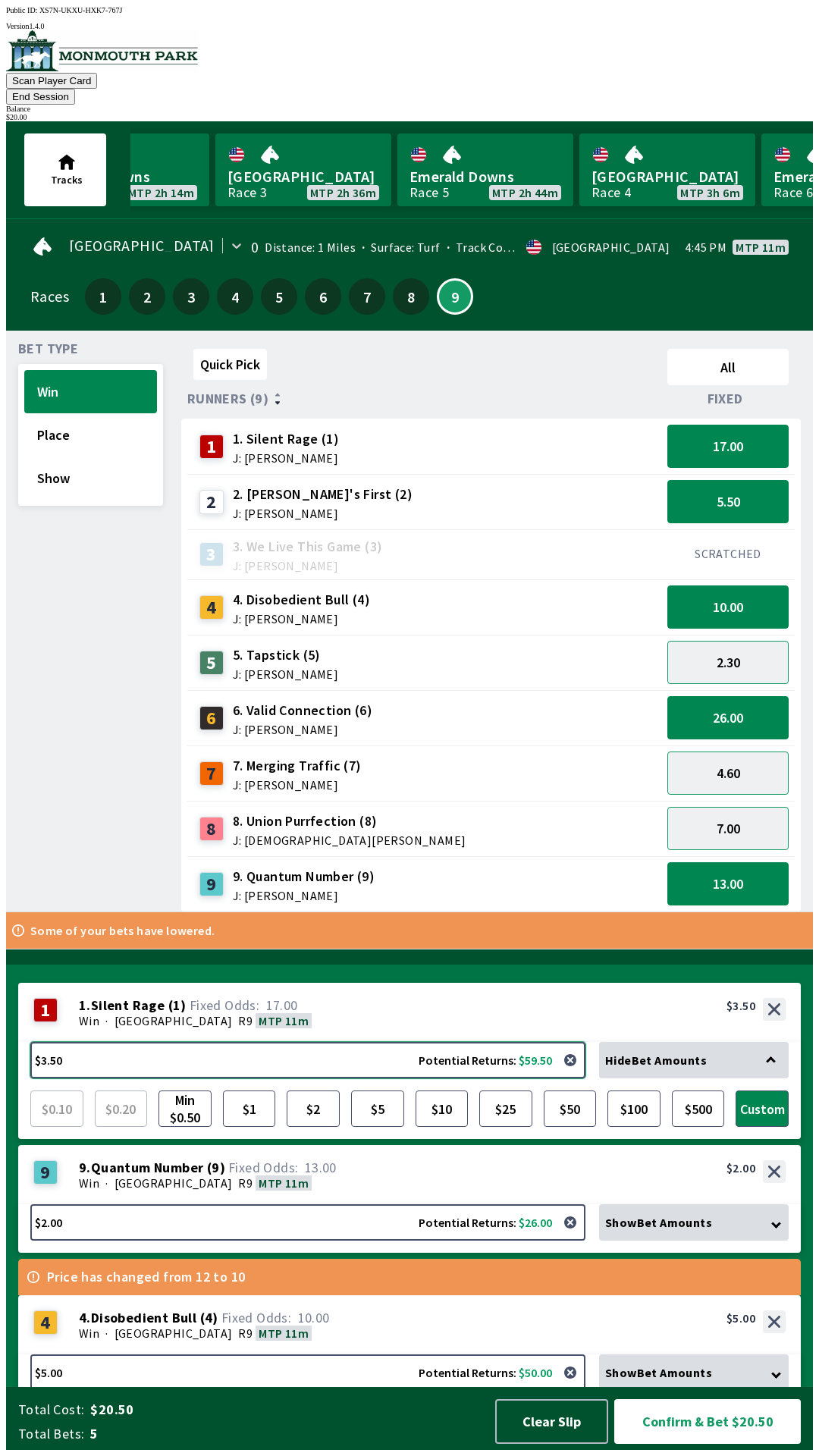
click at [340, 1053] on button "$3.50 Potential Returns: $59.50" at bounding box center [308, 1060] width 555 height 37
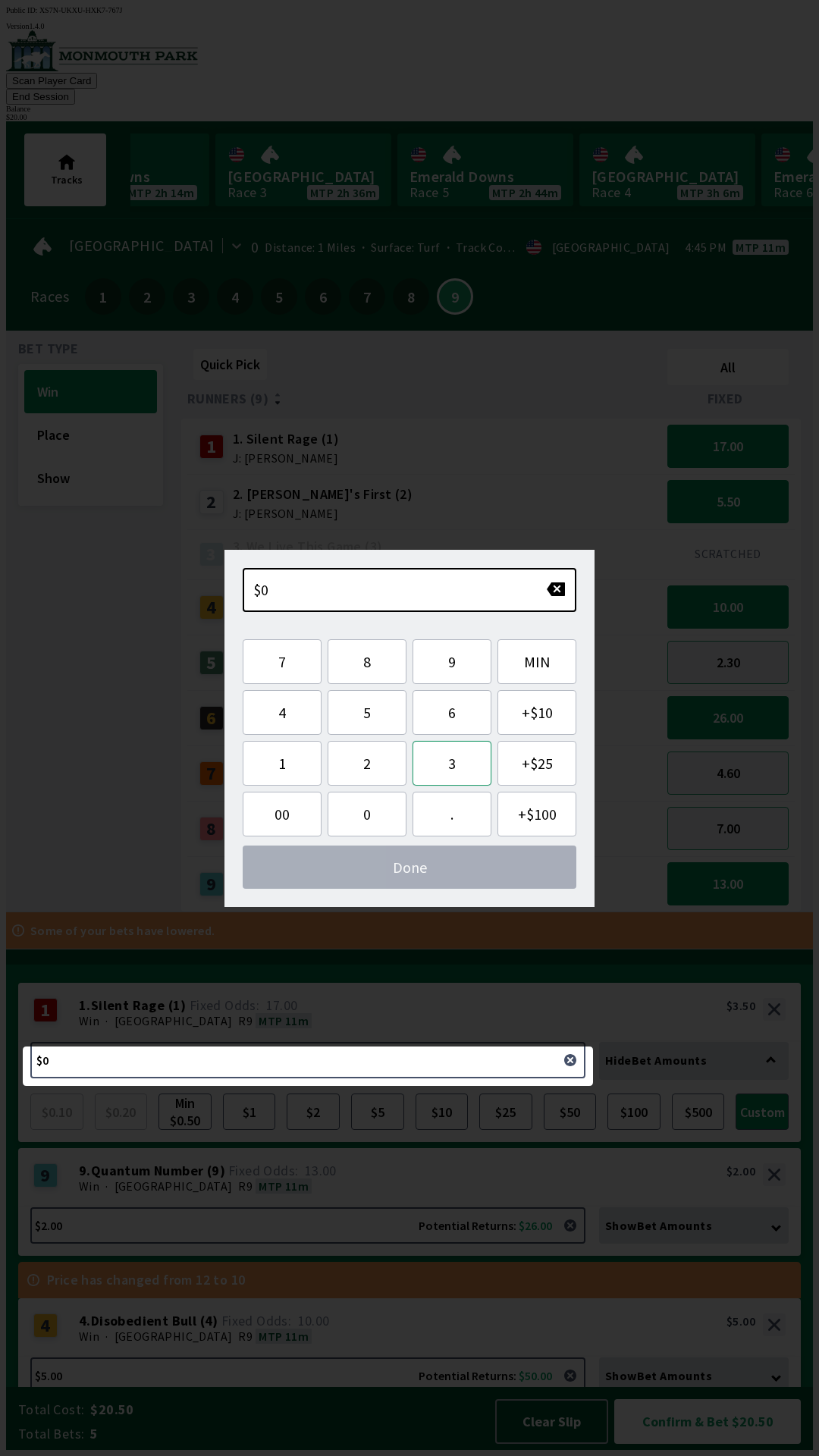
click at [472, 762] on button "3" at bounding box center [452, 763] width 79 height 45
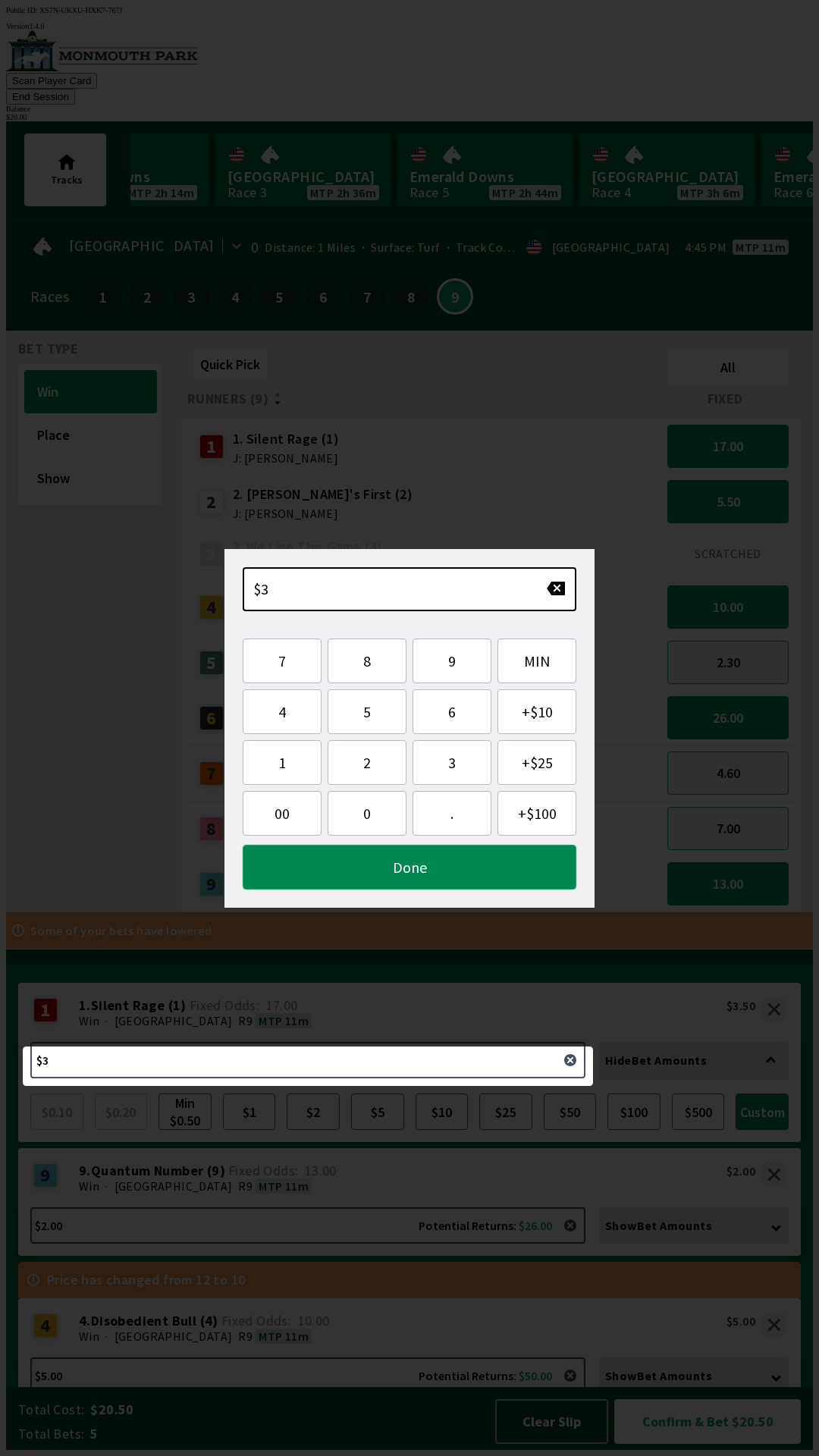
click at [502, 867] on button "Done" at bounding box center [410, 867] width 334 height 45
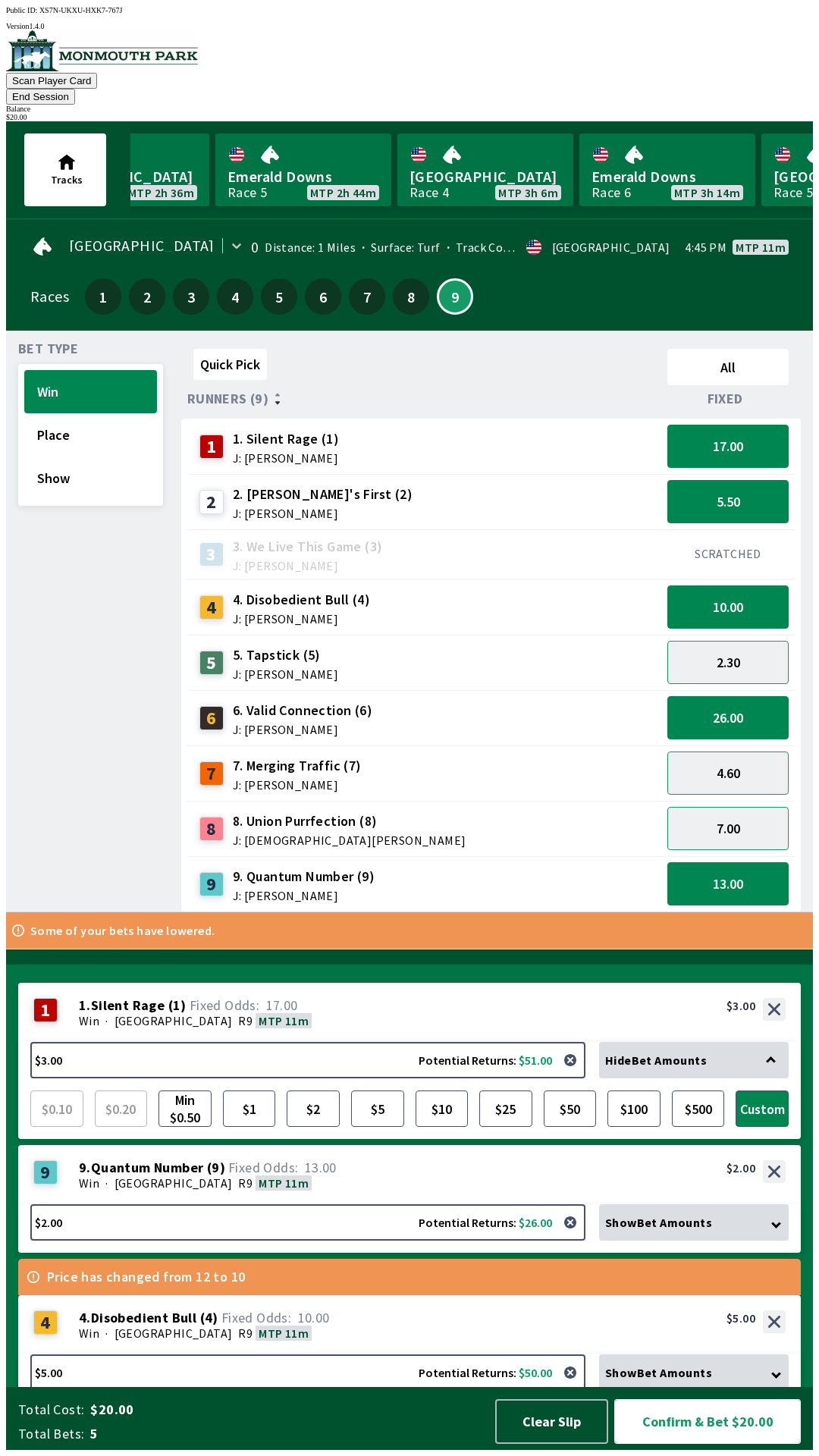
click at [711, 1429] on button "Confirm & Bet $20.00" at bounding box center [708, 1421] width 186 height 45
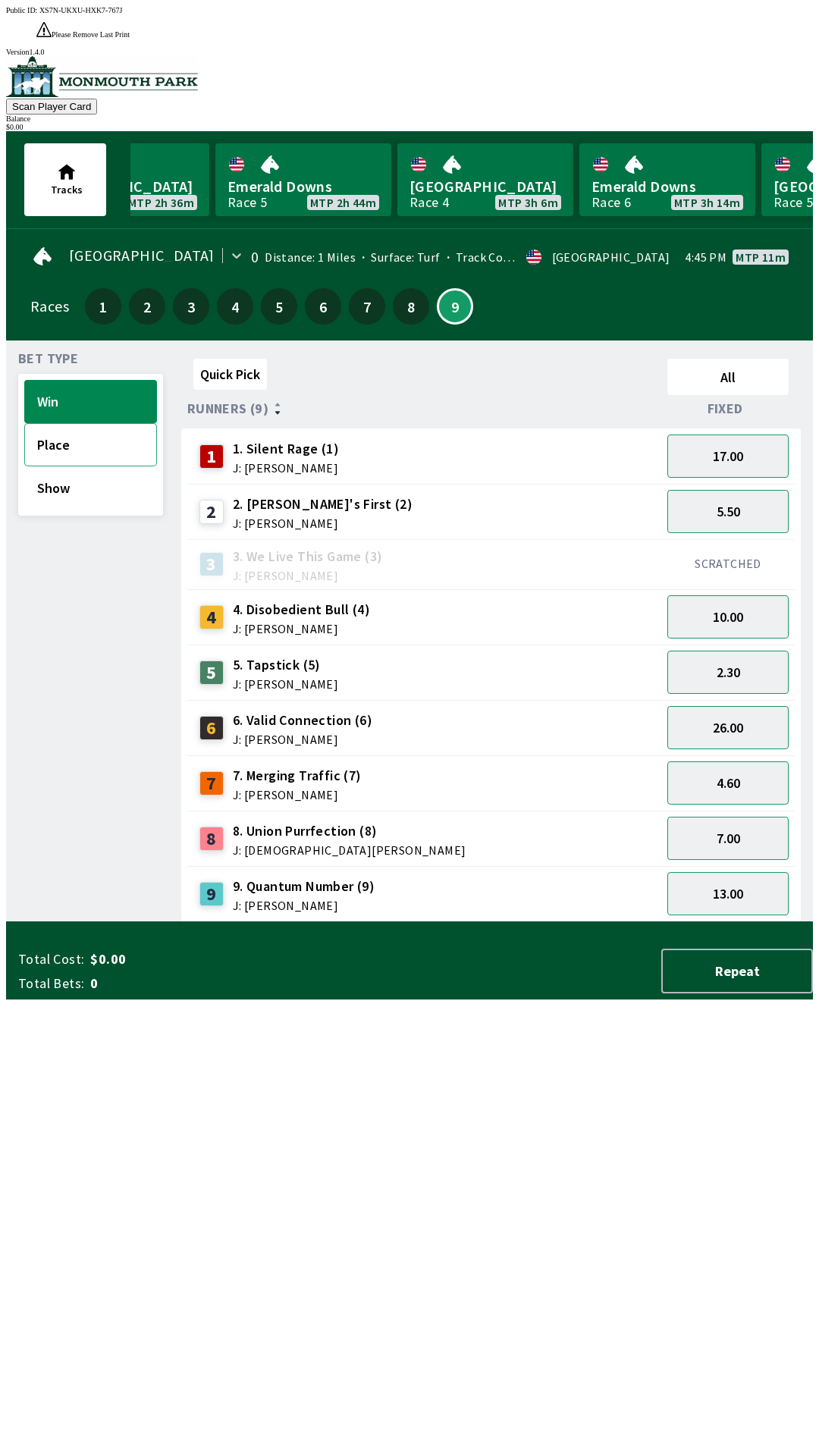
click at [90, 424] on button "Place" at bounding box center [90, 445] width 133 height 44
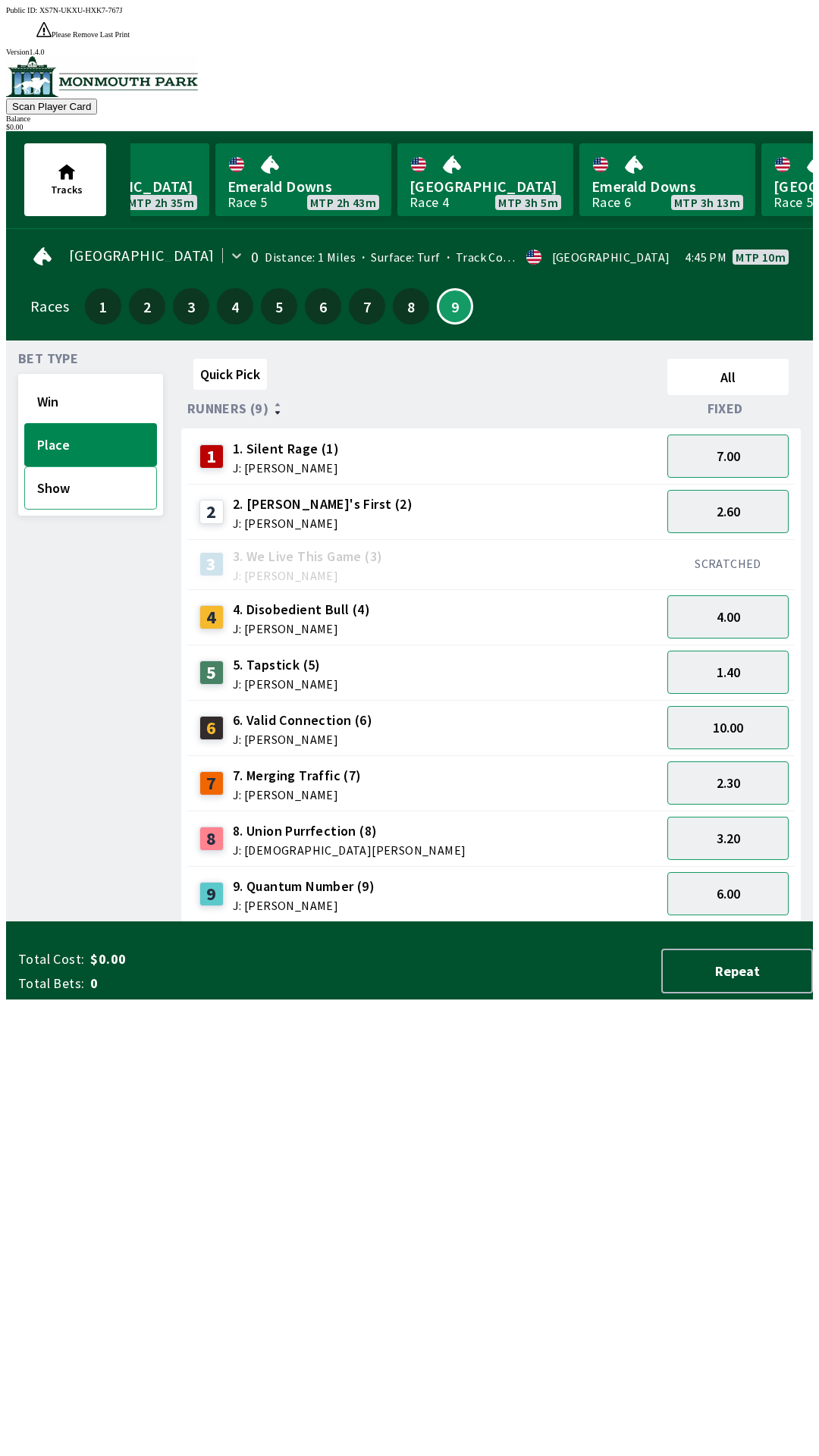
click at [98, 472] on button "Show" at bounding box center [90, 488] width 133 height 44
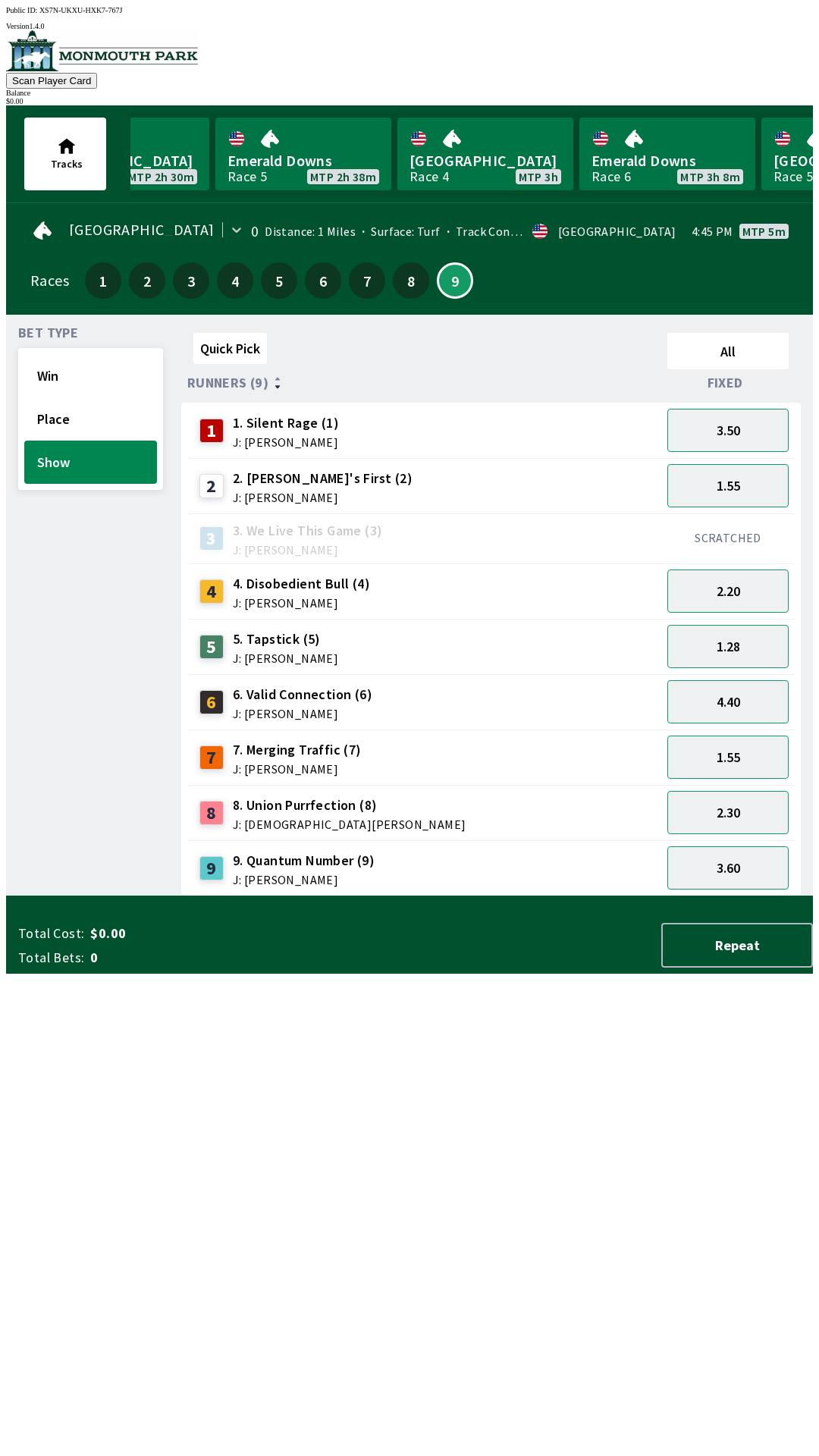
click at [482, 897] on div "Quick Pick All Runners (9) Fixed 1 1. Silent Rage (1) J: [PERSON_NAME] 3.50 2 2…" at bounding box center [497, 612] width 632 height 569
click at [474, 897] on div "Quick Pick All Runners (9) Fixed 1 1. Silent Rage (1) J: [PERSON_NAME] 3.50 2 2…" at bounding box center [497, 612] width 632 height 569
click at [734, 97] on div "$ 0.00" at bounding box center [410, 101] width 807 height 8
click at [423, 897] on div "Quick Pick All Runners (9) Fixed 1 1. Silent Rage (1) J: [PERSON_NAME] 3.50 2 2…" at bounding box center [497, 612] width 632 height 569
click at [724, 799] on button "2.30" at bounding box center [728, 813] width 121 height 44
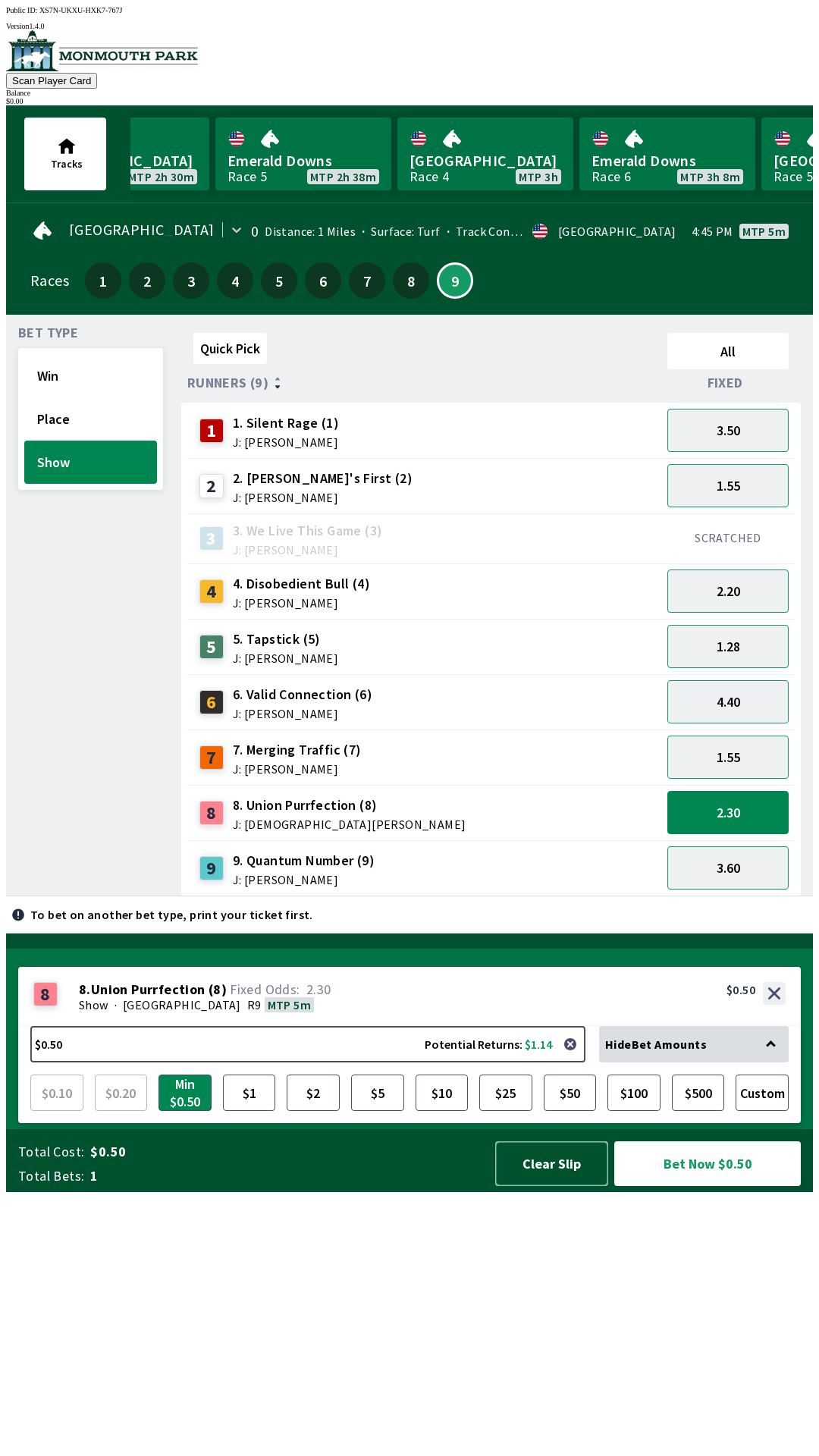
click at [556, 1186] on button "Clear Slip" at bounding box center [551, 1163] width 113 height 45
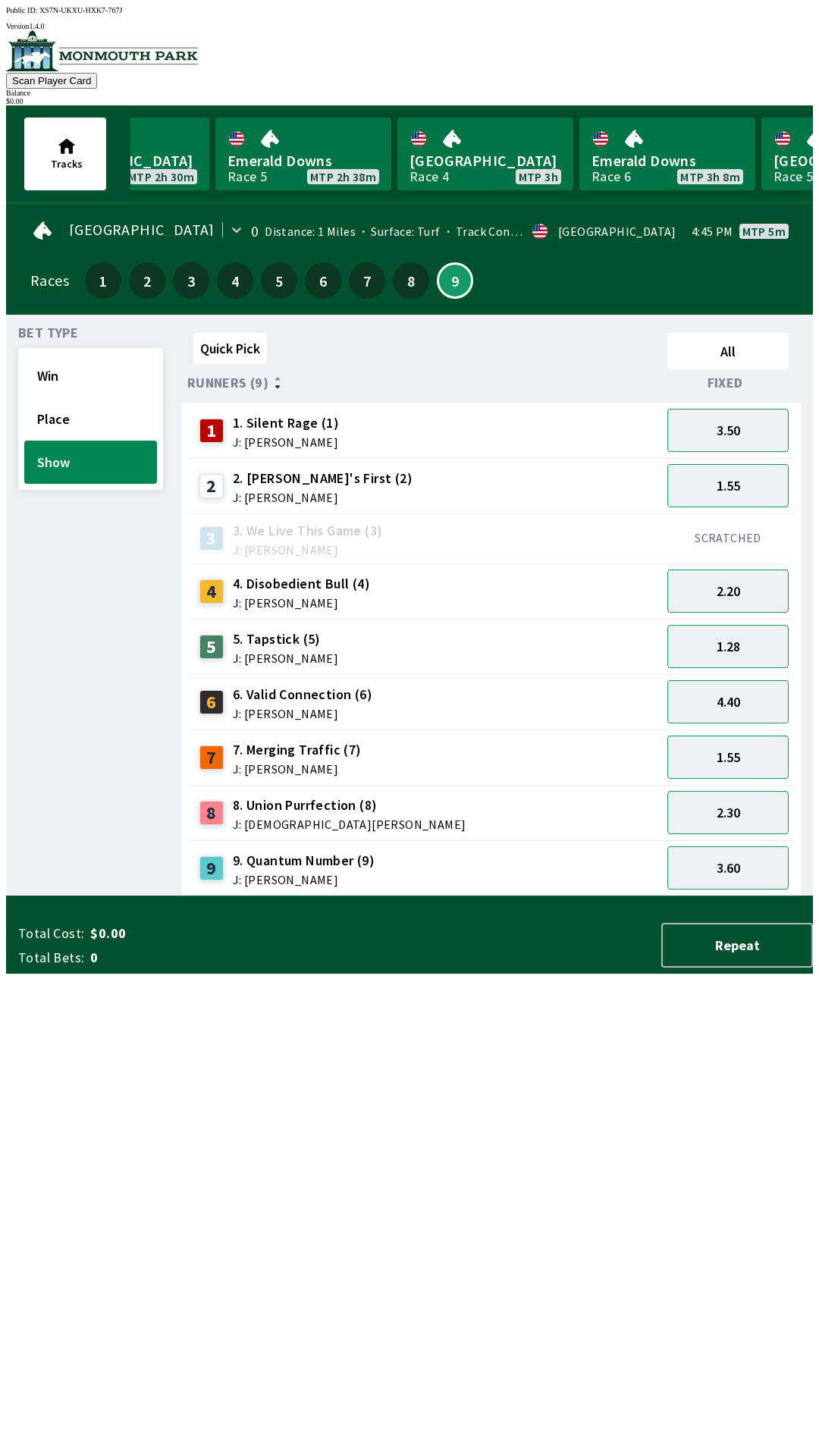
click at [747, 105] on div "Tracks [GEOGRAPHIC_DATA] Race 9 MTP 33m Emerald Downs Race 1 MTP 1h 3m [GEOGRAP…" at bounding box center [415, 154] width 795 height 97
click at [754, 97] on div "$ 0.00" at bounding box center [410, 101] width 807 height 8
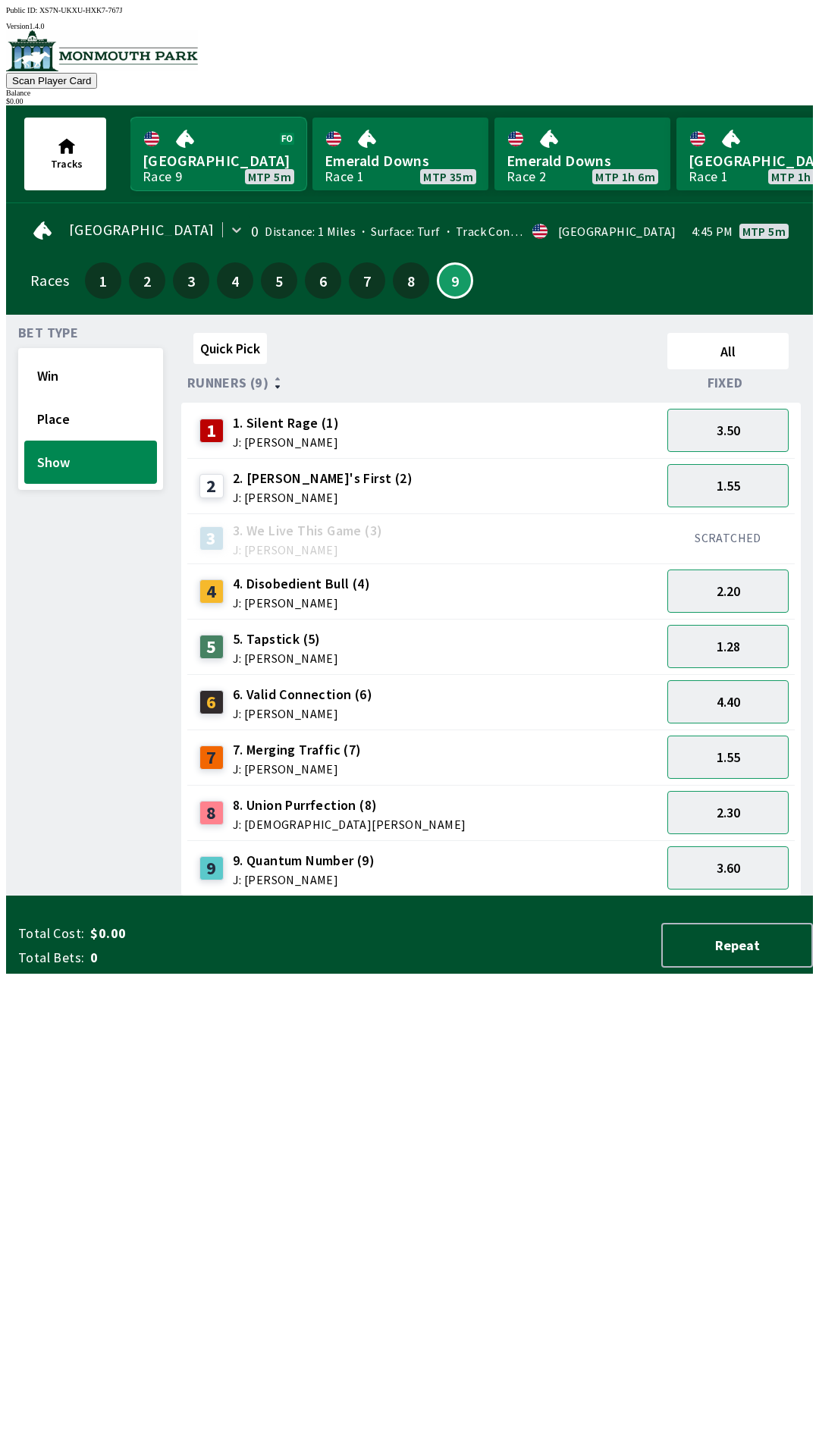
click at [240, 149] on link "Monmouth Park Race 9 MTP 5m" at bounding box center [218, 154] width 176 height 72
click at [743, 968] on button "Repeat" at bounding box center [737, 945] width 152 height 45
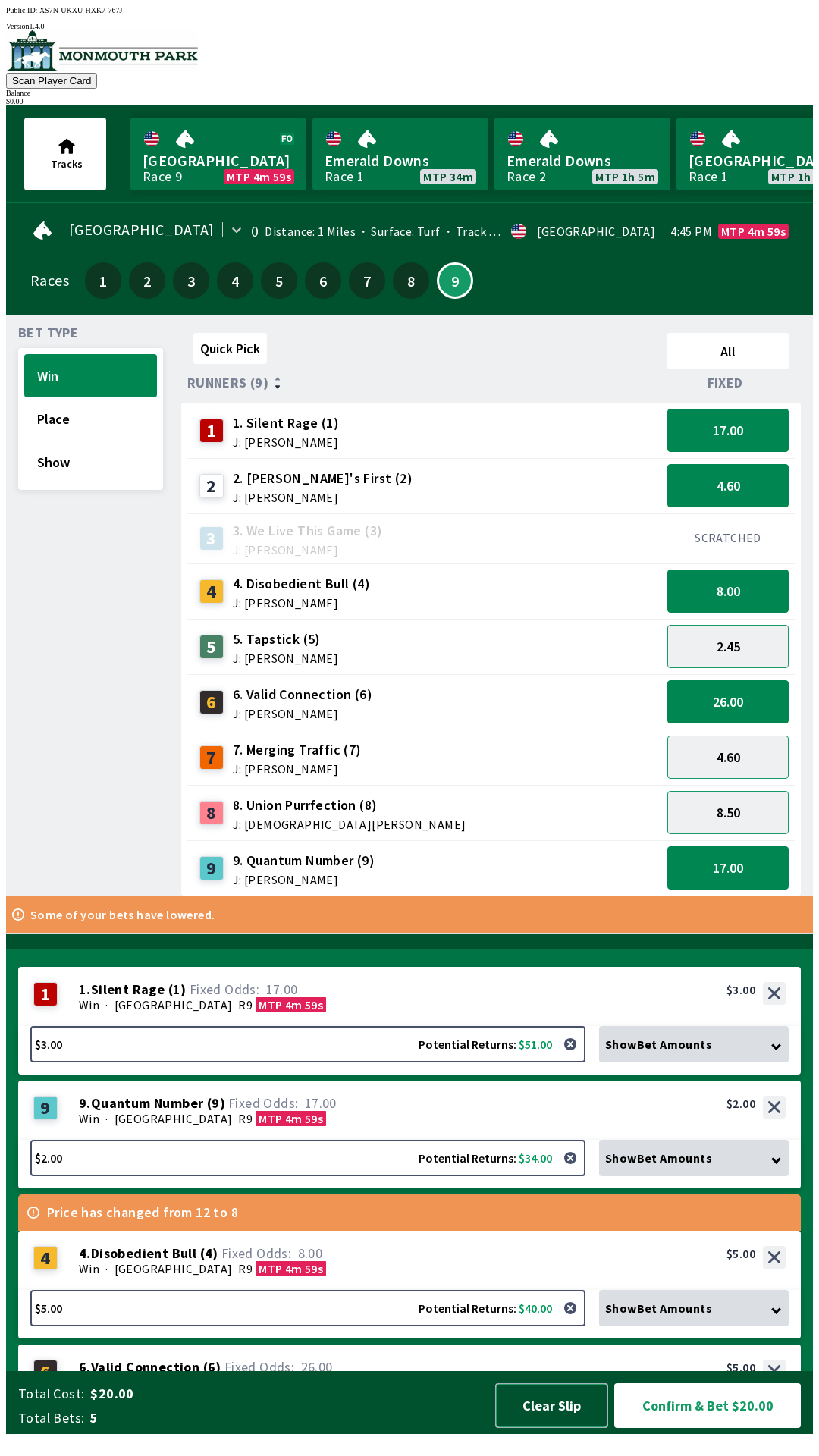
click at [556, 1419] on button "Clear Slip" at bounding box center [551, 1405] width 113 height 45
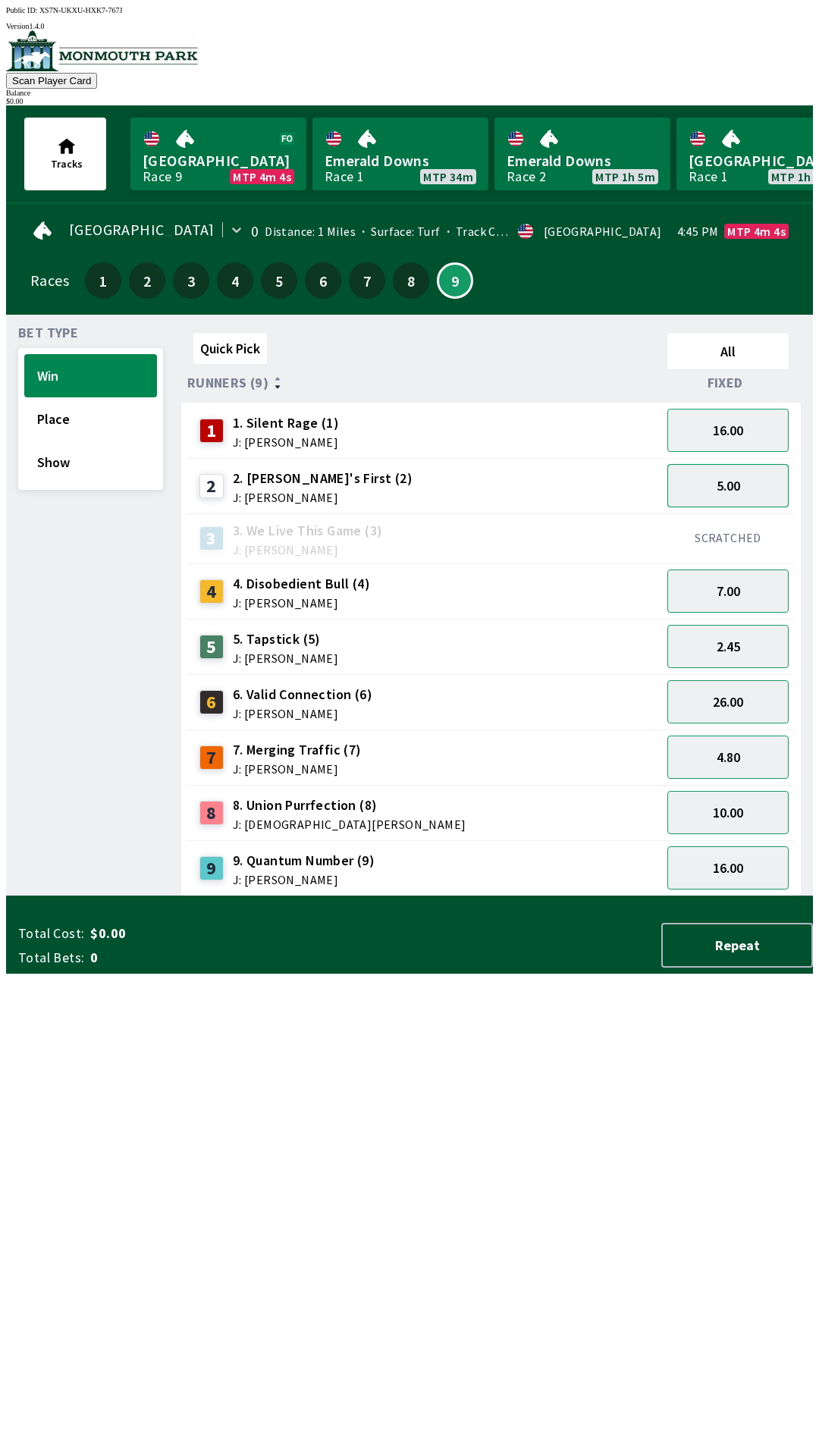
click at [760, 489] on button "5.00" at bounding box center [728, 486] width 121 height 44
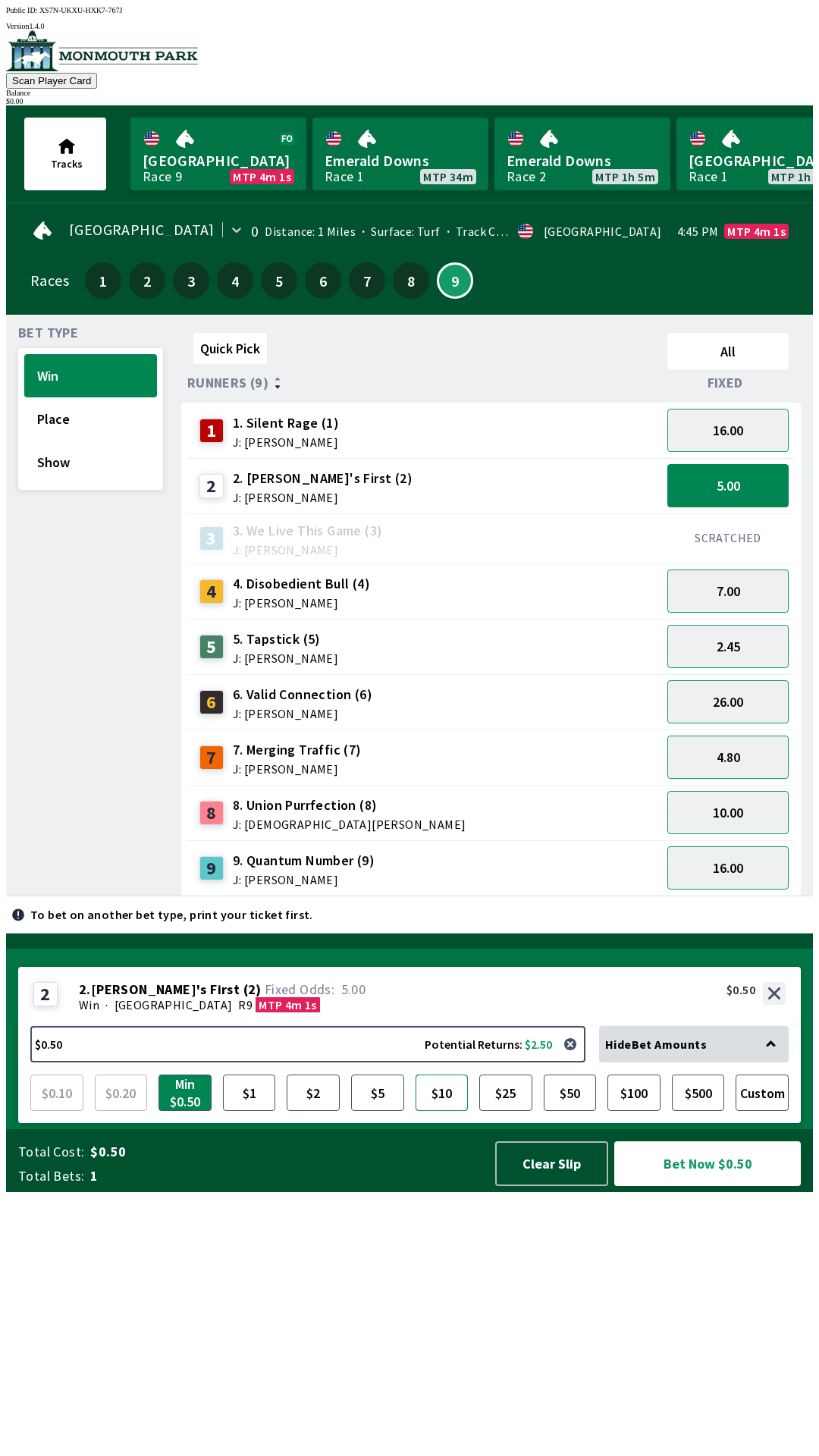
click at [446, 1111] on button "$10" at bounding box center [442, 1093] width 54 height 37
click at [415, 1075] on button "$10" at bounding box center [442, 1093] width 54 height 37
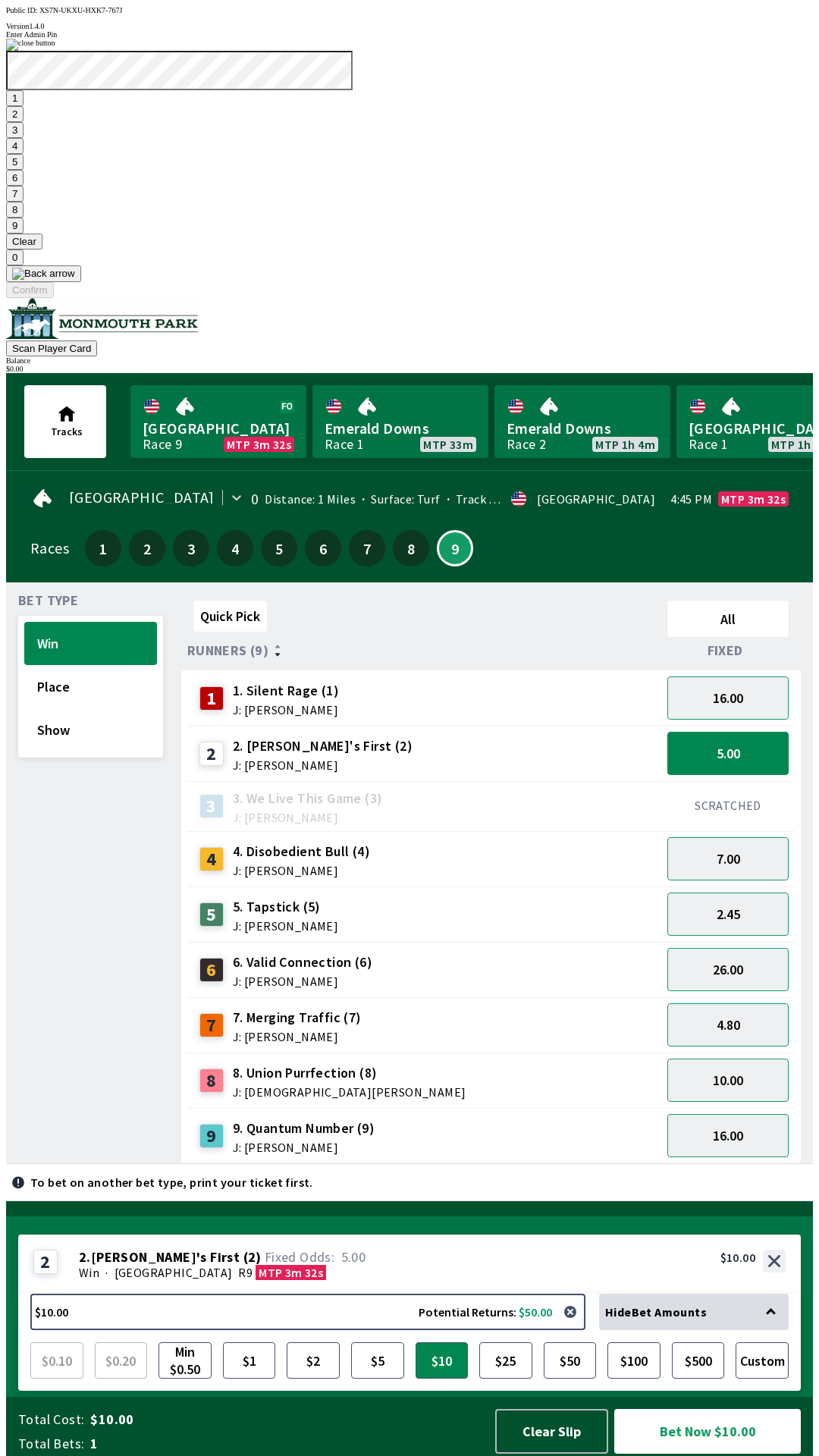
click at [24, 106] on button "1" at bounding box center [15, 98] width 18 height 16
click at [24, 234] on button "9" at bounding box center [15, 226] width 18 height 16
click at [24, 201] on button "7" at bounding box center [15, 193] width 18 height 16
click at [24, 138] on button "3" at bounding box center [15, 130] width 18 height 16
click at [54, 299] on button "Confirm" at bounding box center [30, 291] width 48 height 16
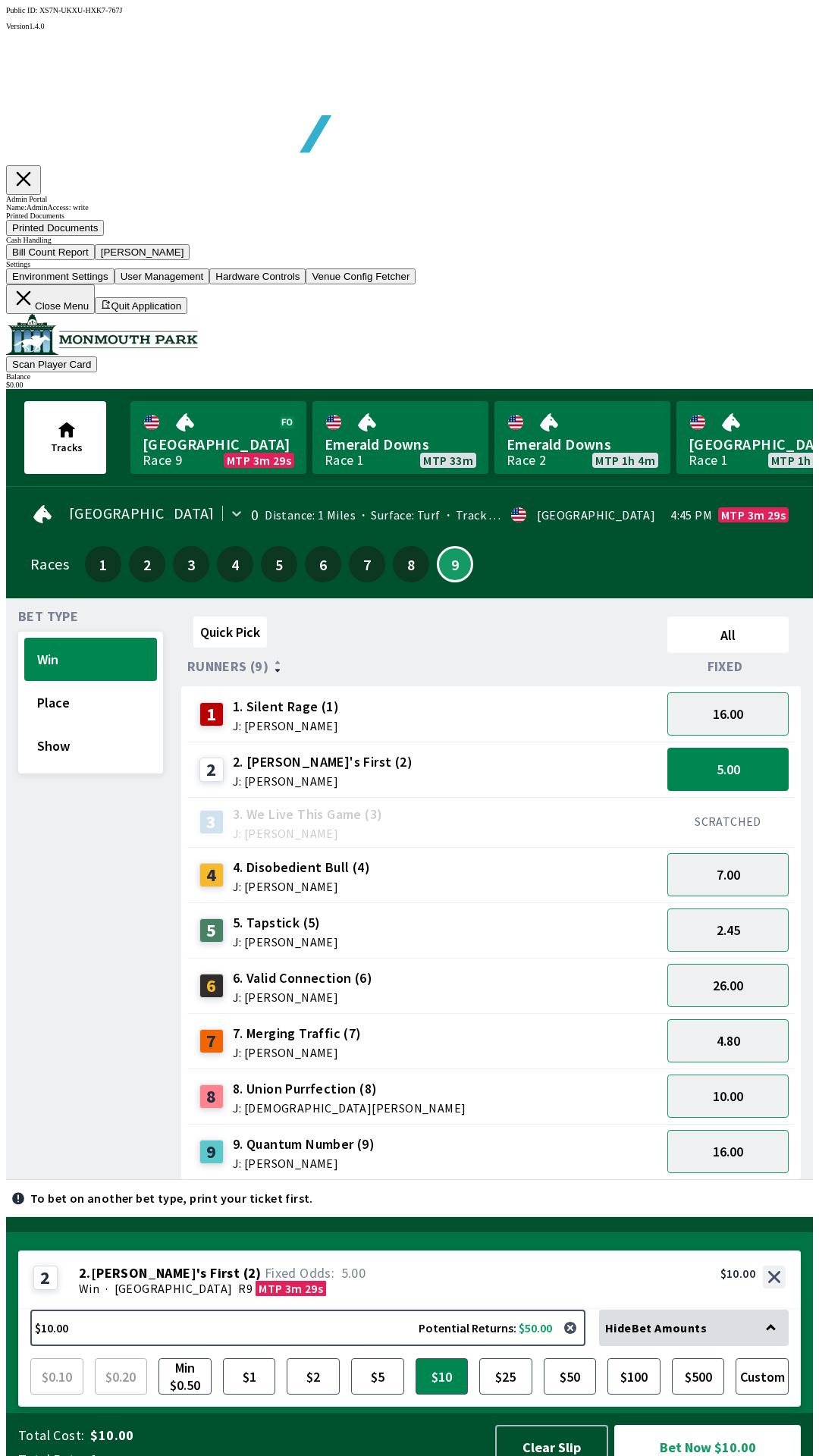
click at [104, 236] on button "Printed Documents" at bounding box center [55, 228] width 98 height 16
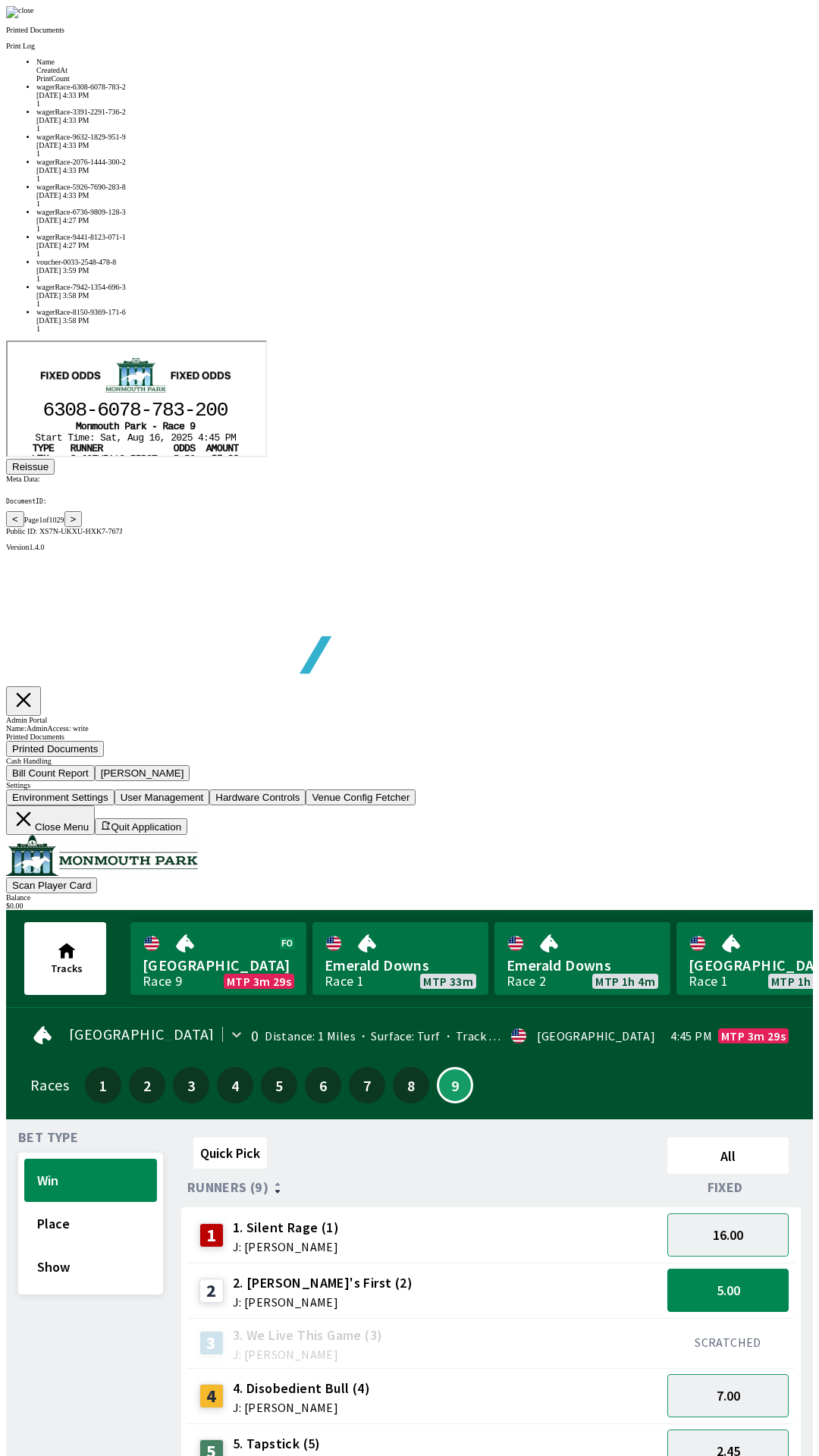
click at [240, 266] on div "voucher-0033-2548-478-8" at bounding box center [424, 262] width 776 height 8
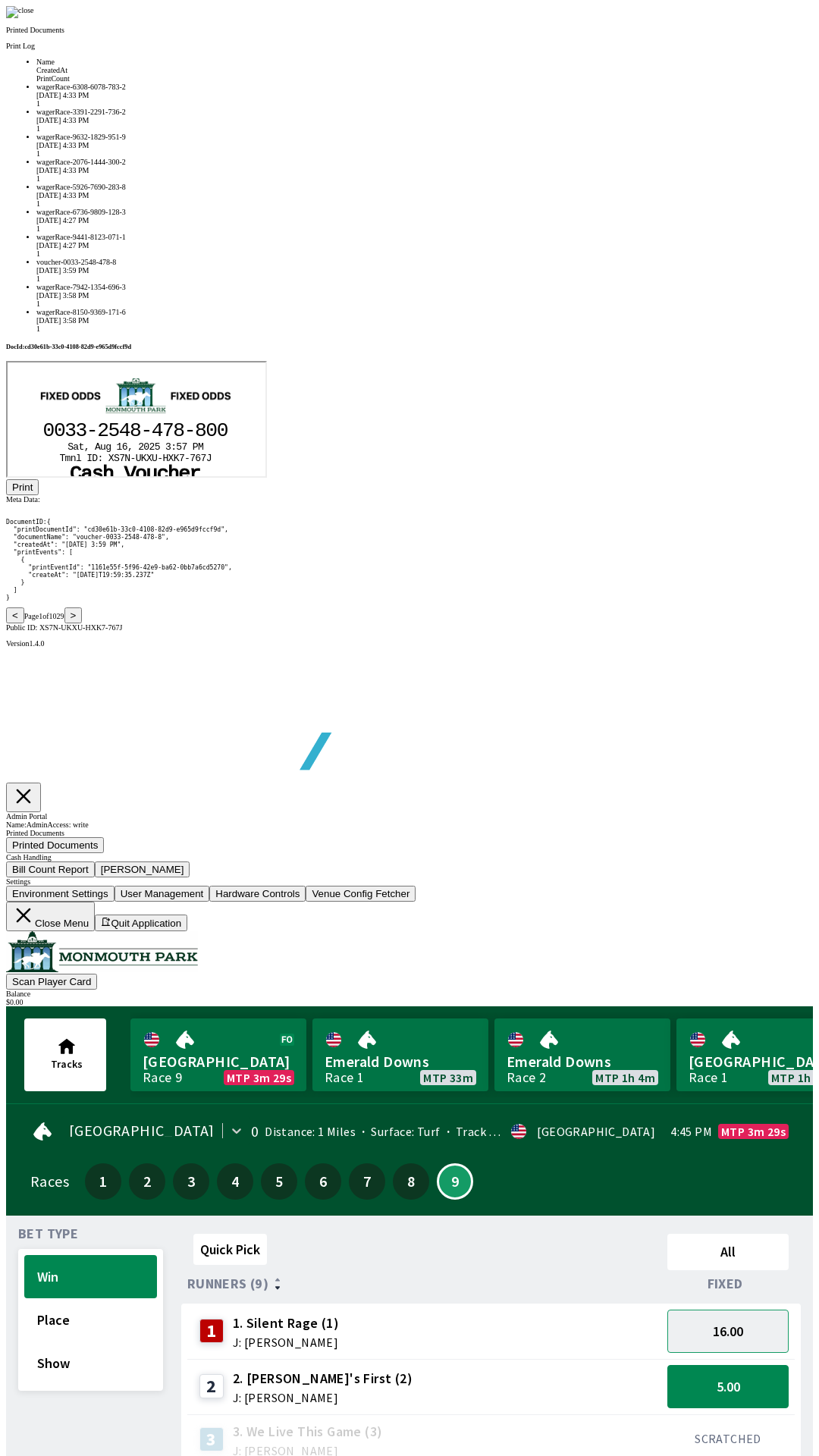
click at [39, 495] on button "Print" at bounding box center [22, 487] width 33 height 16
click at [34, 18] on img at bounding box center [20, 12] width 28 height 12
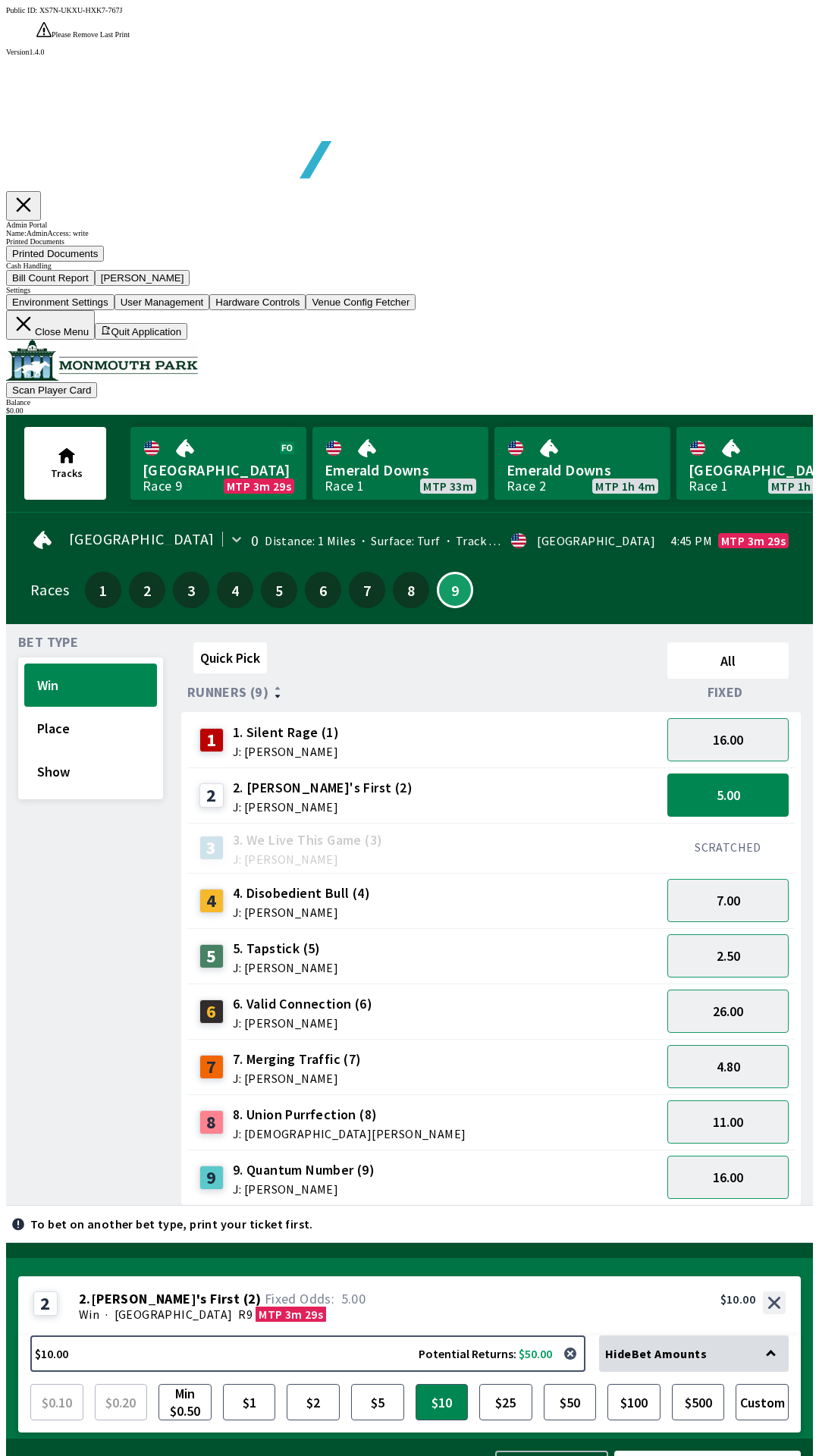
click at [95, 340] on button "Close Menu" at bounding box center [50, 325] width 88 height 30
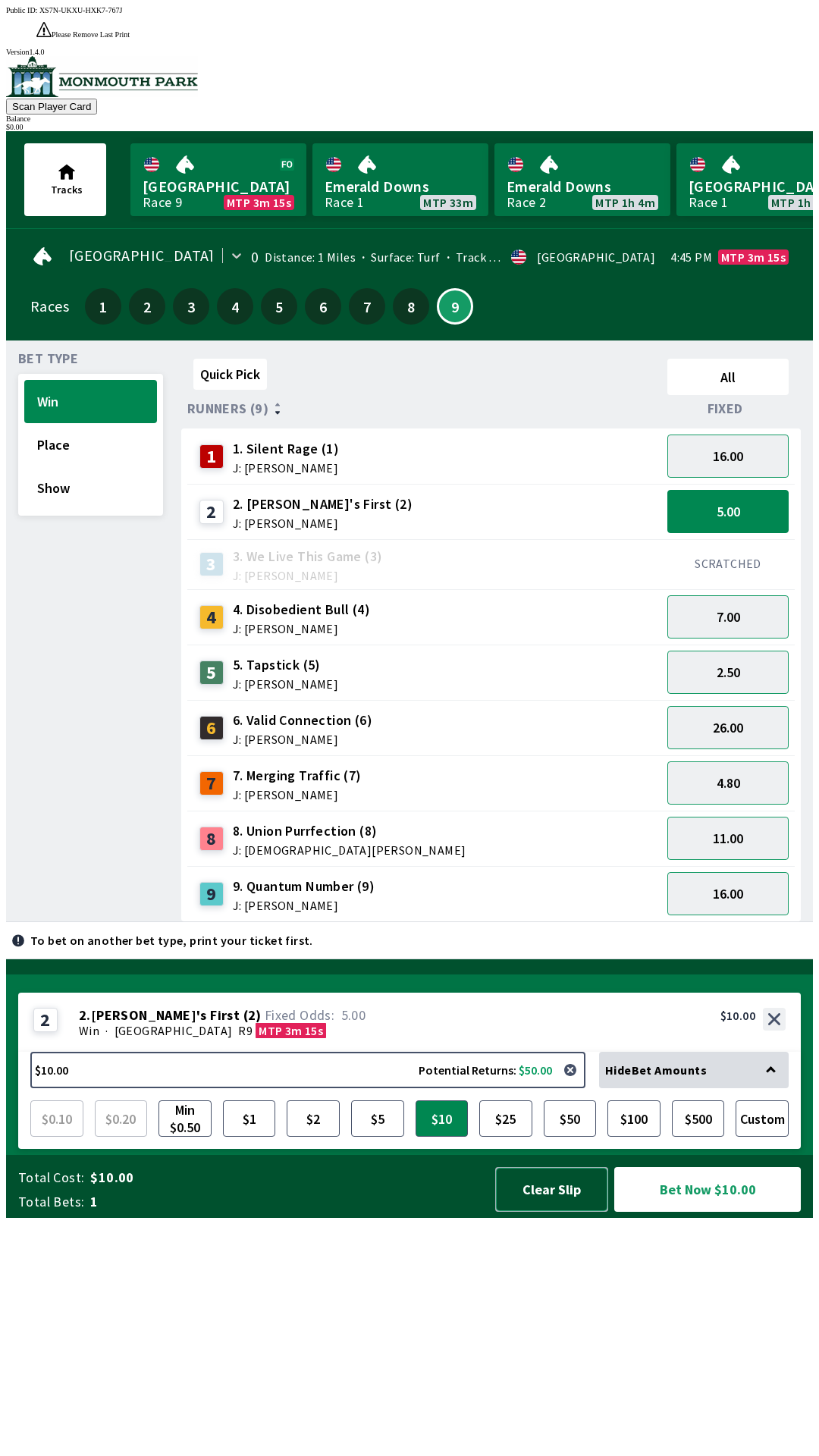
click at [528, 1212] on button "Clear Slip" at bounding box center [551, 1189] width 113 height 45
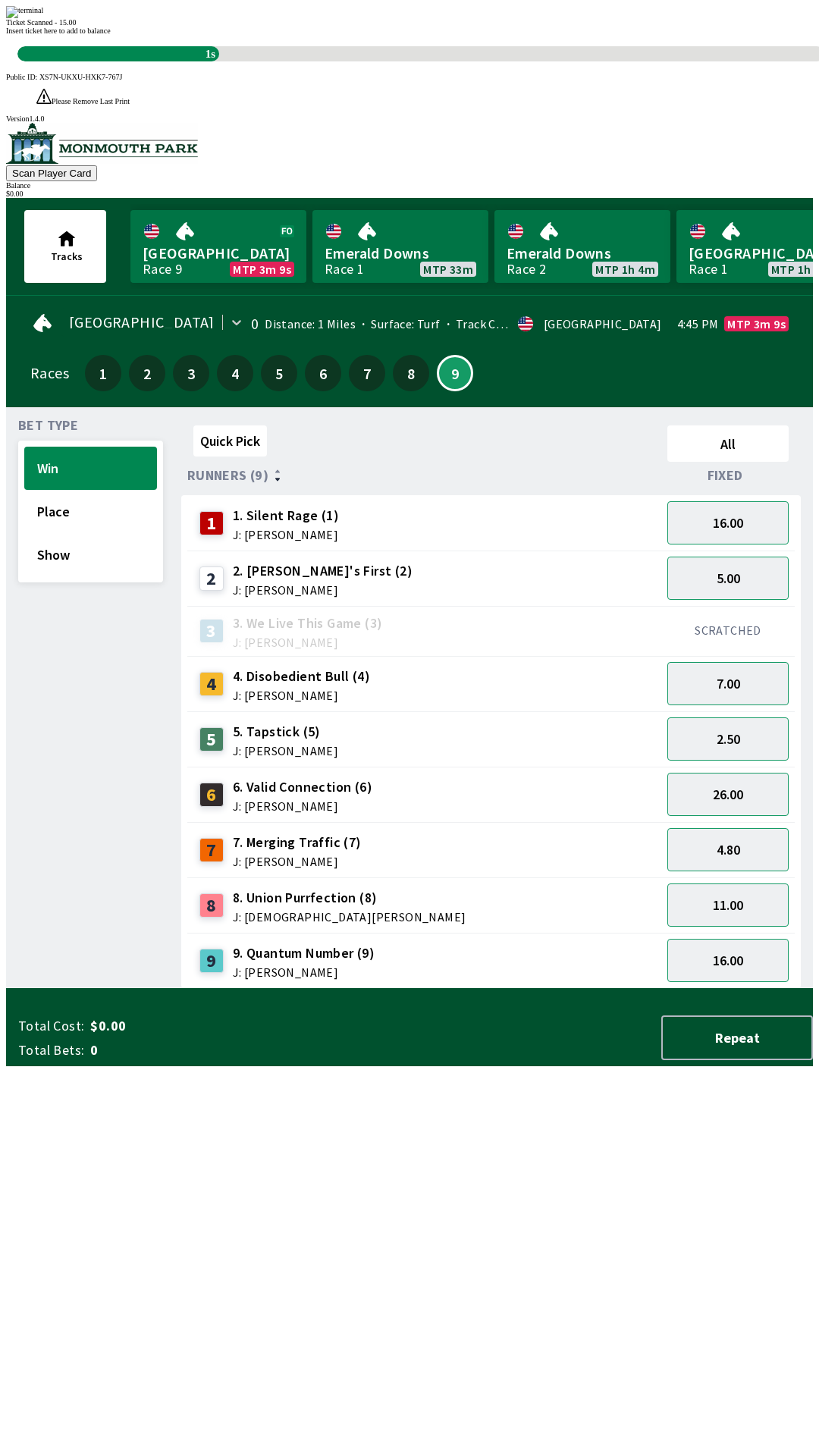
click at [379, 61] on div "Ticket Scanned - 15.00 Insert ticket here to add to balance 1s" at bounding box center [410, 34] width 807 height 56
